Goal: Task Accomplishment & Management: Manage account settings

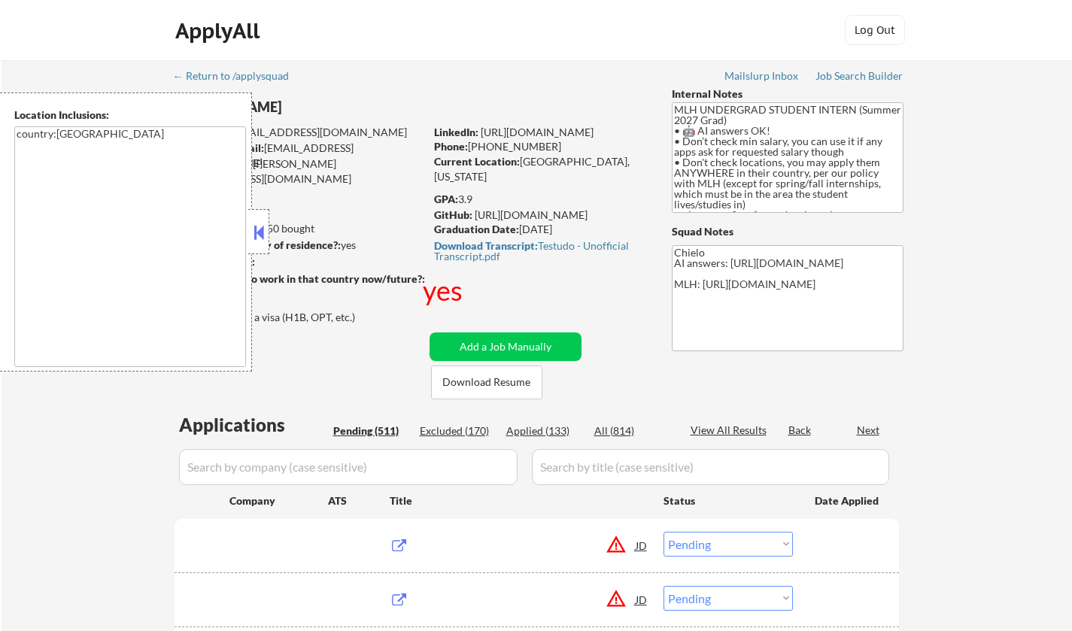
select select ""pending""
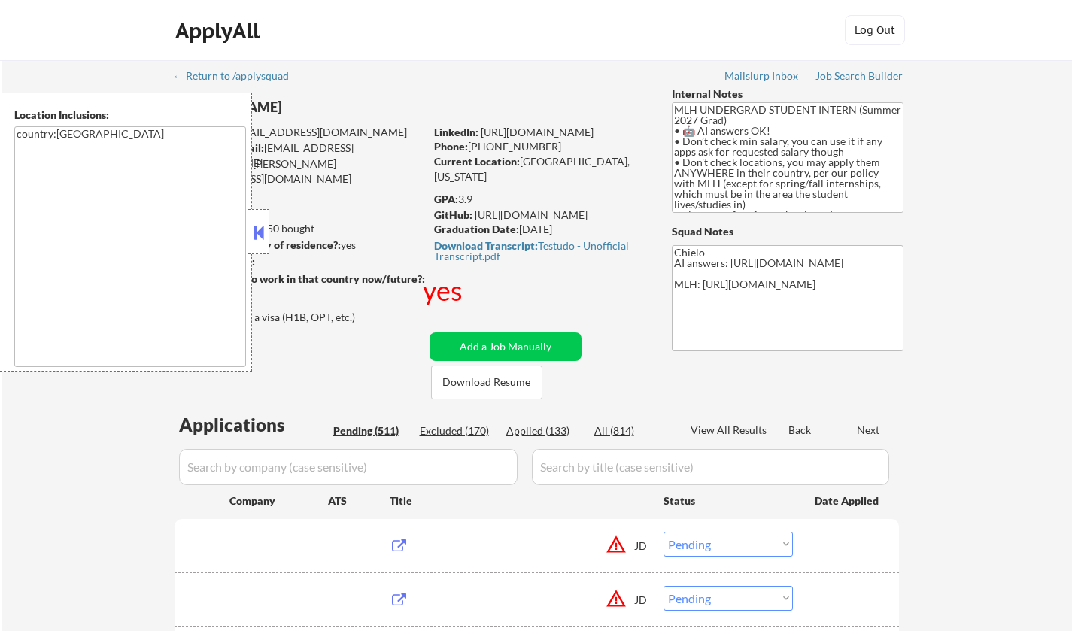
select select ""pending""
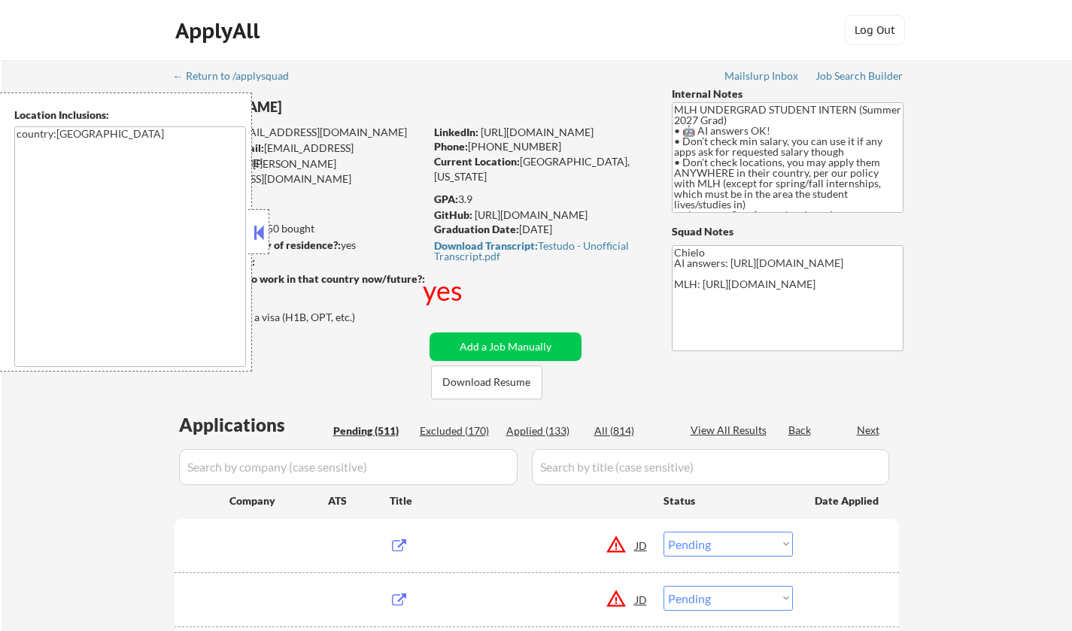
select select ""pending""
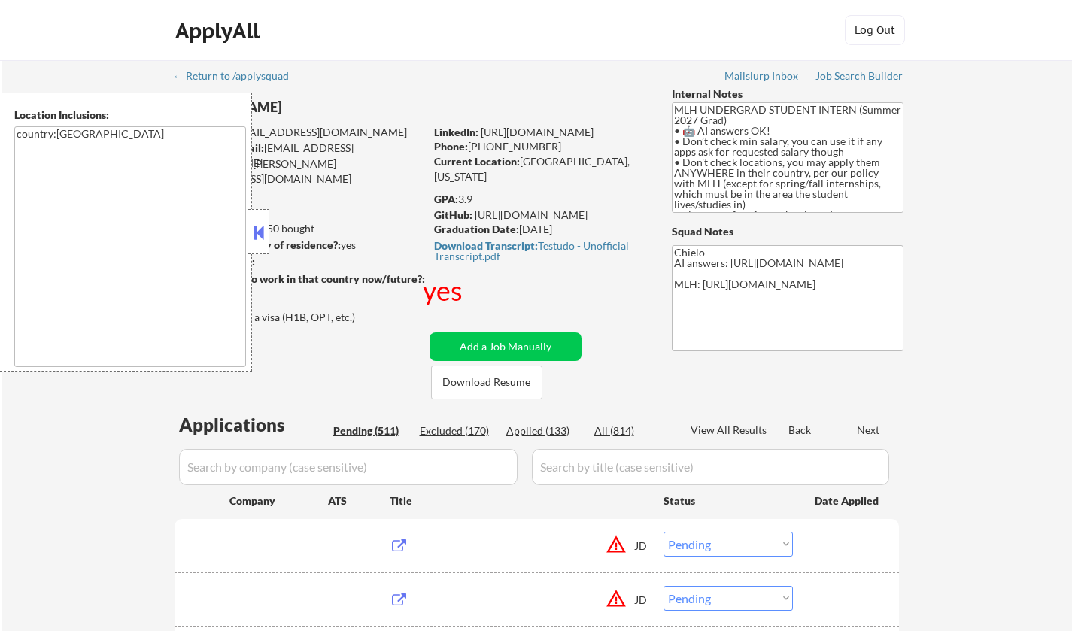
select select ""pending""
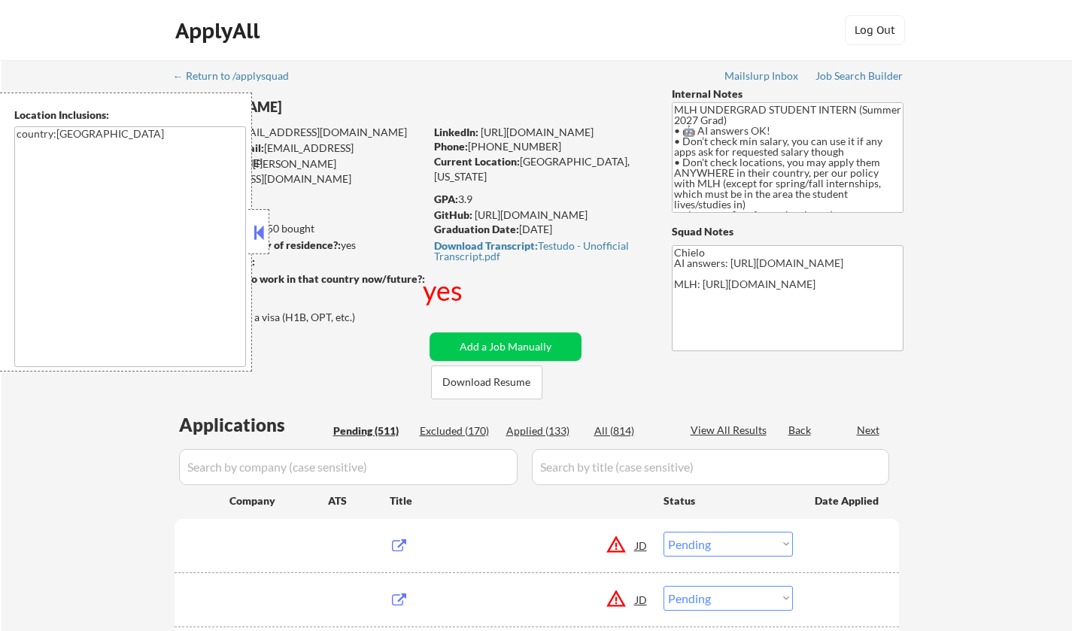
select select ""pending""
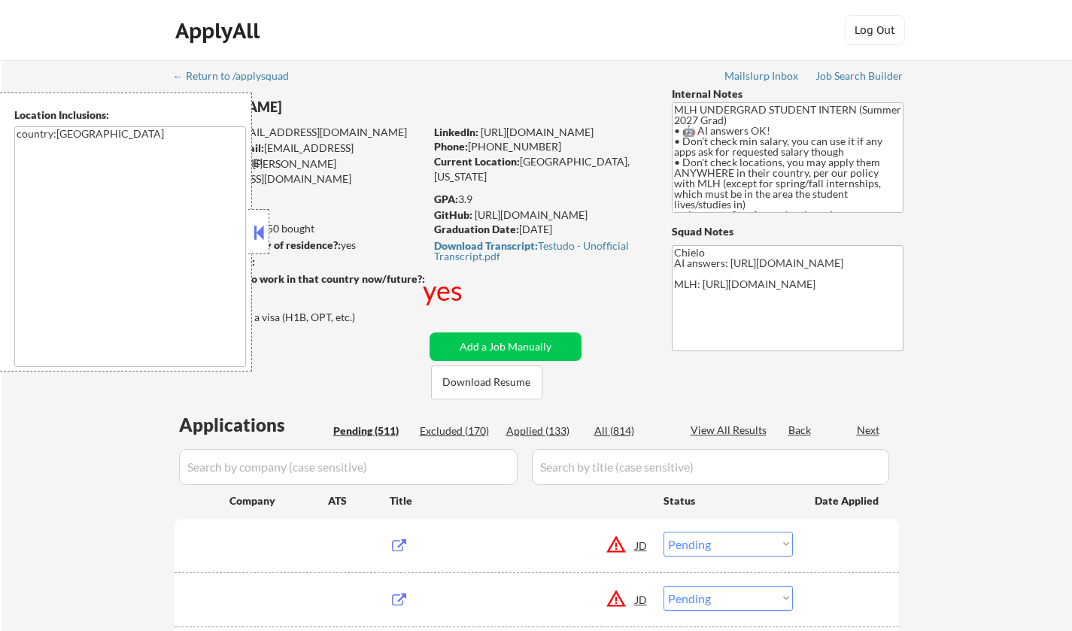
select select ""pending""
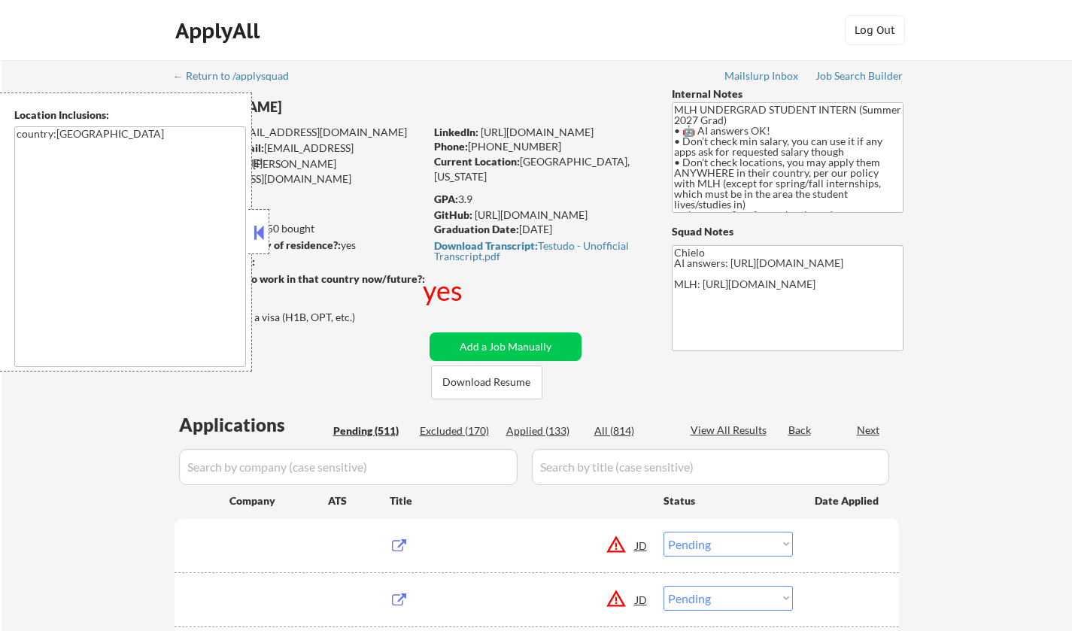
select select ""pending""
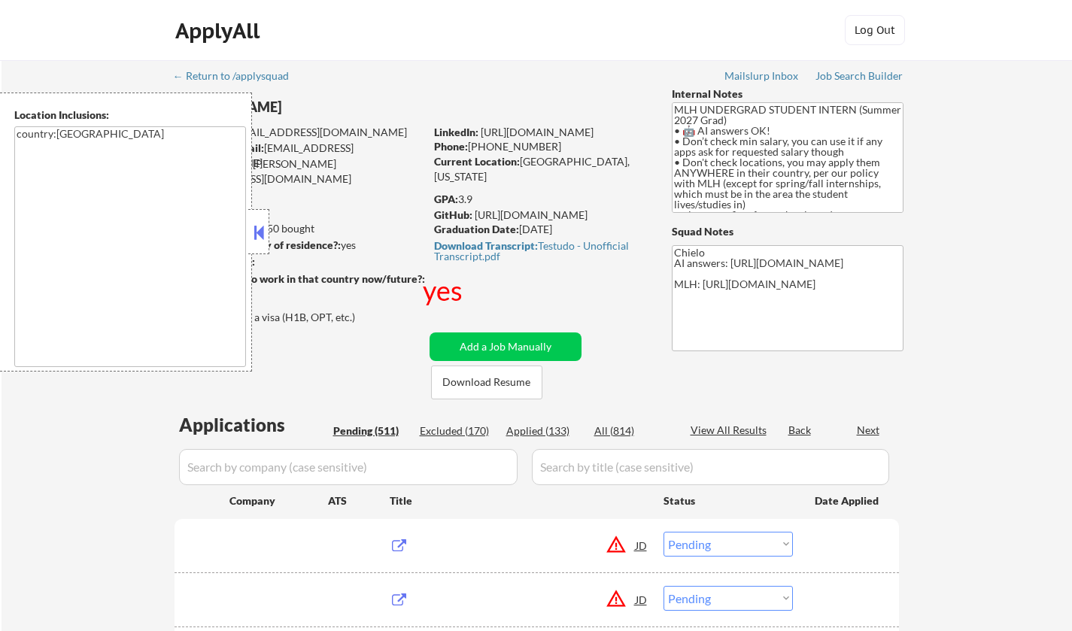
select select ""pending""
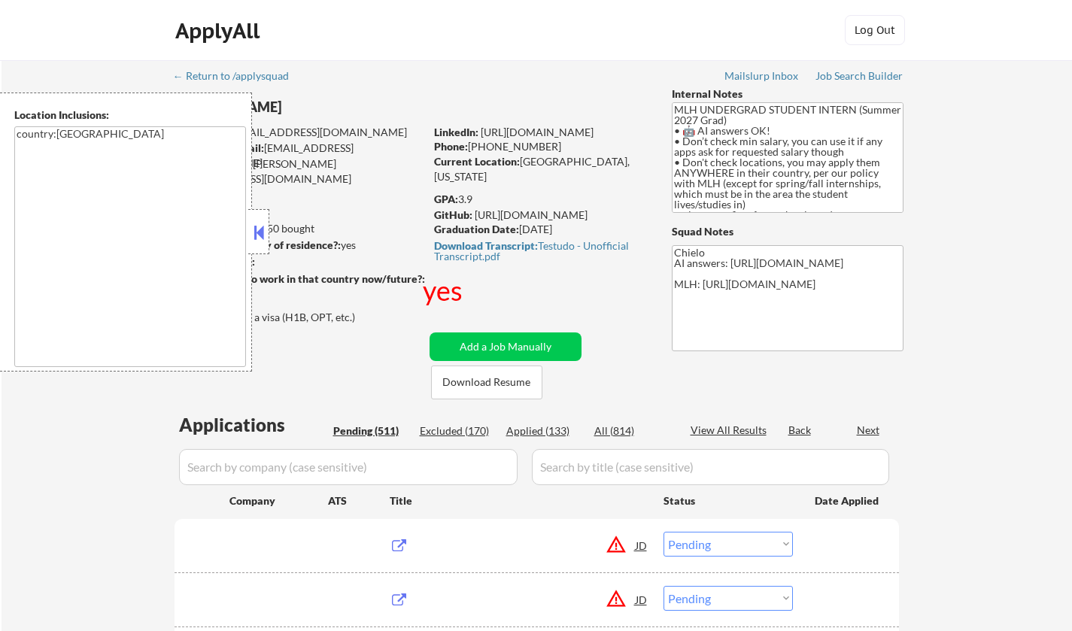
select select ""pending""
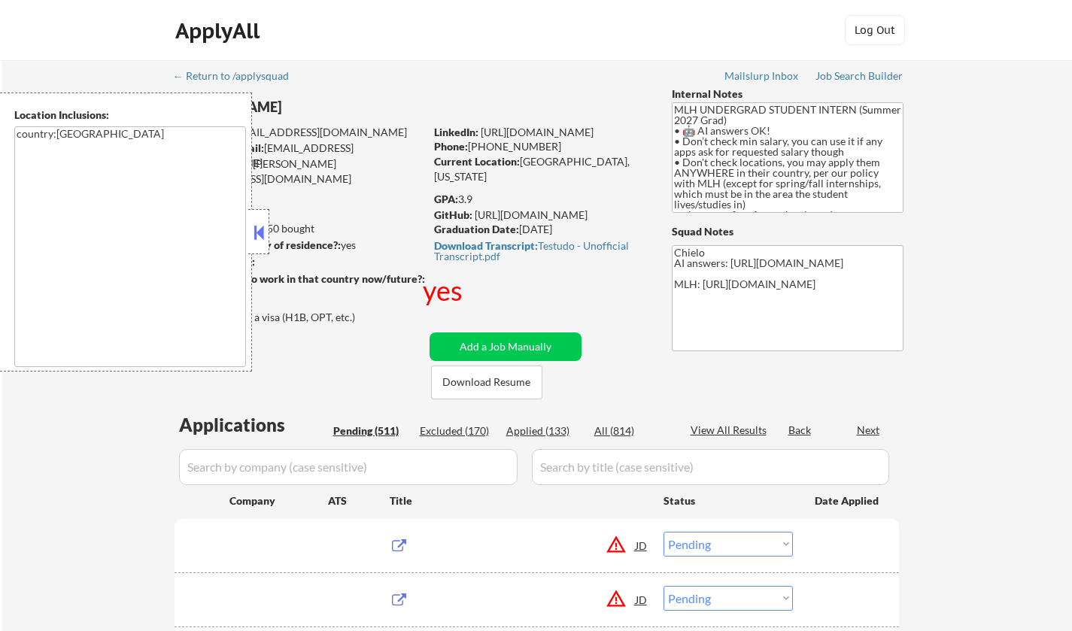
select select ""pending""
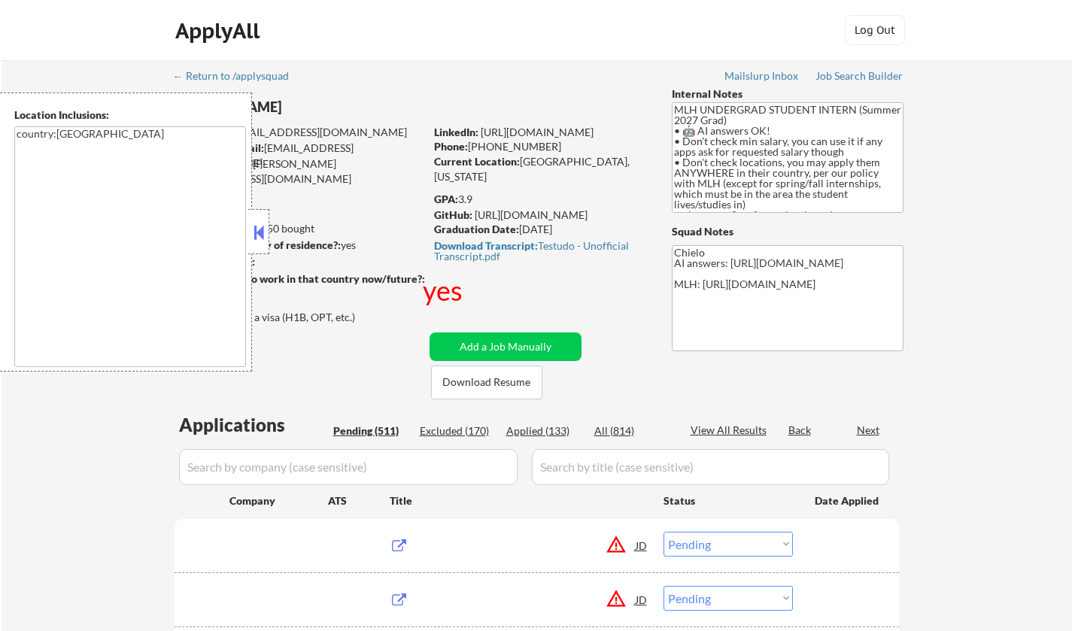
select select ""pending""
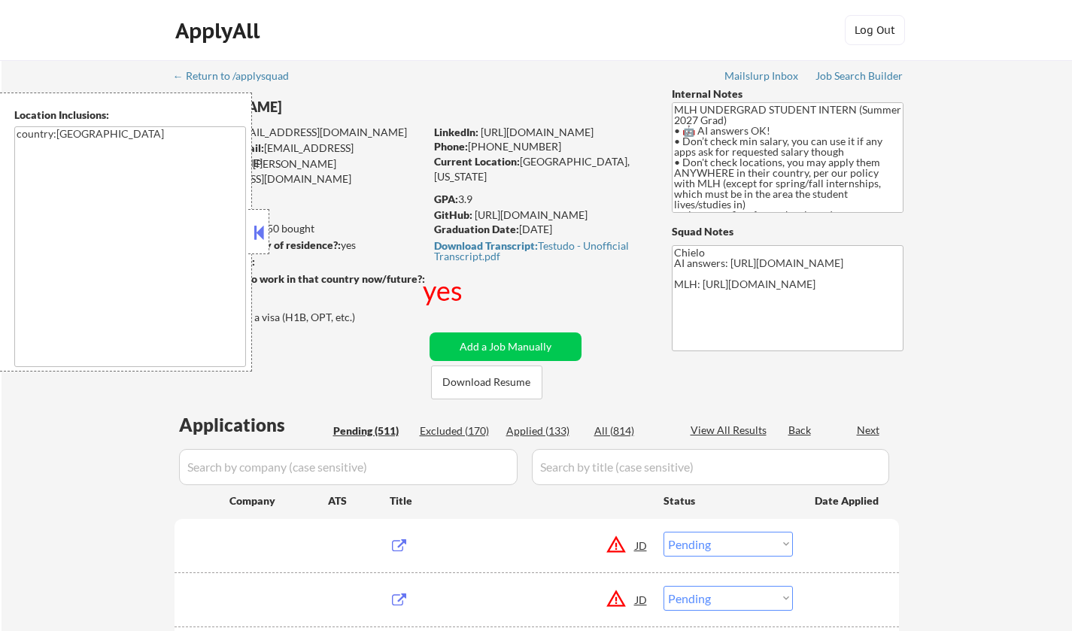
select select ""pending""
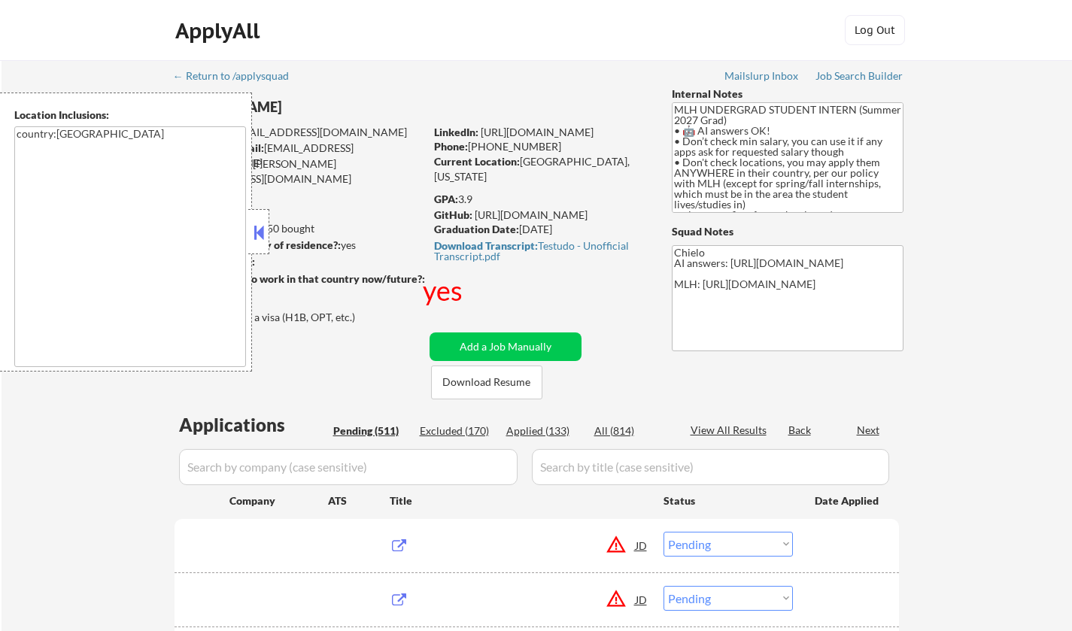
select select ""pending""
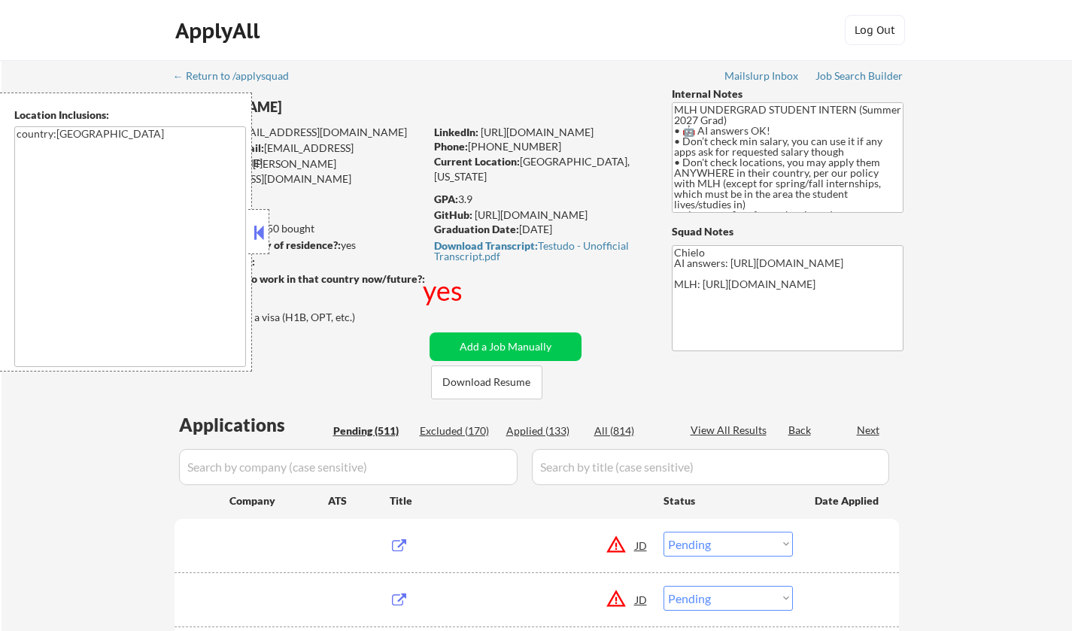
select select ""pending""
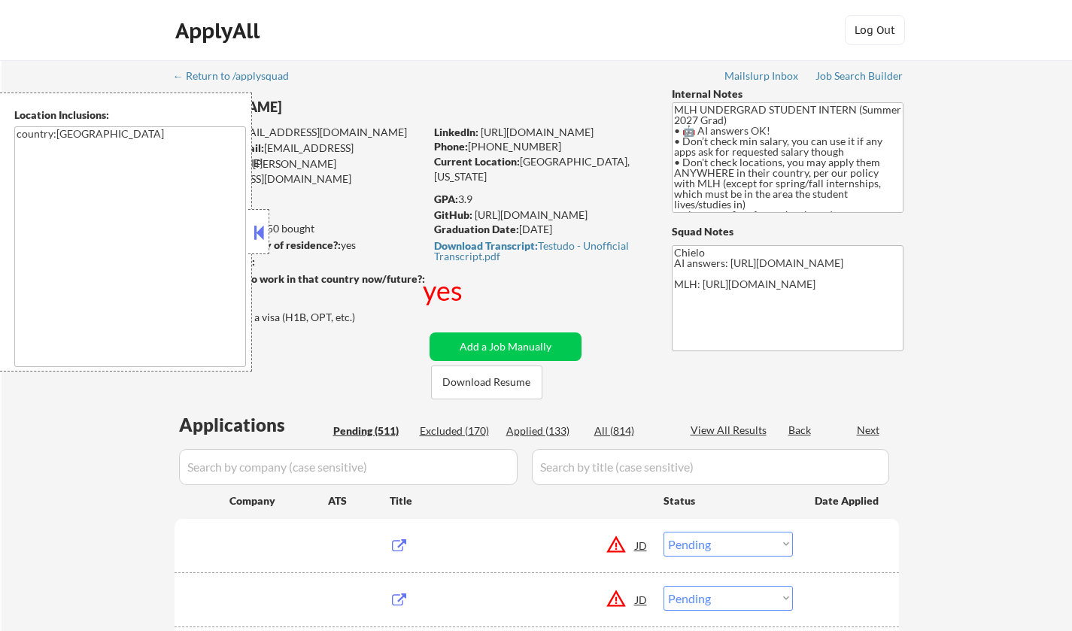
select select ""pending""
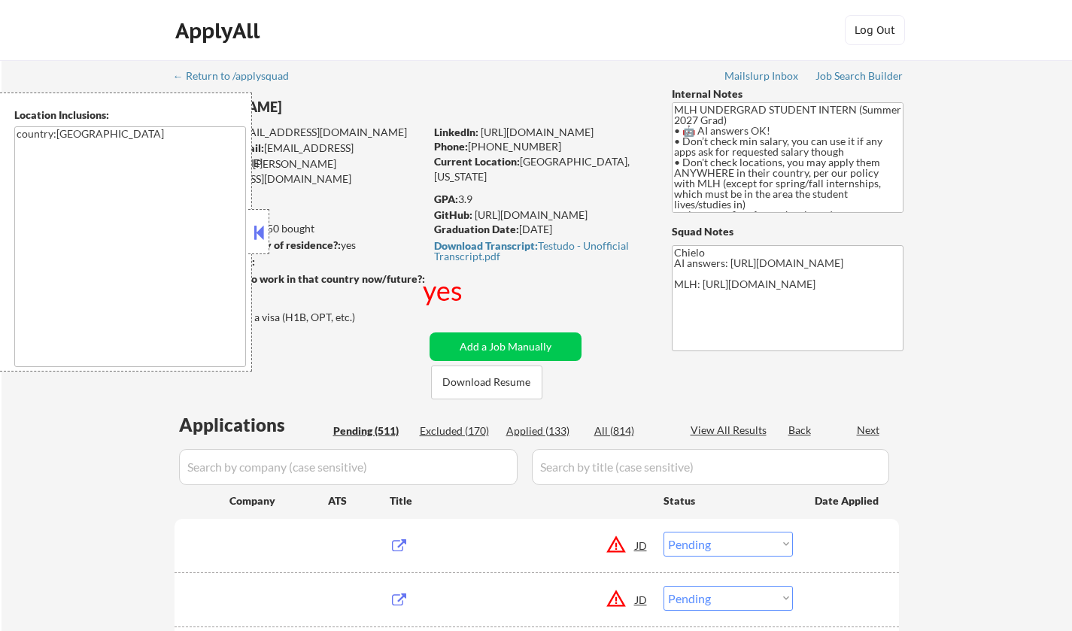
select select ""pending""
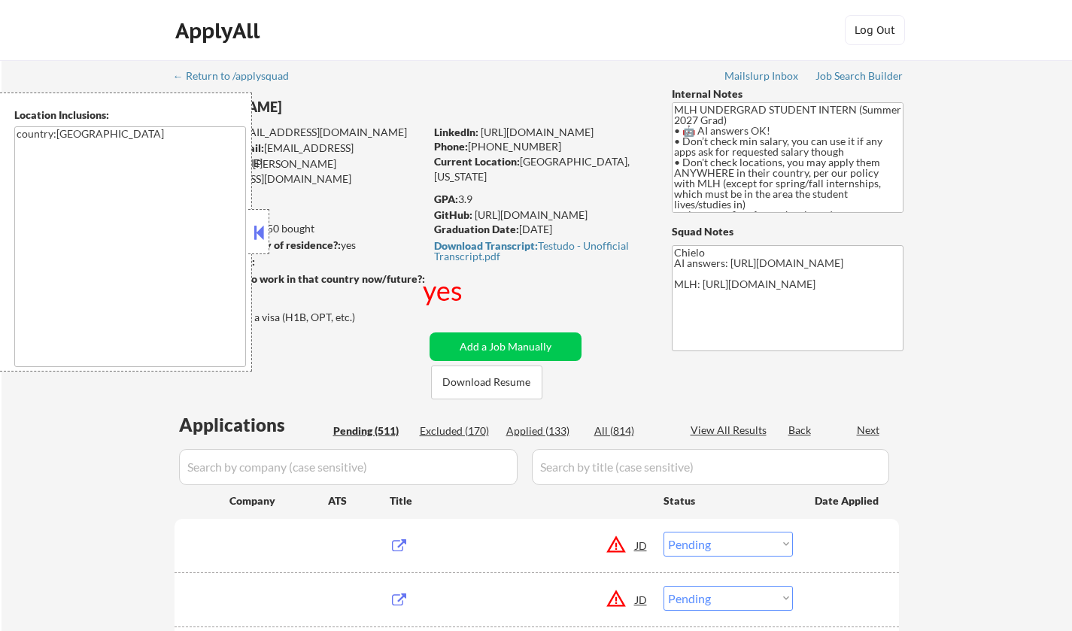
select select ""pending""
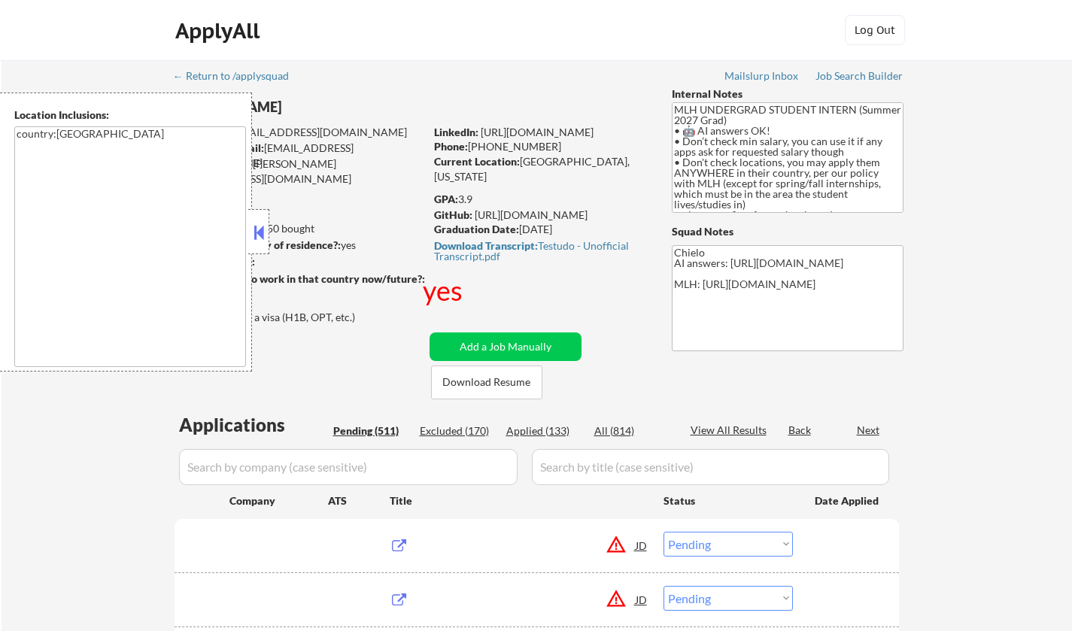
select select ""pending""
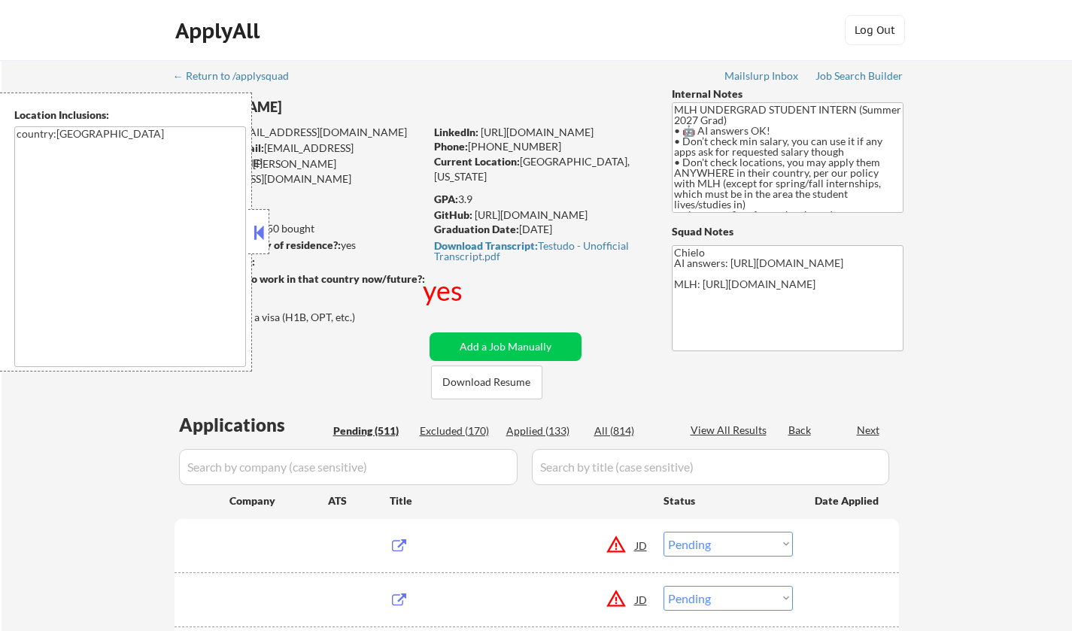
select select ""pending""
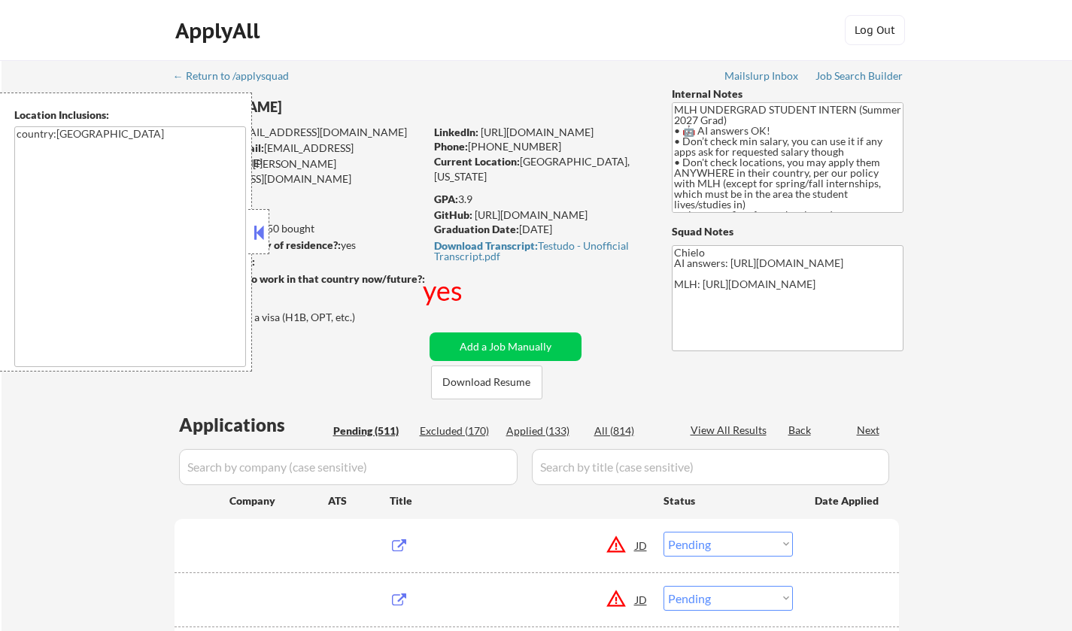
select select ""pending""
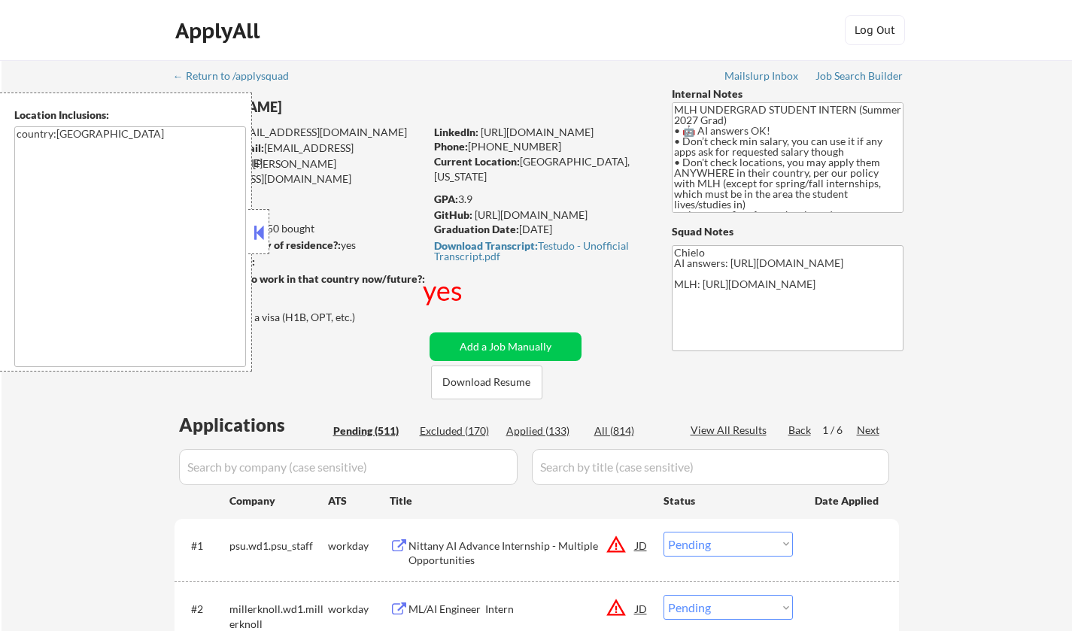
click at [257, 227] on button at bounding box center [259, 232] width 17 height 23
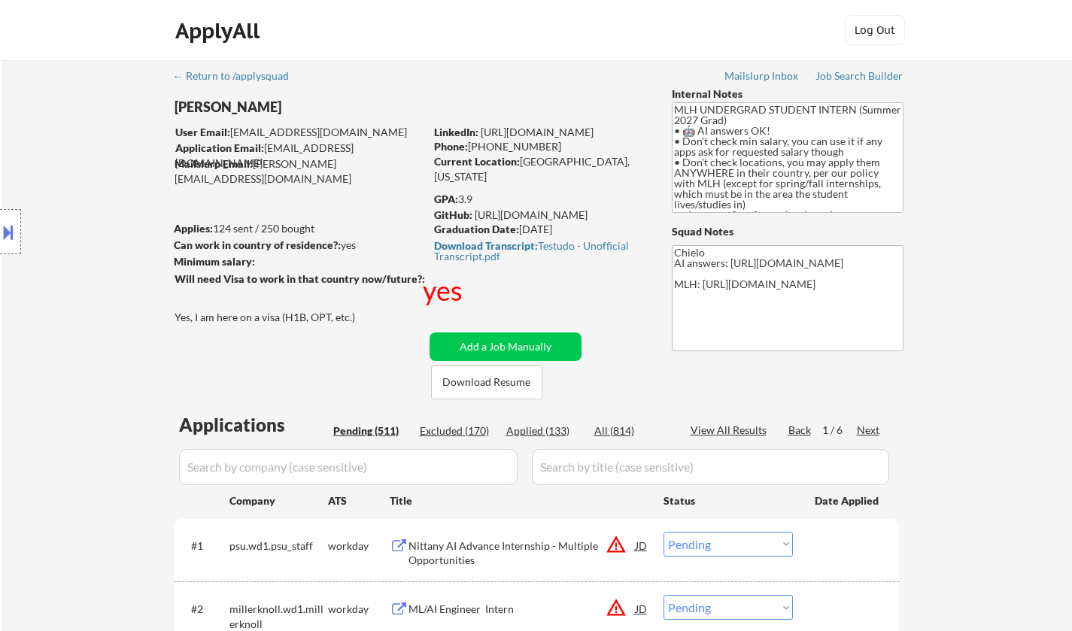
click at [370, 250] on div "Can work in country of residence?: yes" at bounding box center [297, 245] width 246 height 15
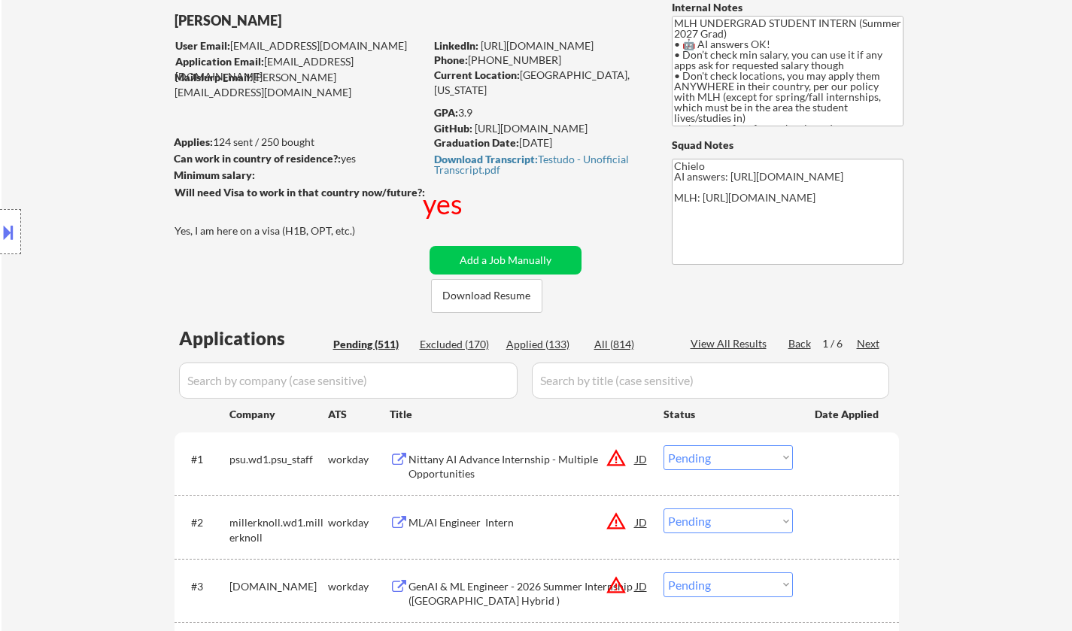
scroll to position [226, 0]
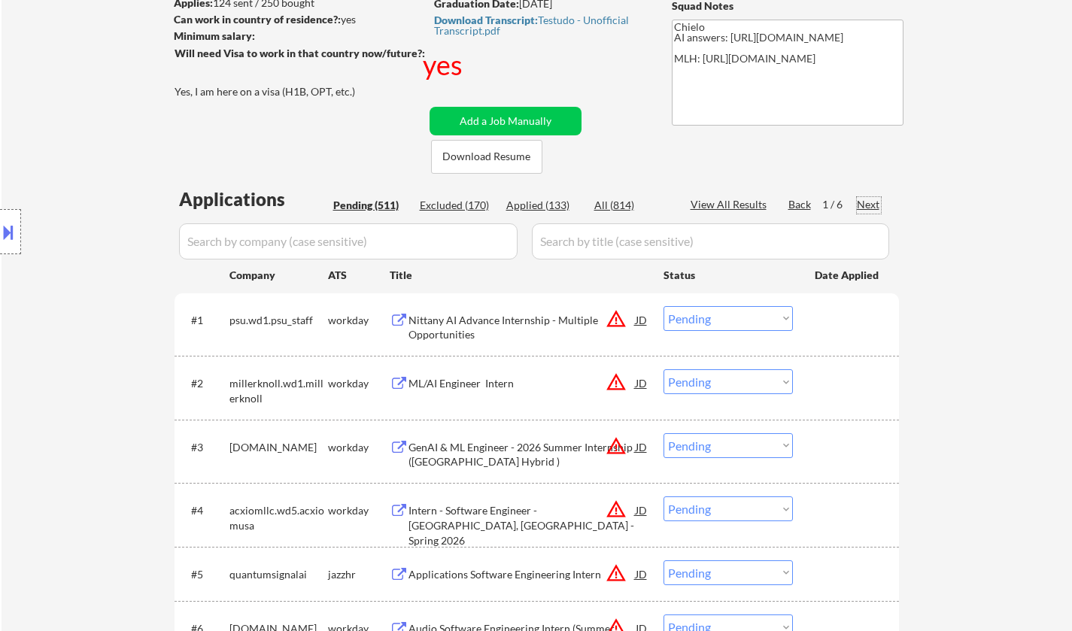
click at [866, 202] on div "Next" at bounding box center [869, 204] width 24 height 15
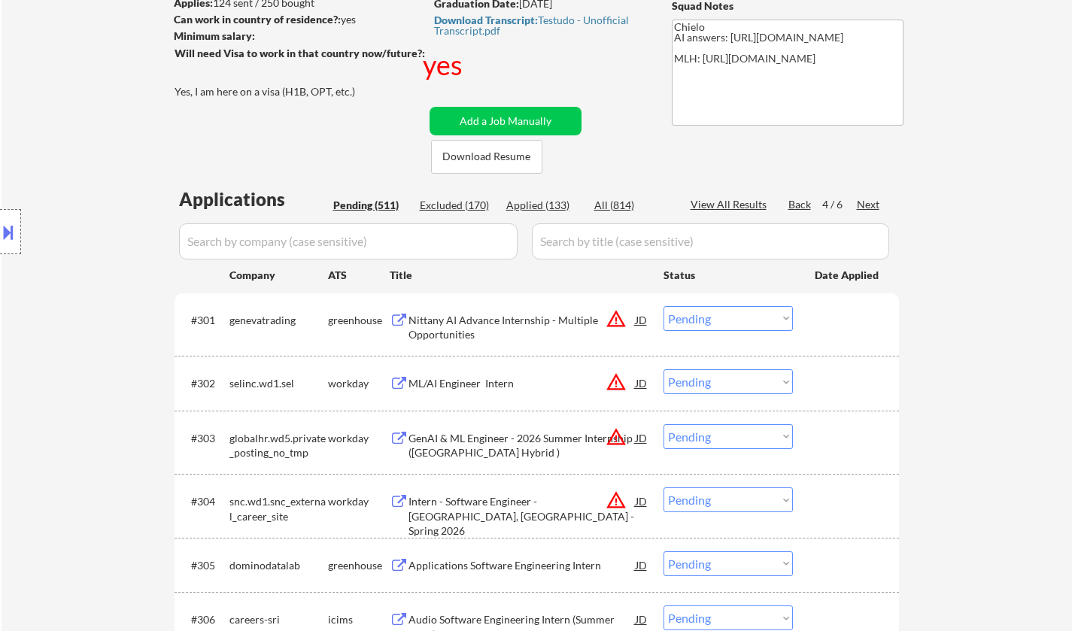
click at [866, 202] on div "Next" at bounding box center [869, 204] width 24 height 15
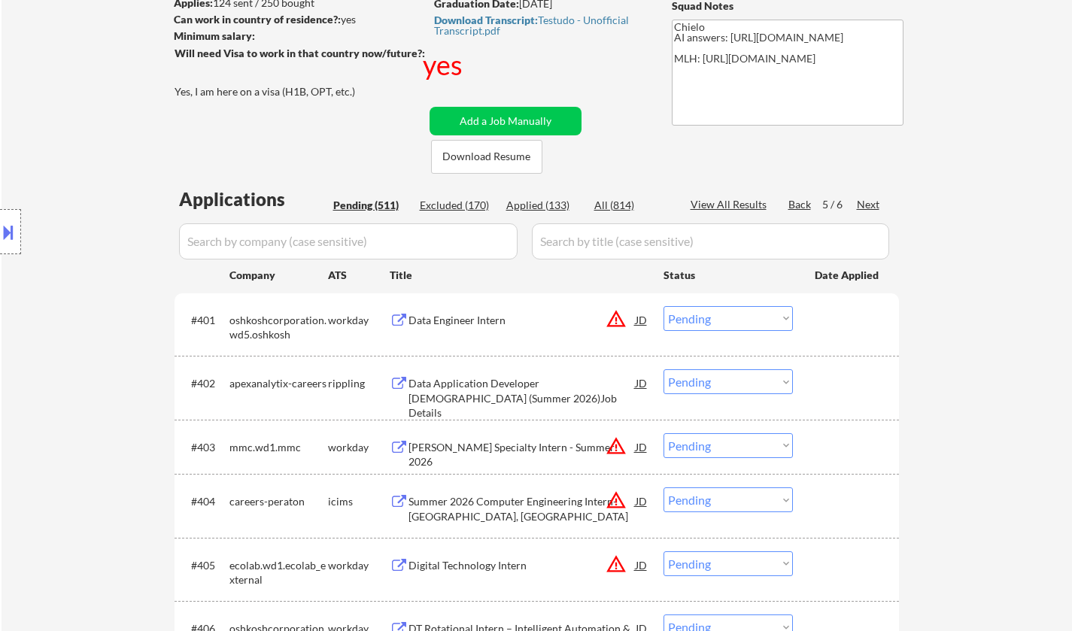
click at [868, 202] on div "Next" at bounding box center [869, 204] width 24 height 15
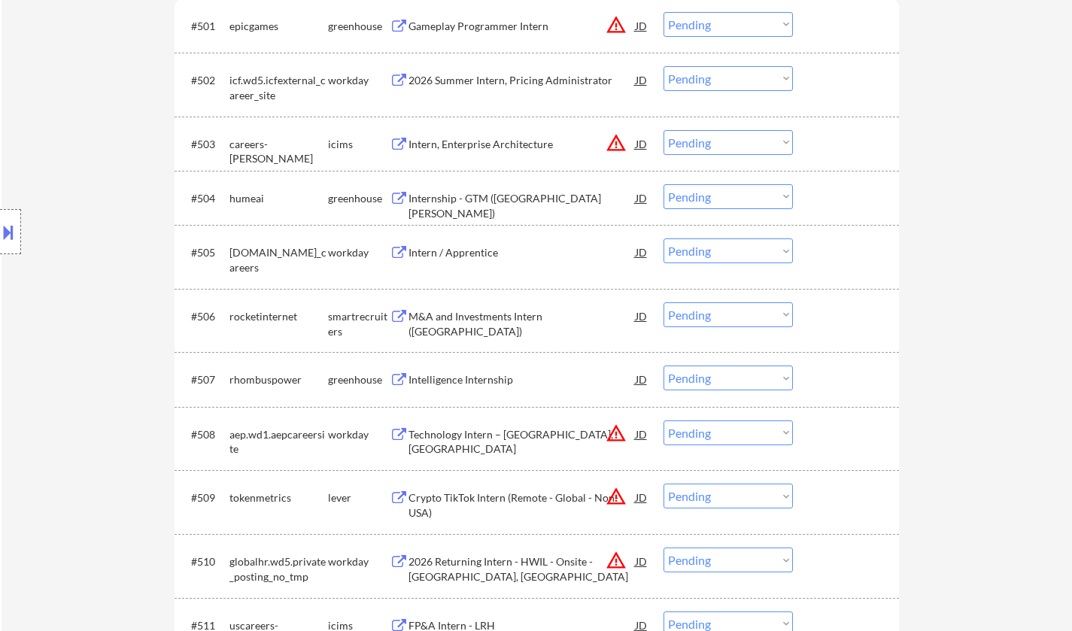
scroll to position [602, 0]
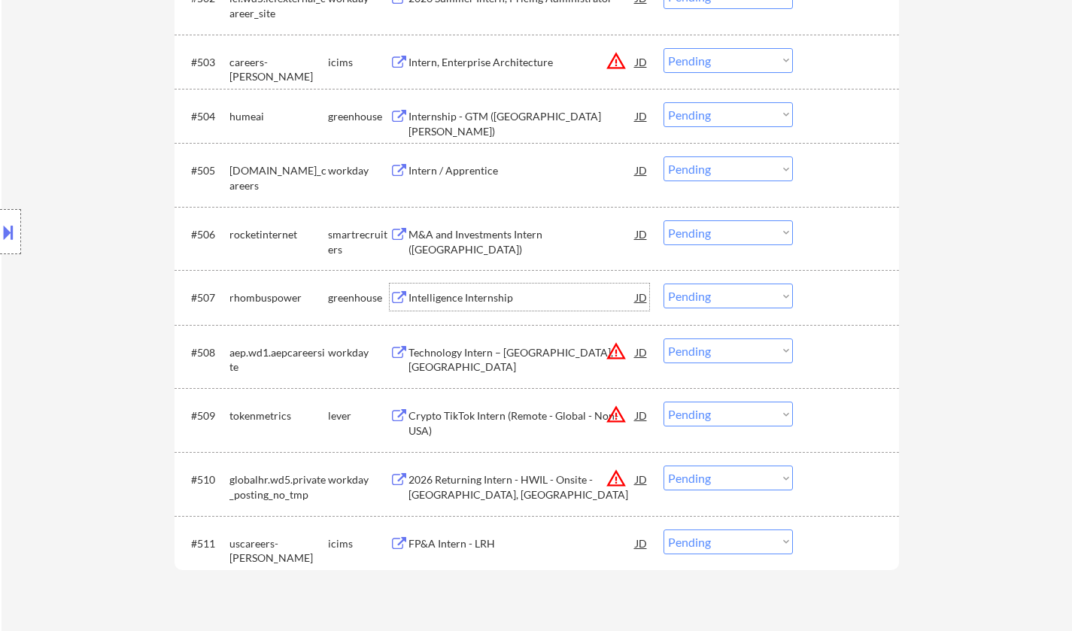
click at [459, 294] on div "Intelligence Internship" at bounding box center [522, 297] width 227 height 15
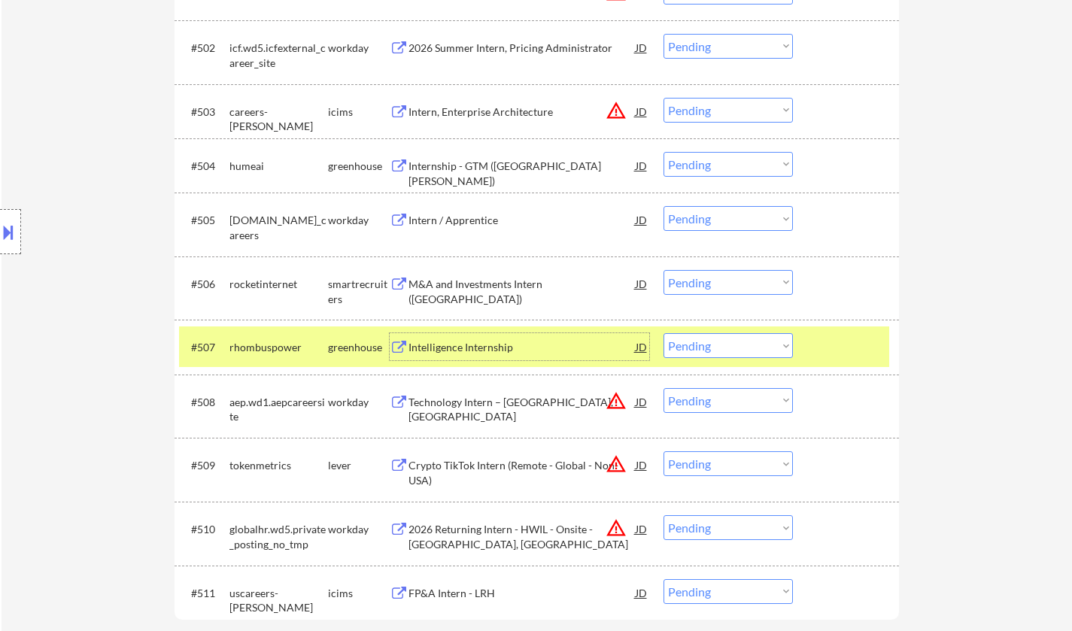
scroll to position [527, 0]
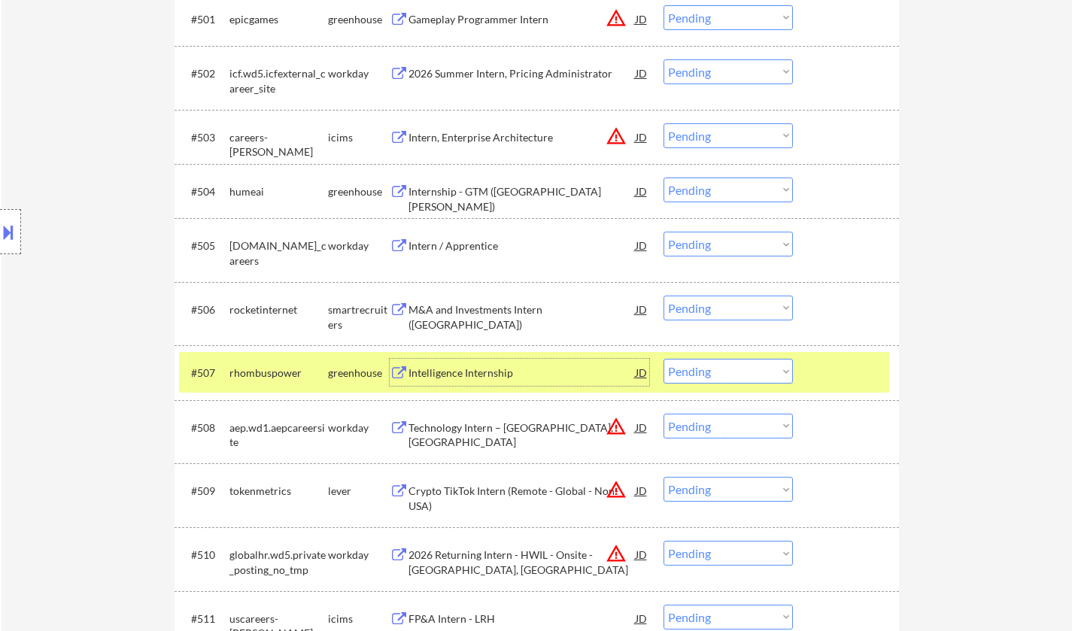
click at [747, 381] on select "Choose an option... Pending Applied Excluded (Questions) Excluded (Expired) Exc…" at bounding box center [728, 371] width 129 height 25
click at [664, 359] on select "Choose an option... Pending Applied Excluded (Questions) Excluded (Expired) Exc…" at bounding box center [728, 371] width 129 height 25
select select ""pending""
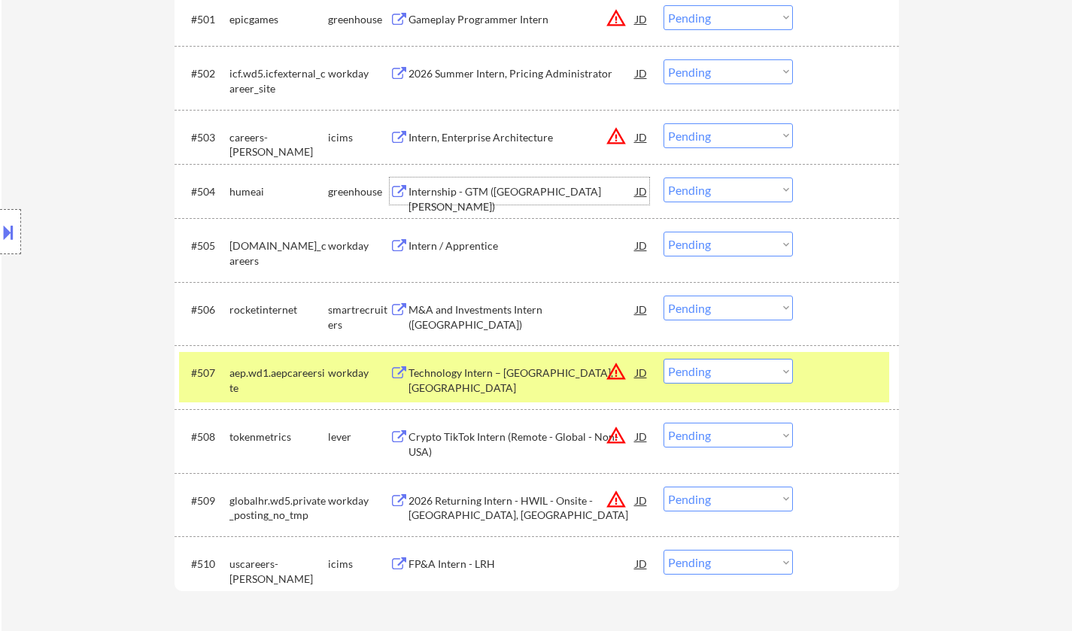
click at [472, 193] on div "Internship - GTM (San Jose)" at bounding box center [522, 198] width 227 height 29
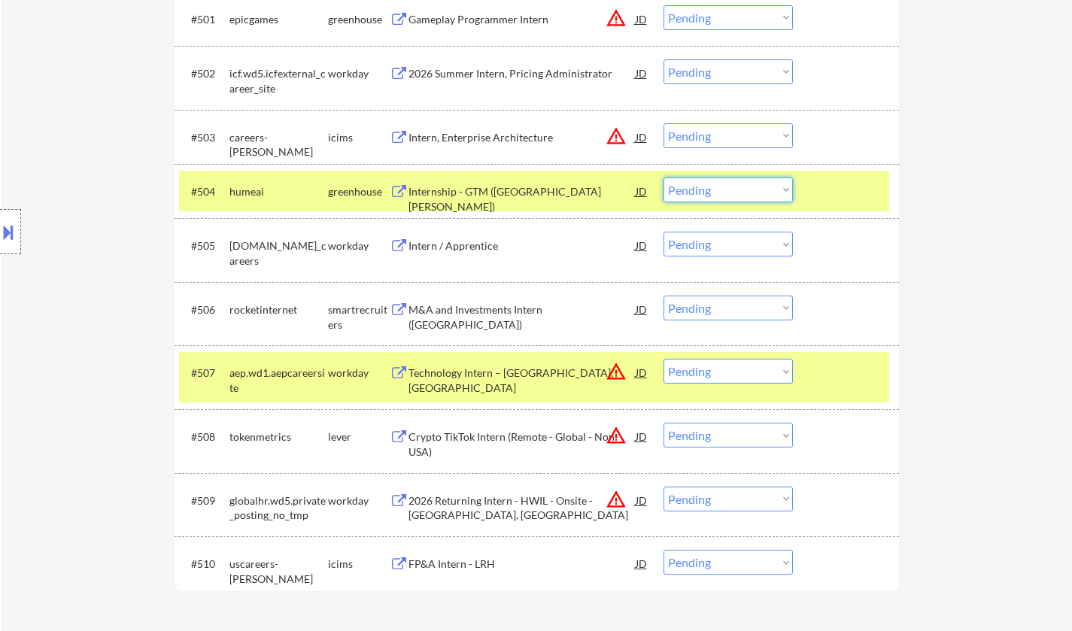
click at [736, 181] on select "Choose an option... Pending Applied Excluded (Questions) Excluded (Expired) Exc…" at bounding box center [728, 190] width 129 height 25
click at [664, 178] on select "Choose an option... Pending Applied Excluded (Questions) Excluded (Expired) Exc…" at bounding box center [728, 190] width 129 height 25
select select ""pending""
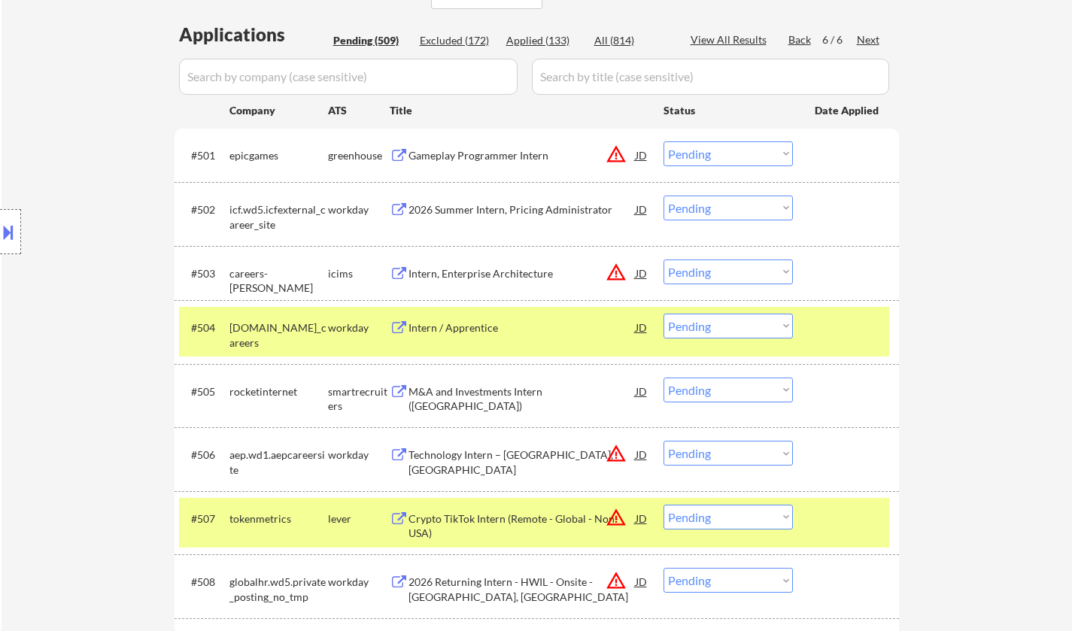
scroll to position [376, 0]
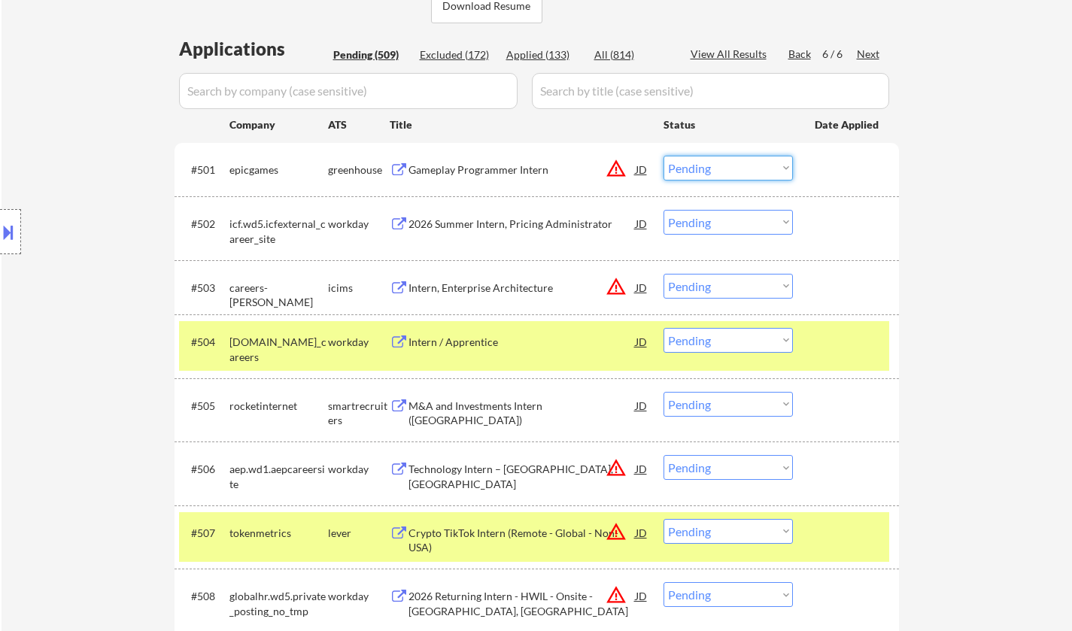
drag, startPoint x: 741, startPoint y: 163, endPoint x: 794, endPoint y: 287, distance: 134.9
click at [740, 163] on select "Choose an option... Pending Applied Excluded (Questions) Excluded (Expired) Exc…" at bounding box center [728, 168] width 129 height 25
click at [664, 156] on select "Choose an option... Pending Applied Excluded (Questions) Excluded (Expired) Exc…" at bounding box center [728, 168] width 129 height 25
select select ""pending""
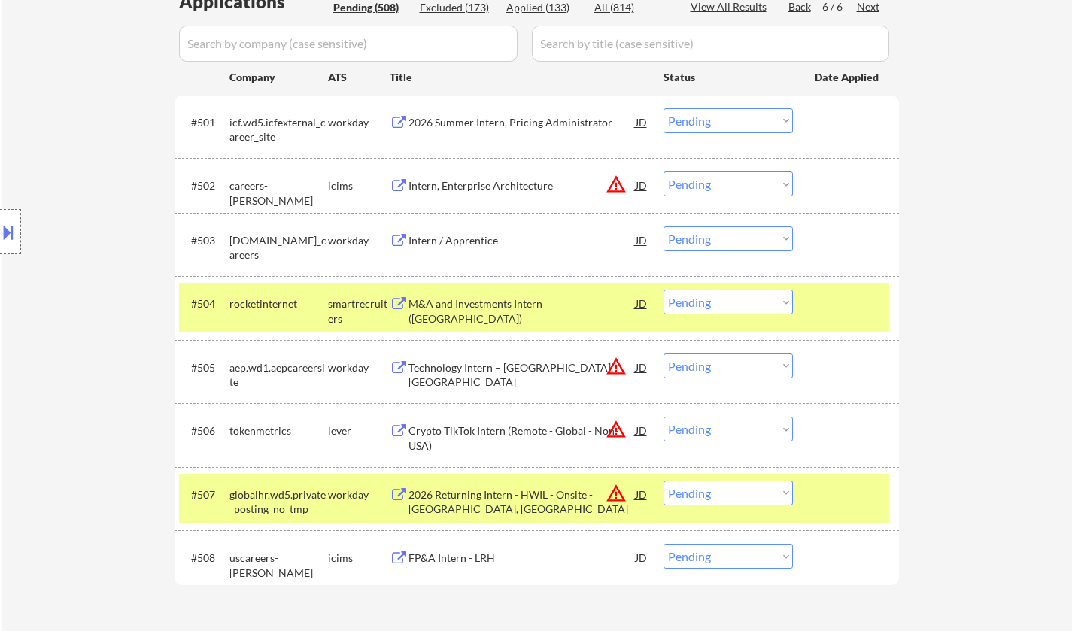
scroll to position [150, 0]
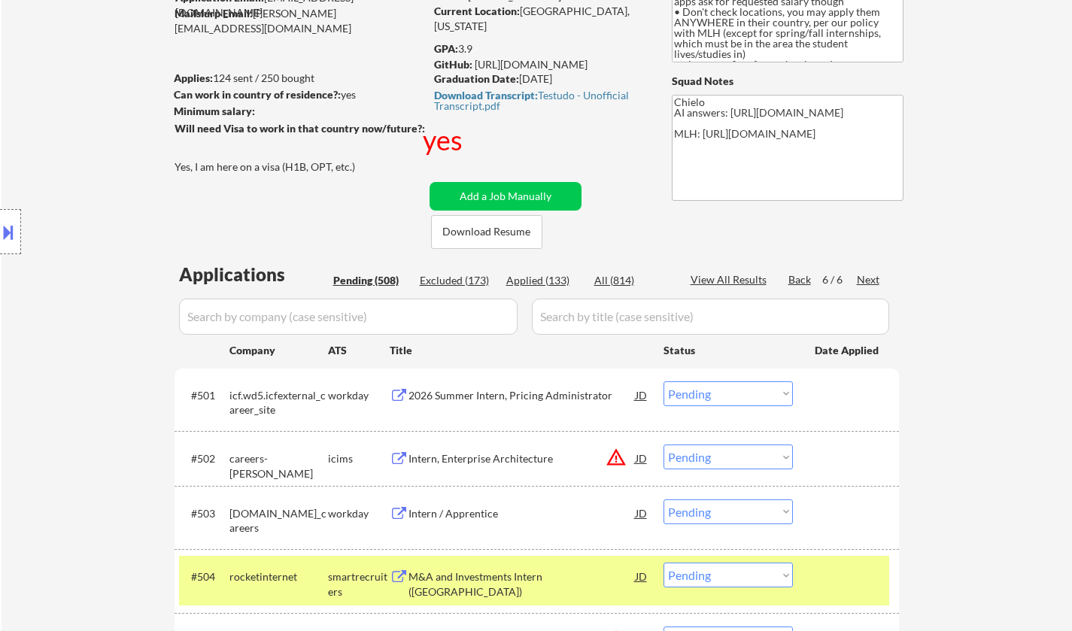
click at [796, 284] on div "Back" at bounding box center [801, 279] width 24 height 15
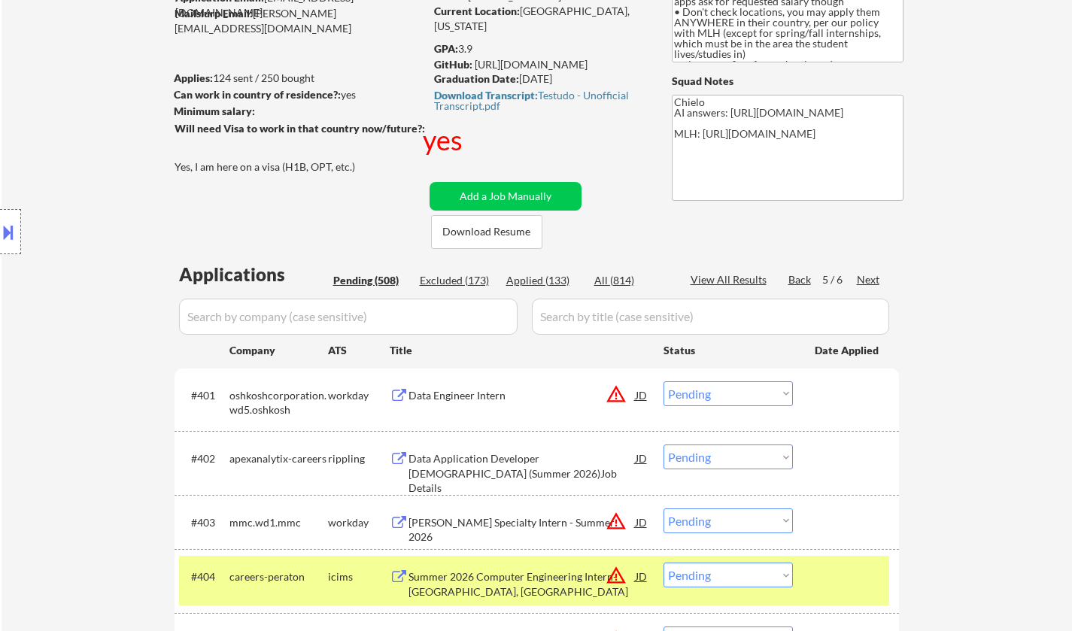
click at [506, 467] on div "Data Application Developer Intern (Summer 2026)Job Details" at bounding box center [522, 473] width 227 height 44
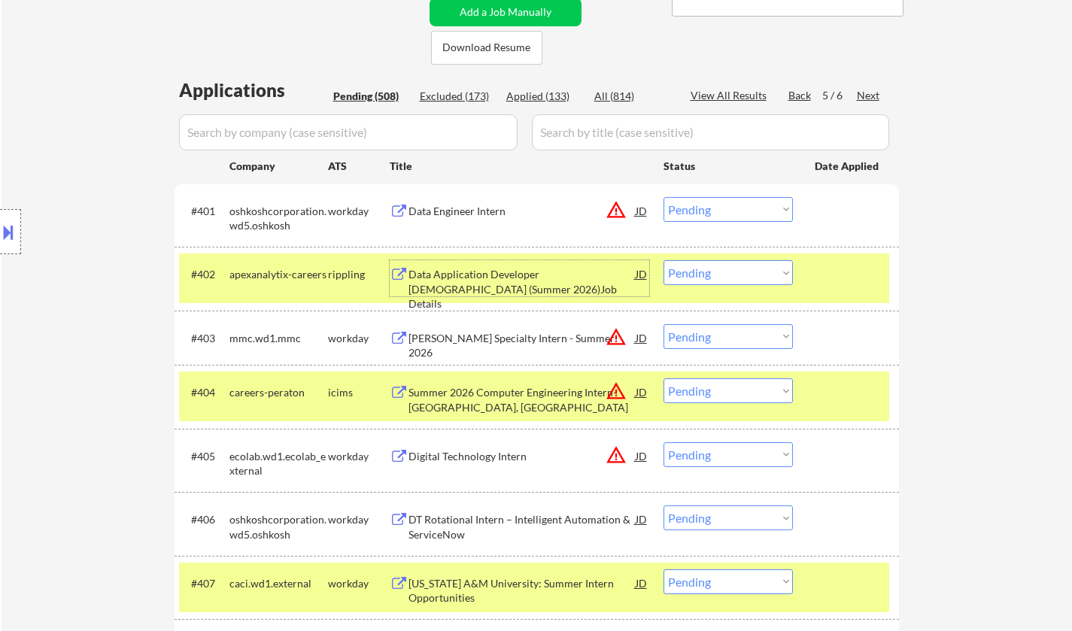
scroll to position [376, 0]
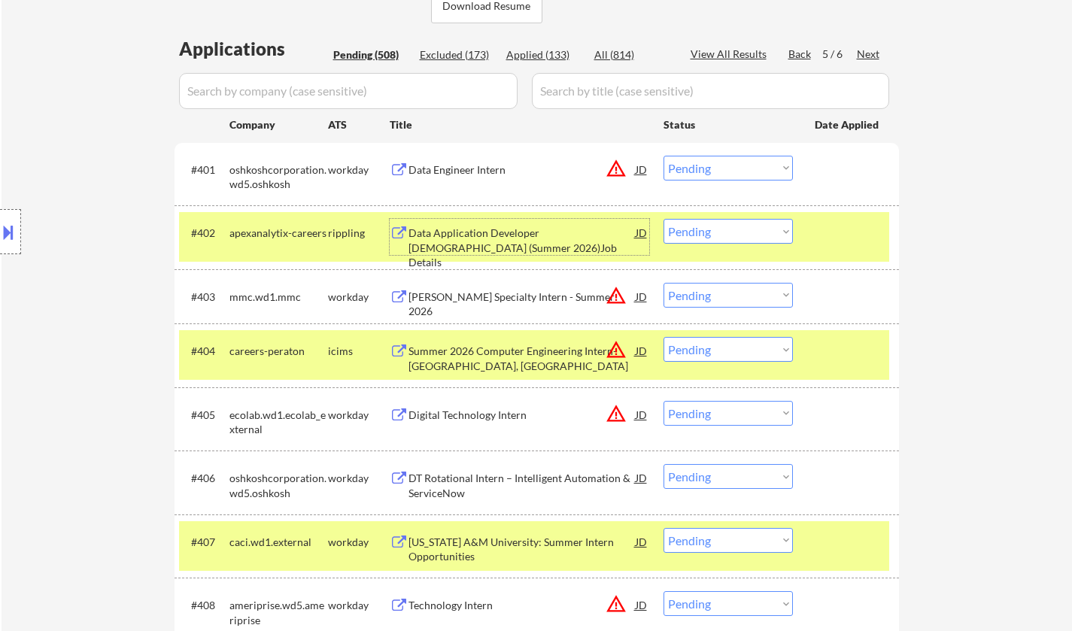
drag, startPoint x: 725, startPoint y: 229, endPoint x: 728, endPoint y: 239, distance: 10.0
click at [725, 229] on select "Choose an option... Pending Applied Excluded (Questions) Excluded (Expired) Exc…" at bounding box center [728, 231] width 129 height 25
click at [664, 219] on select "Choose an option... Pending Applied Excluded (Questions) Excluded (Expired) Exc…" at bounding box center [728, 231] width 129 height 25
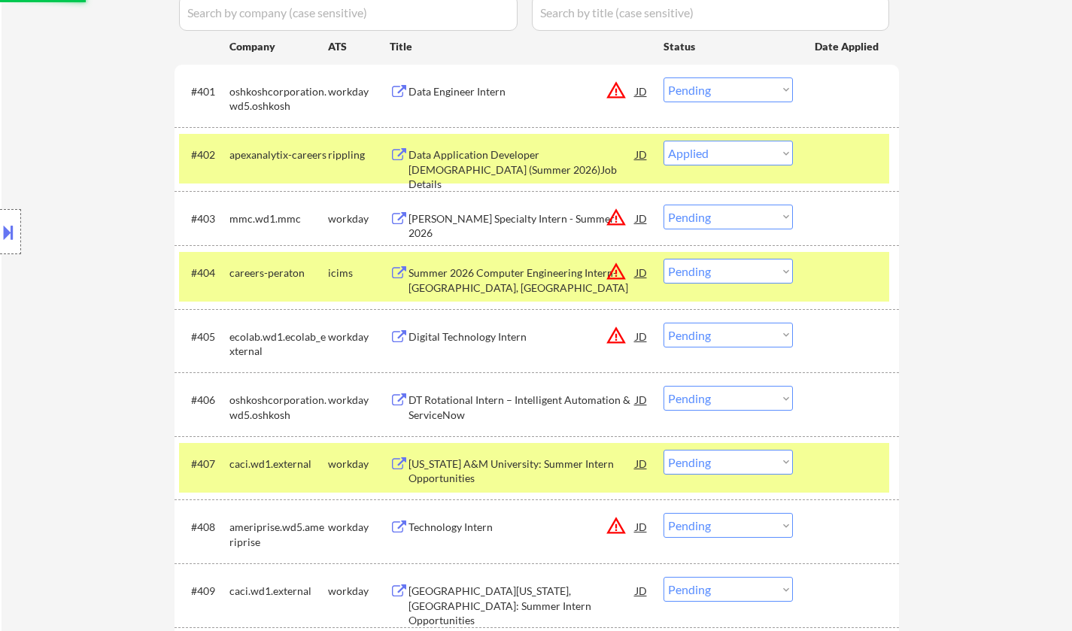
scroll to position [527, 0]
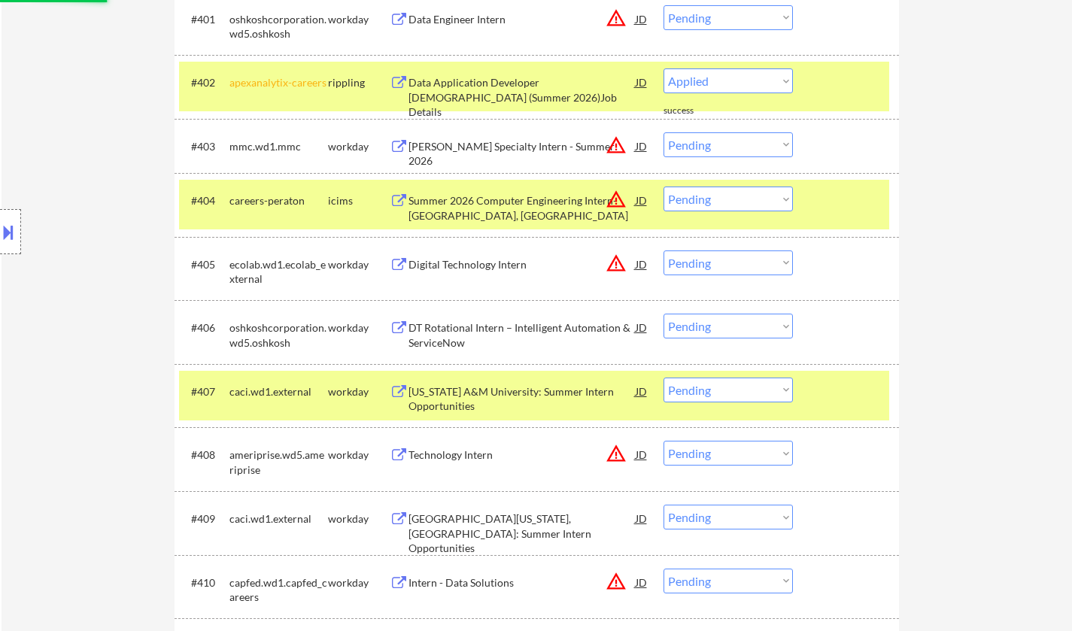
select select ""pending""
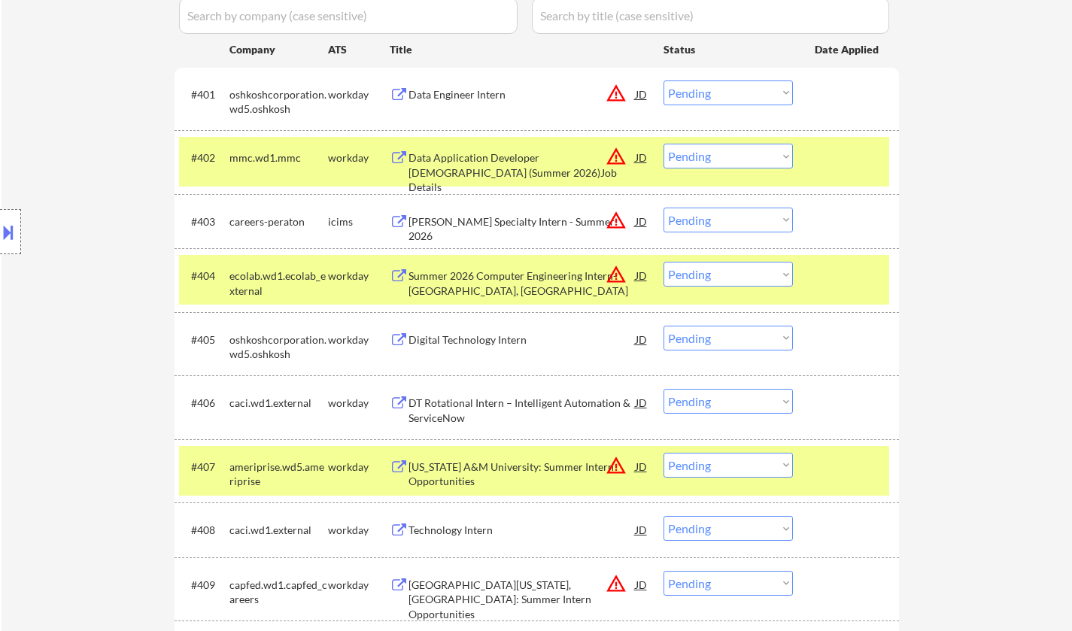
scroll to position [376, 0]
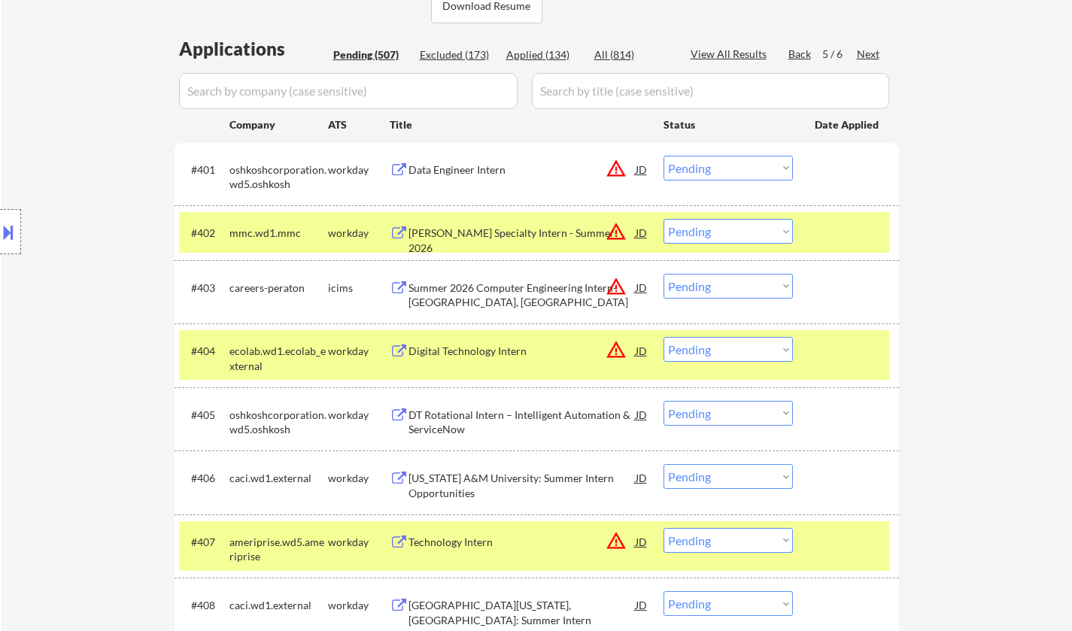
click at [472, 346] on div "Digital Technology Intern" at bounding box center [522, 351] width 227 height 15
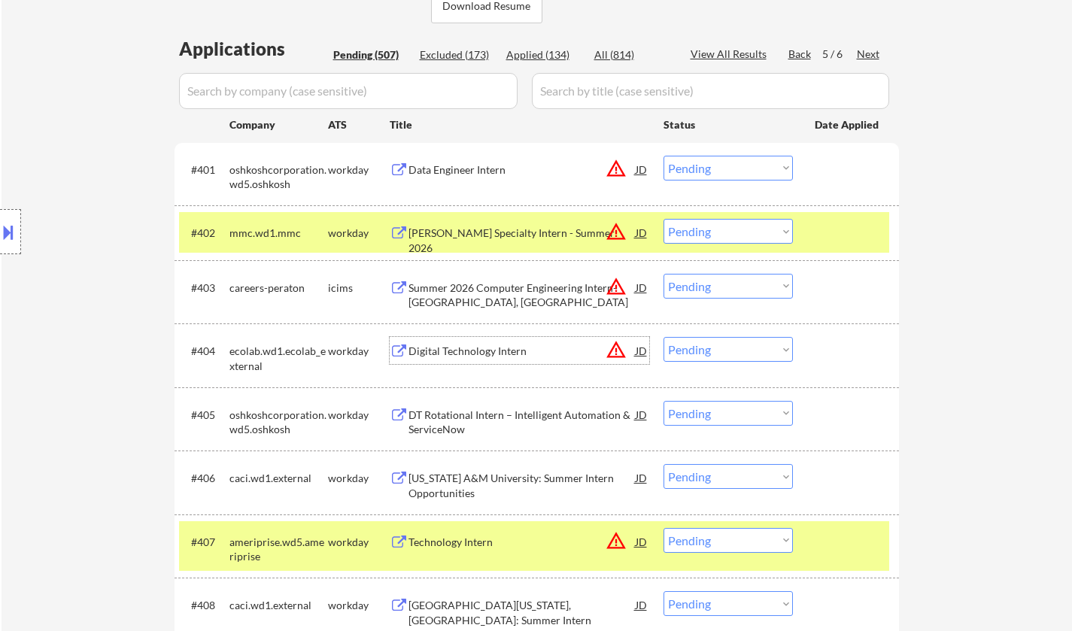
drag, startPoint x: 743, startPoint y: 348, endPoint x: 746, endPoint y: 360, distance: 12.4
click at [743, 348] on select "Choose an option... Pending Applied Excluded (Questions) Excluded (Expired) Exc…" at bounding box center [728, 349] width 129 height 25
click at [664, 337] on select "Choose an option... Pending Applied Excluded (Questions) Excluded (Expired) Exc…" at bounding box center [728, 349] width 129 height 25
select select ""pending""
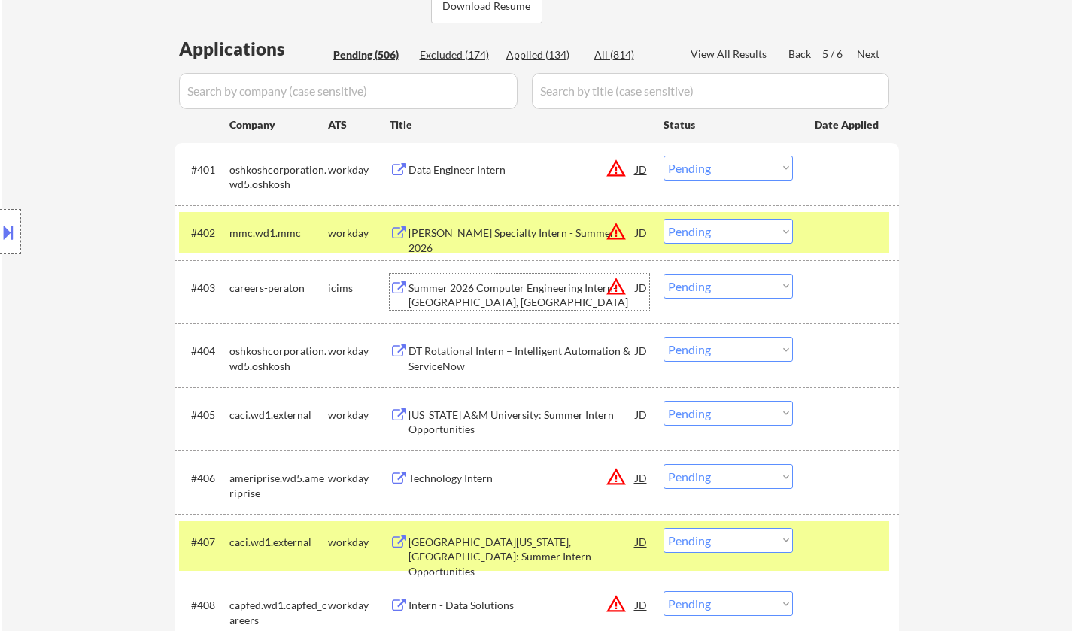
click at [512, 278] on div "Summer 2026 Computer Engineering Intern- Topeka, KS" at bounding box center [522, 292] width 227 height 36
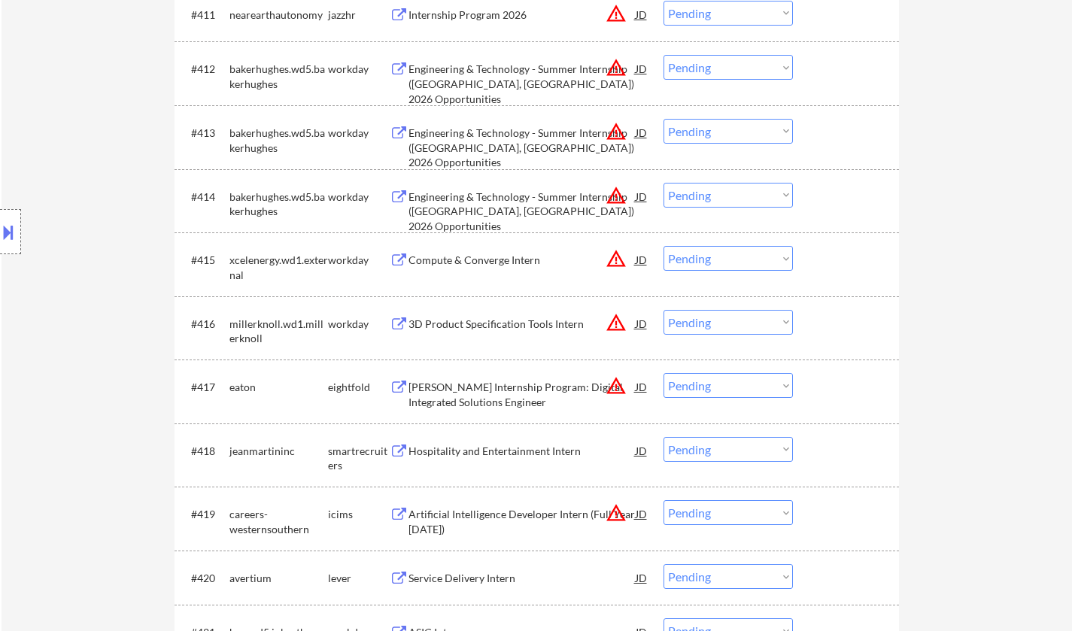
scroll to position [1279, 0]
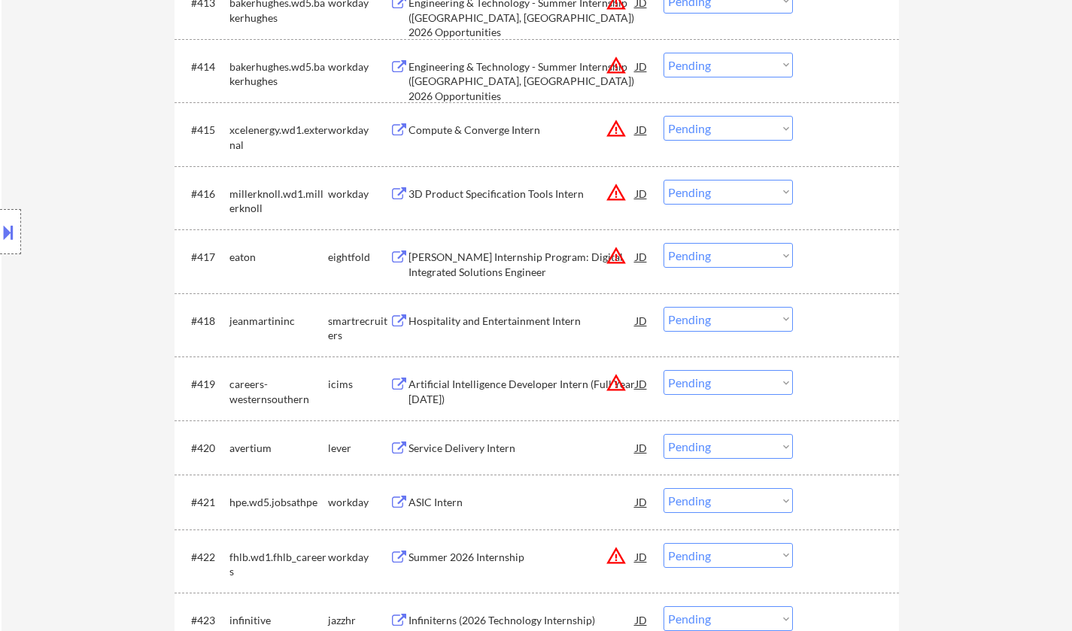
click at [505, 385] on div "Artificial Intelligence Developer Intern (Full Year 2026)" at bounding box center [522, 391] width 227 height 29
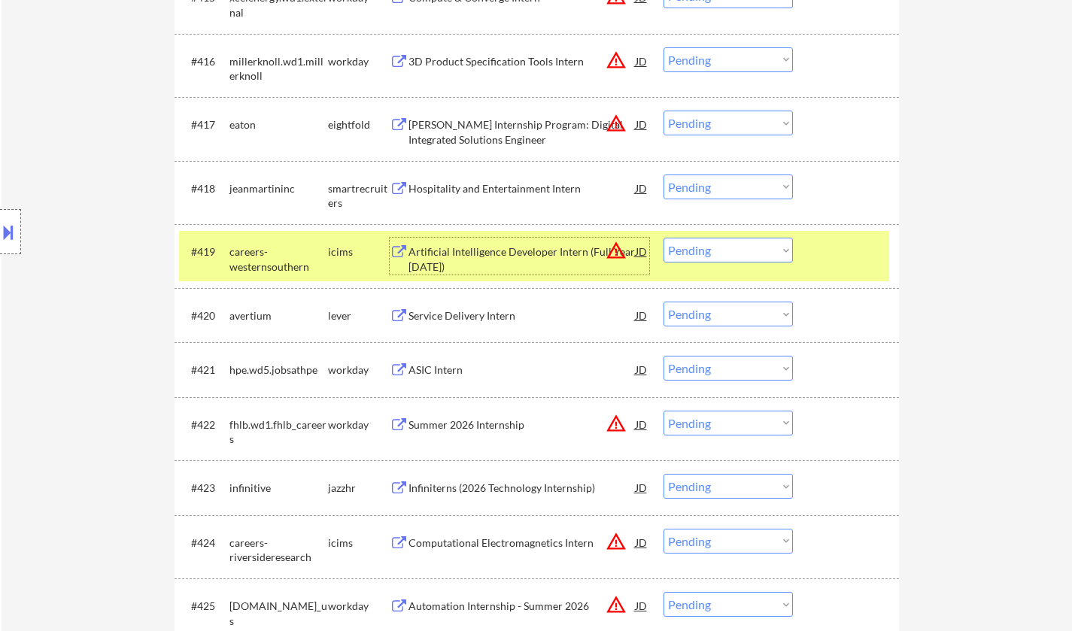
scroll to position [1430, 0]
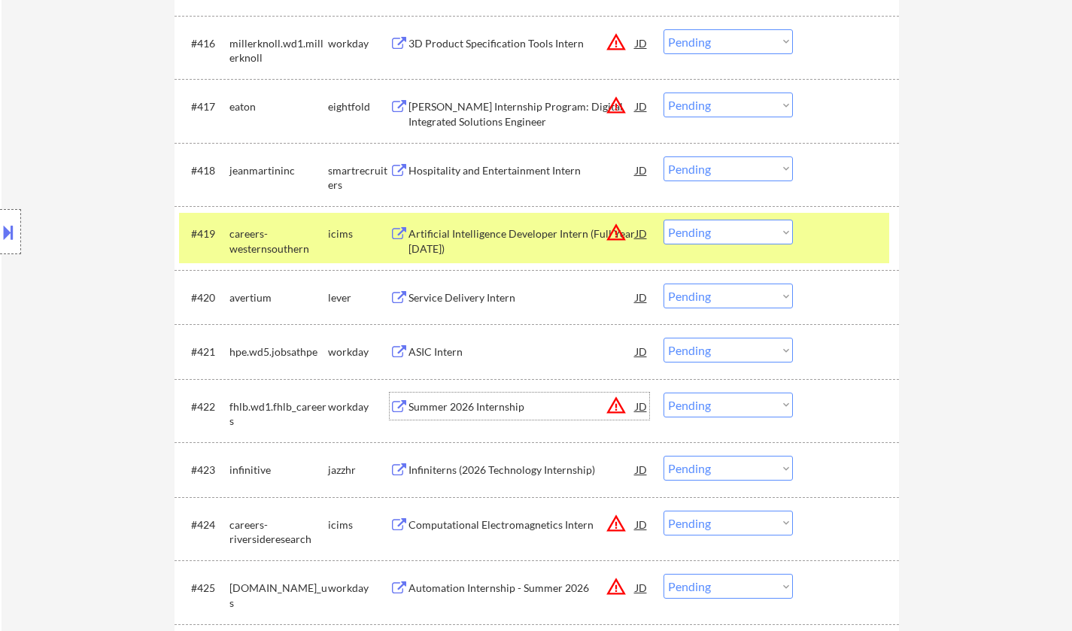
click at [451, 401] on div "Summer 2026 Internship" at bounding box center [522, 407] width 227 height 15
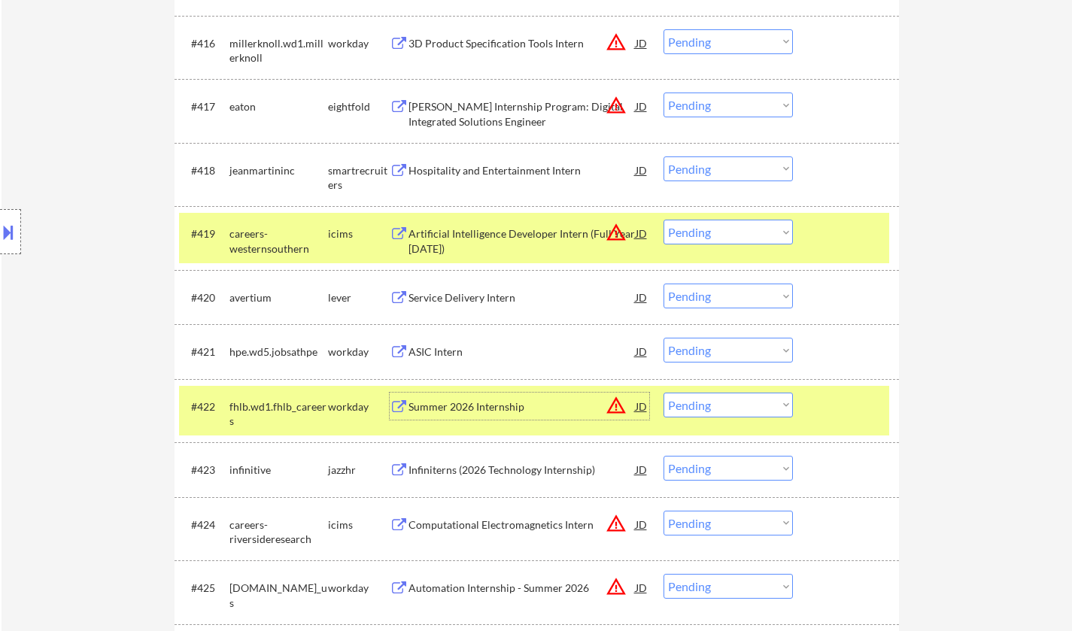
click at [473, 403] on div "Summer 2026 Internship" at bounding box center [522, 407] width 227 height 15
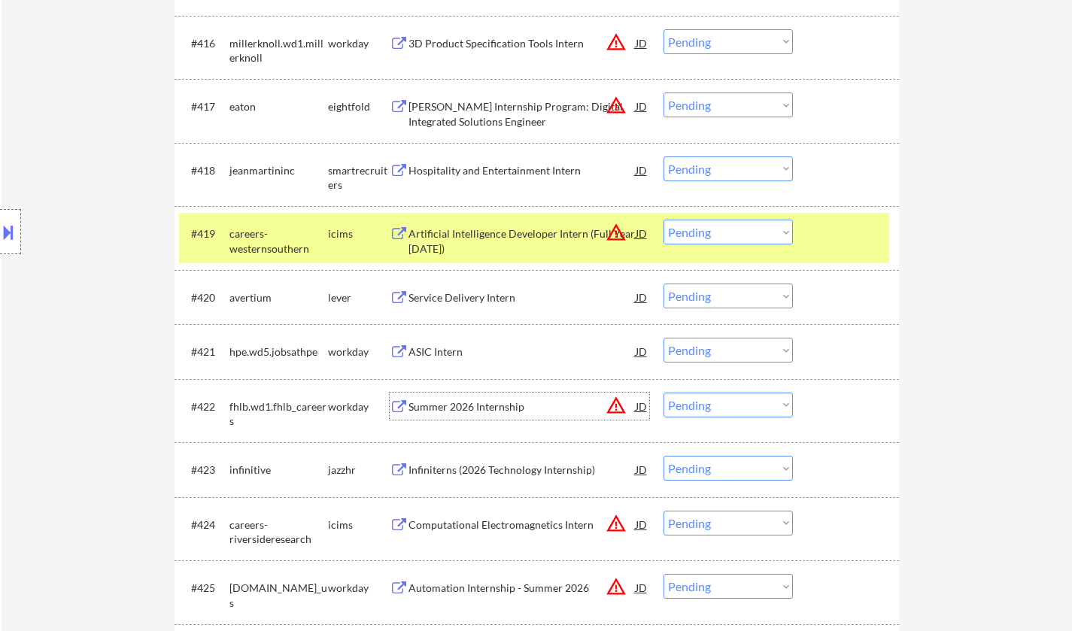
click at [710, 403] on select "Choose an option... Pending Applied Excluded (Questions) Excluded (Expired) Exc…" at bounding box center [728, 405] width 129 height 25
click at [664, 393] on select "Choose an option... Pending Applied Excluded (Questions) Excluded (Expired) Exc…" at bounding box center [728, 405] width 129 height 25
select select ""pending""
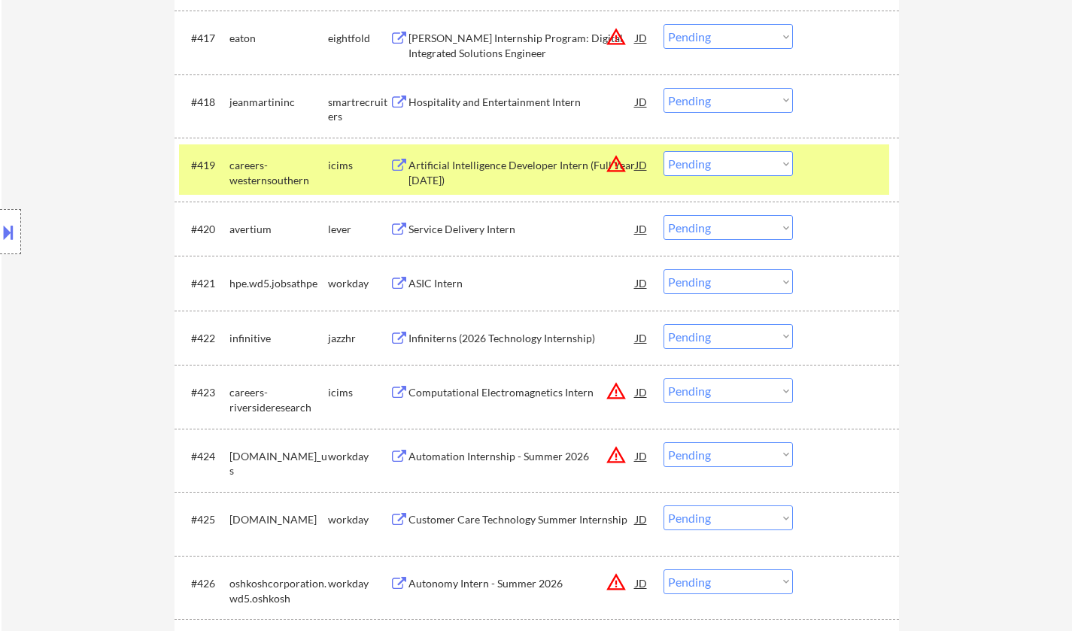
scroll to position [1580, 0]
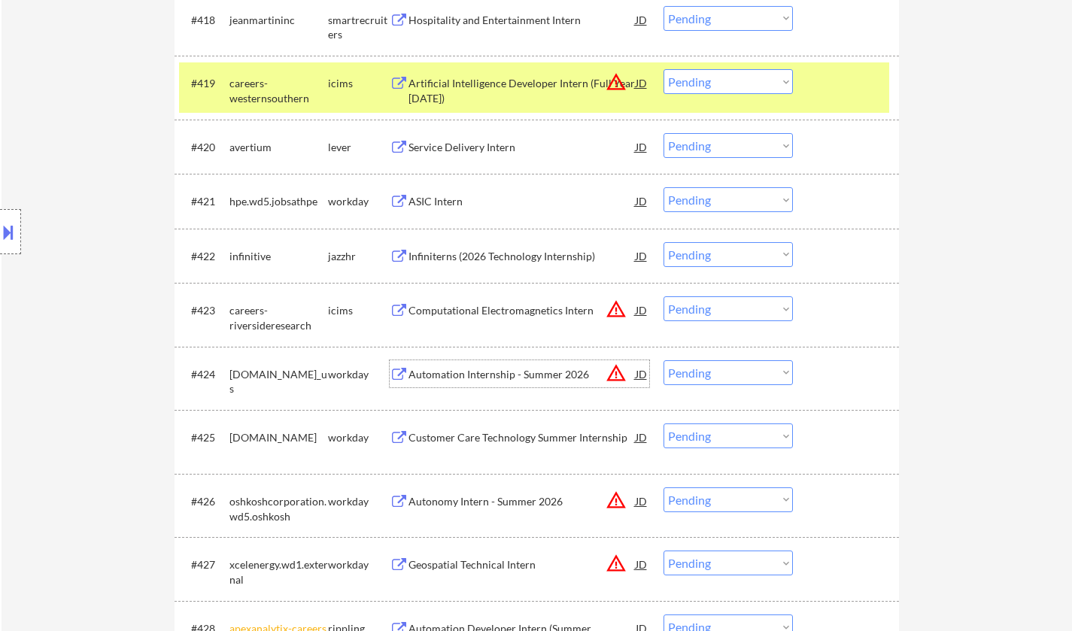
click at [476, 378] on div "Automation Internship - Summer 2026" at bounding box center [522, 374] width 227 height 15
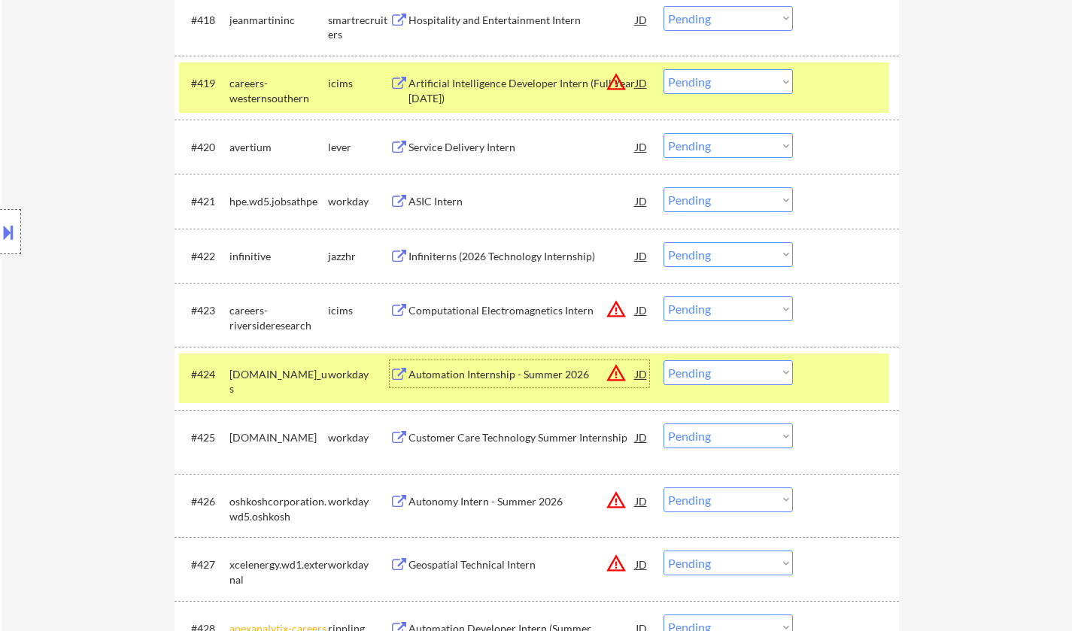
click at [457, 375] on div "Automation Internship - Summer 2026" at bounding box center [522, 374] width 227 height 15
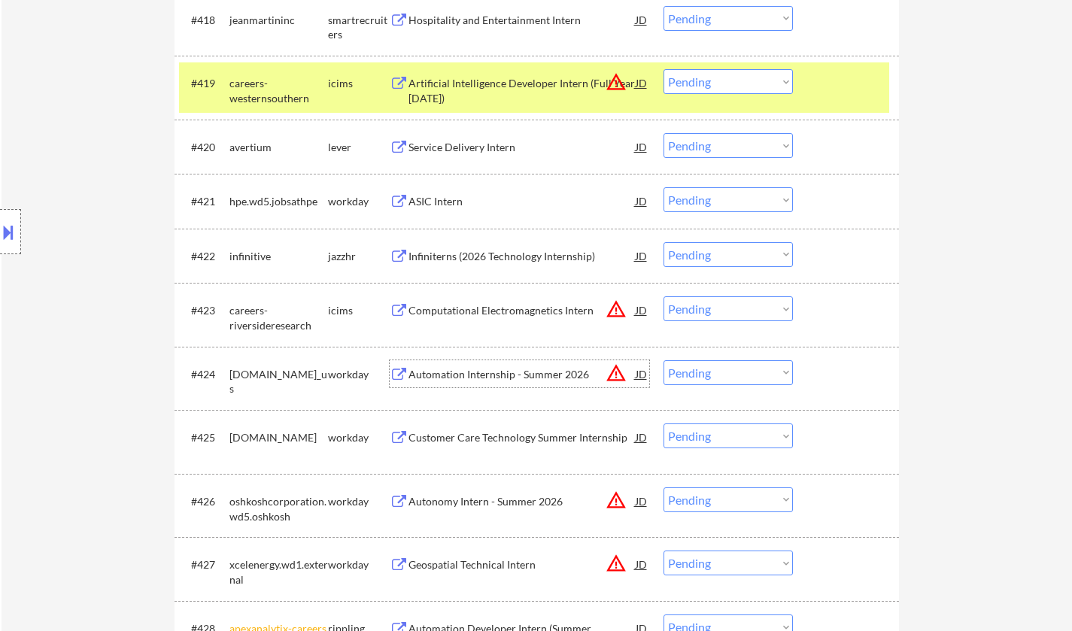
click at [704, 372] on select "Choose an option... Pending Applied Excluded (Questions) Excluded (Expired) Exc…" at bounding box center [728, 372] width 129 height 25
click at [664, 360] on select "Choose an option... Pending Applied Excluded (Questions) Excluded (Expired) Exc…" at bounding box center [728, 372] width 129 height 25
select select ""pending""
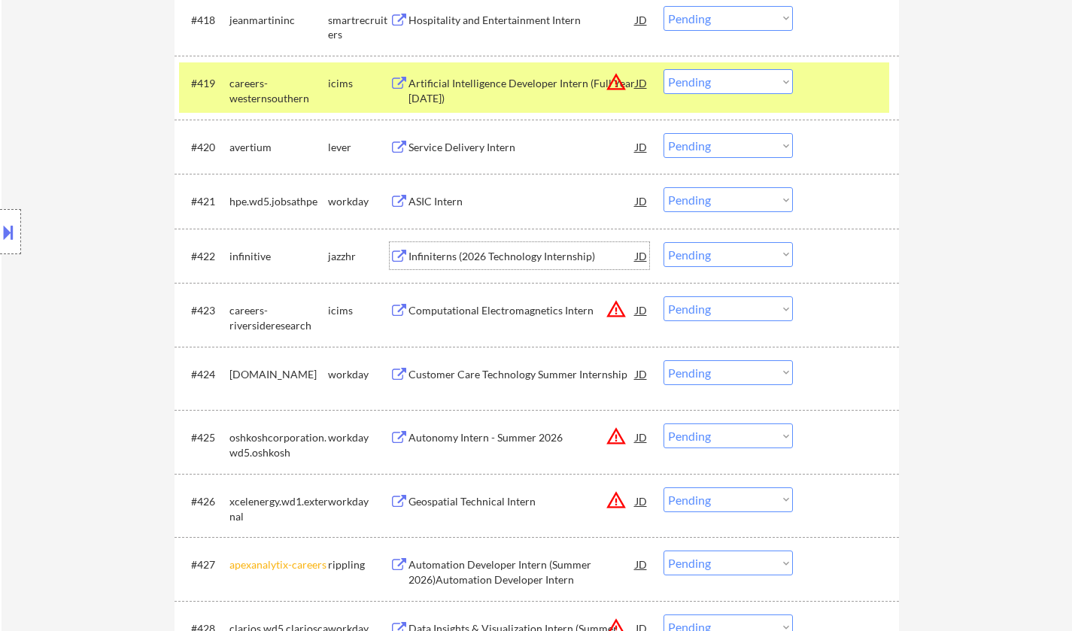
click at [484, 257] on div "Infiniterns (2026 Technology Internship)" at bounding box center [522, 256] width 227 height 15
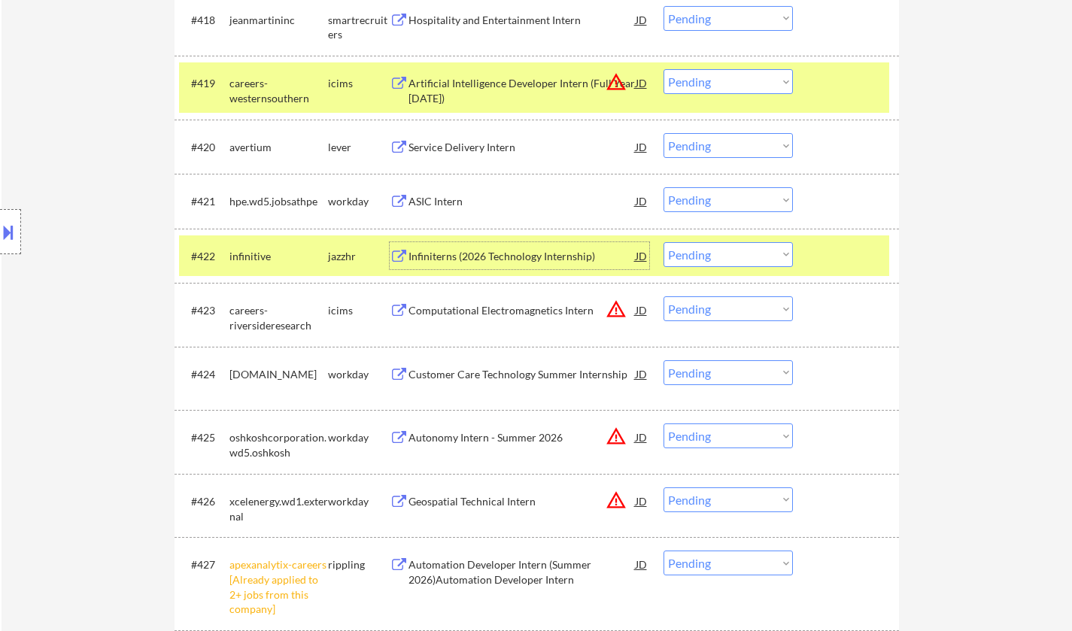
drag, startPoint x: 746, startPoint y: 248, endPoint x: 793, endPoint y: 337, distance: 101.3
click at [746, 248] on select "Choose an option... Pending Applied Excluded (Questions) Excluded (Expired) Exc…" at bounding box center [728, 254] width 129 height 25
click at [664, 242] on select "Choose an option... Pending Applied Excluded (Questions) Excluded (Expired) Exc…" at bounding box center [728, 254] width 129 height 25
select select ""pending""
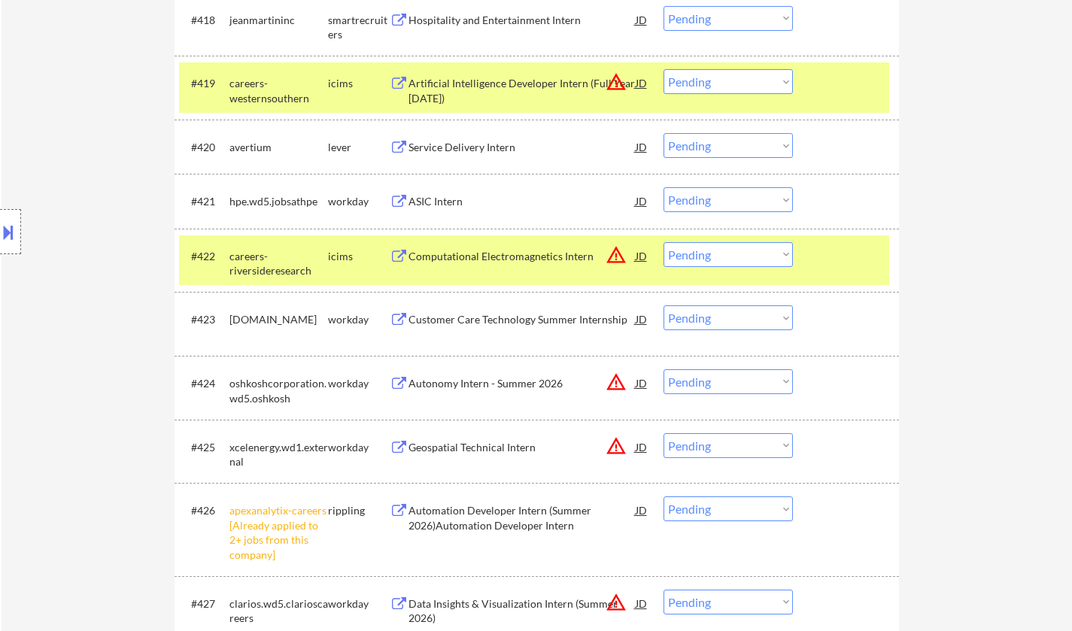
click at [495, 256] on div "Computational Electromagnetics Intern" at bounding box center [522, 256] width 227 height 15
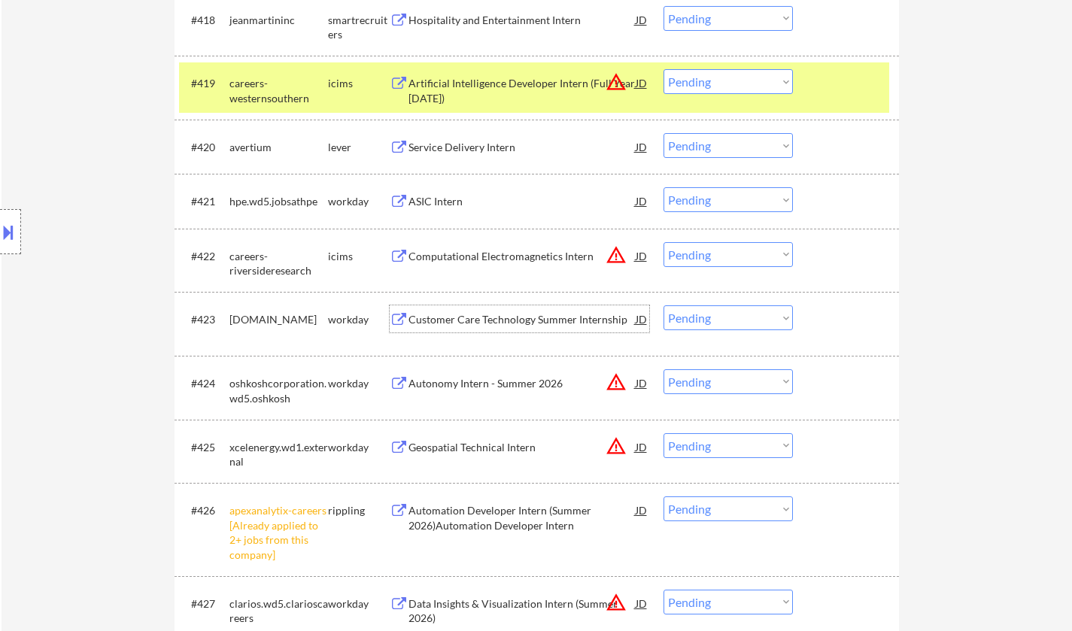
click at [492, 316] on div "Customer Care Technology Summer Internship" at bounding box center [522, 319] width 227 height 15
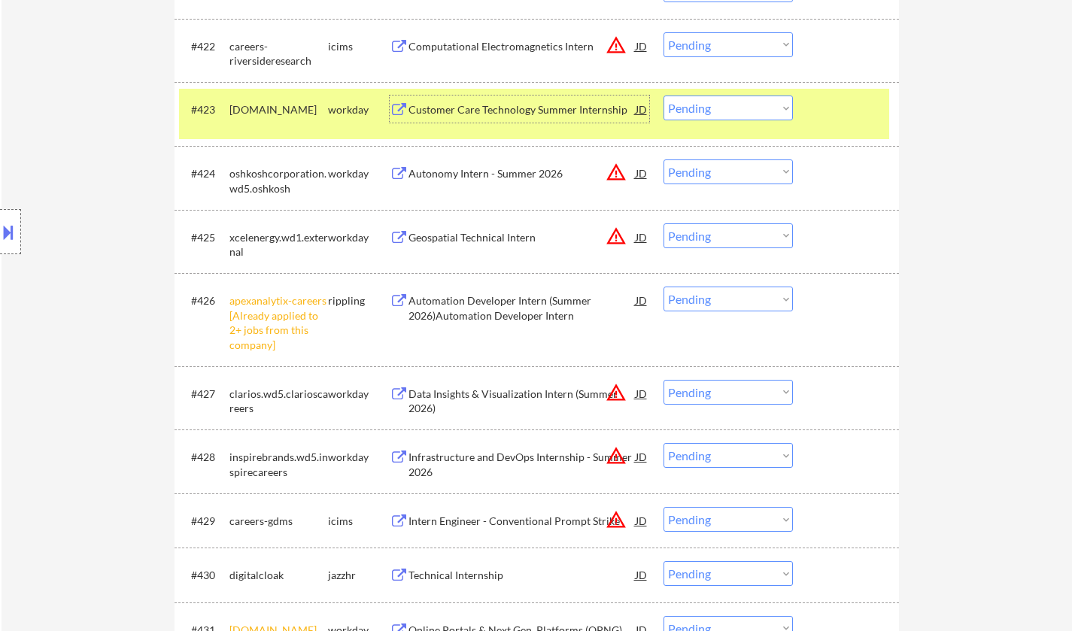
scroll to position [1806, 0]
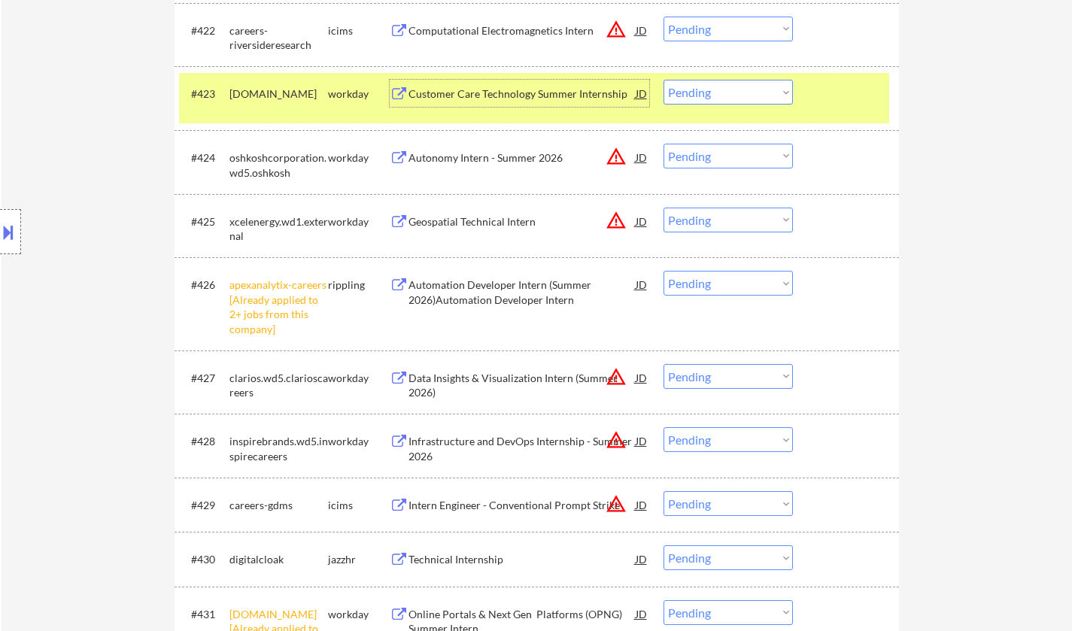
click at [722, 291] on select "Choose an option... Pending Applied Excluded (Questions) Excluded (Expired) Exc…" at bounding box center [728, 283] width 129 height 25
click at [664, 271] on select "Choose an option... Pending Applied Excluded (Questions) Excluded (Expired) Exc…" at bounding box center [728, 283] width 129 height 25
select select ""pending""
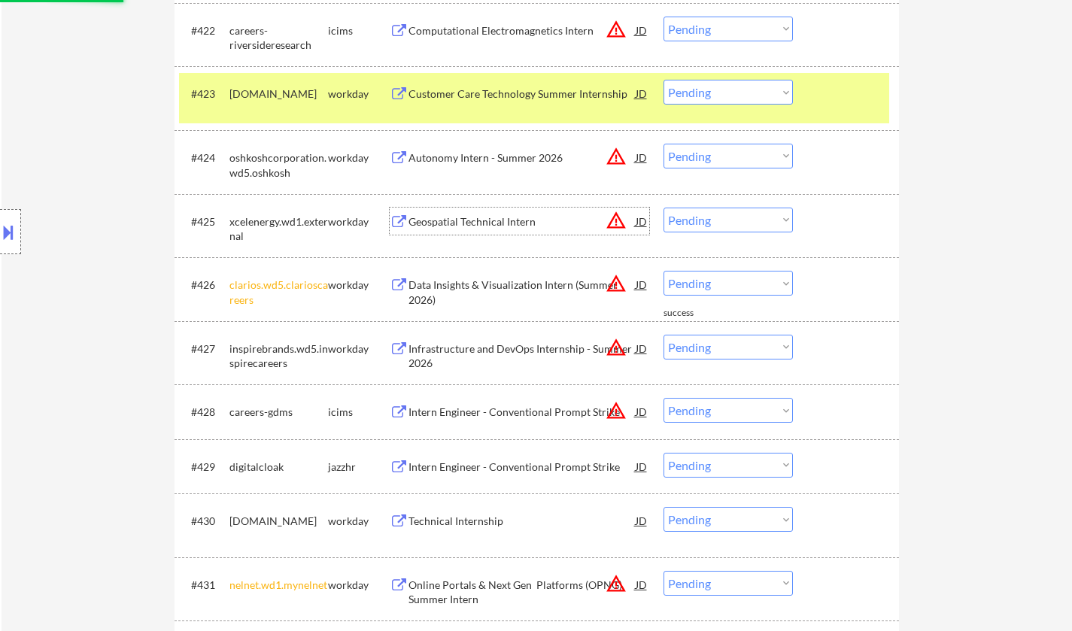
click at [459, 221] on div "Geospatial Technical Intern" at bounding box center [522, 221] width 227 height 15
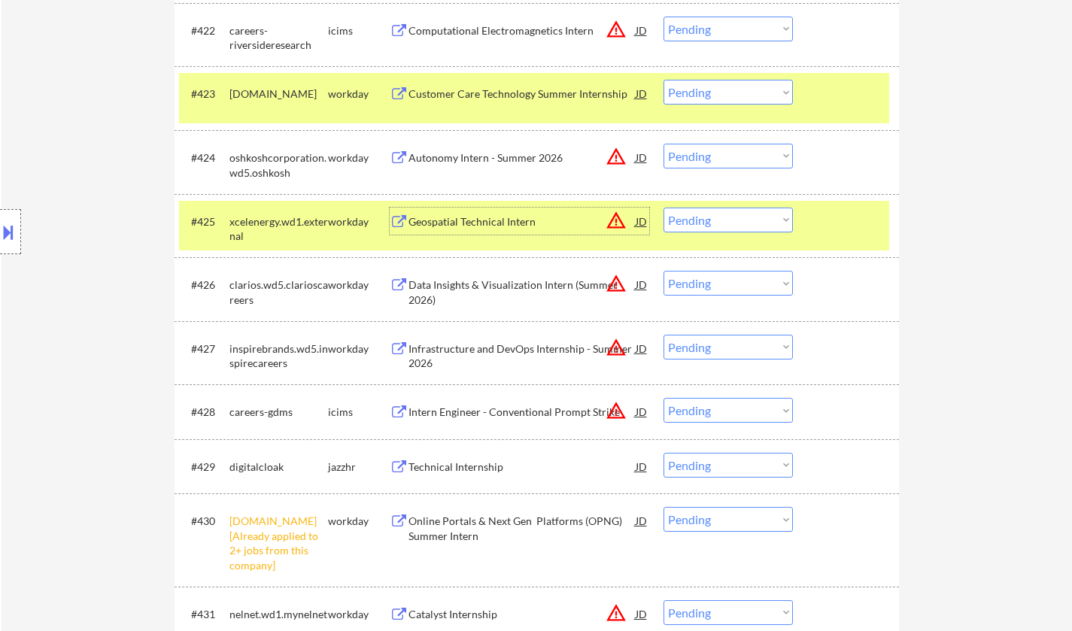
click at [714, 217] on select "Choose an option... Pending Applied Excluded (Questions) Excluded (Expired) Exc…" at bounding box center [728, 220] width 129 height 25
click at [664, 208] on select "Choose an option... Pending Applied Excluded (Questions) Excluded (Expired) Exc…" at bounding box center [728, 220] width 129 height 25
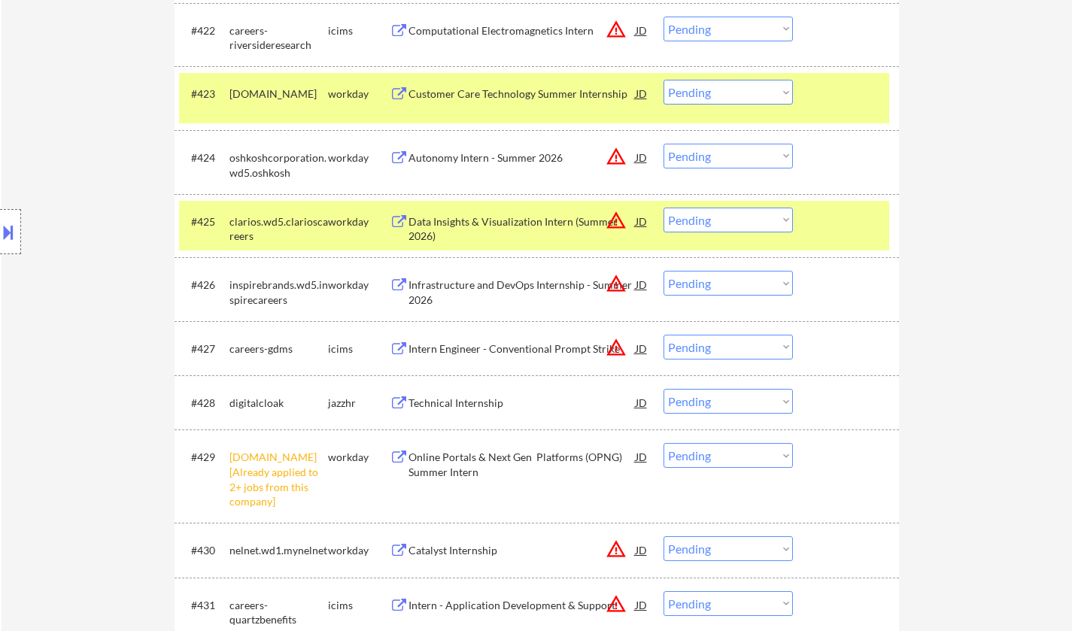
click at [470, 218] on div "Data Insights & Visualization Intern (Summer 2026)" at bounding box center [522, 228] width 227 height 29
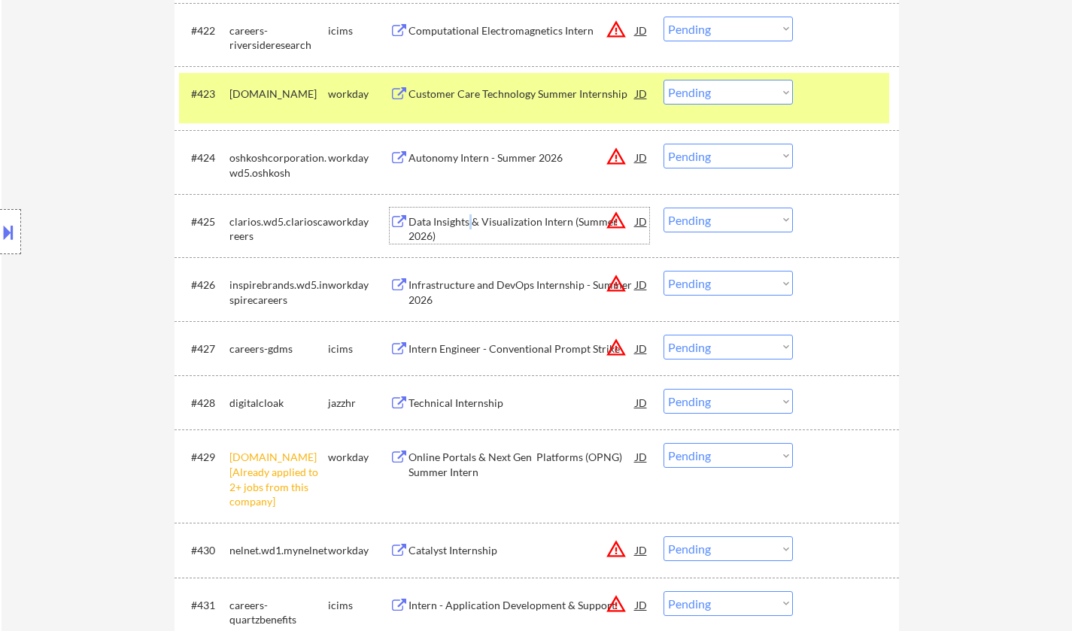
click at [737, 226] on select "Choose an option... Pending Applied Excluded (Questions) Excluded (Expired) Exc…" at bounding box center [728, 220] width 129 height 25
click at [664, 208] on select "Choose an option... Pending Applied Excluded (Questions) Excluded (Expired) Exc…" at bounding box center [728, 220] width 129 height 25
select select ""pending""
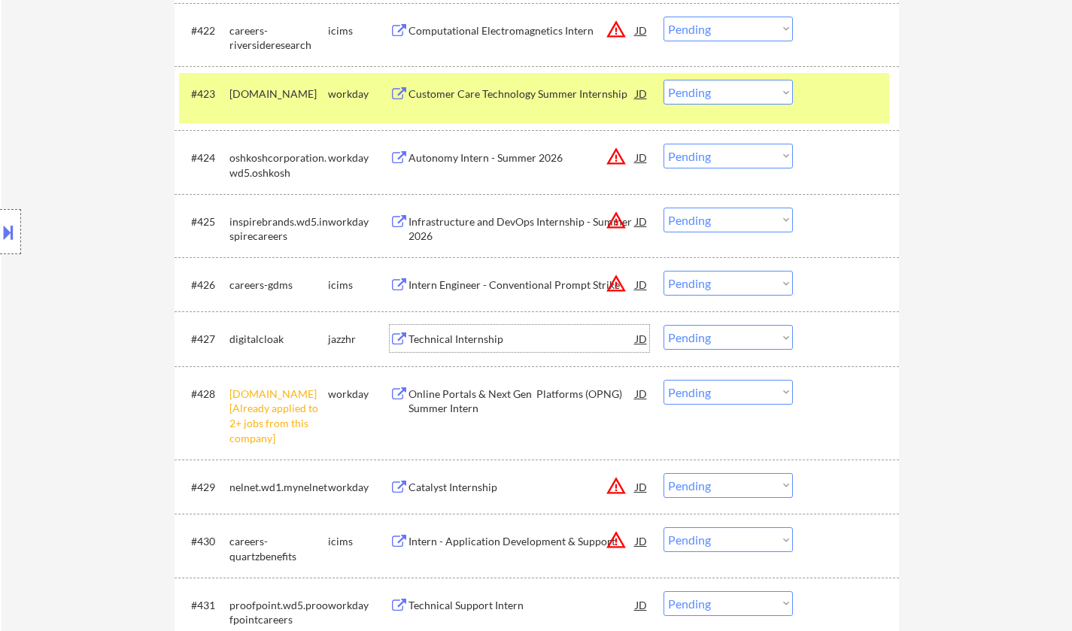
click at [472, 345] on div "Technical Internship" at bounding box center [522, 339] width 227 height 15
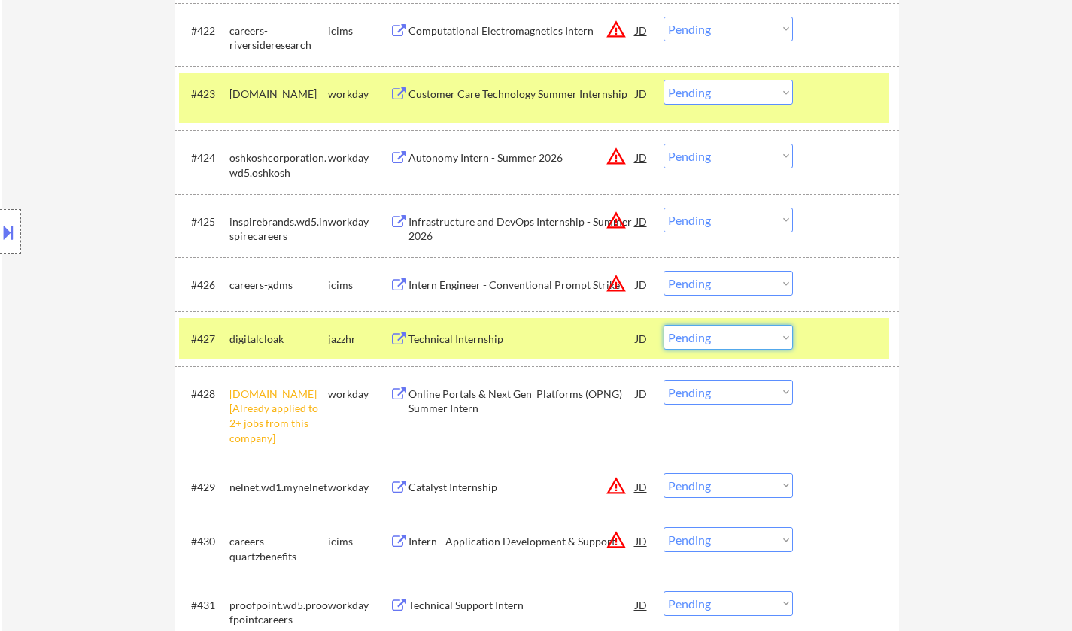
drag, startPoint x: 711, startPoint y: 341, endPoint x: 715, endPoint y: 348, distance: 7.7
click at [711, 341] on select "Choose an option... Pending Applied Excluded (Questions) Excluded (Expired) Exc…" at bounding box center [728, 337] width 129 height 25
click at [664, 325] on select "Choose an option... Pending Applied Excluded (Questions) Excluded (Expired) Exc…" at bounding box center [728, 337] width 129 height 25
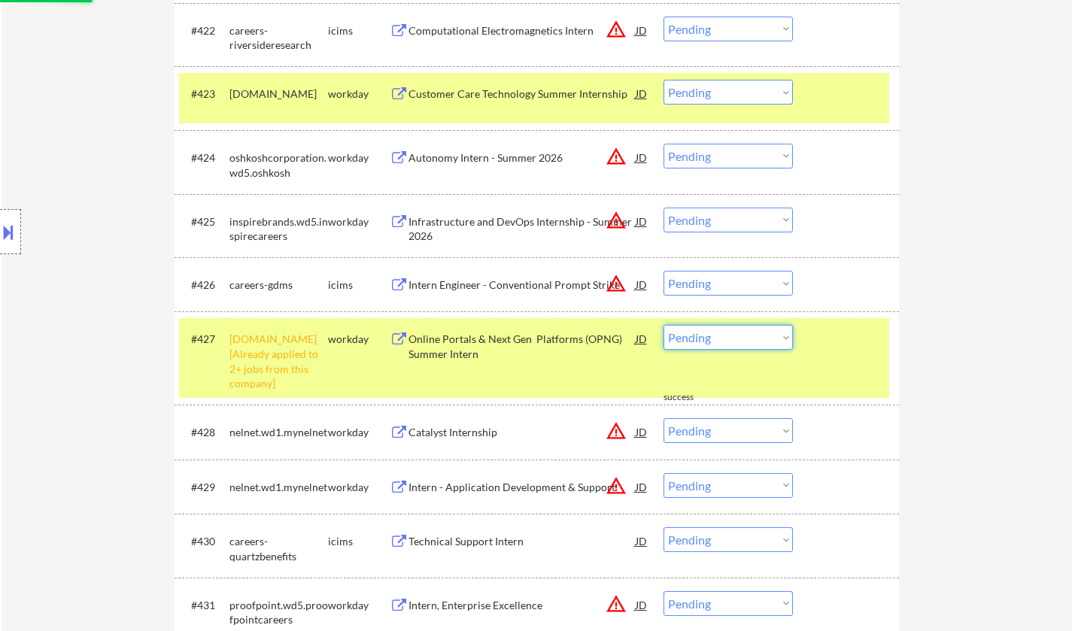
click at [720, 333] on select "Choose an option... Pending Applied Excluded (Questions) Excluded (Expired) Exc…" at bounding box center [728, 337] width 129 height 25
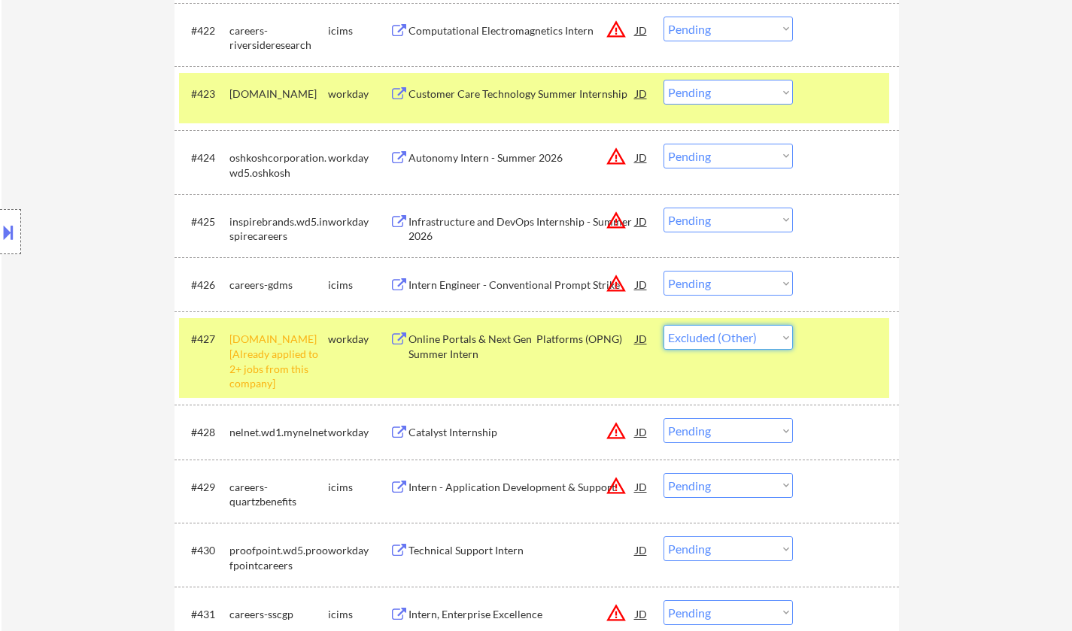
click at [664, 325] on select "Choose an option... Pending Applied Excluded (Questions) Excluded (Expired) Exc…" at bounding box center [728, 337] width 129 height 25
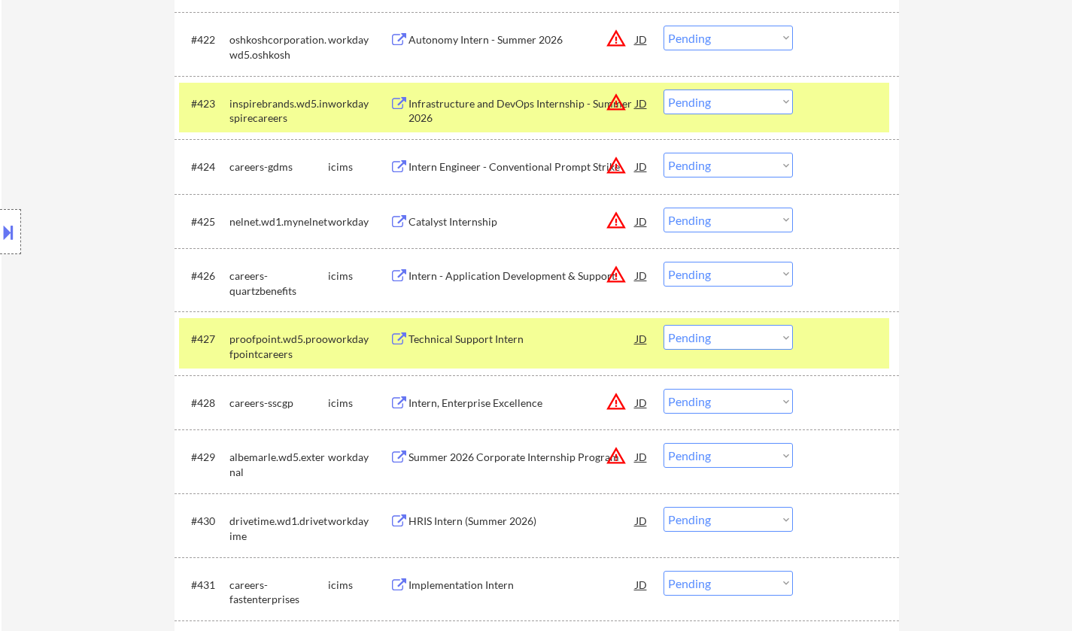
click at [466, 339] on div "Technical Support Intern" at bounding box center [522, 339] width 227 height 15
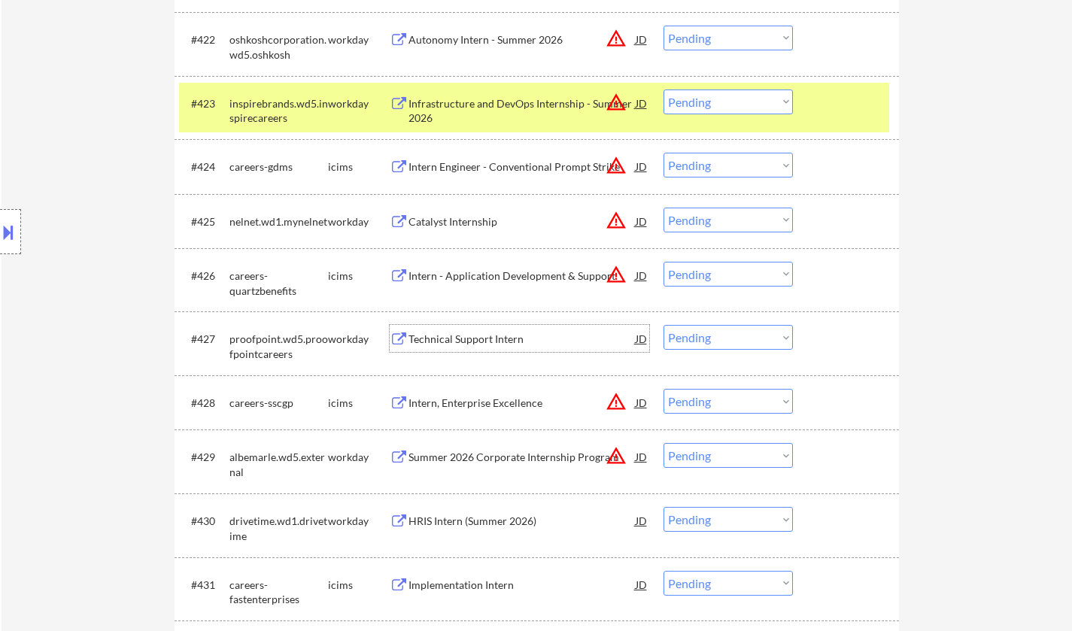
click at [475, 335] on div "Technical Support Intern" at bounding box center [522, 339] width 227 height 15
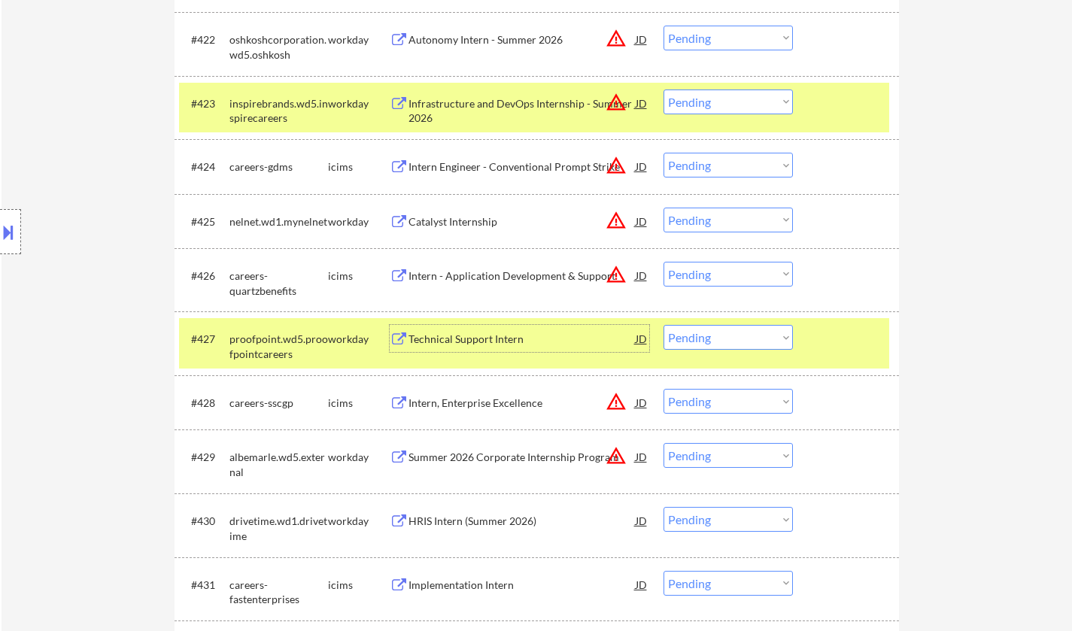
click at [721, 335] on select "Choose an option... Pending Applied Excluded (Questions) Excluded (Expired) Exc…" at bounding box center [728, 337] width 129 height 25
click at [664, 325] on select "Choose an option... Pending Applied Excluded (Questions) Excluded (Expired) Exc…" at bounding box center [728, 337] width 129 height 25
select select ""pending""
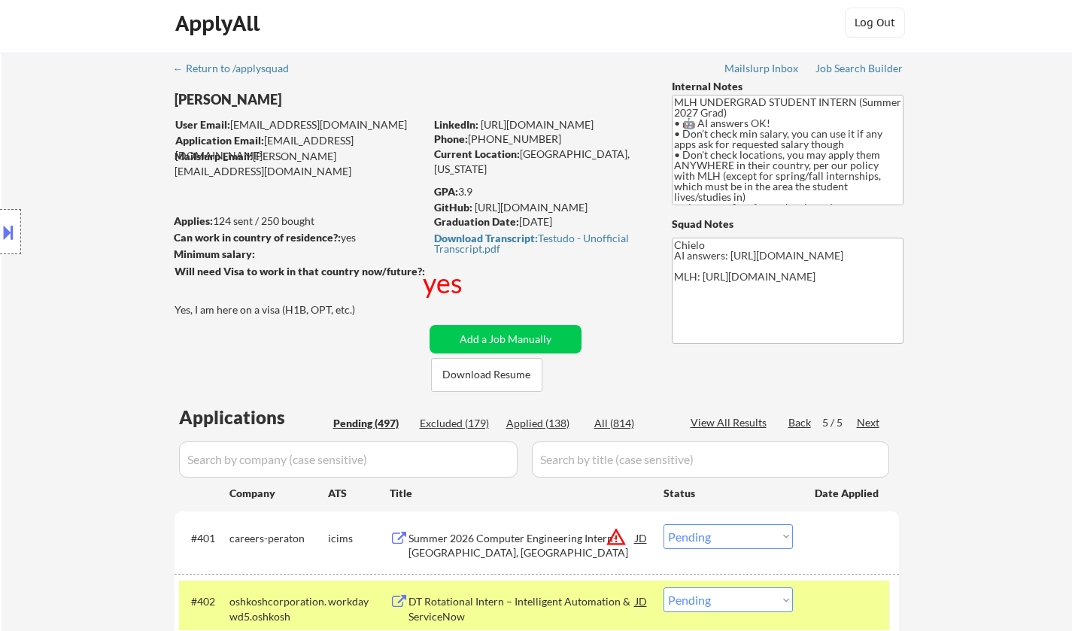
scroll to position [0, 0]
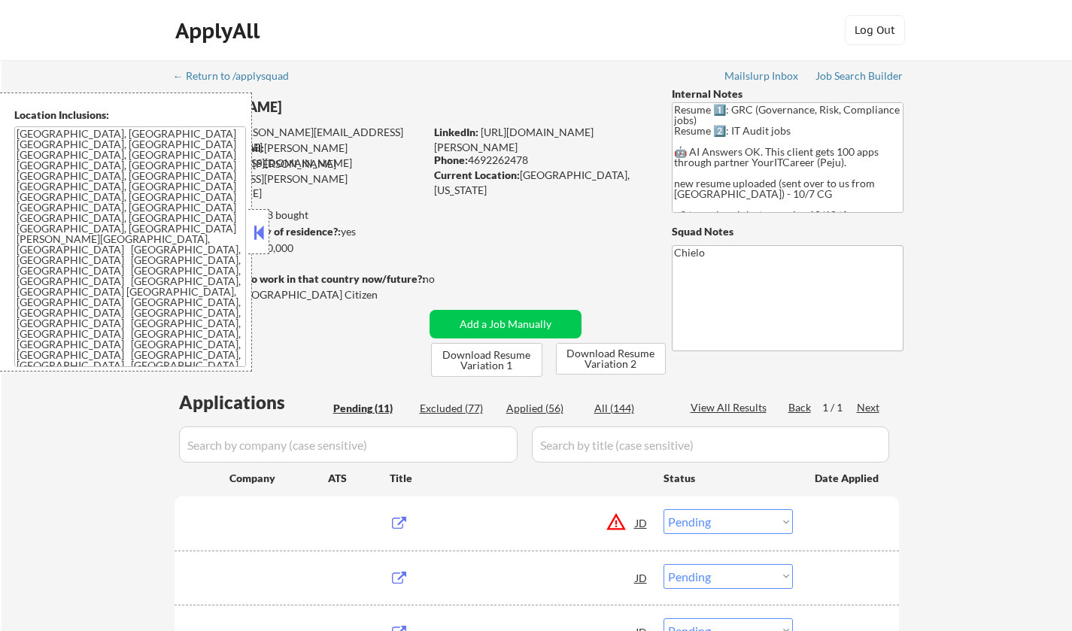
select select ""pending""
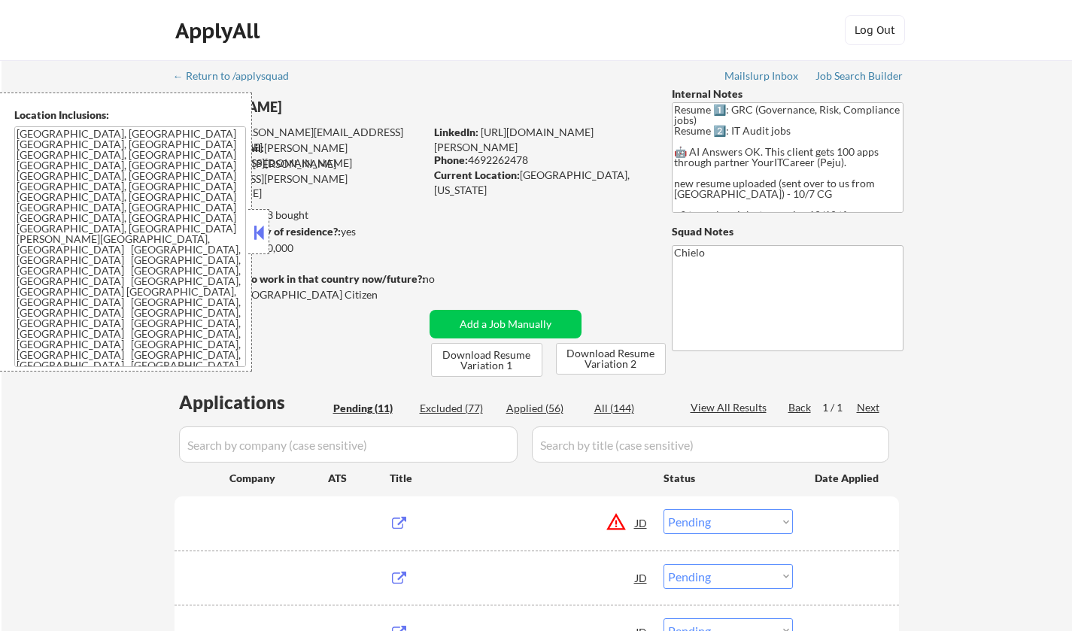
select select ""pending""
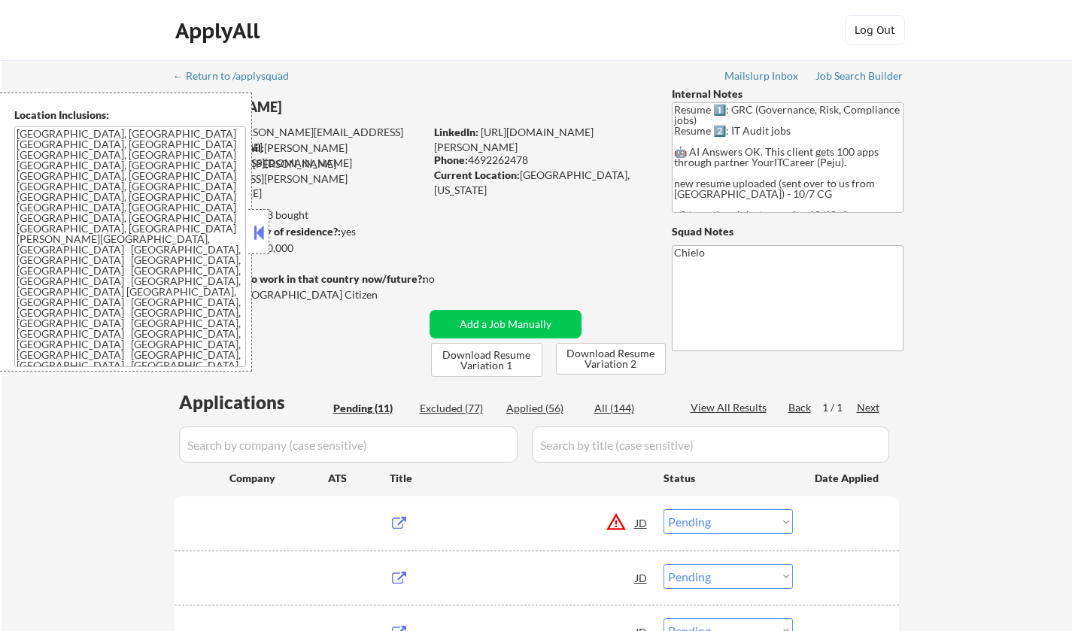
select select ""pending""
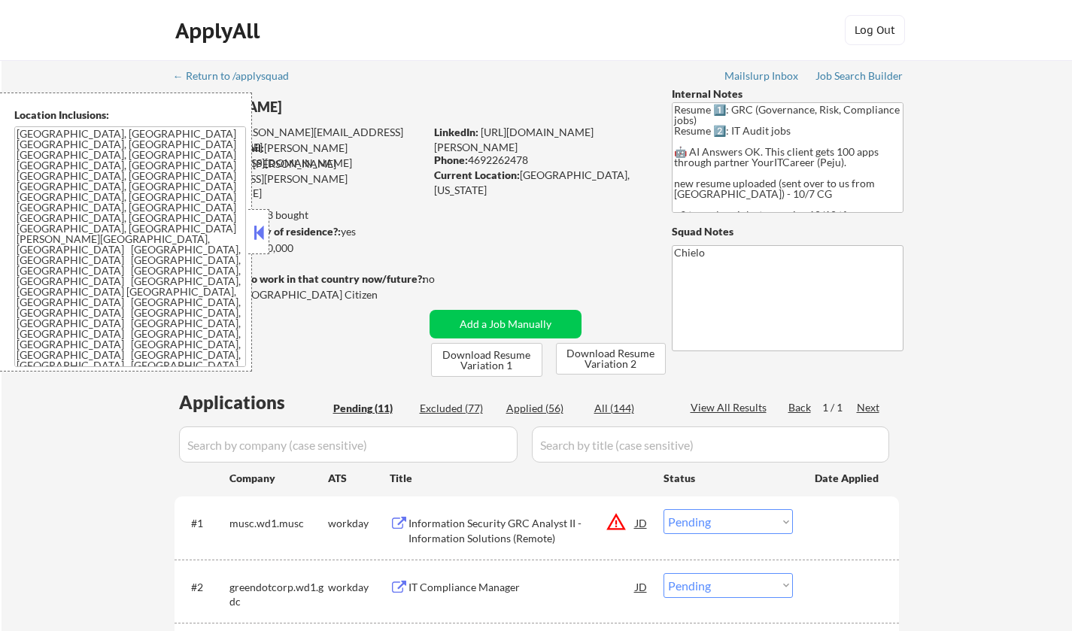
click at [262, 230] on button at bounding box center [259, 232] width 17 height 23
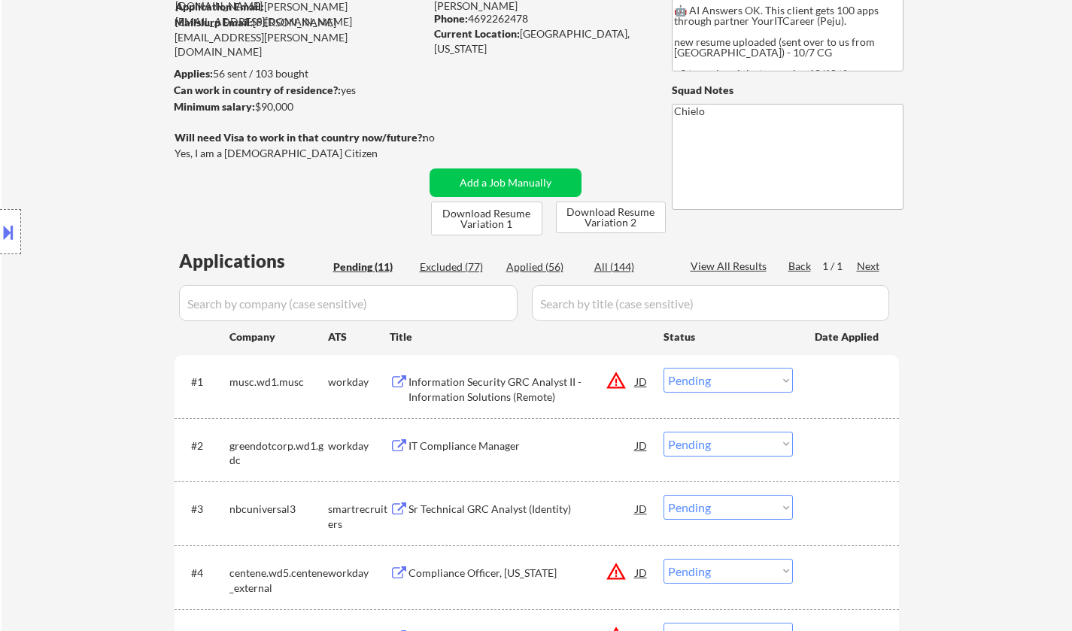
scroll to position [75, 0]
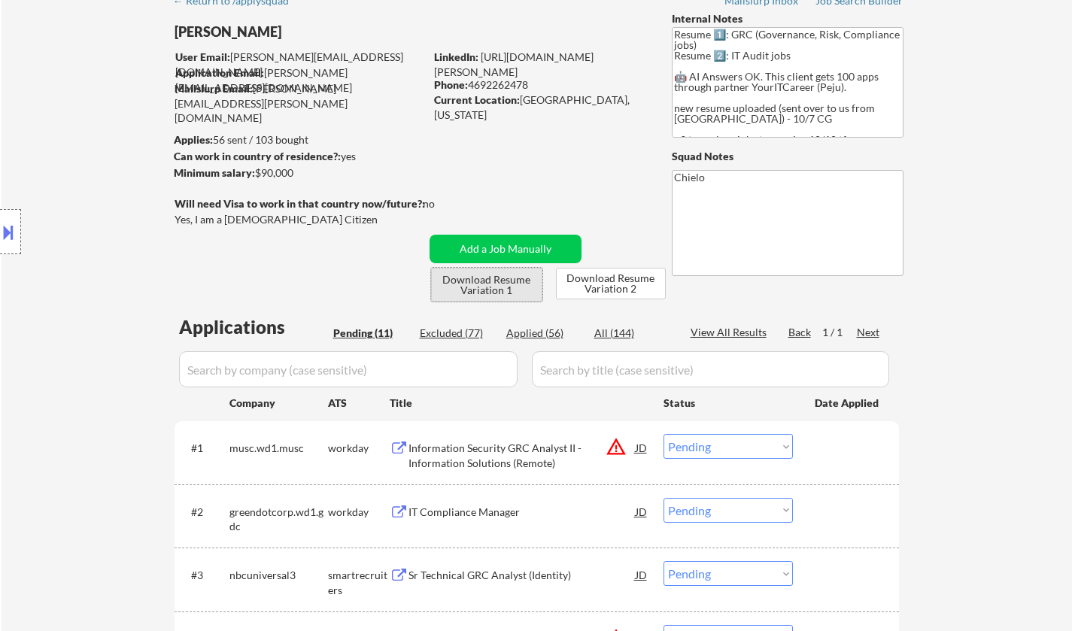
click at [486, 280] on button "Download Resume Variation 1" at bounding box center [486, 285] width 111 height 34
click at [628, 284] on button "Download Resume Variation 2" at bounding box center [611, 284] width 110 height 32
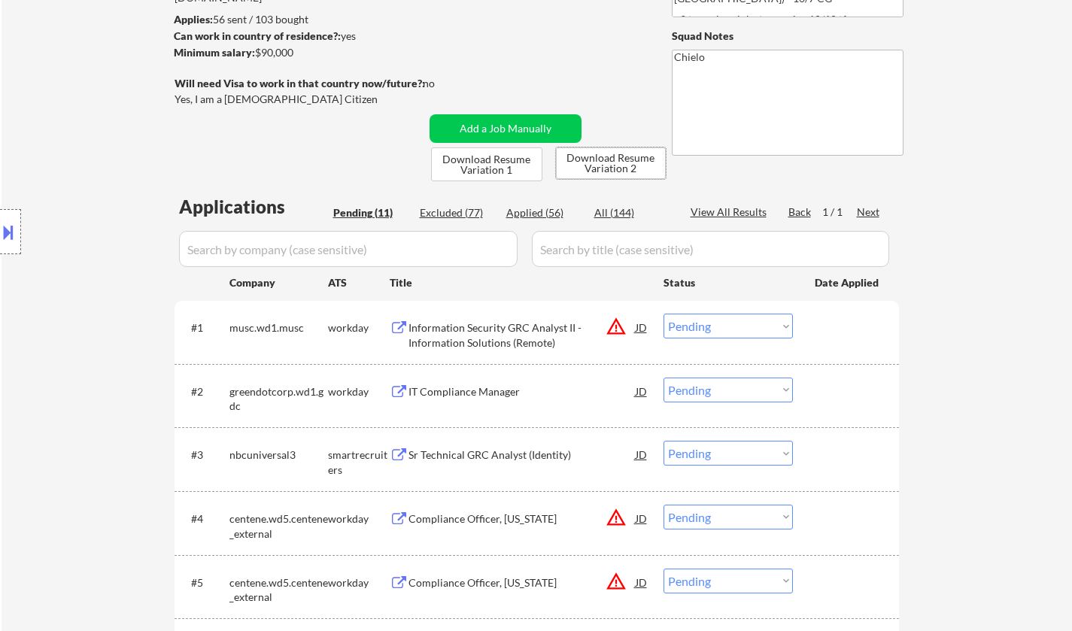
scroll to position [226, 0]
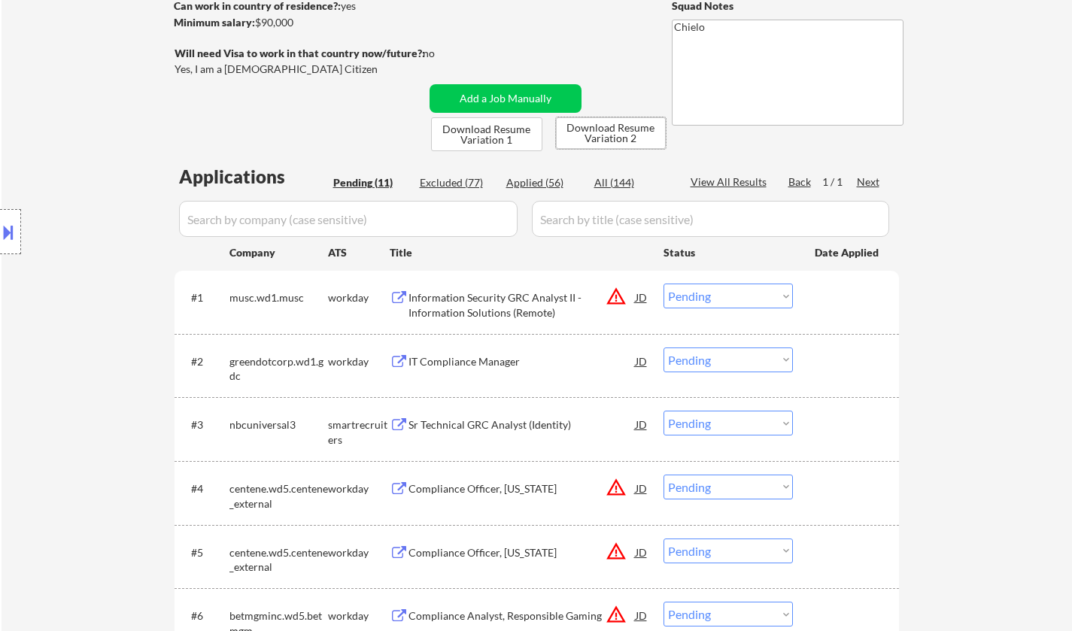
click at [479, 363] on div "IT Compliance Manager" at bounding box center [522, 361] width 227 height 15
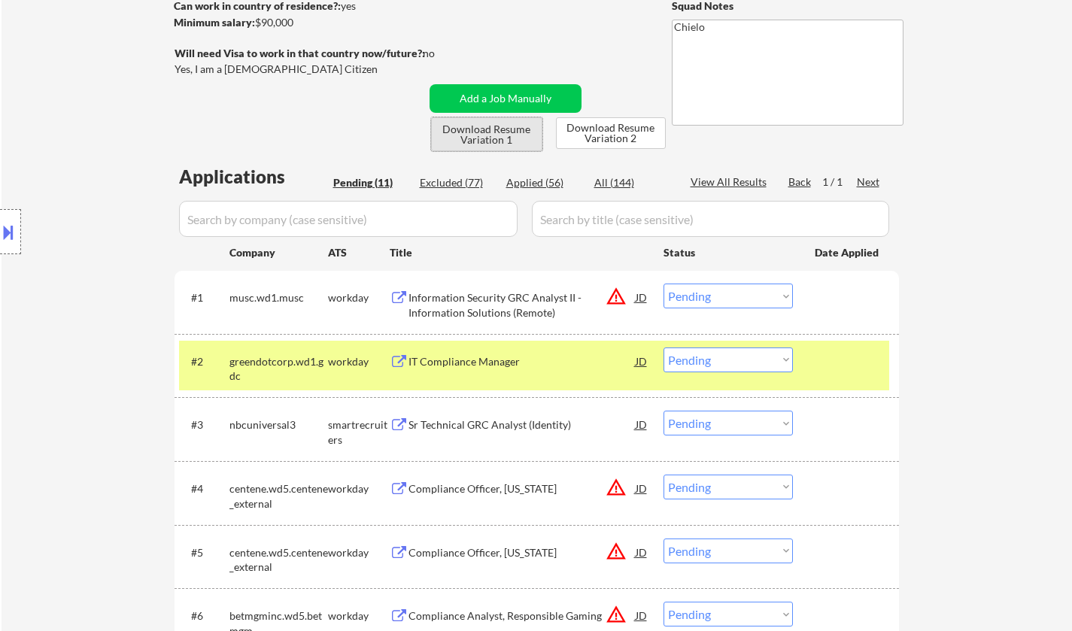
click at [491, 137] on button "Download Resume Variation 1" at bounding box center [486, 134] width 111 height 34
click at [541, 181] on div "Applied (56)" at bounding box center [543, 182] width 75 height 15
select select ""applied""
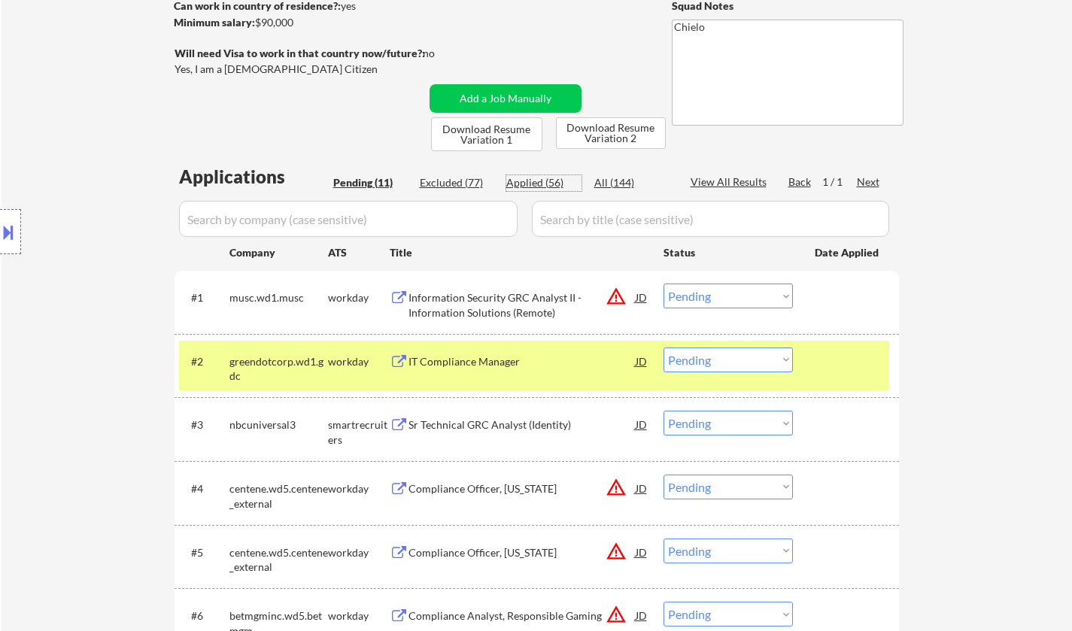
select select ""applied""
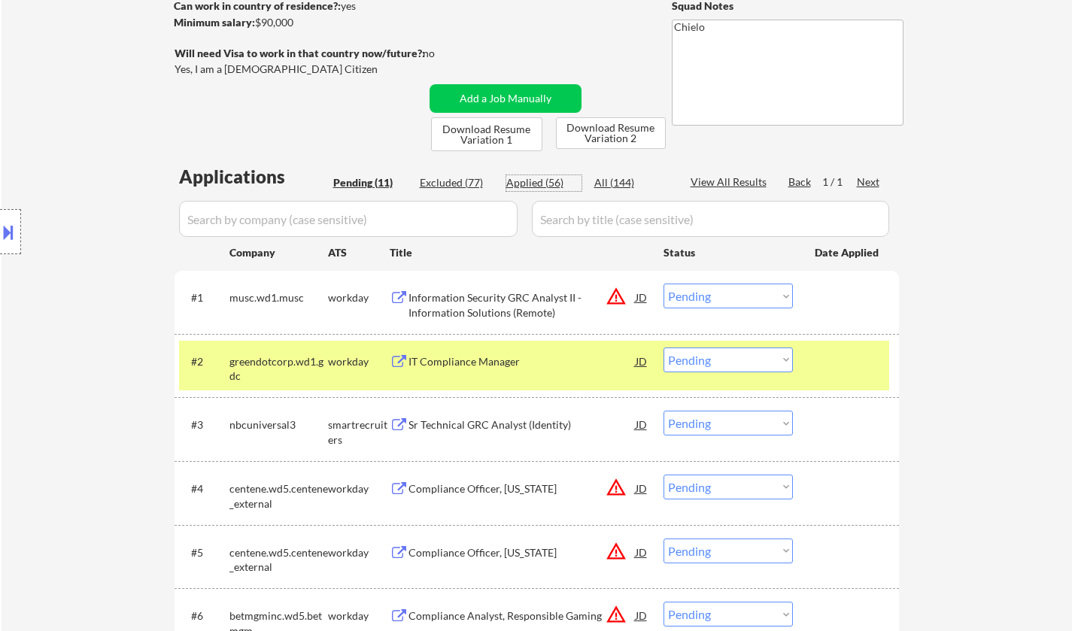
select select ""applied""
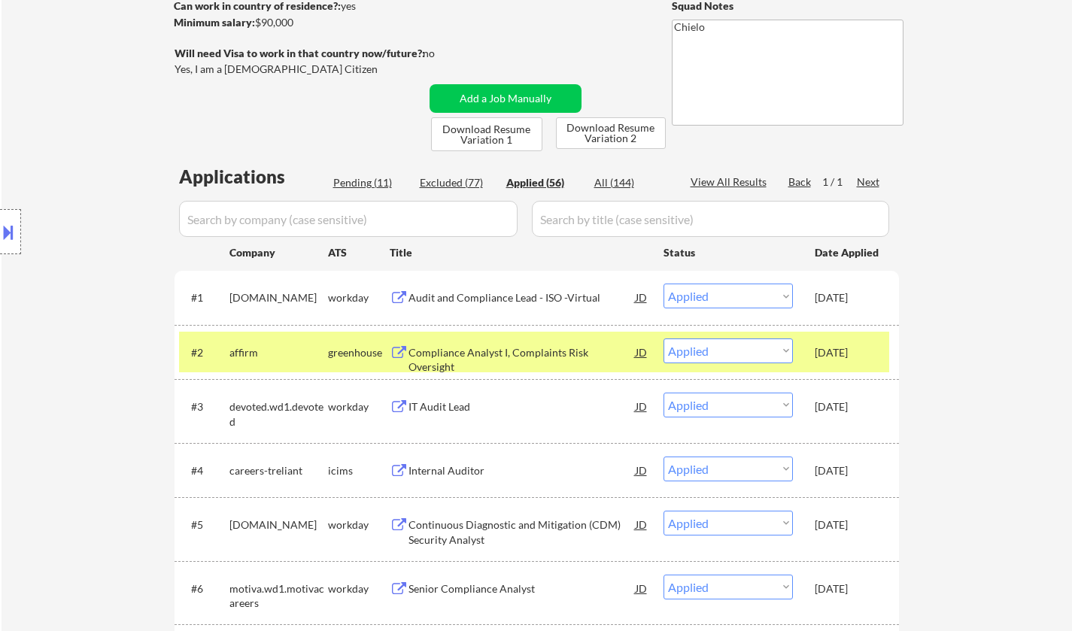
select select ""applied""
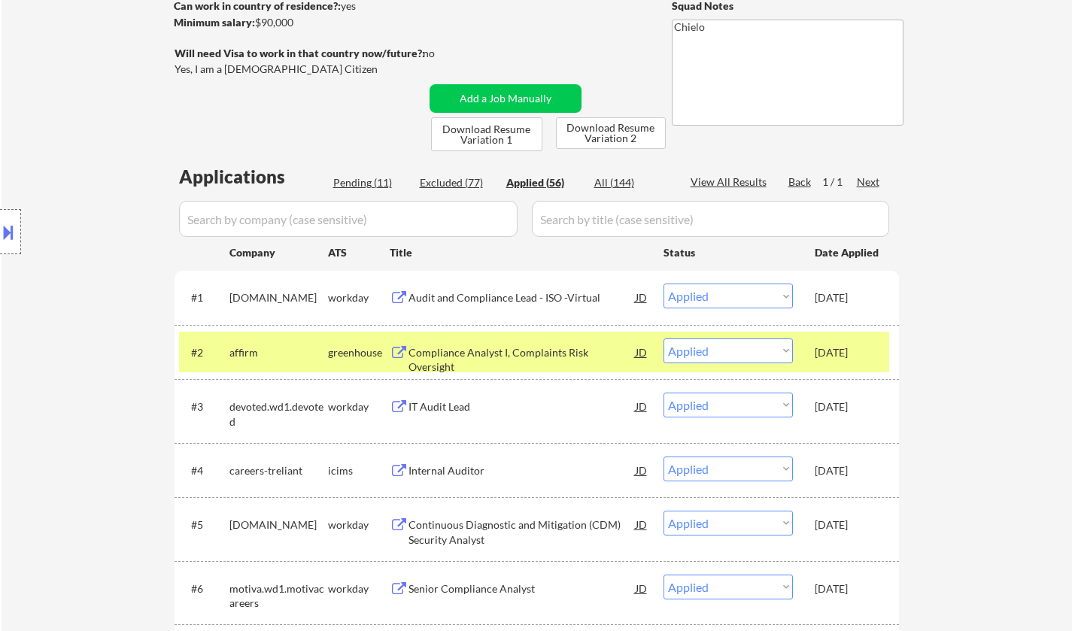
select select ""applied""
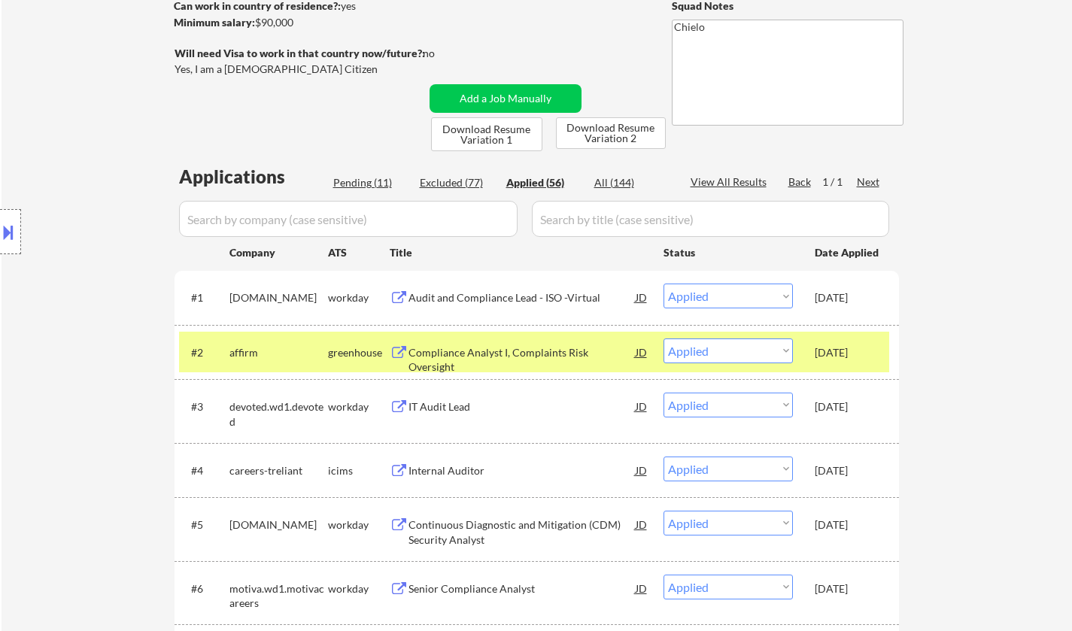
select select ""applied""
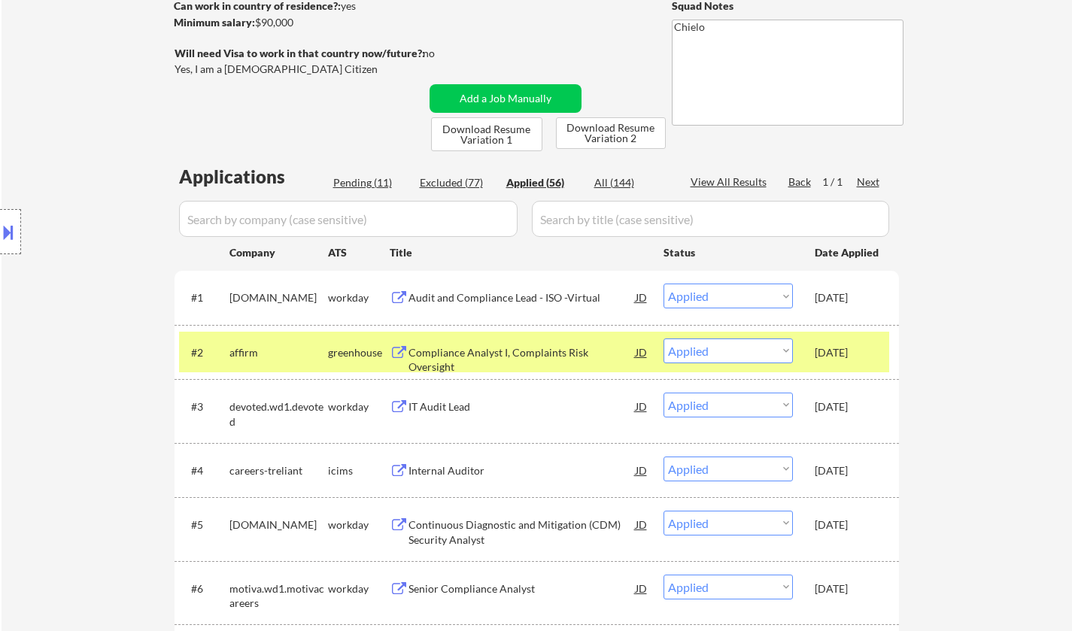
select select ""applied""
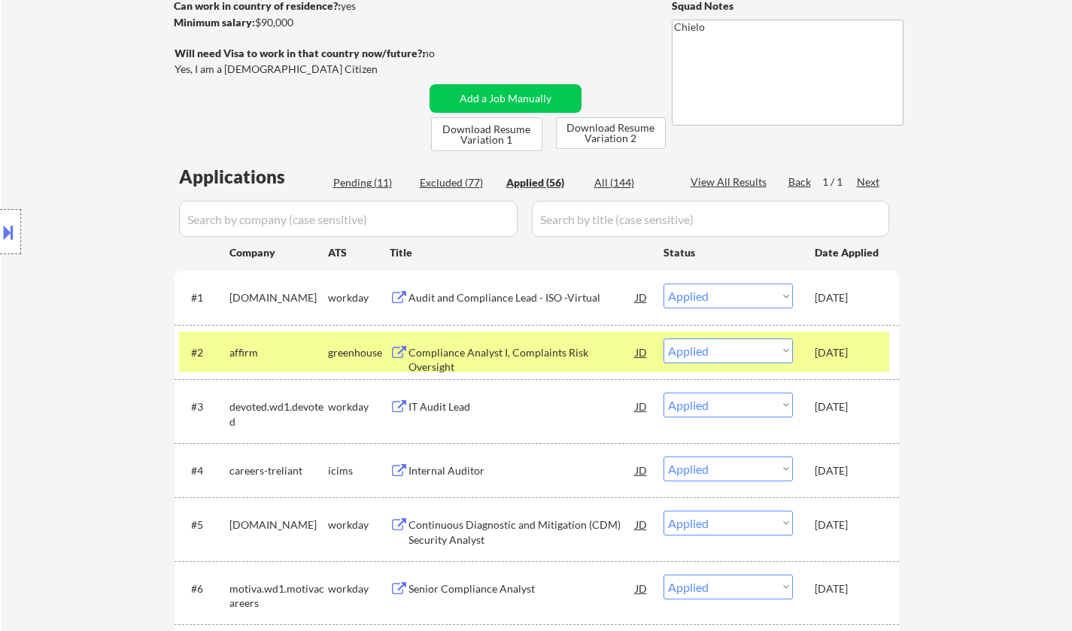
select select ""applied""
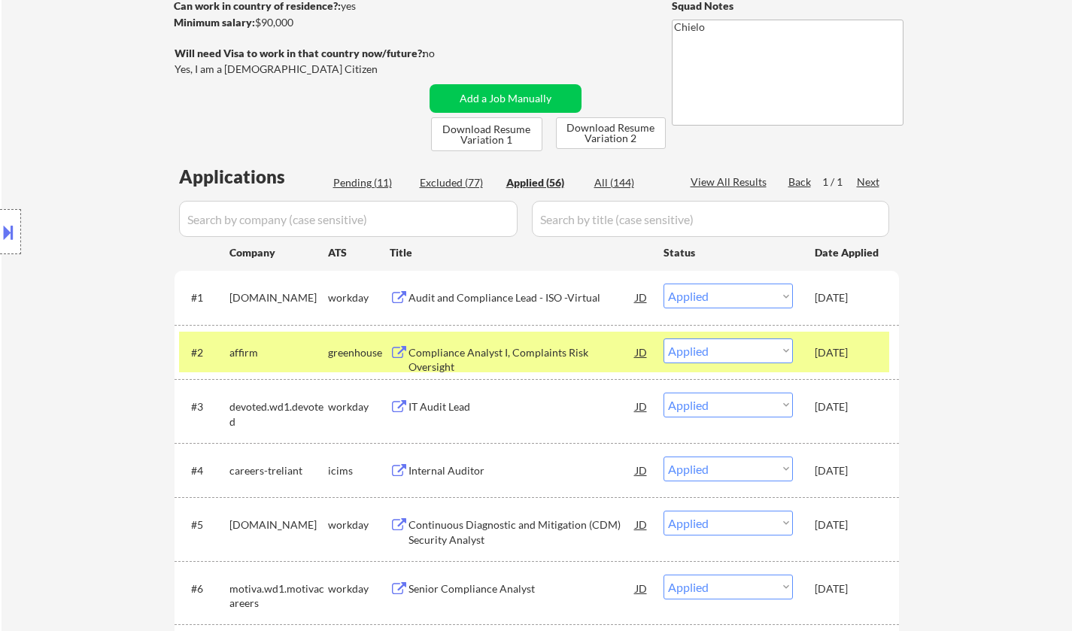
select select ""applied""
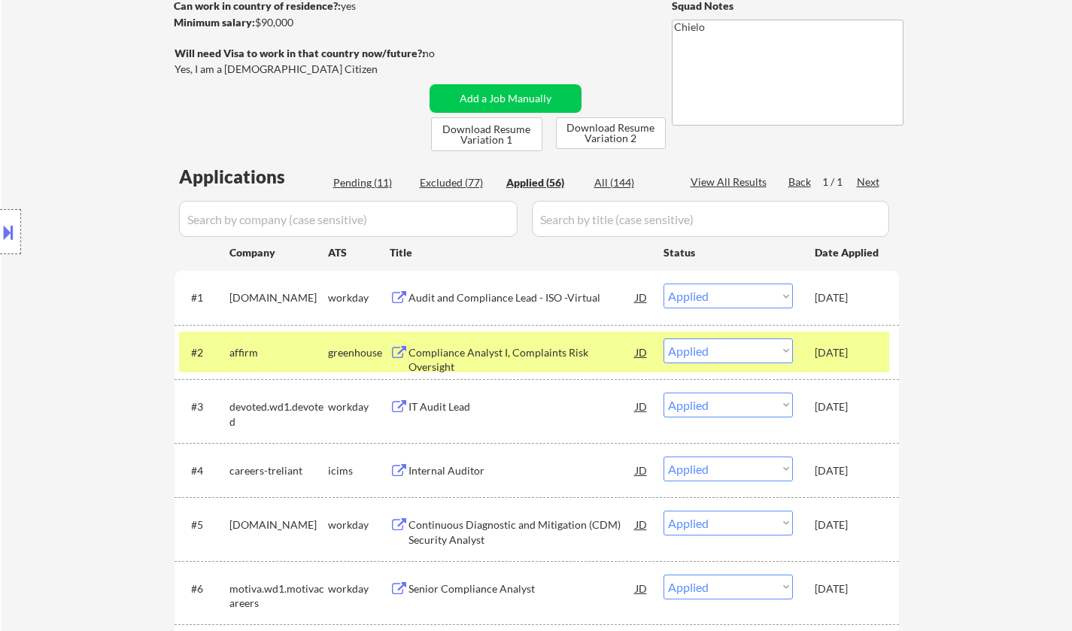
select select ""applied""
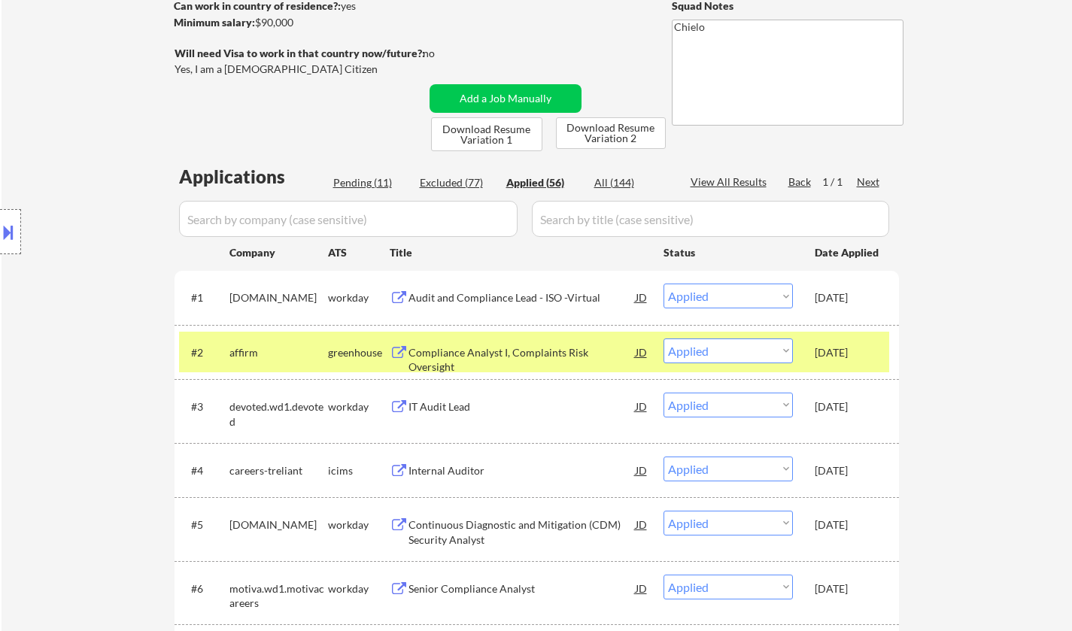
select select ""applied""
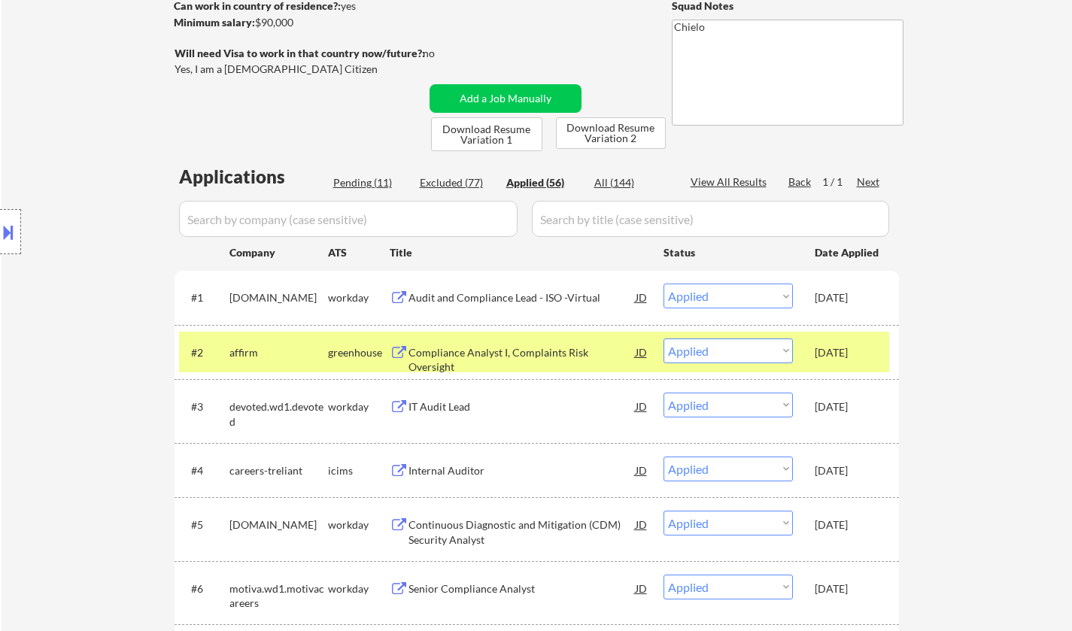
select select ""applied""
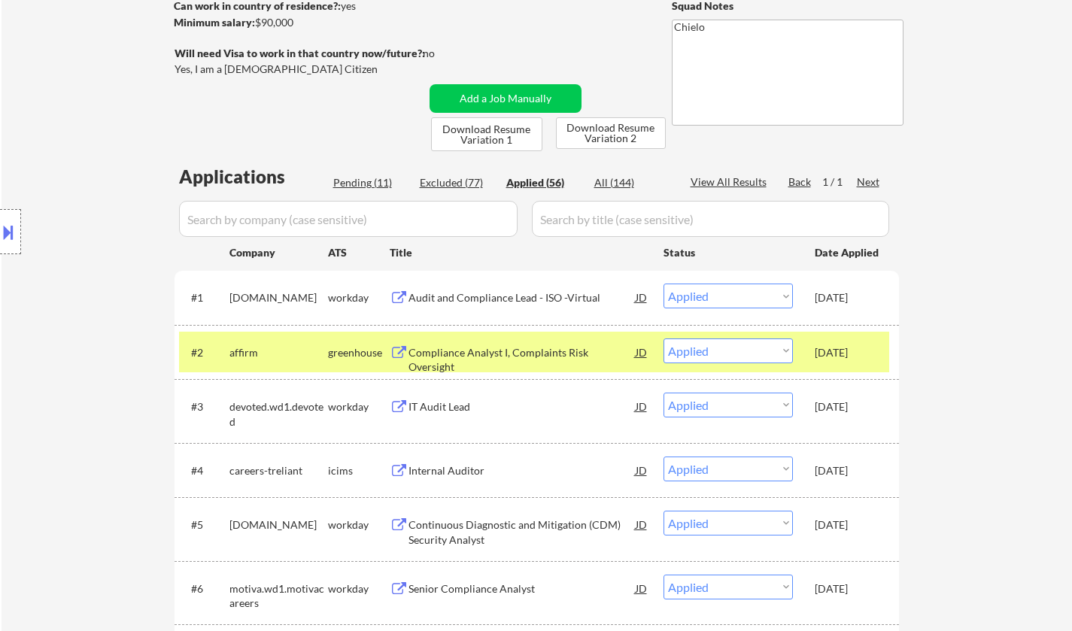
drag, startPoint x: 344, startPoint y: 176, endPoint x: 379, endPoint y: 190, distance: 37.9
click at [343, 176] on div "Pending (11)" at bounding box center [370, 182] width 75 height 15
select select ""pending""
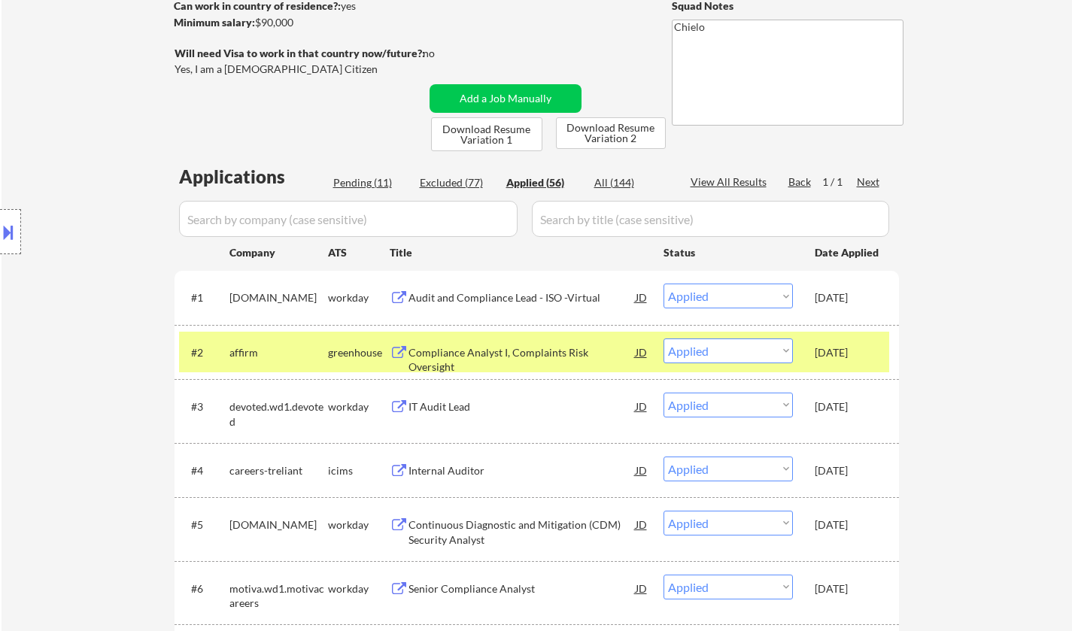
select select ""pending""
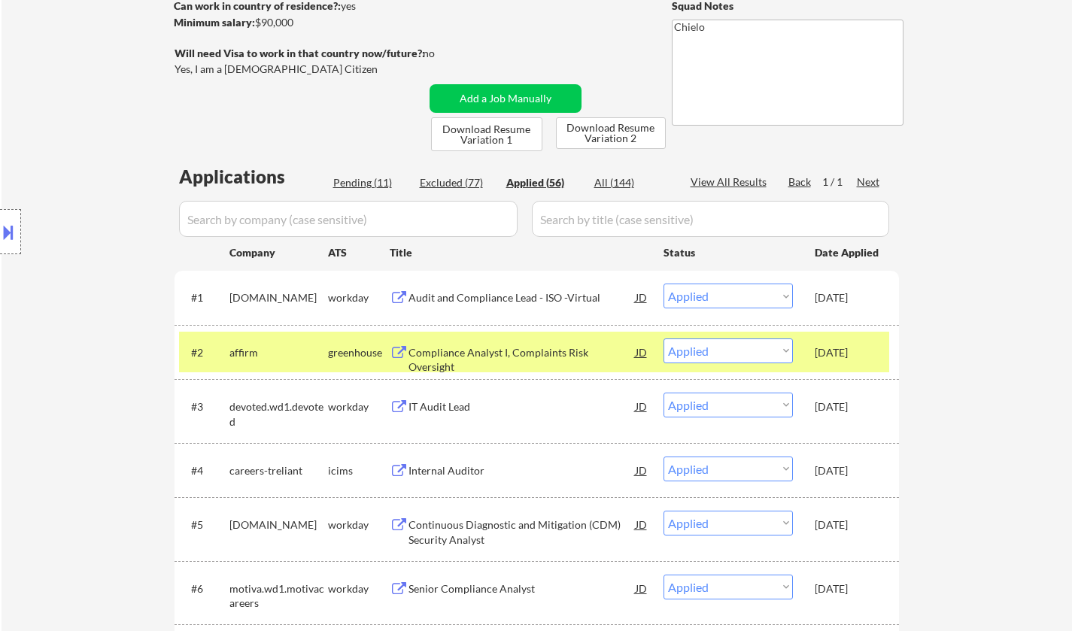
select select ""pending""
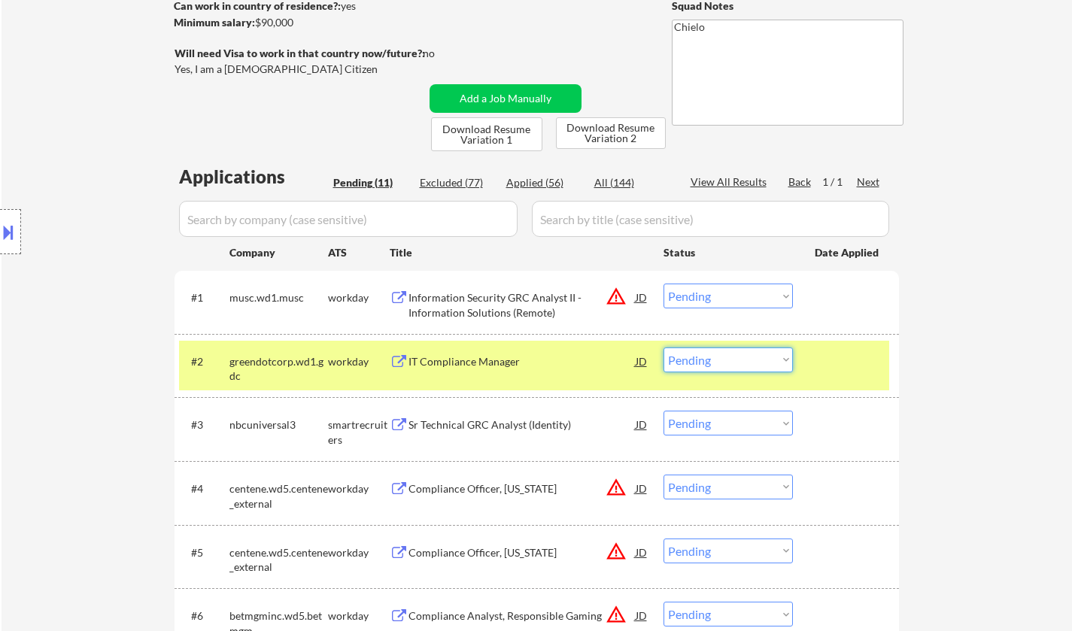
click at [748, 363] on select "Choose an option... Pending Applied Excluded (Questions) Excluded (Expired) Exc…" at bounding box center [728, 360] width 129 height 25
click at [664, 348] on select "Choose an option... Pending Applied Excluded (Questions) Excluded (Expired) Exc…" at bounding box center [728, 360] width 129 height 25
select select ""pending""
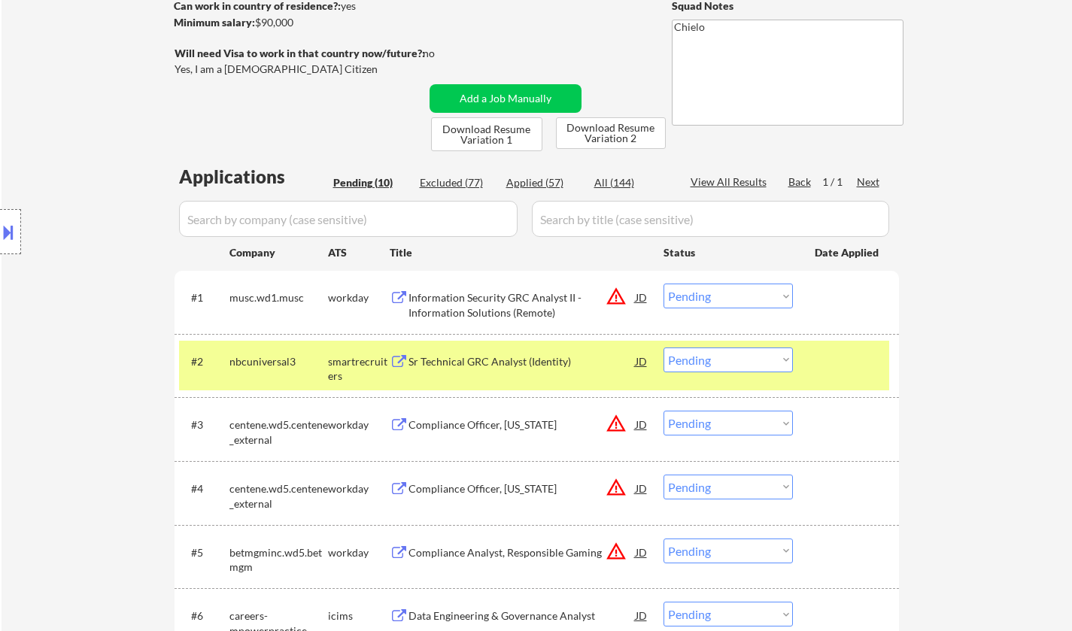
drag, startPoint x: 0, startPoint y: 229, endPoint x: 64, endPoint y: 279, distance: 81.0
click at [0, 229] on button at bounding box center [8, 232] width 17 height 25
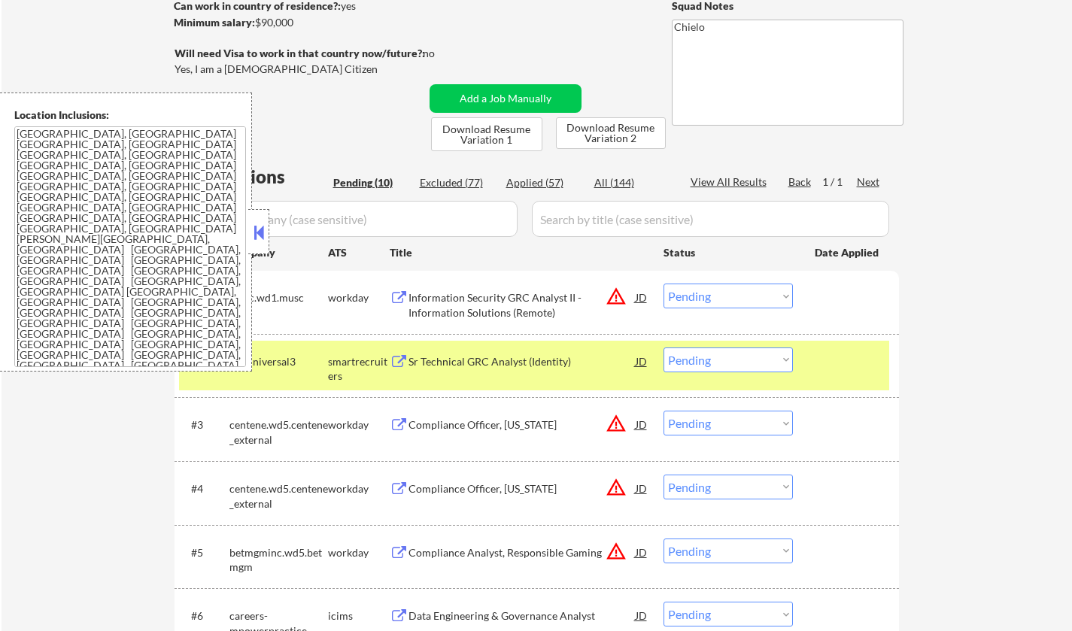
drag, startPoint x: 251, startPoint y: 234, endPoint x: 267, endPoint y: 239, distance: 16.4
click at [253, 233] on button at bounding box center [259, 232] width 17 height 23
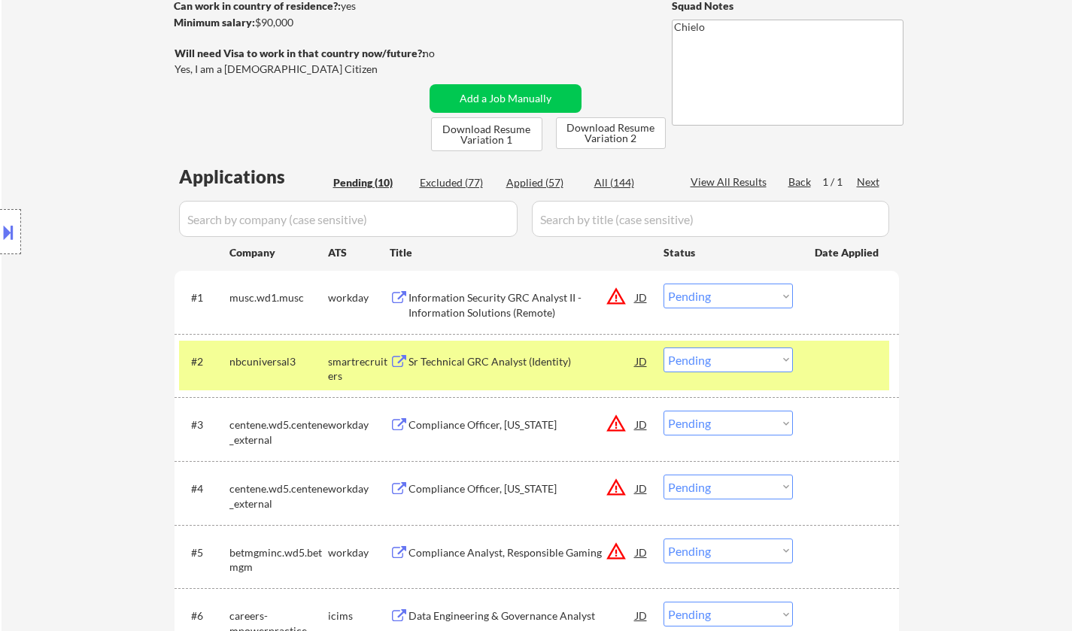
click at [642, 294] on div "JD" at bounding box center [641, 297] width 15 height 27
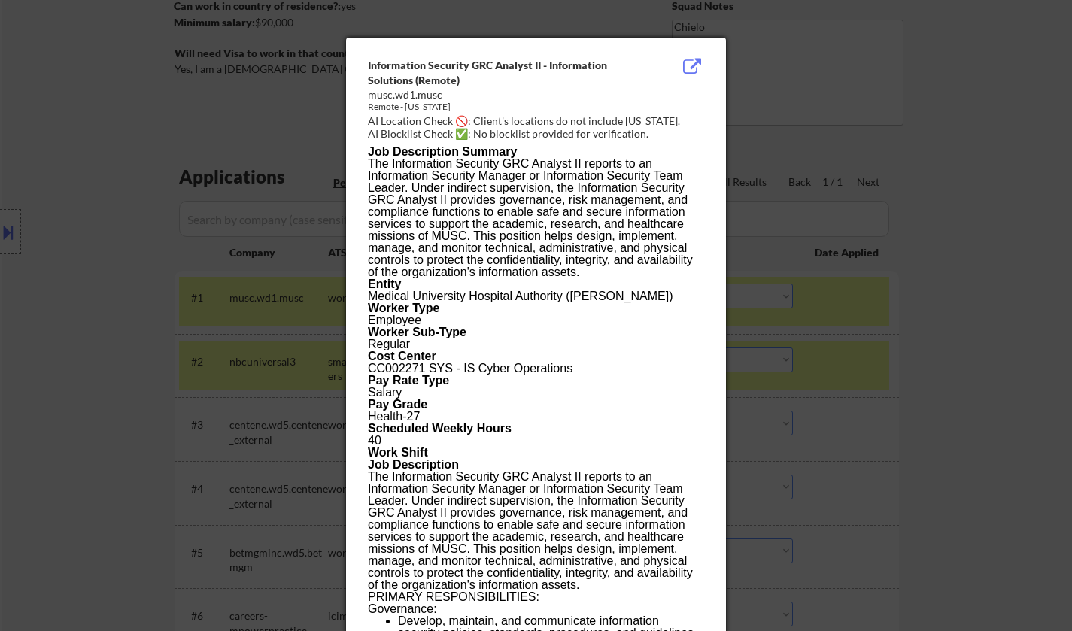
click at [954, 378] on div at bounding box center [536, 315] width 1072 height 631
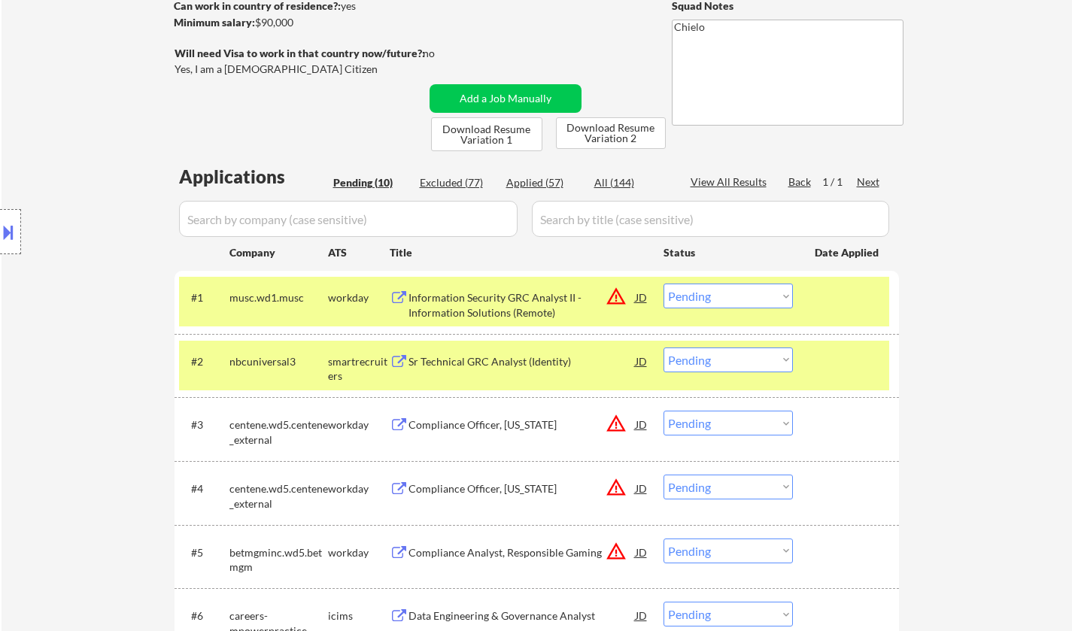
click at [742, 299] on select "Choose an option... Pending Applied Excluded (Questions) Excluded (Expired) Exc…" at bounding box center [728, 296] width 129 height 25
click at [664, 284] on select "Choose an option... Pending Applied Excluded (Questions) Excluded (Expired) Exc…" at bounding box center [728, 296] width 129 height 25
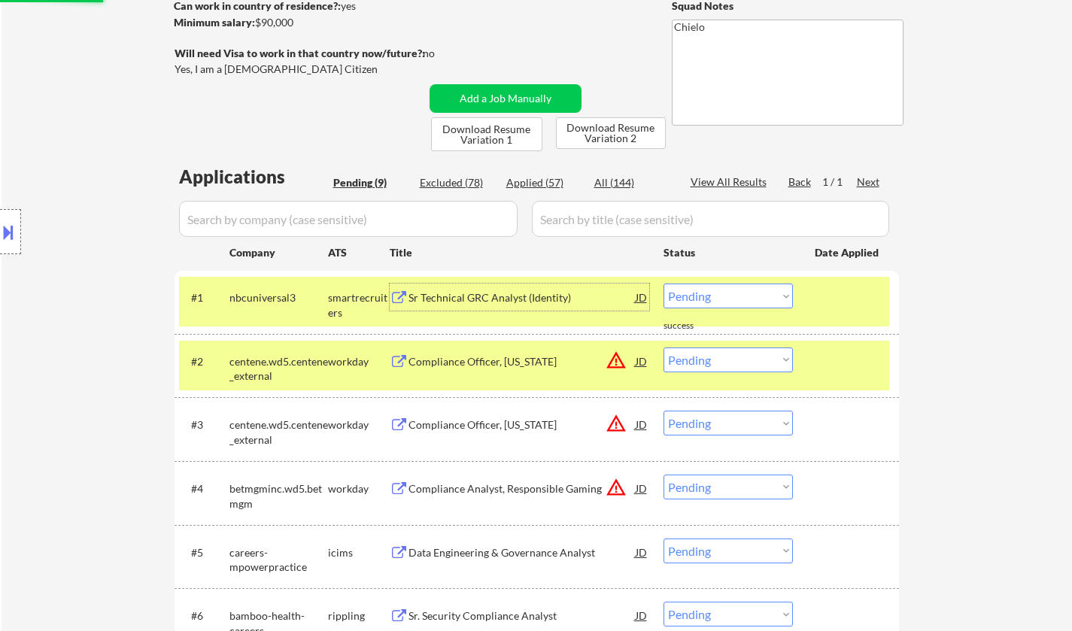
click at [492, 297] on div "Sr Technical GRC Analyst (Identity)" at bounding box center [522, 297] width 227 height 15
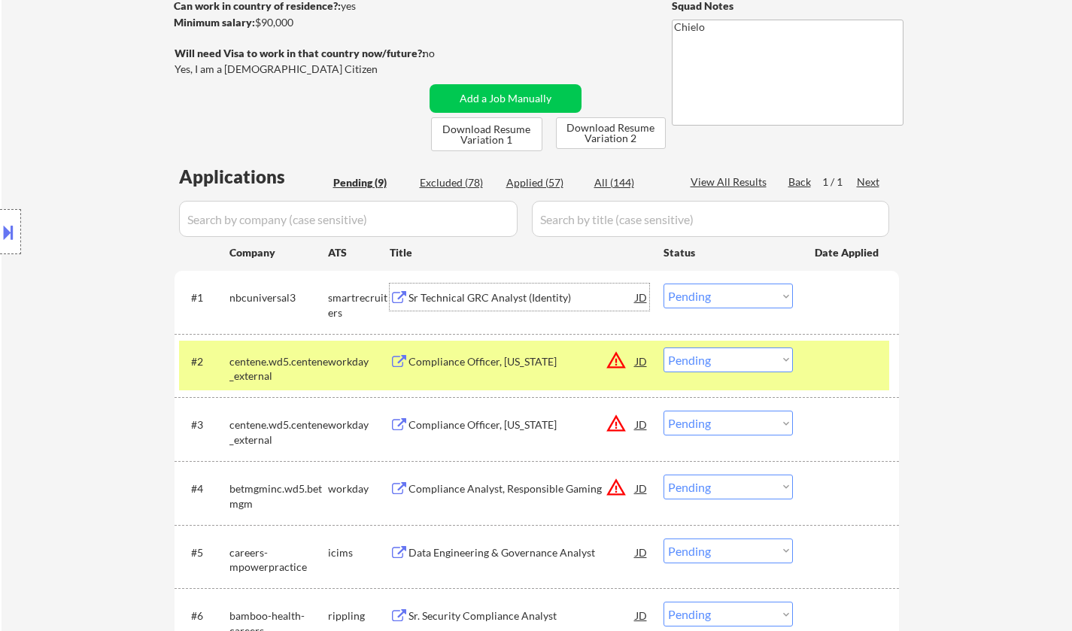
click at [720, 292] on select "Choose an option... Pending Applied Excluded (Questions) Excluded (Expired) Exc…" at bounding box center [728, 296] width 129 height 25
click at [664, 284] on select "Choose an option... Pending Applied Excluded (Questions) Excluded (Expired) Exc…" at bounding box center [728, 296] width 129 height 25
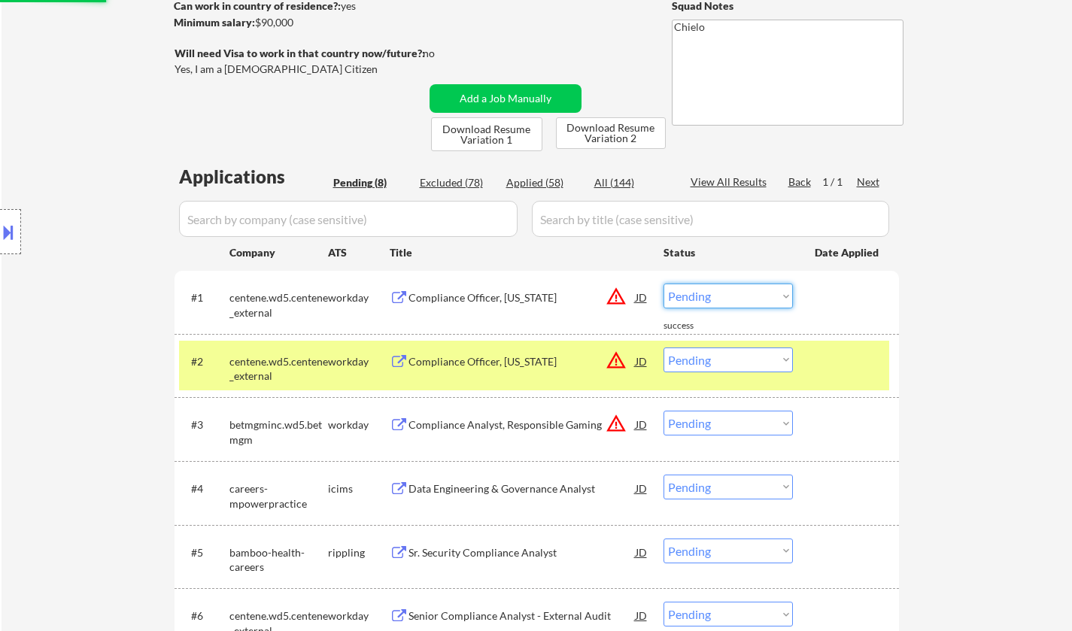
click at [723, 287] on select "Choose an option... Pending Applied Excluded (Questions) Excluded (Expired) Exc…" at bounding box center [728, 296] width 129 height 25
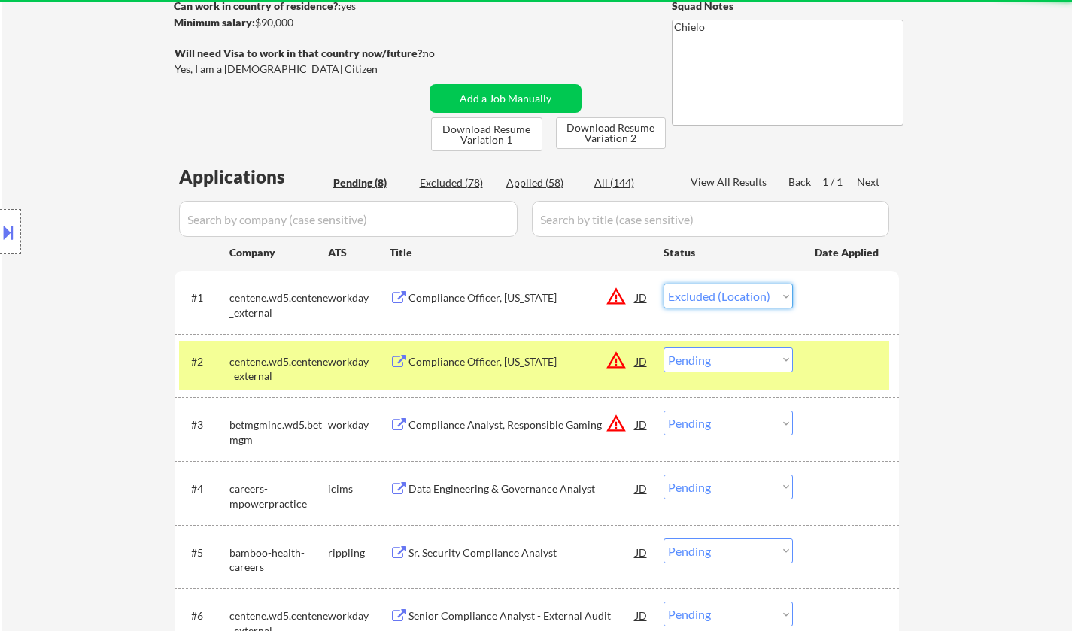
click at [664, 284] on select "Choose an option... Pending Applied Excluded (Questions) Excluded (Expired) Exc…" at bounding box center [728, 296] width 129 height 25
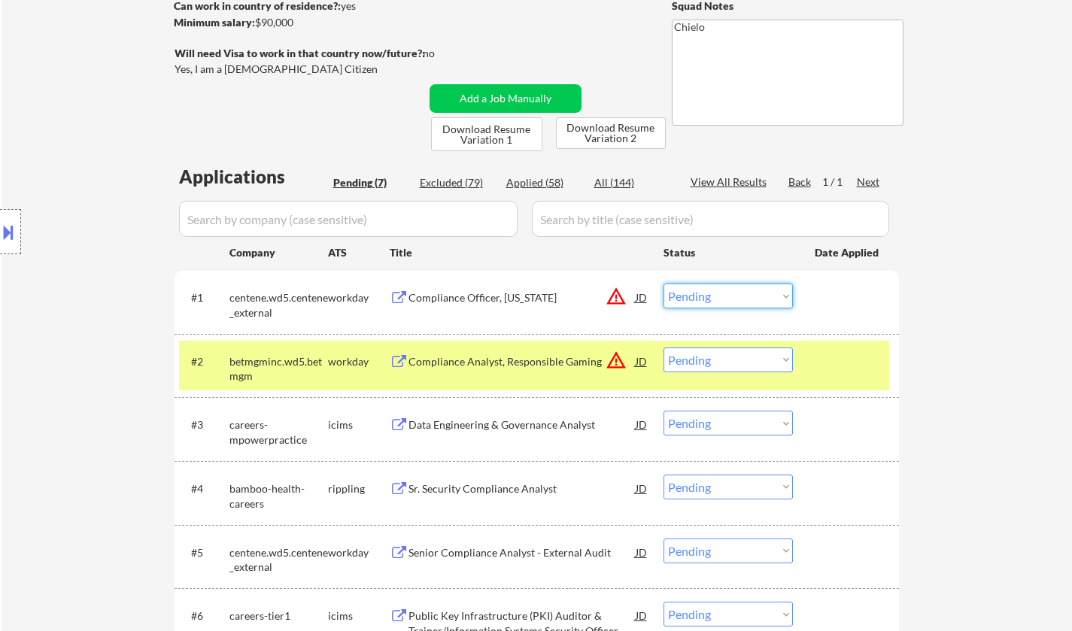
drag, startPoint x: 741, startPoint y: 287, endPoint x: 745, endPoint y: 303, distance: 17.0
click at [740, 286] on select "Choose an option... Pending Applied Excluded (Questions) Excluded (Expired) Exc…" at bounding box center [728, 296] width 129 height 25
click at [664, 284] on select "Choose an option... Pending Applied Excluded (Questions) Excluded (Expired) Exc…" at bounding box center [728, 296] width 129 height 25
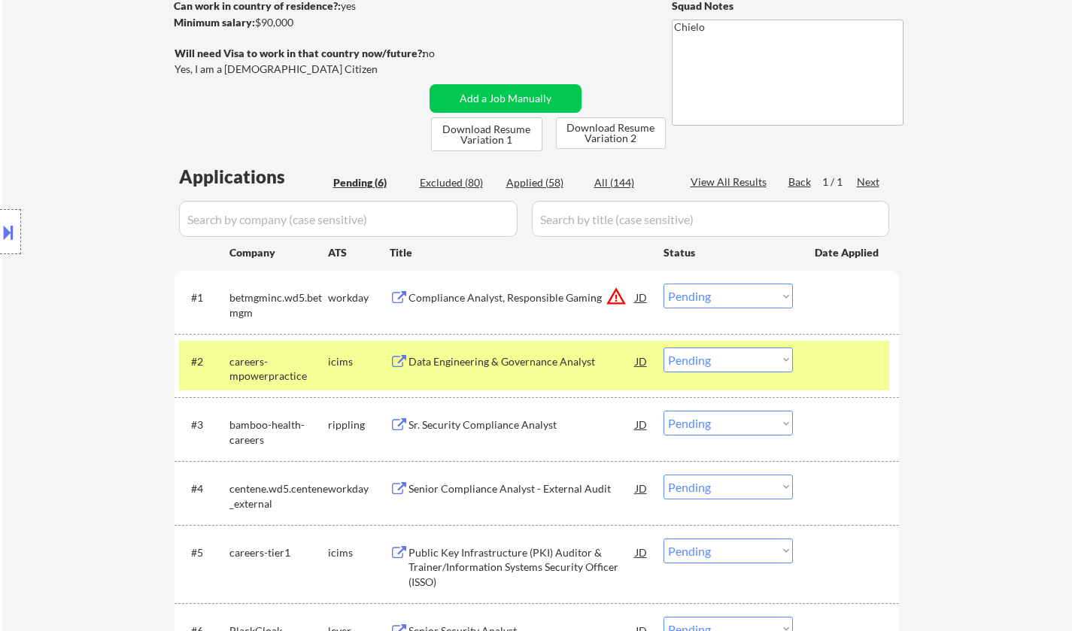
click at [734, 290] on select "Choose an option... Pending Applied Excluded (Questions) Excluded (Expired) Exc…" at bounding box center [728, 296] width 129 height 25
click at [664, 284] on select "Choose an option... Pending Applied Excluded (Questions) Excluded (Expired) Exc…" at bounding box center [728, 296] width 129 height 25
select select ""pending""
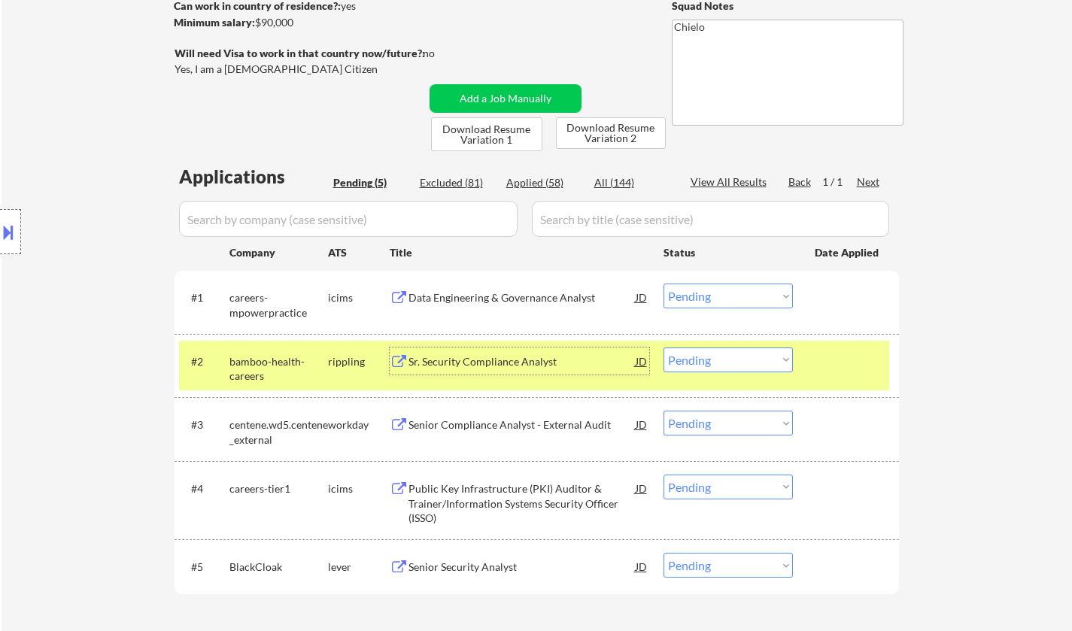
click at [491, 362] on div "Sr. Security Compliance Analyst" at bounding box center [522, 361] width 227 height 15
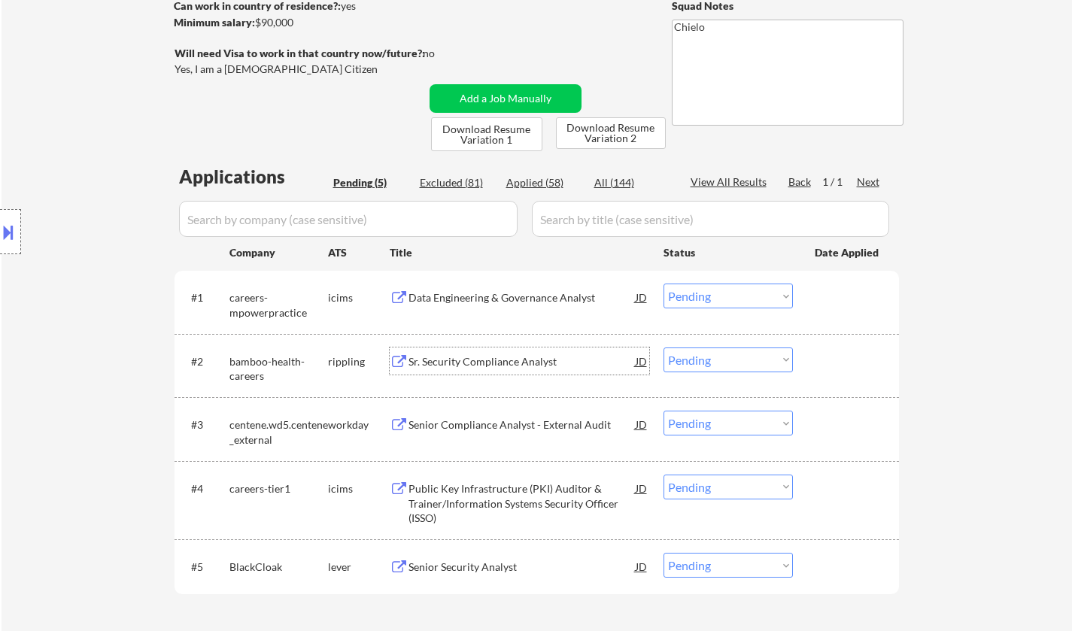
click at [710, 357] on select "Choose an option... Pending Applied Excluded (Questions) Excluded (Expired) Exc…" at bounding box center [728, 360] width 129 height 25
click at [664, 348] on select "Choose an option... Pending Applied Excluded (Questions) Excluded (Expired) Exc…" at bounding box center [728, 360] width 129 height 25
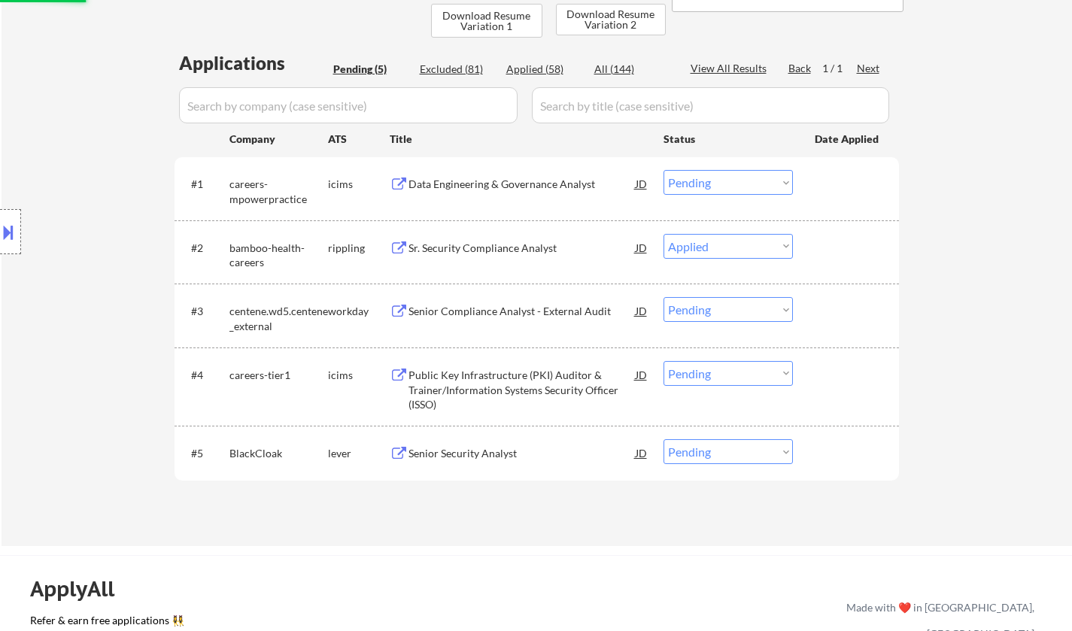
scroll to position [451, 0]
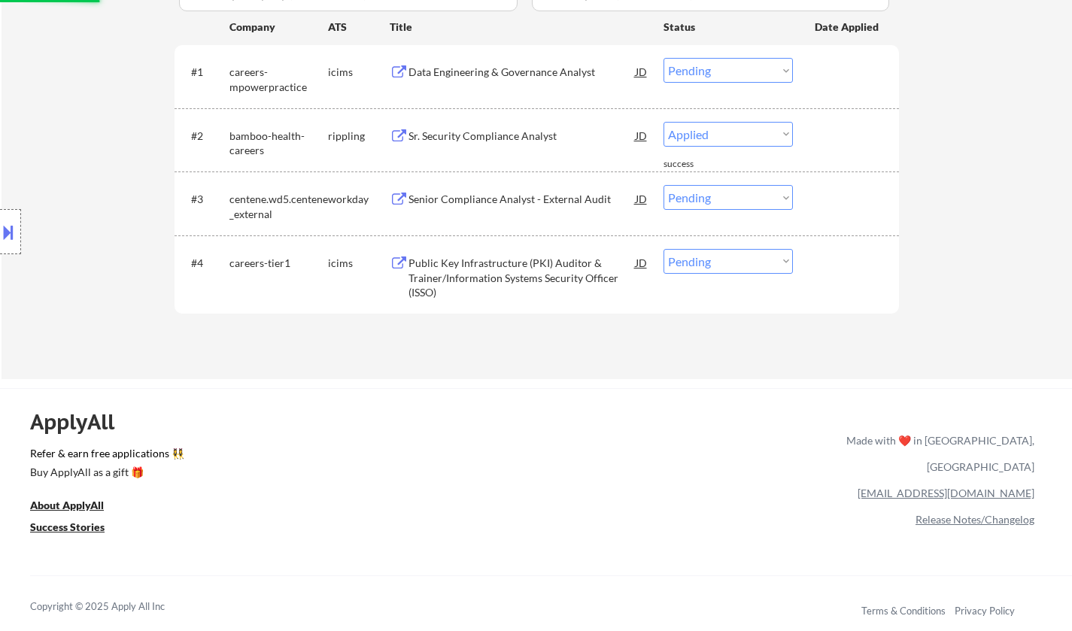
select select ""pending""
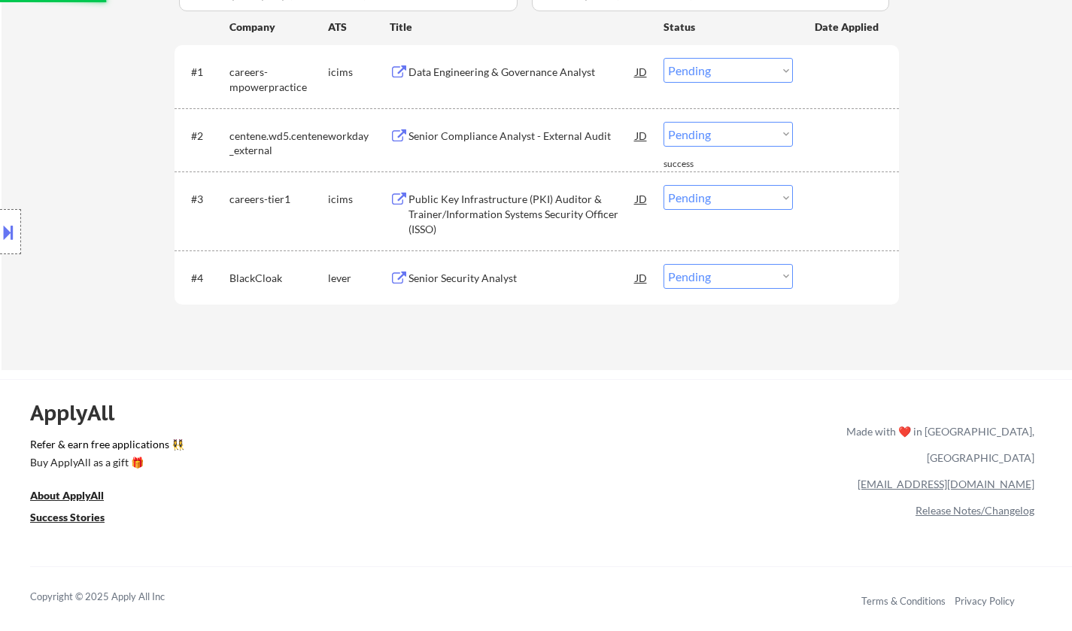
click at [483, 285] on div "Senior Security Analyst" at bounding box center [522, 277] width 227 height 27
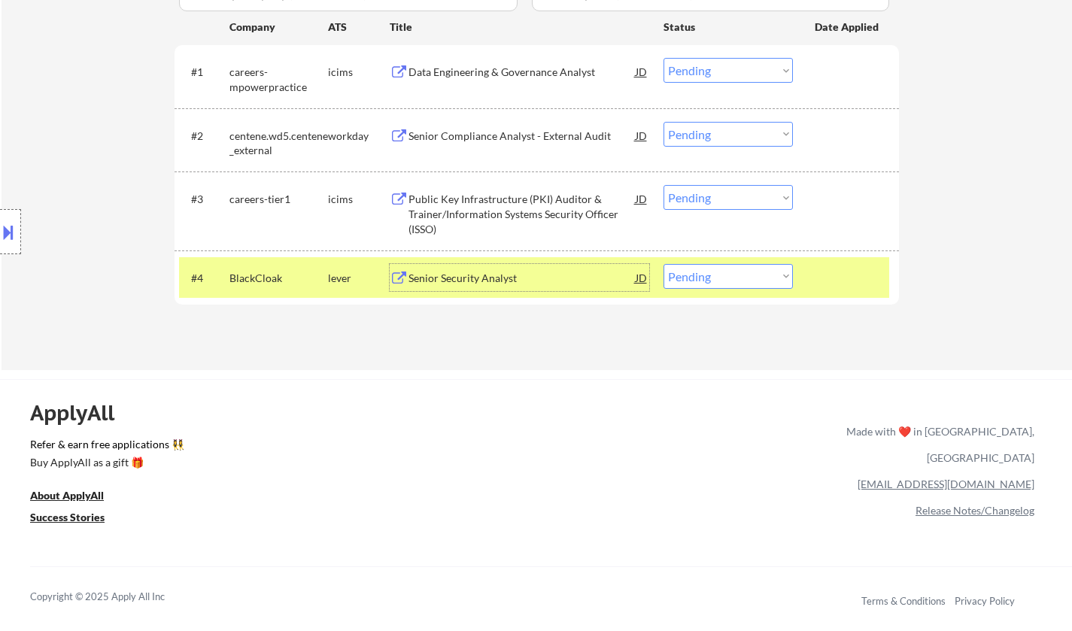
click at [701, 278] on select "Choose an option... Pending Applied Excluded (Questions) Excluded (Expired) Exc…" at bounding box center [728, 276] width 129 height 25
select select ""applied""
click at [664, 264] on select "Choose an option... Pending Applied Excluded (Questions) Excluded (Expired) Exc…" at bounding box center [728, 276] width 129 height 25
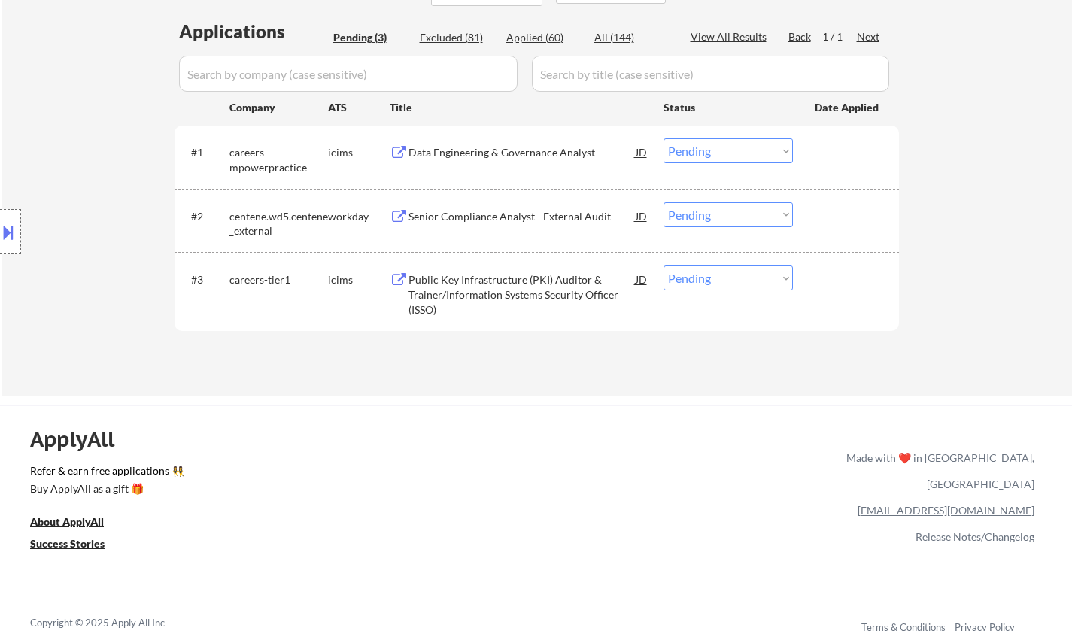
scroll to position [301, 0]
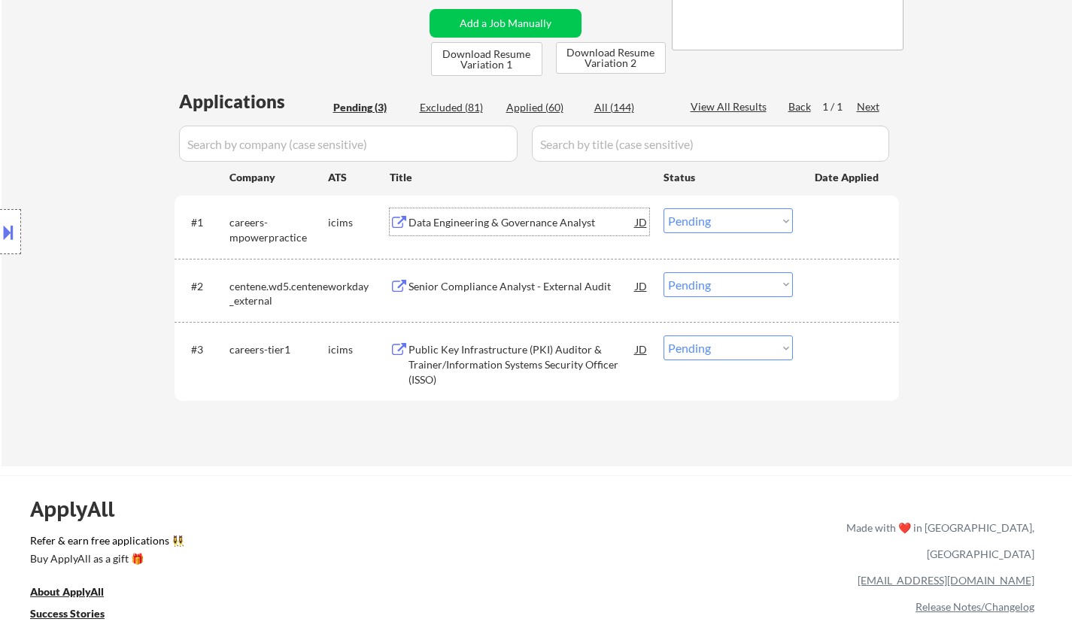
click at [467, 226] on div "Data Engineering & Governance Analyst" at bounding box center [522, 222] width 227 height 15
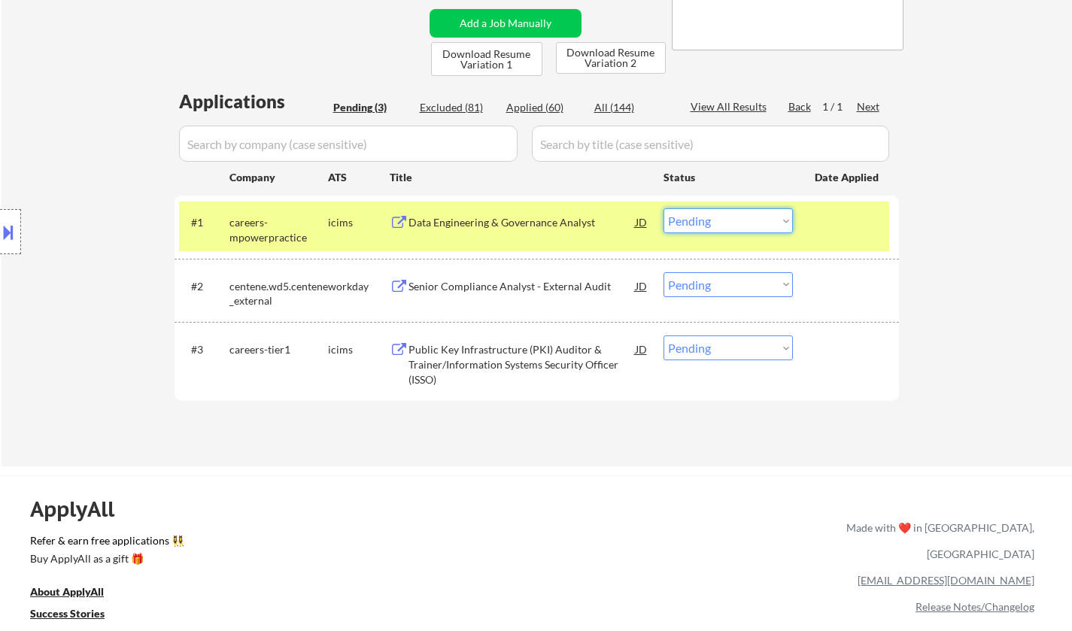
click at [746, 226] on select "Choose an option... Pending Applied Excluded (Questions) Excluded (Expired) Exc…" at bounding box center [728, 220] width 129 height 25
click at [664, 208] on select "Choose an option... Pending Applied Excluded (Questions) Excluded (Expired) Exc…" at bounding box center [728, 220] width 129 height 25
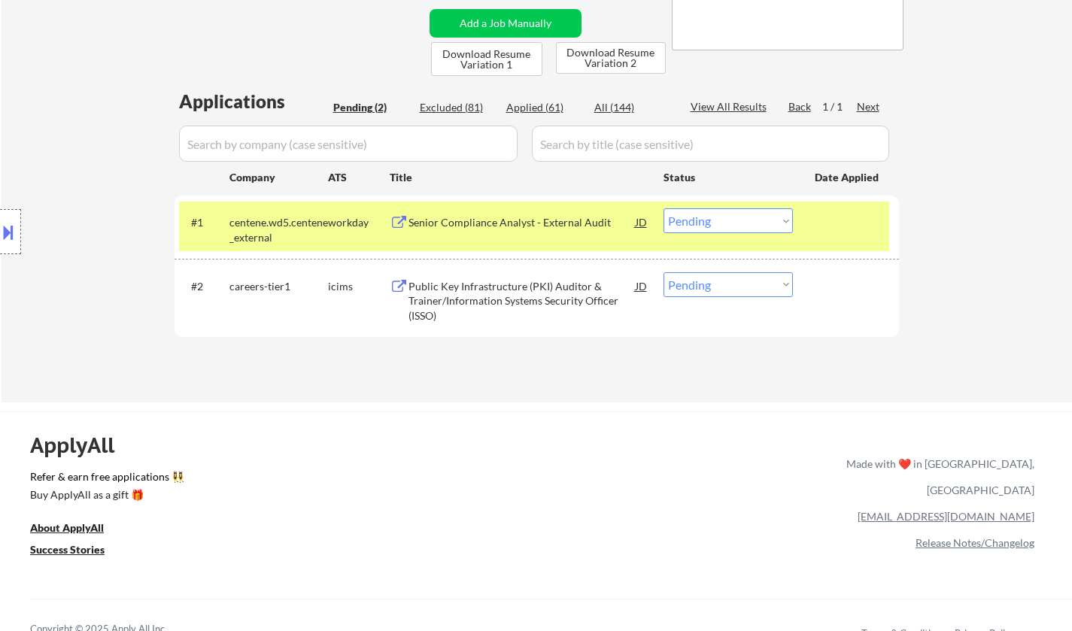
click at [515, 214] on div "Senior Compliance Analyst - External Audit" at bounding box center [522, 221] width 227 height 27
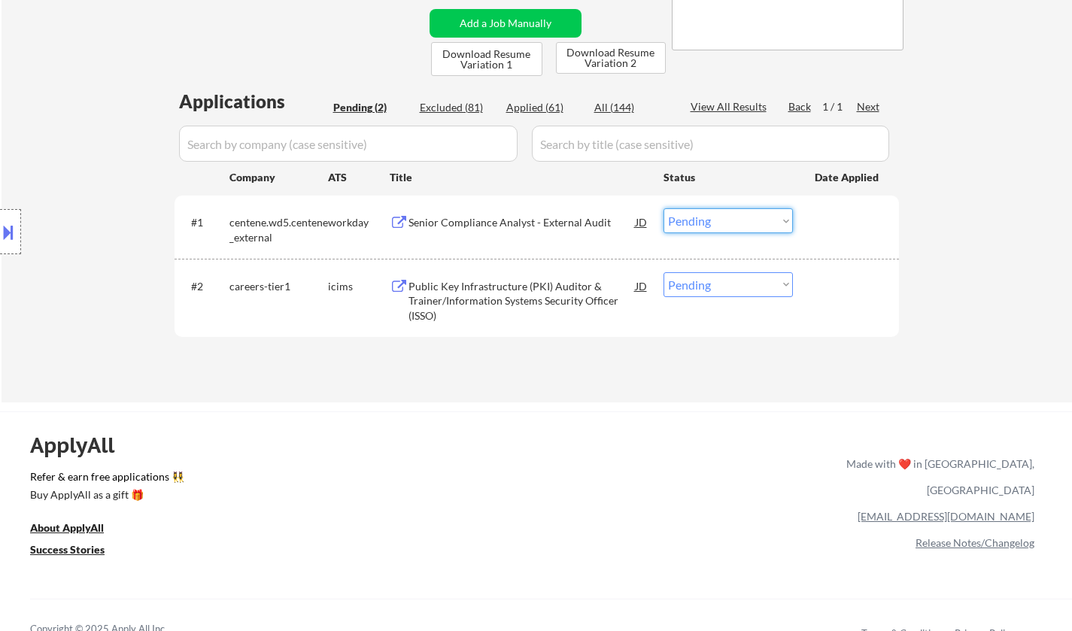
drag, startPoint x: 720, startPoint y: 221, endPoint x: 749, endPoint y: 231, distance: 30.9
click at [727, 223] on select "Choose an option... Pending Applied Excluded (Questions) Excluded (Expired) Exc…" at bounding box center [728, 220] width 129 height 25
click at [664, 208] on select "Choose an option... Pending Applied Excluded (Questions) Excluded (Expired) Exc…" at bounding box center [728, 220] width 129 height 25
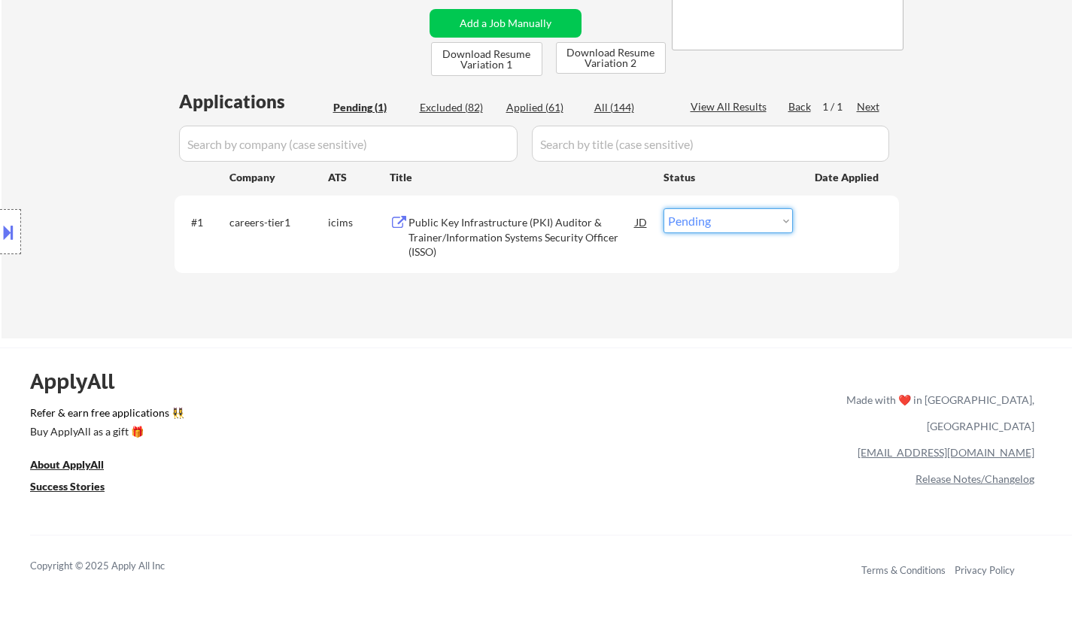
click at [727, 220] on select "Choose an option... Pending Applied Excluded (Questions) Excluded (Expired) Exc…" at bounding box center [728, 220] width 129 height 25
select select ""excluded__other_""
click at [664, 208] on select "Choose an option... Pending Applied Excluded (Questions) Excluded (Expired) Exc…" at bounding box center [728, 220] width 129 height 25
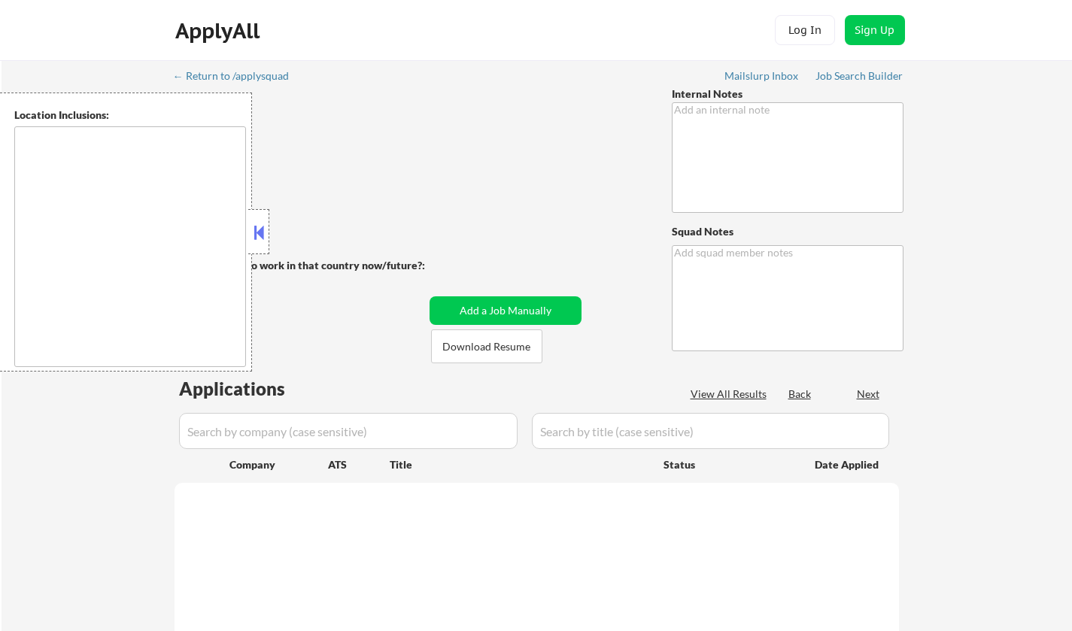
type textarea "[PERSON_NAME] - Canadian in [GEOGRAPHIC_DATA] 🍁🇨🇦 • You may manually source job…"
type textarea "Chielo AI answers: [URL][DOMAIN_NAME]"
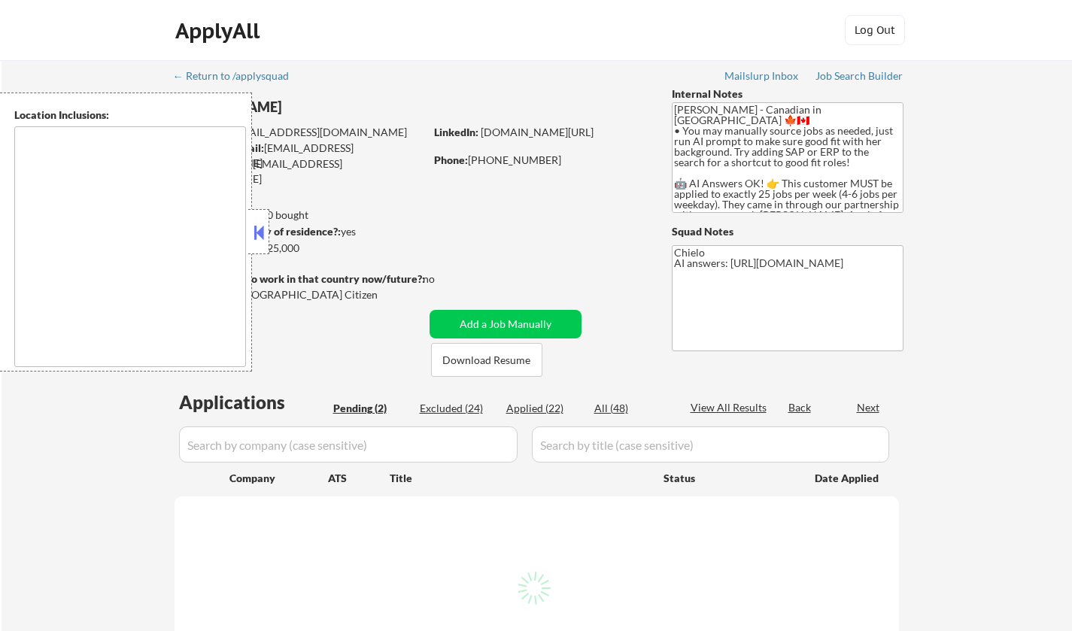
select select ""pending""
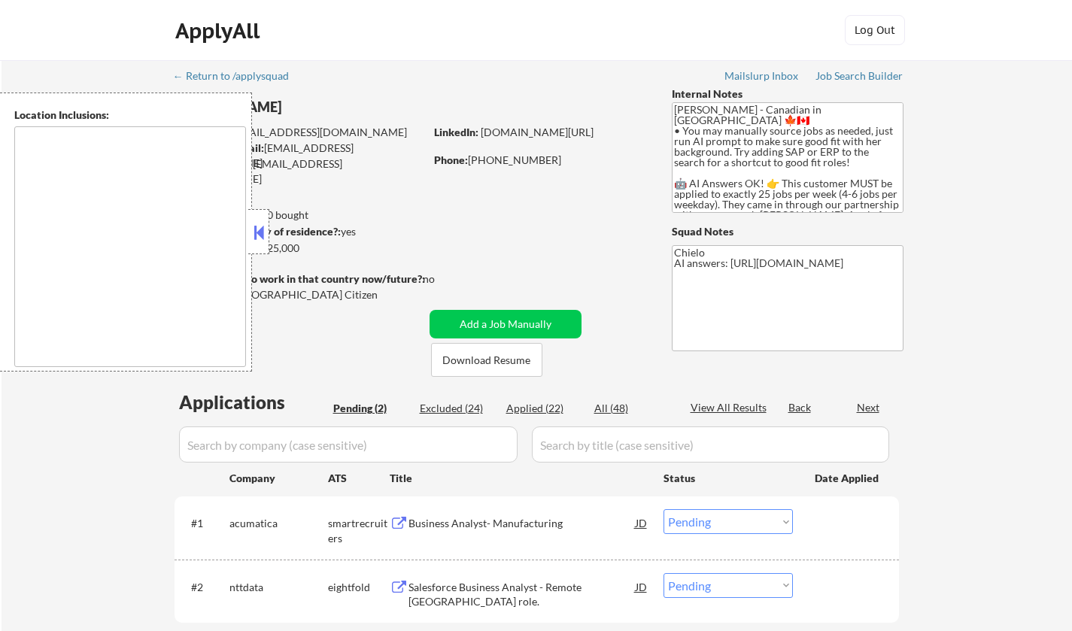
type textarea "remote"
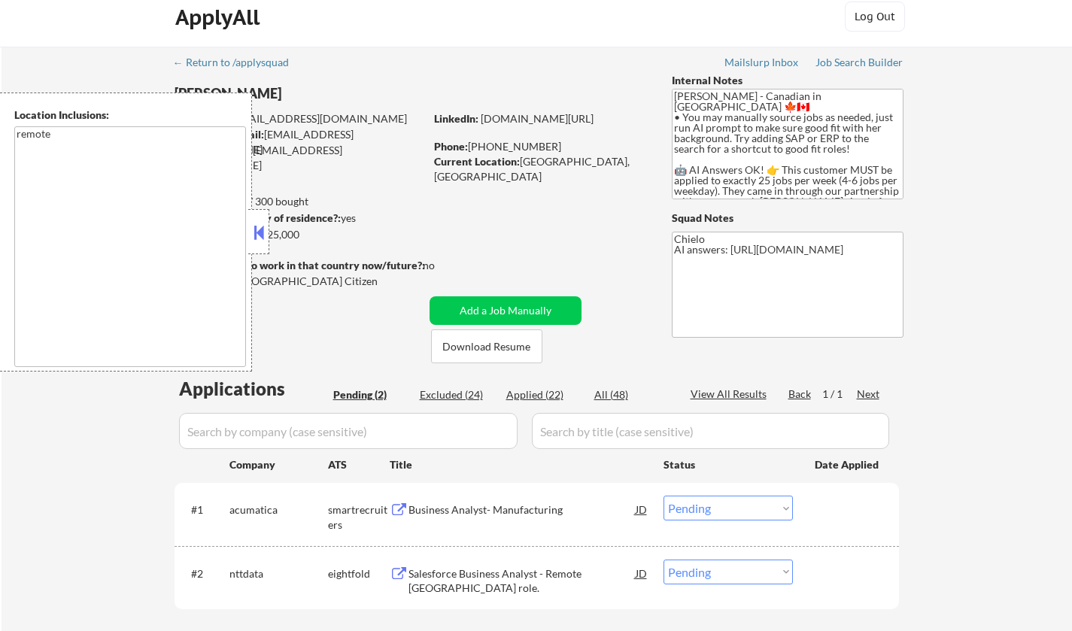
scroll to position [226, 0]
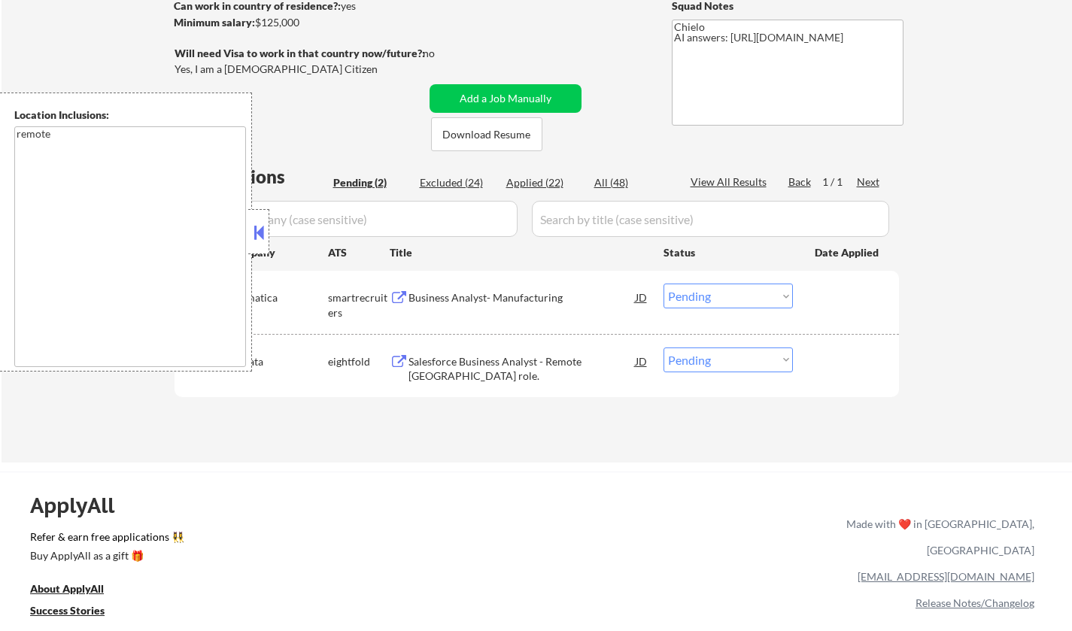
click at [248, 234] on div at bounding box center [258, 231] width 21 height 45
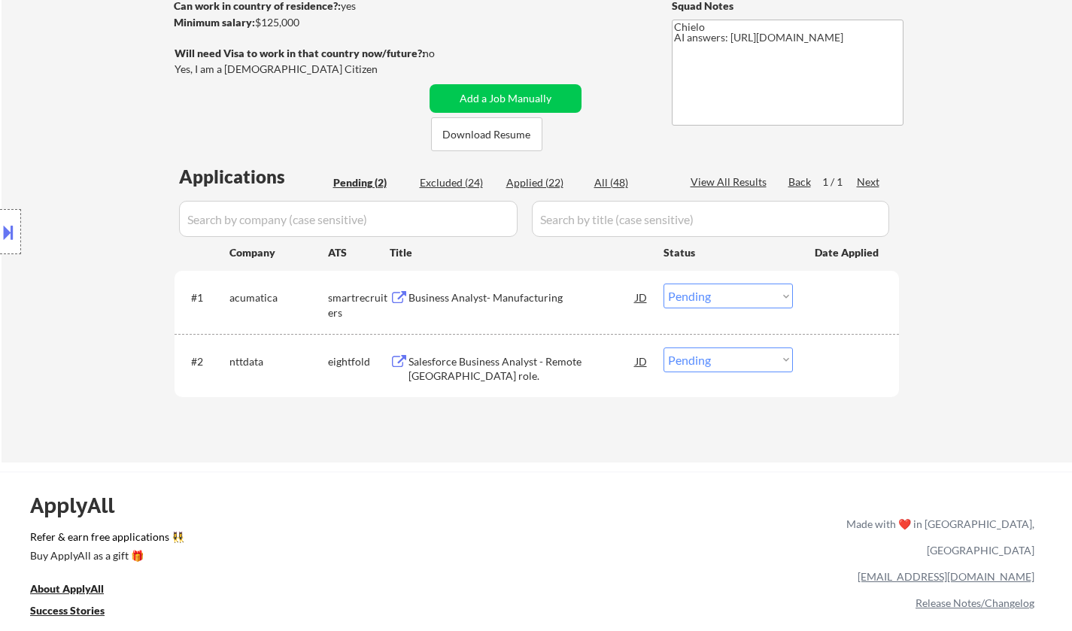
scroll to position [0, 0]
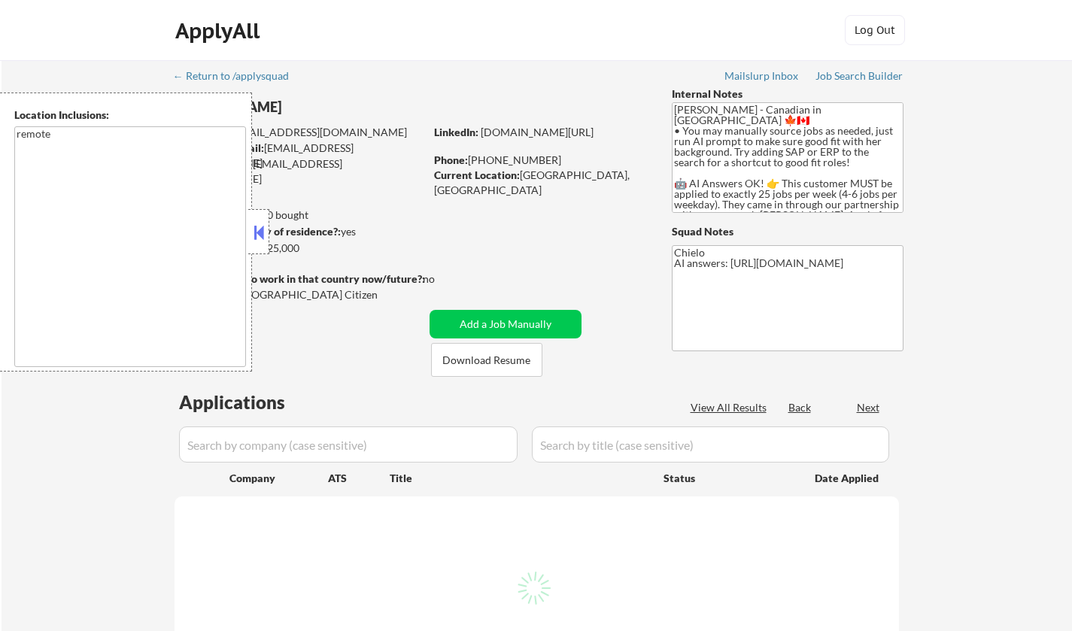
select select ""pending""
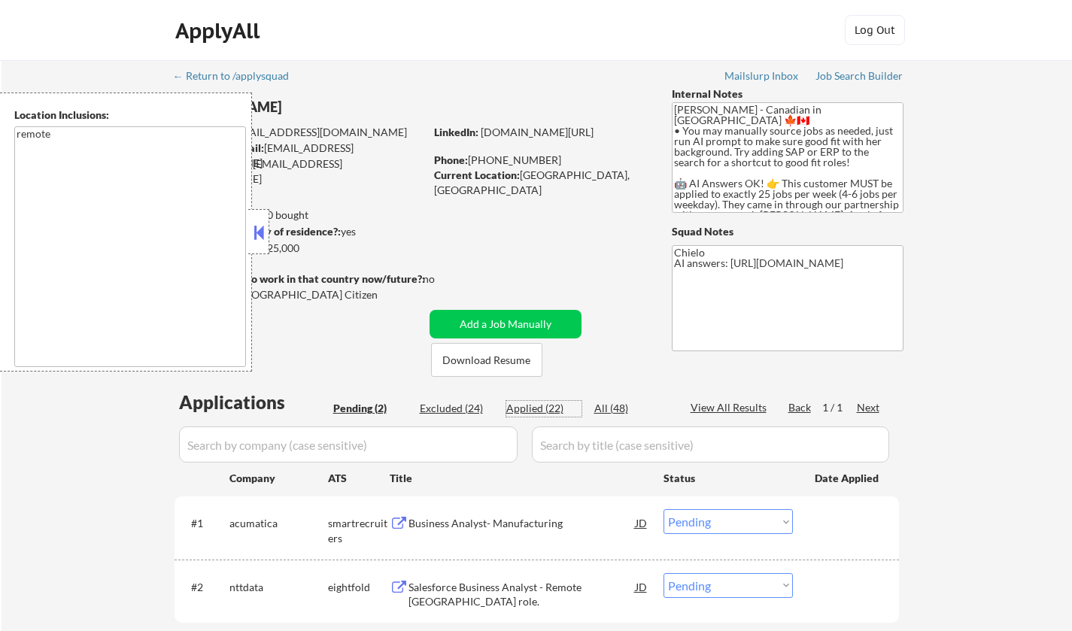
click at [529, 411] on div "Applied (22)" at bounding box center [543, 408] width 75 height 15
select select ""applied""
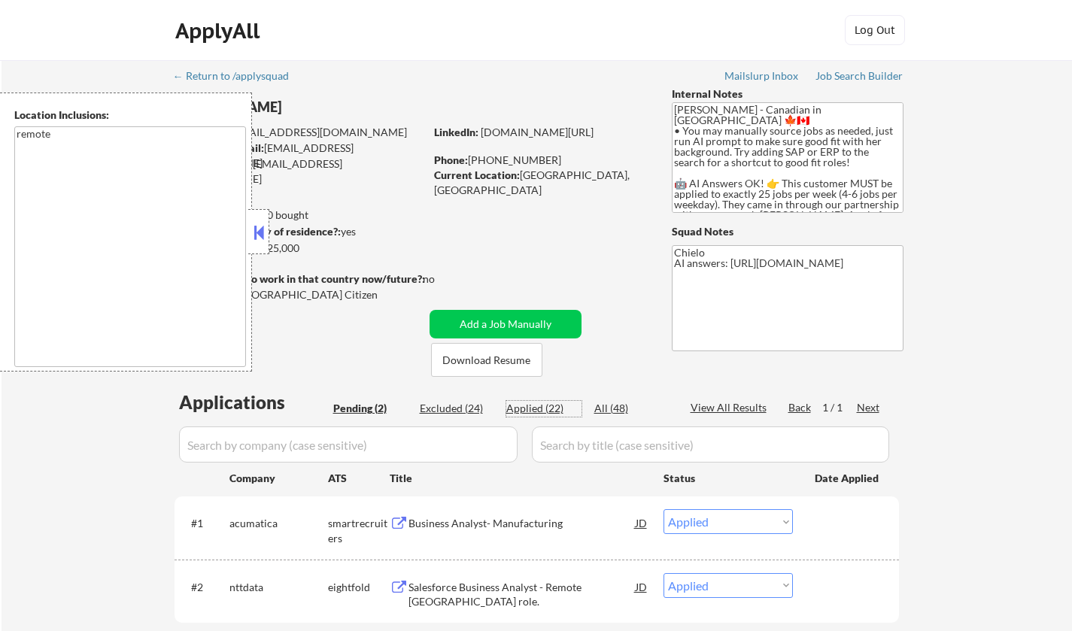
select select ""applied""
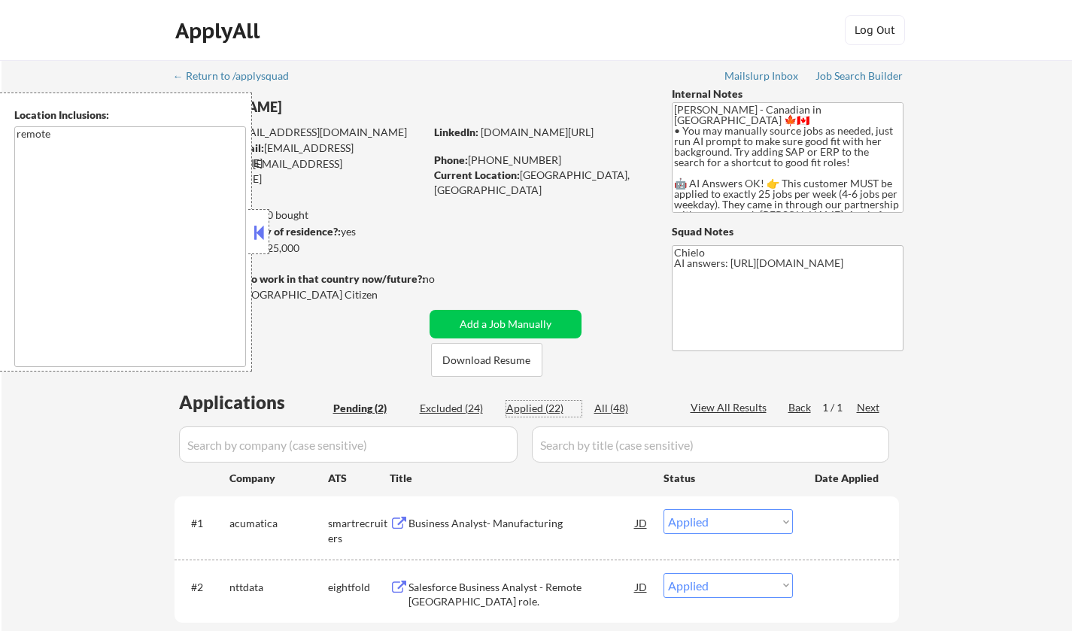
select select ""applied""
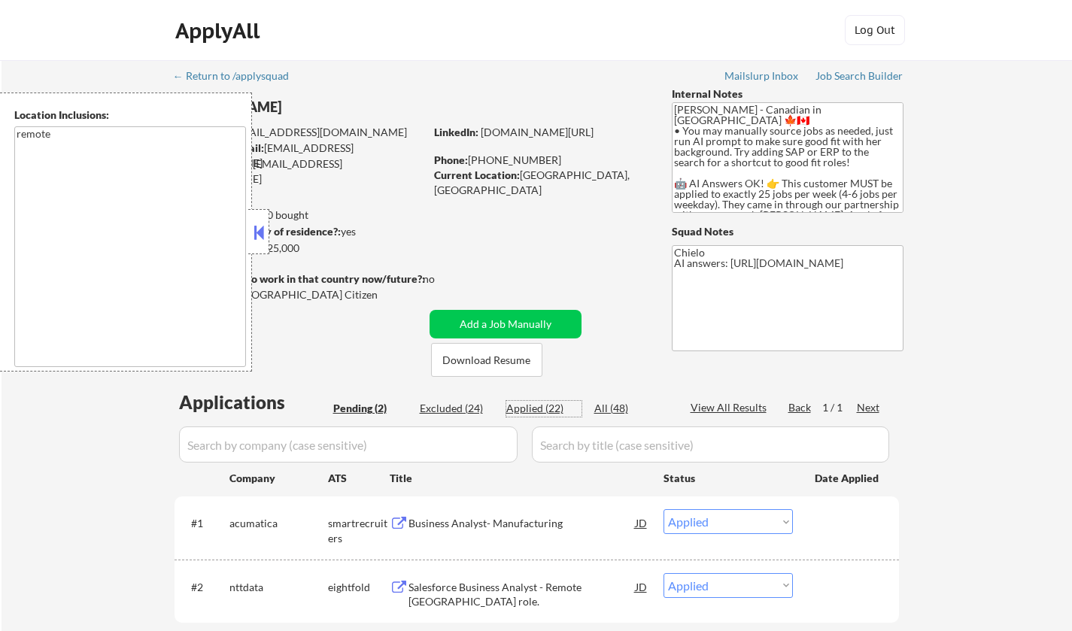
select select ""applied""
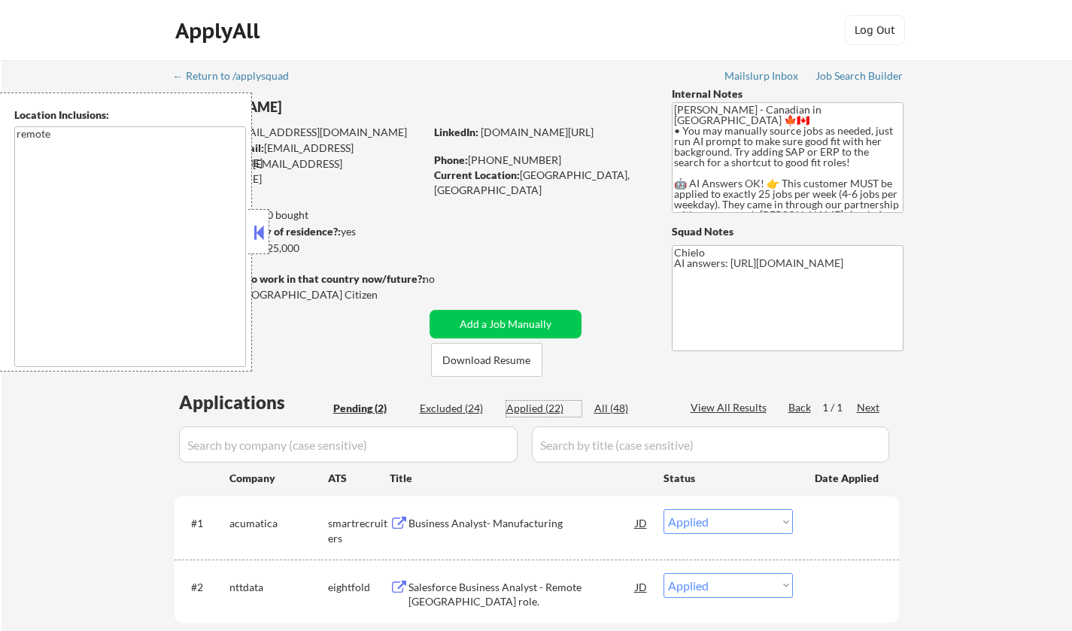
select select ""applied""
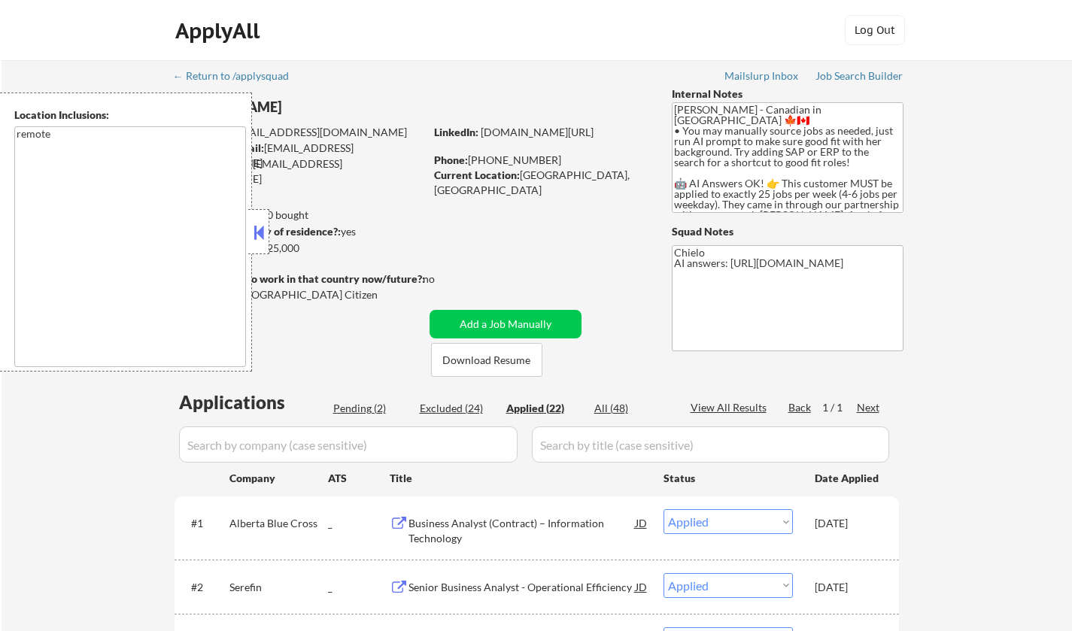
click at [258, 231] on button at bounding box center [259, 232] width 17 height 23
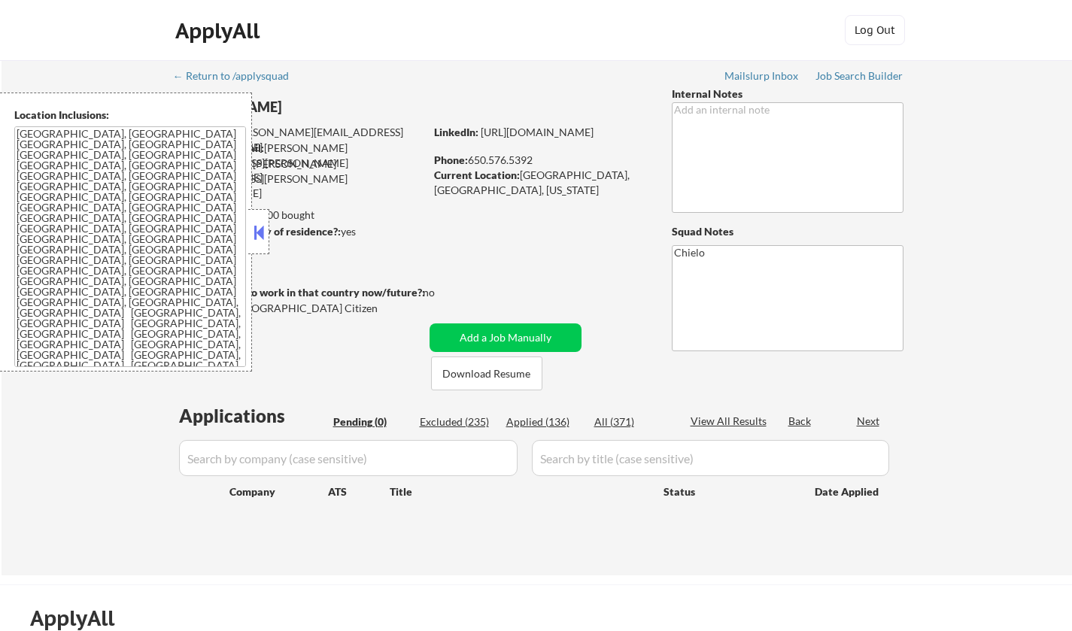
click at [260, 232] on button at bounding box center [259, 232] width 17 height 23
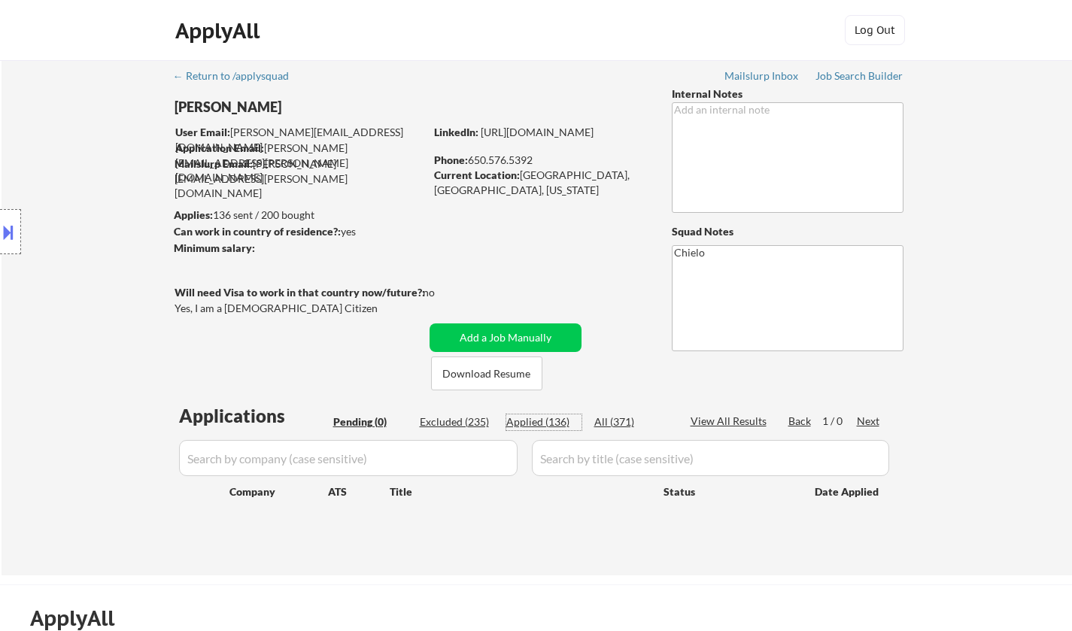
click at [549, 420] on div "Applied (136)" at bounding box center [543, 422] width 75 height 15
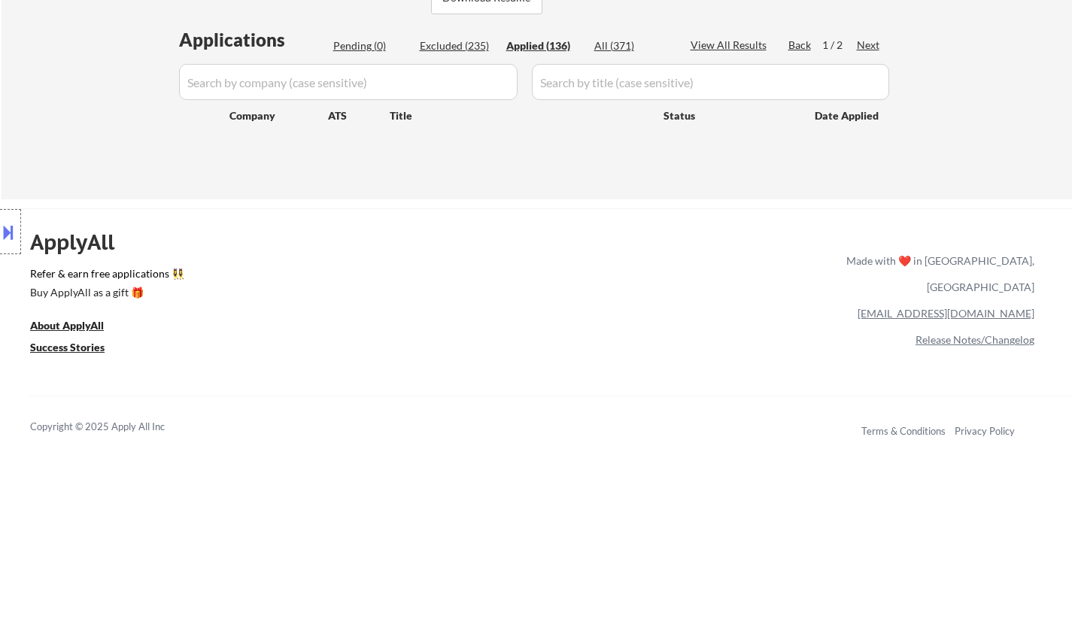
scroll to position [226, 0]
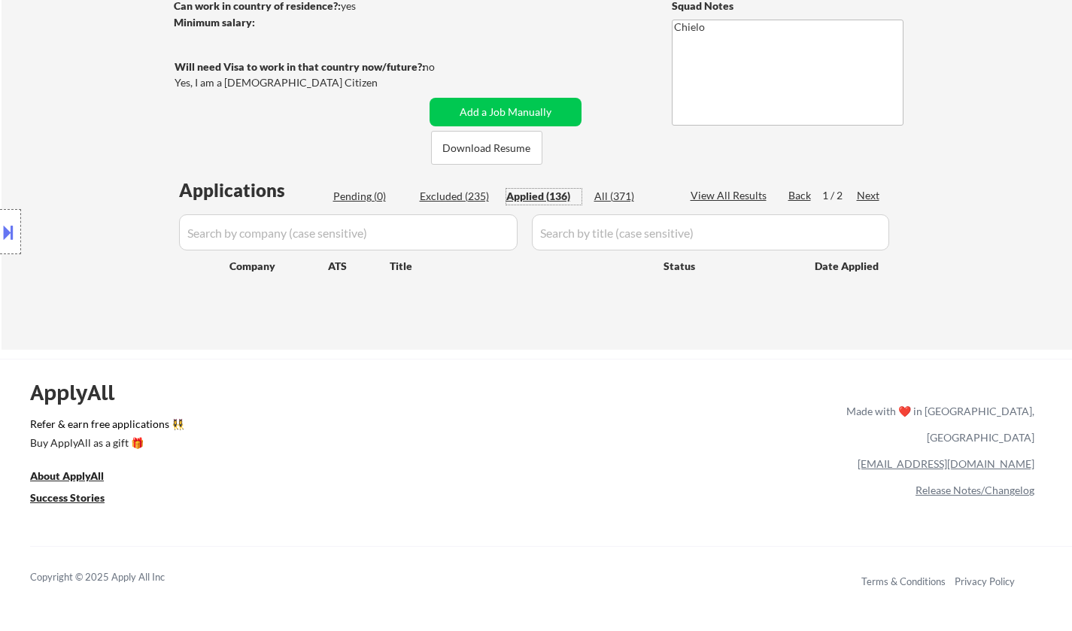
select select ""applied""
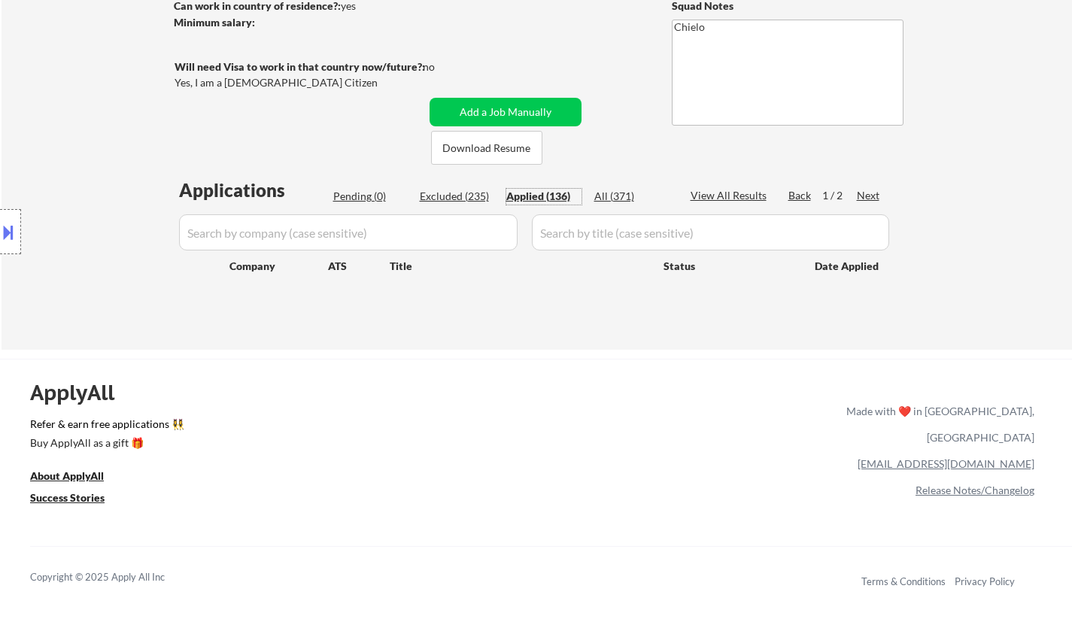
select select ""applied""
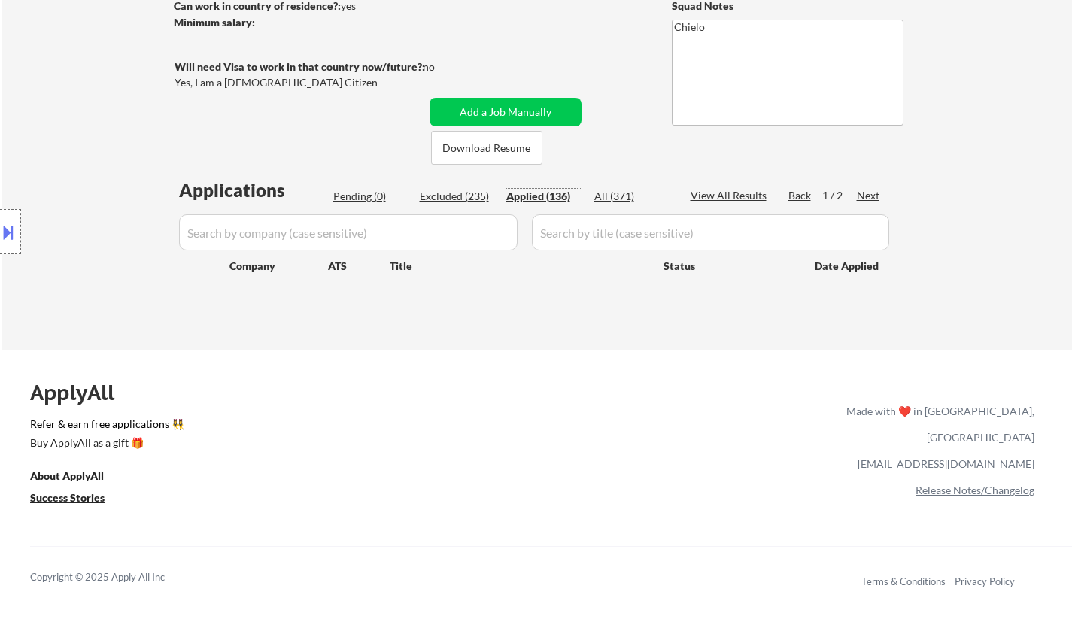
select select ""applied""
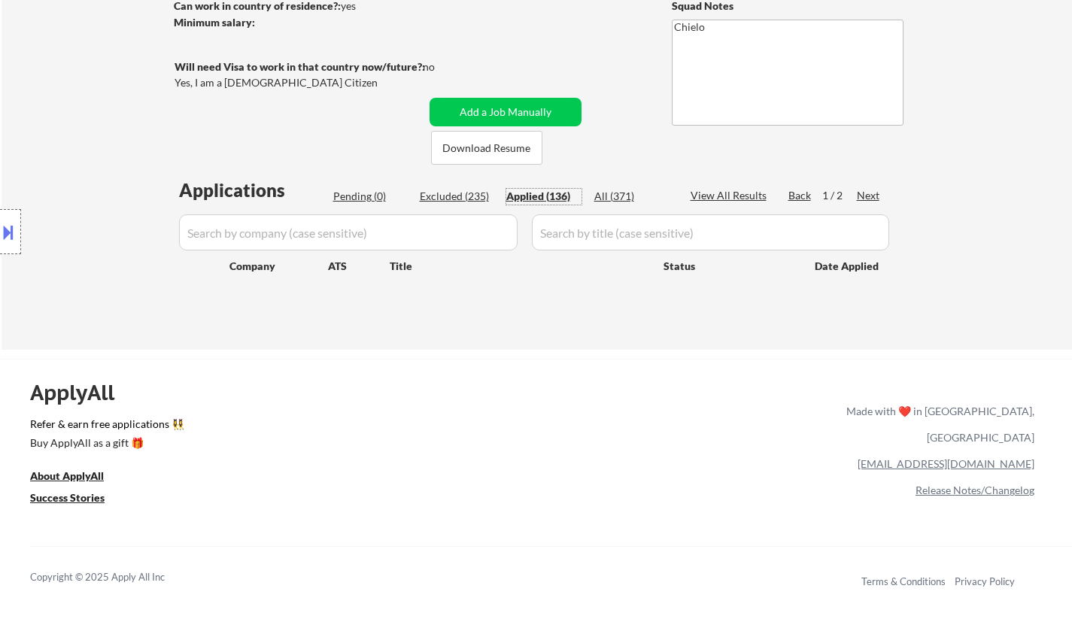
select select ""applied""
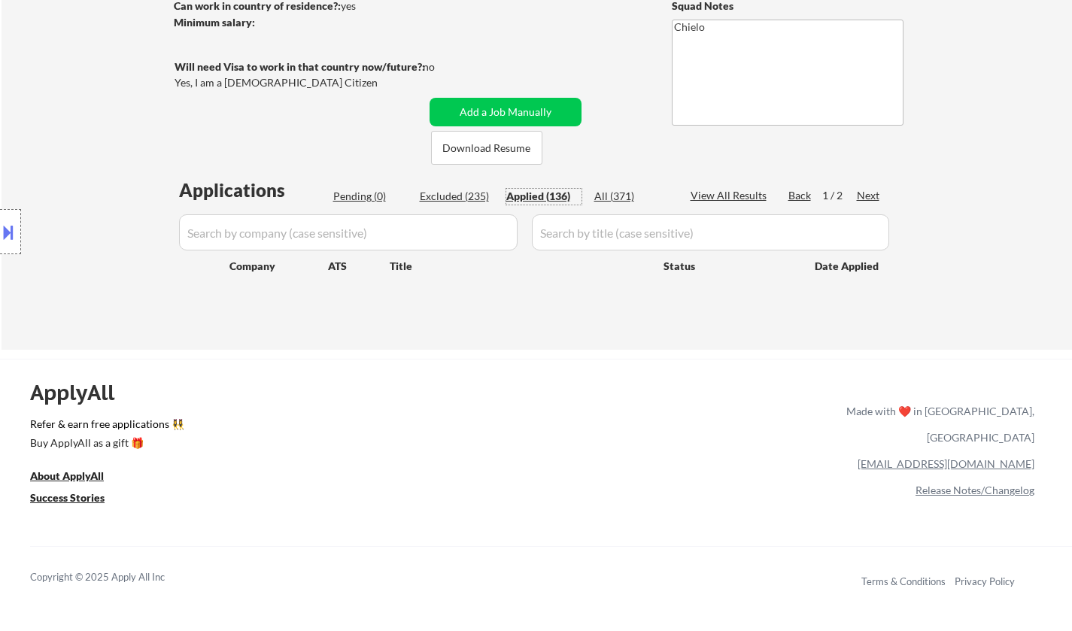
select select ""applied""
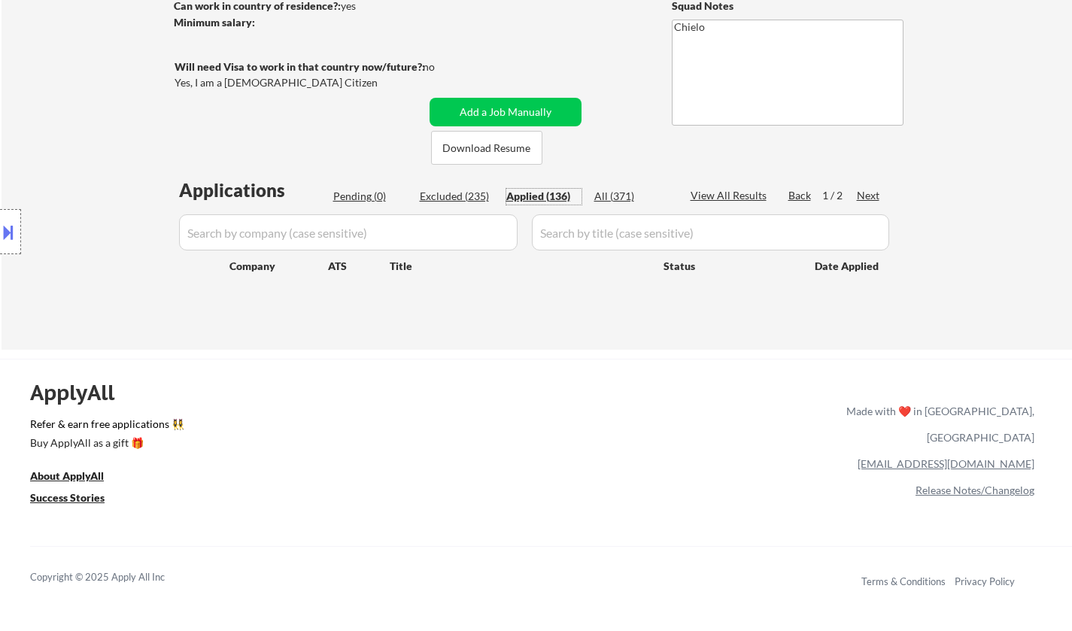
select select ""applied""
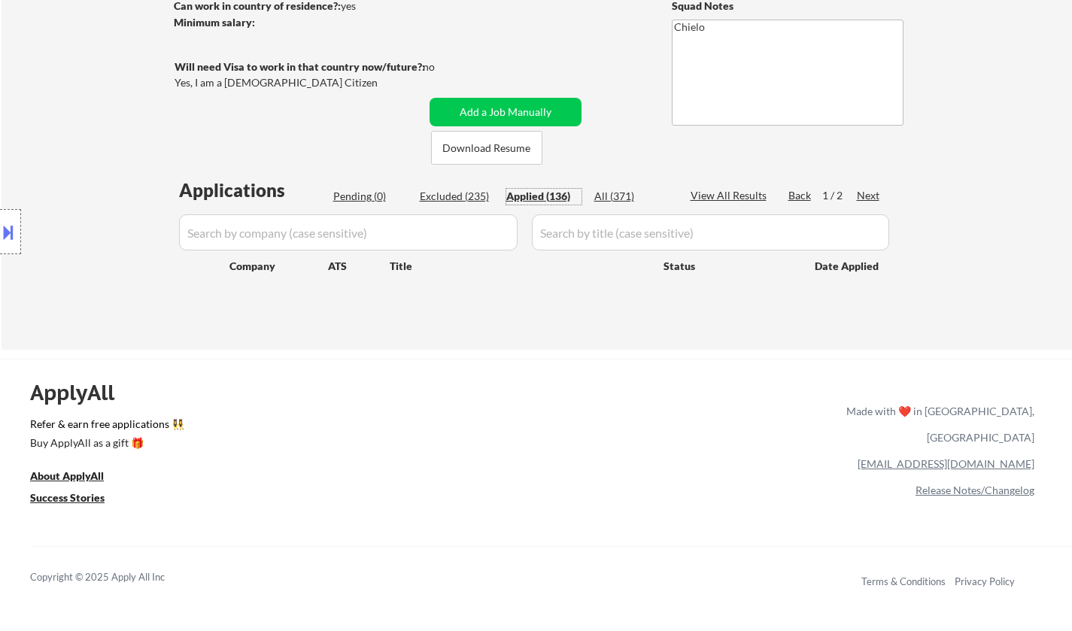
select select ""applied""
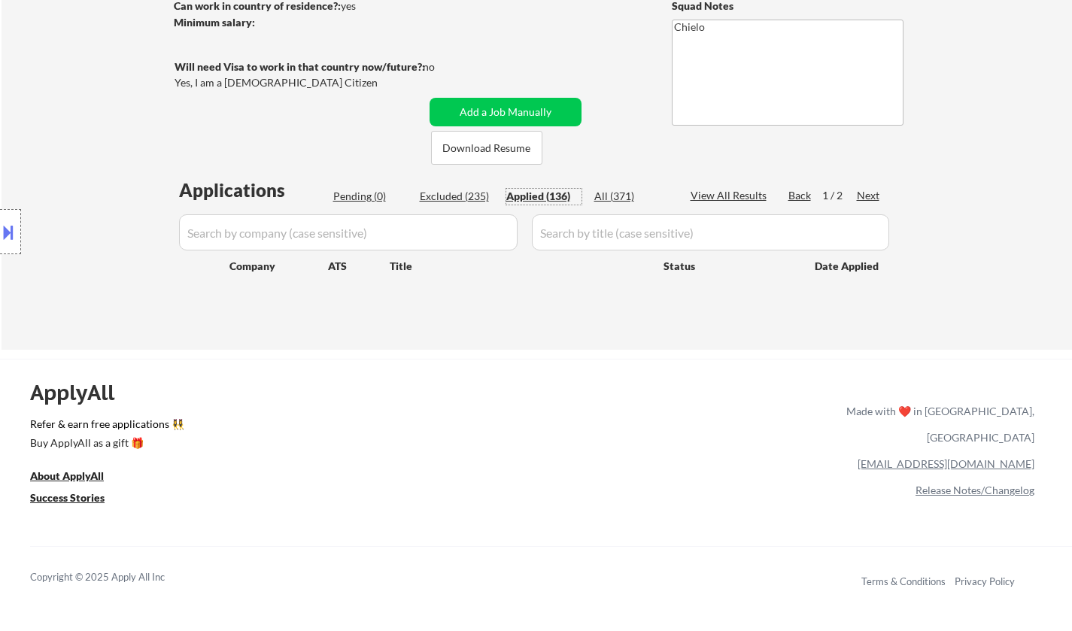
select select ""applied""
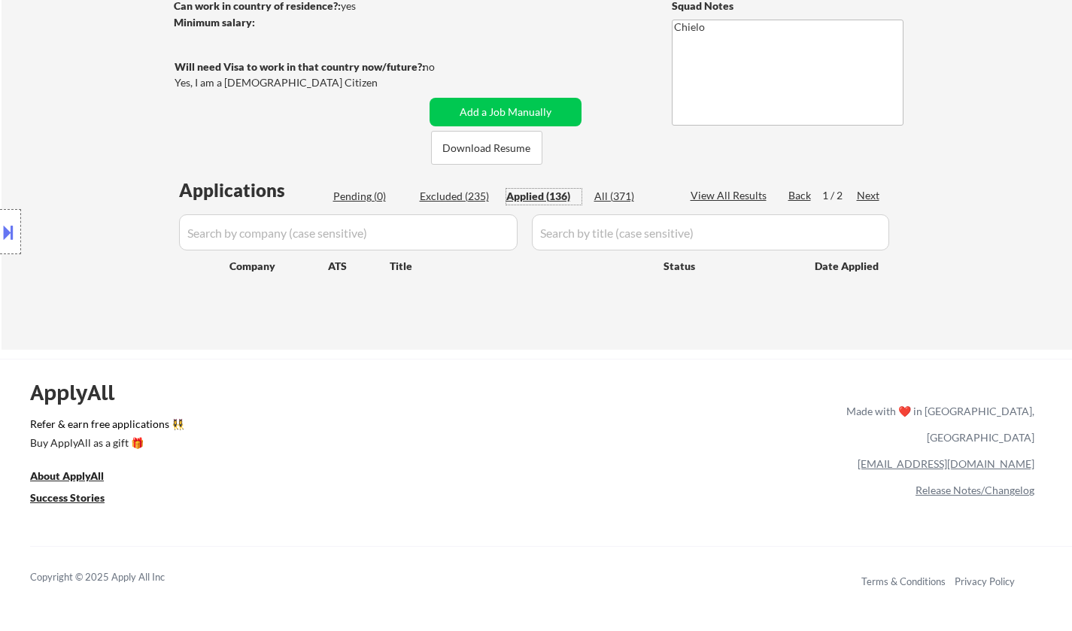
select select ""applied""
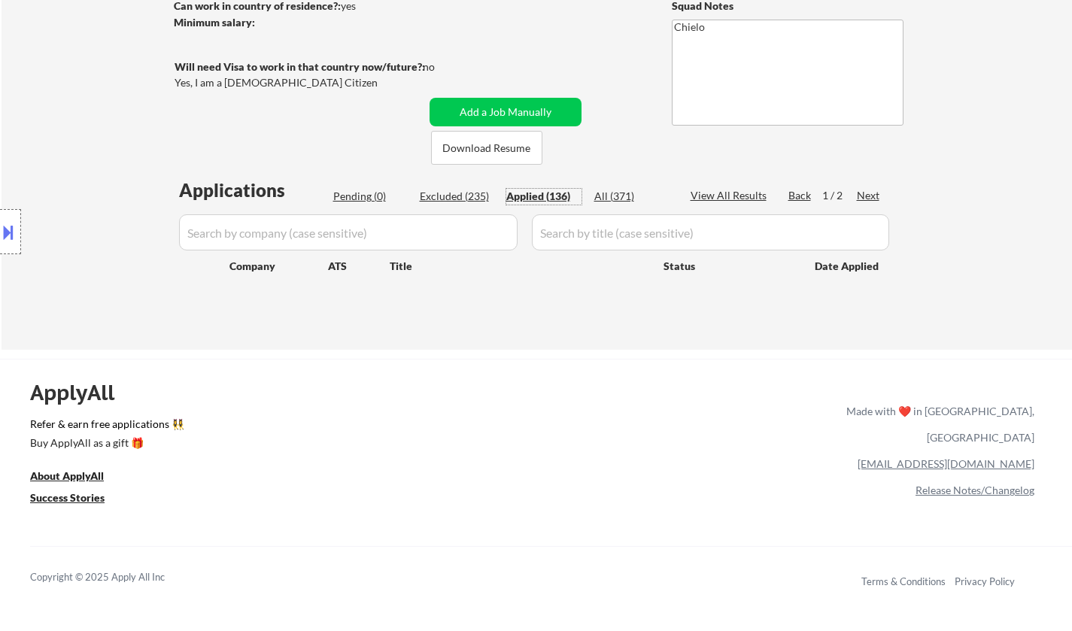
select select ""applied""
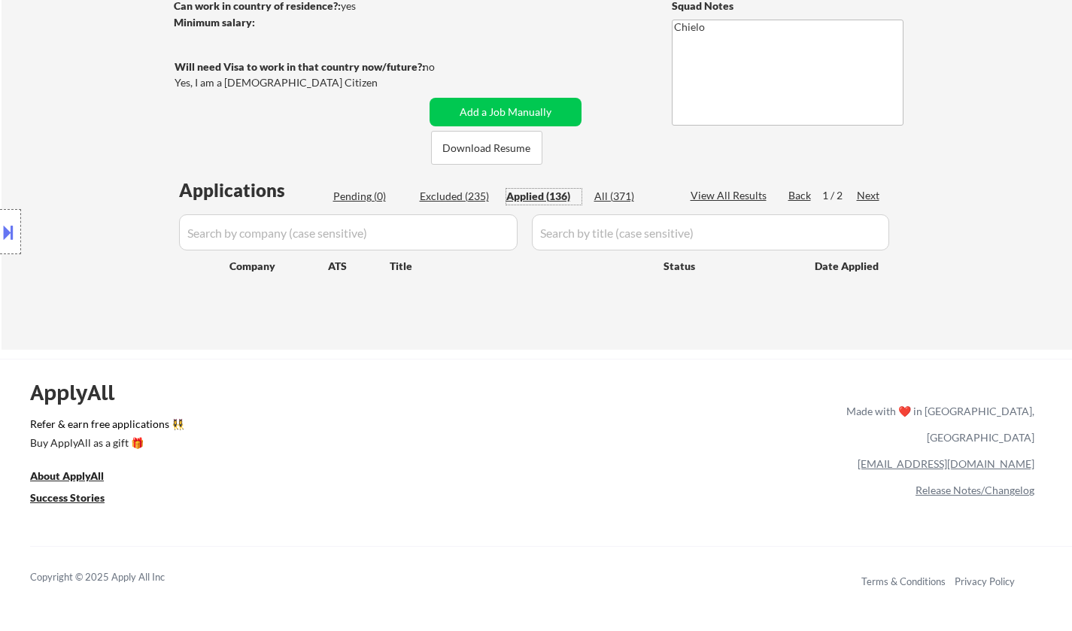
select select ""applied""
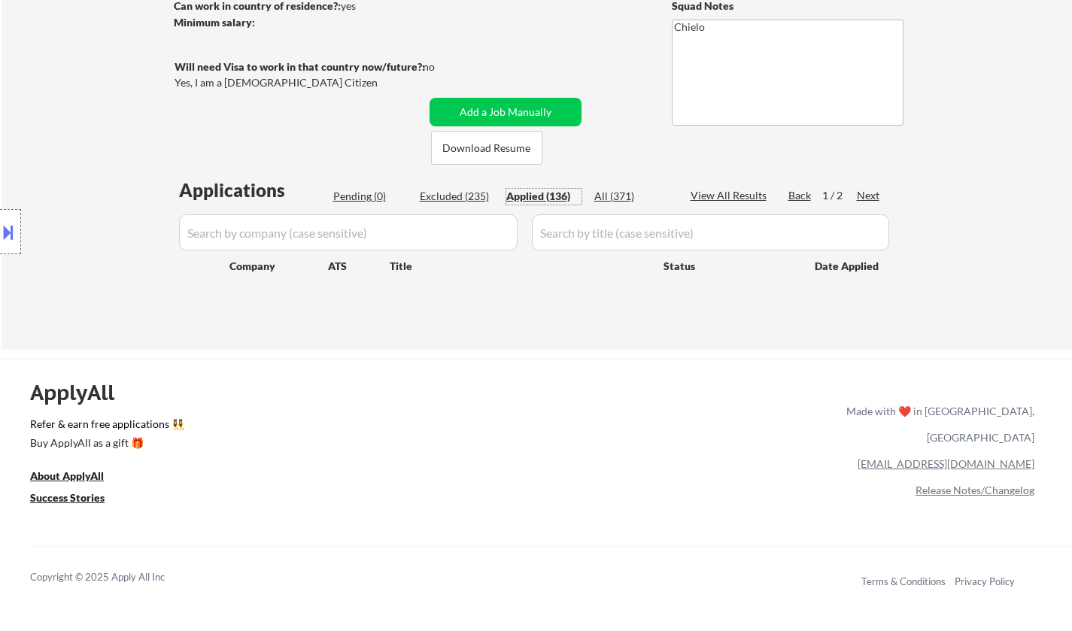
select select ""applied""
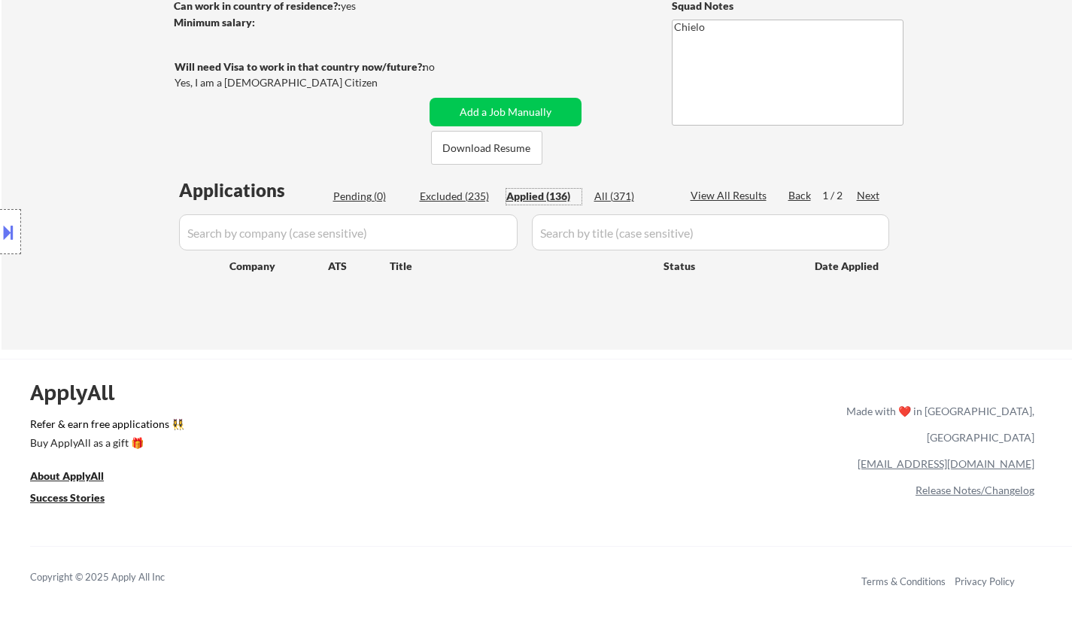
select select ""applied""
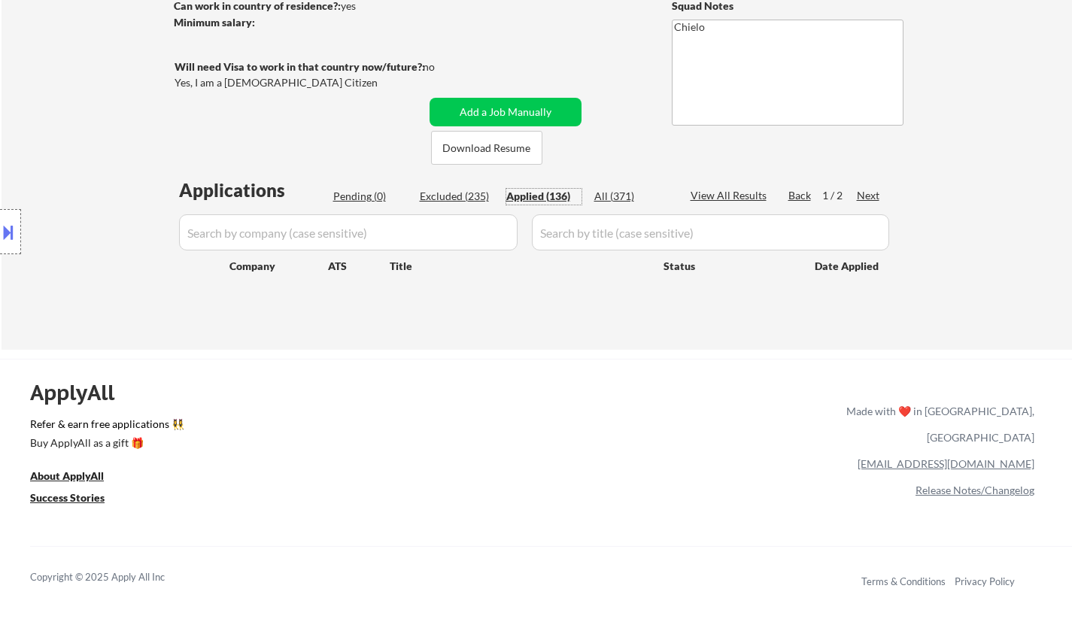
select select ""applied""
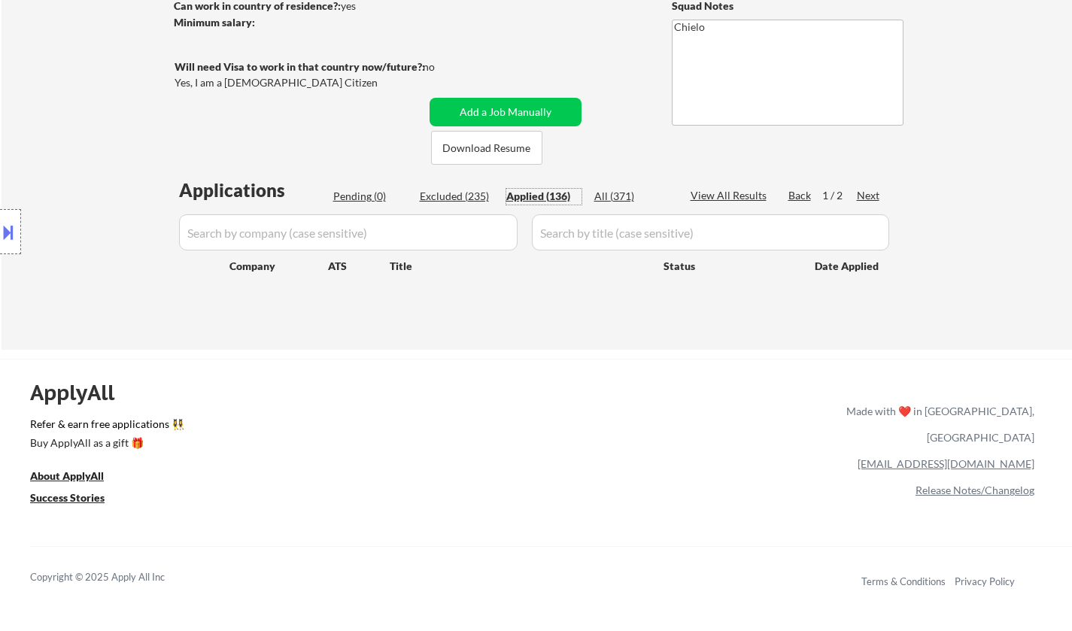
select select ""applied""
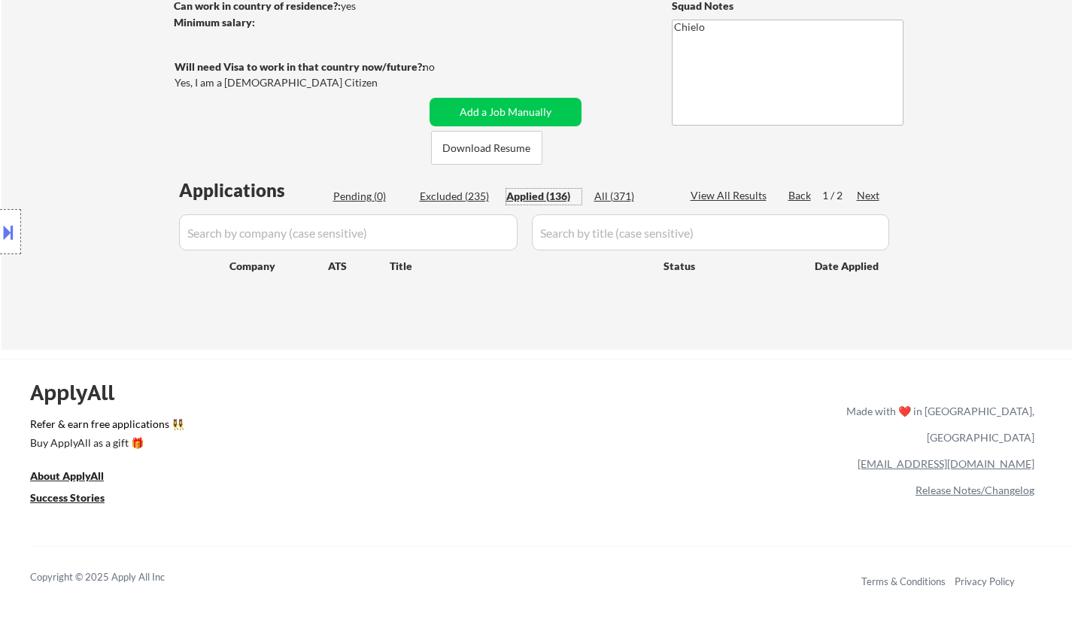
select select ""applied""
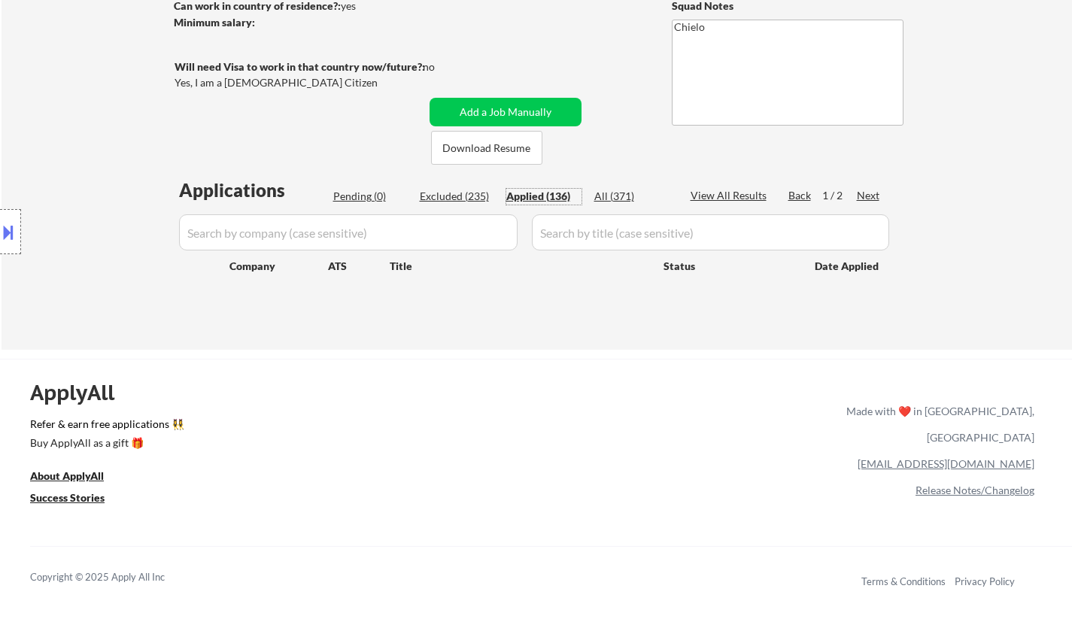
select select ""applied""
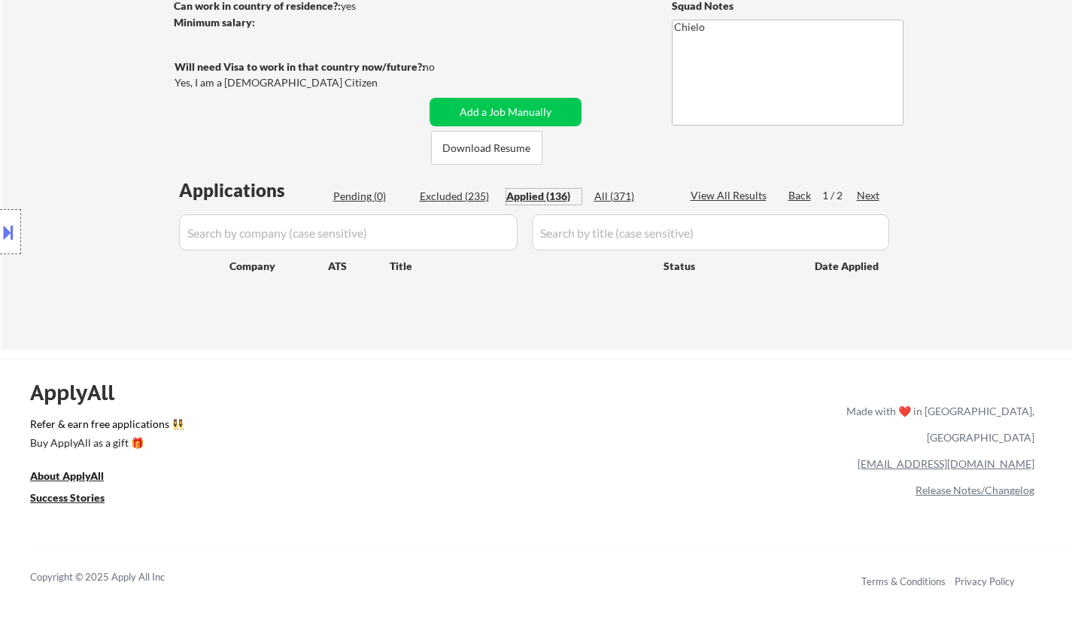
select select ""applied""
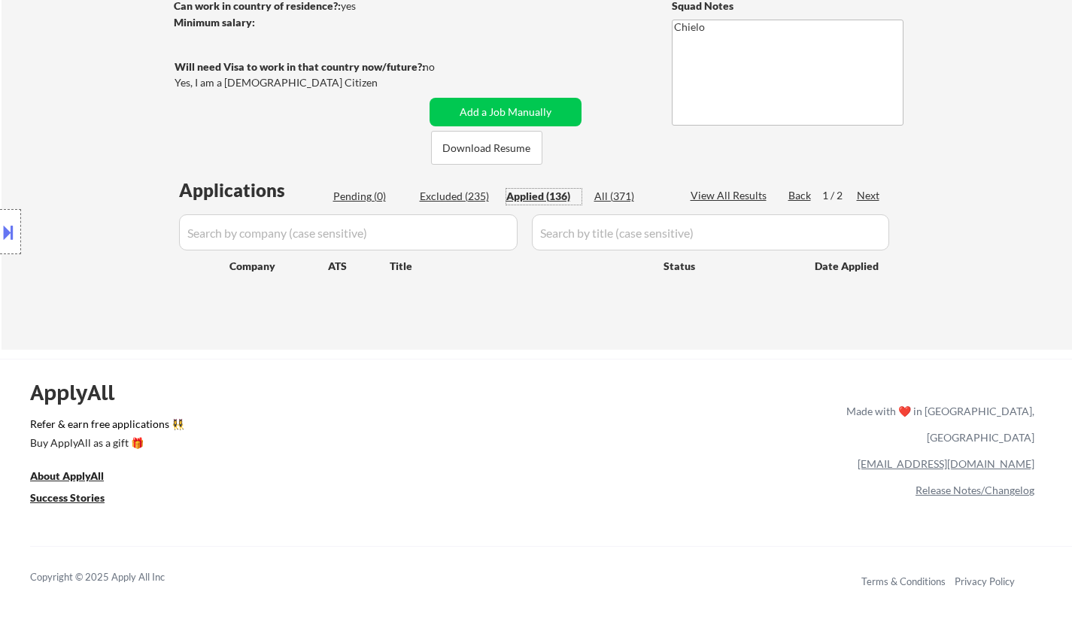
select select ""applied""
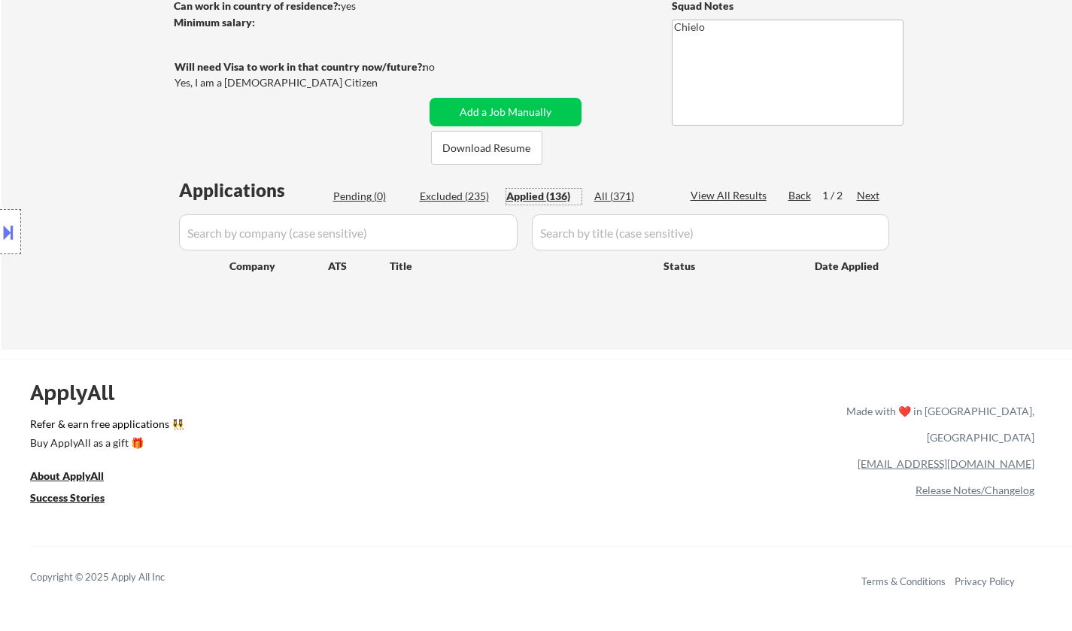
select select ""applied""
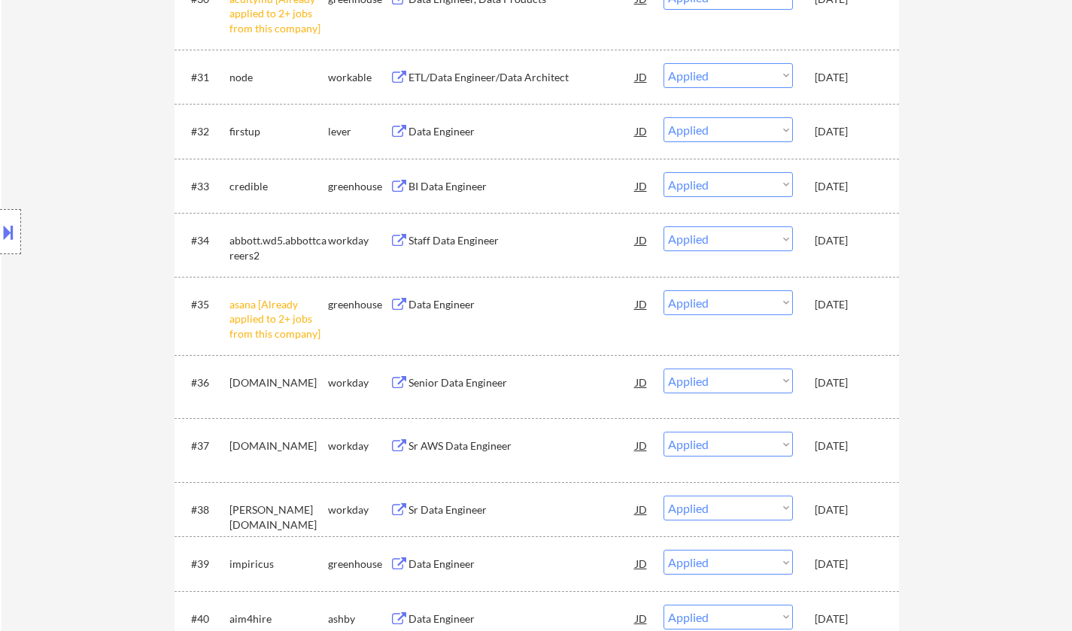
scroll to position [2257, 0]
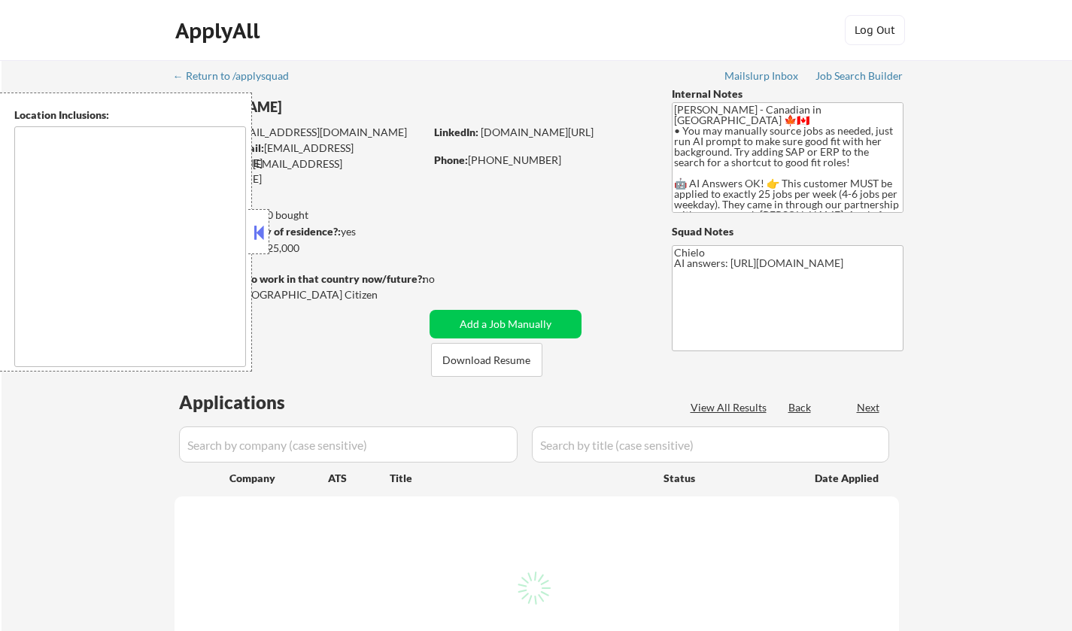
select select ""pending""
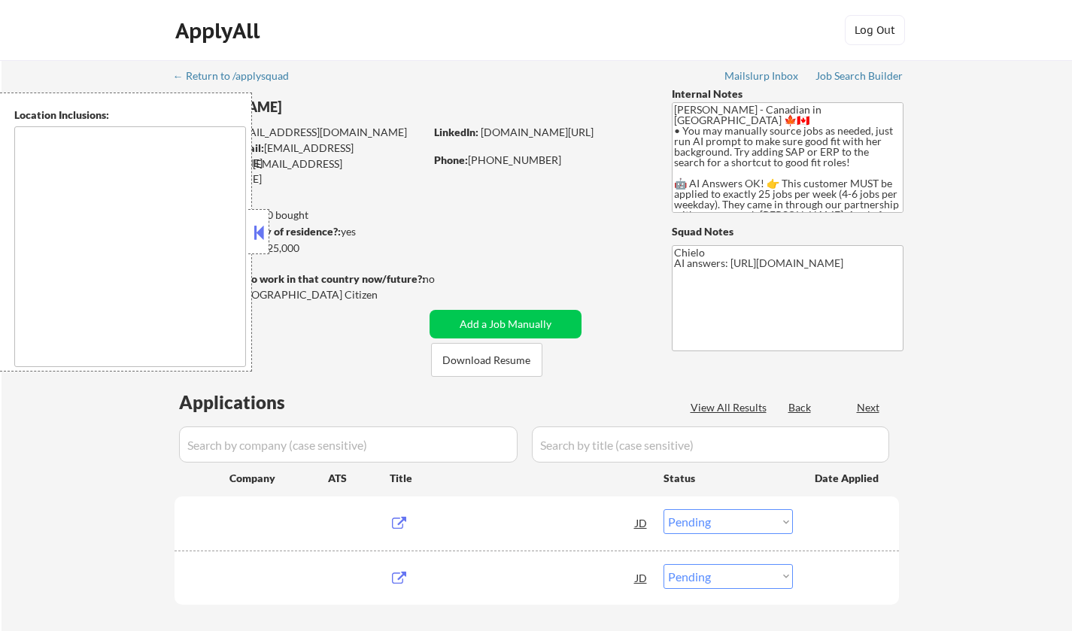
type textarea "remote"
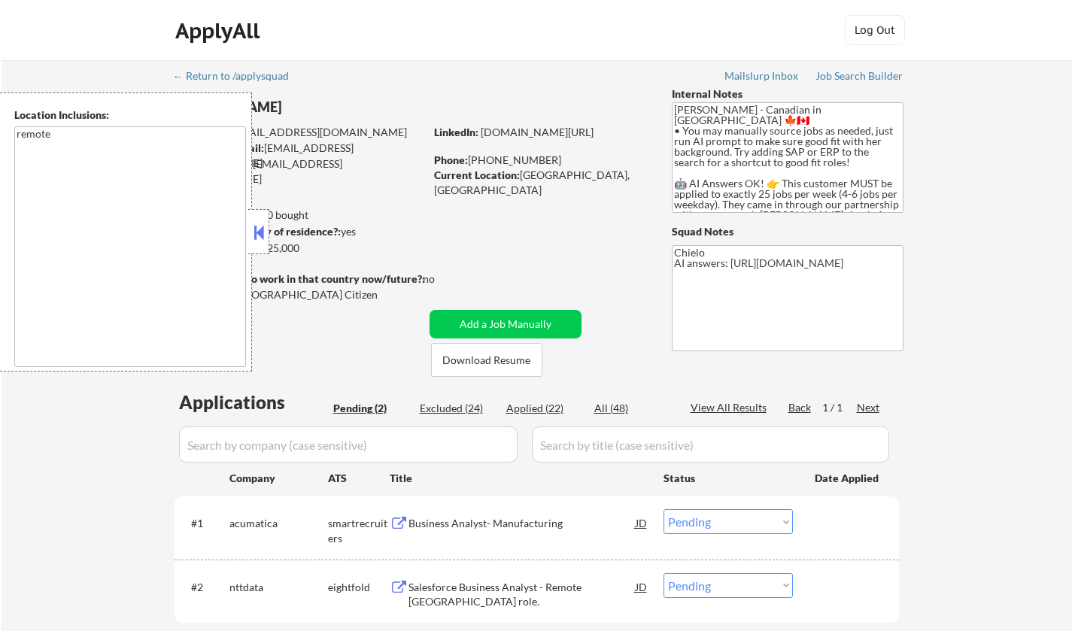
click at [262, 233] on button at bounding box center [259, 232] width 17 height 23
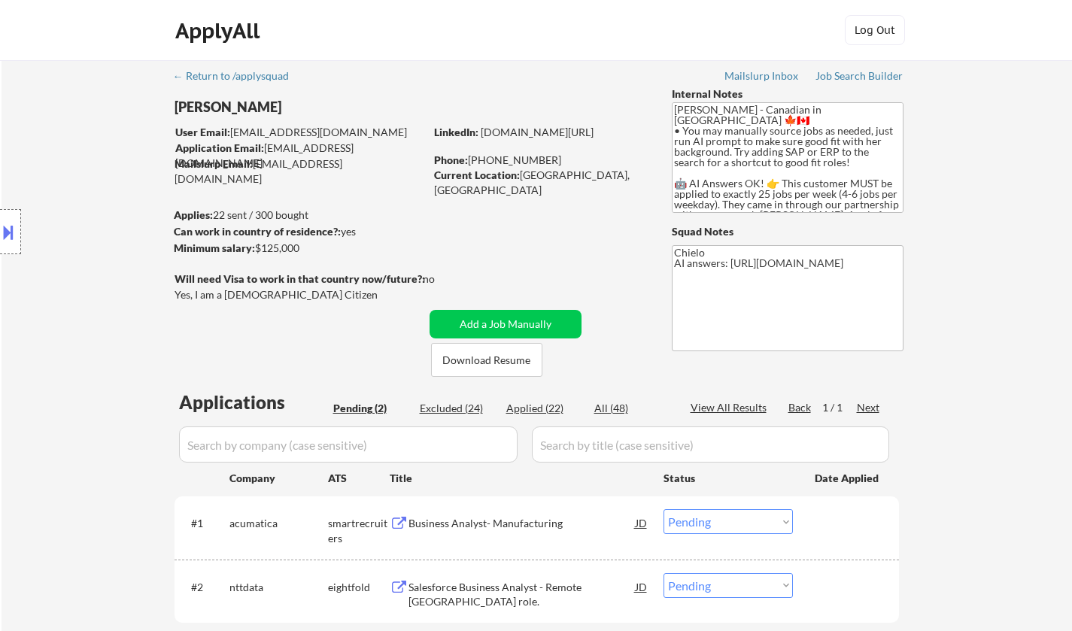
scroll to position [226, 0]
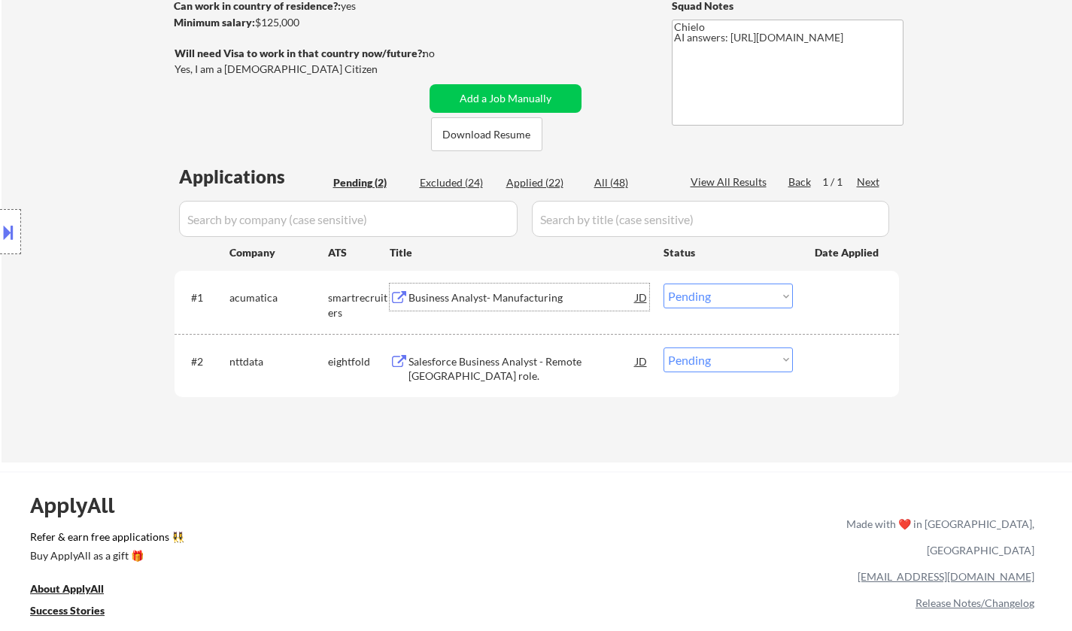
click at [485, 296] on div "Business Analyst- Manufacturing" at bounding box center [522, 297] width 227 height 15
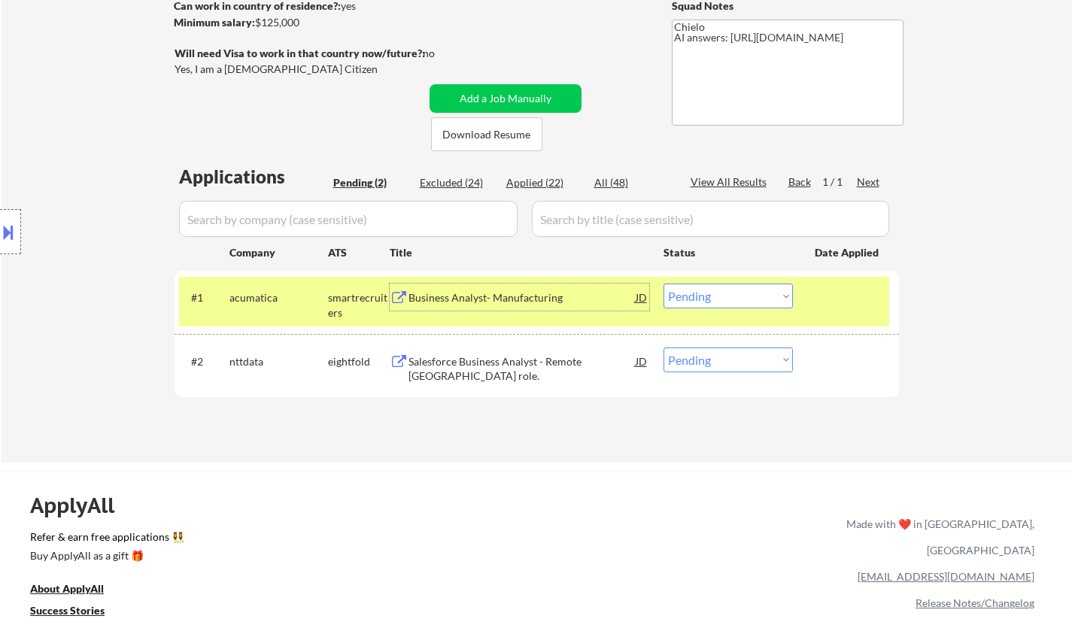
click at [732, 298] on select "Choose an option... Pending Applied Excluded (Questions) Excluded (Expired) Exc…" at bounding box center [728, 296] width 129 height 25
click at [664, 284] on select "Choose an option... Pending Applied Excluded (Questions) Excluded (Expired) Exc…" at bounding box center [728, 296] width 129 height 25
select select ""pending""
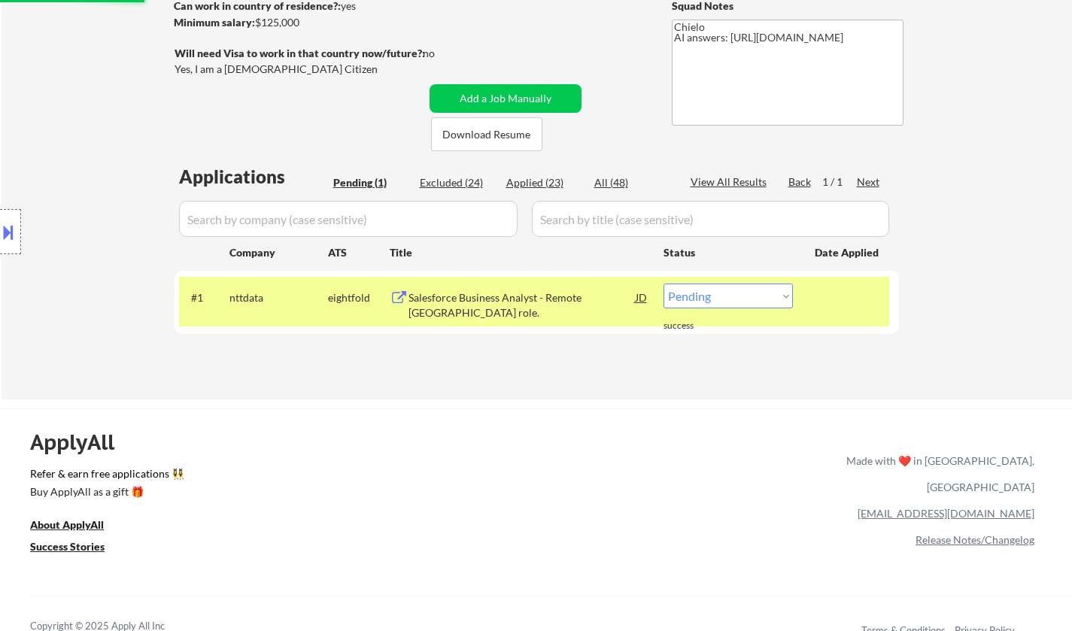
click at [457, 182] on div "Excluded (24)" at bounding box center [457, 182] width 75 height 15
select select ""excluded__expired_""
select select ""excluded__salary_""
select select ""excluded__expired_""
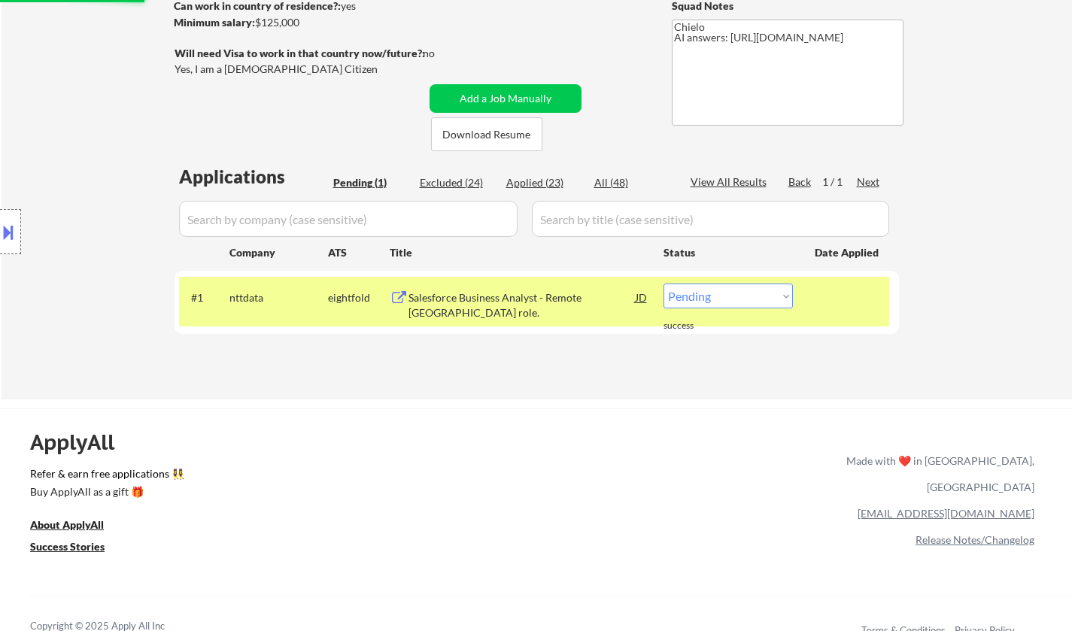
select select ""excluded__expired_""
select select ""excluded__salary_""
select select ""excluded__expired_""
select select ""excluded__salary_""
select select ""excluded__expired_""
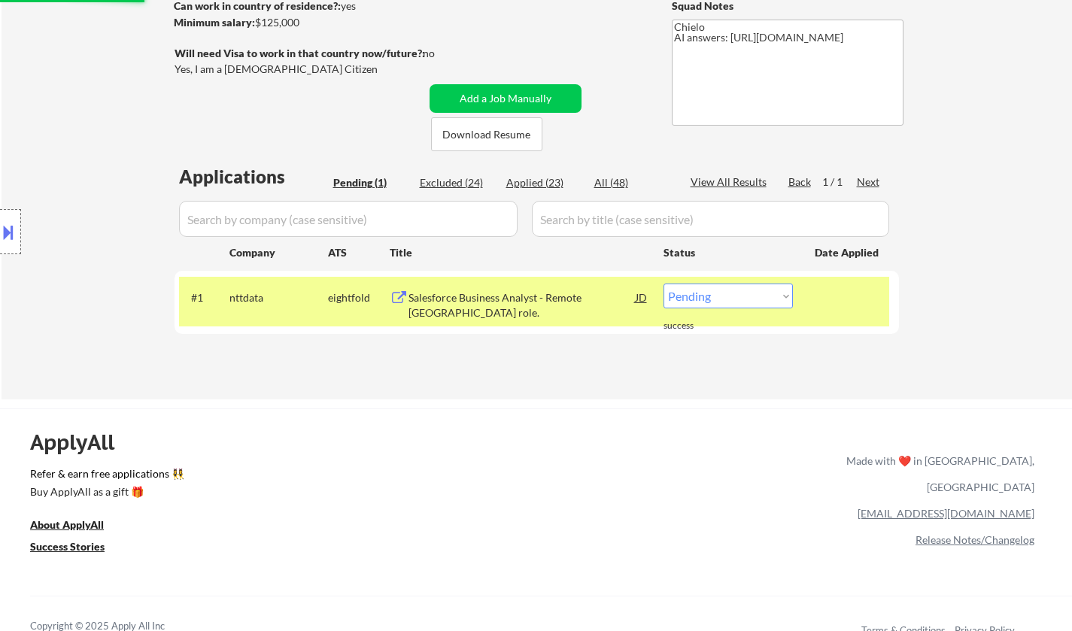
select select ""excluded__bad_match_""
select select ""excluded__expired_""
select select ""excluded__salary_""
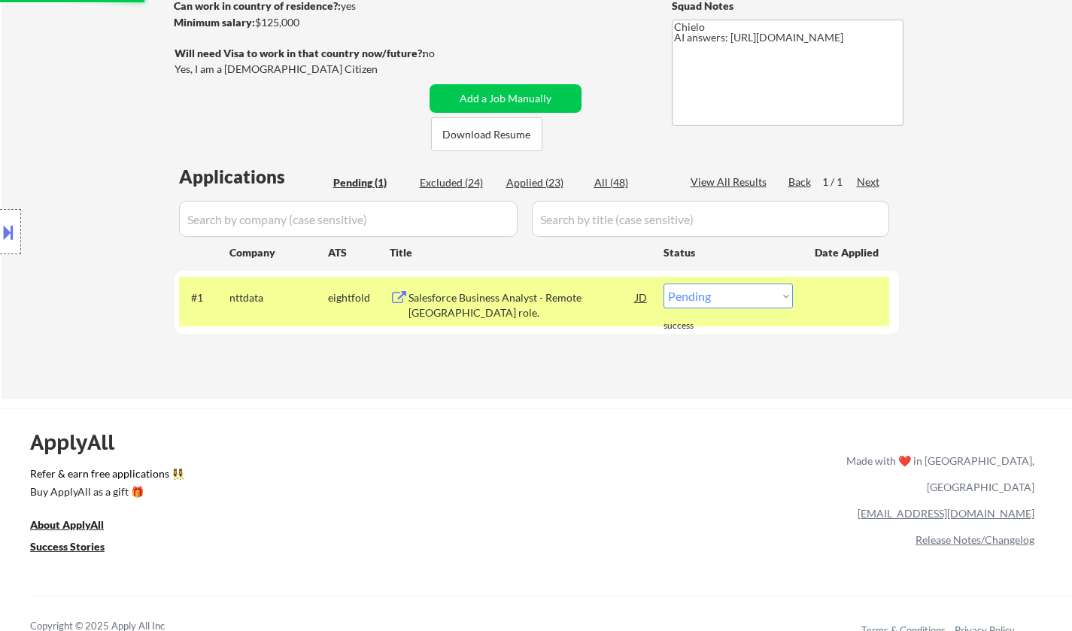
select select ""excluded__expired_""
select select ""excluded__salary_""
select select ""excluded__expired_""
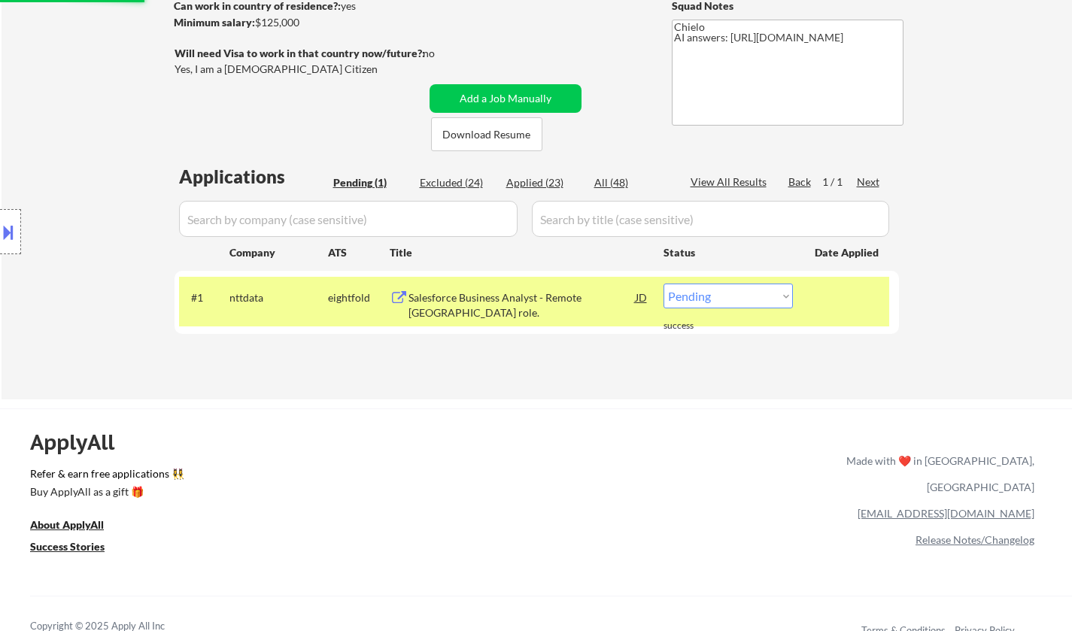
select select ""excluded__expired_""
select select ""excluded__bad_match_""
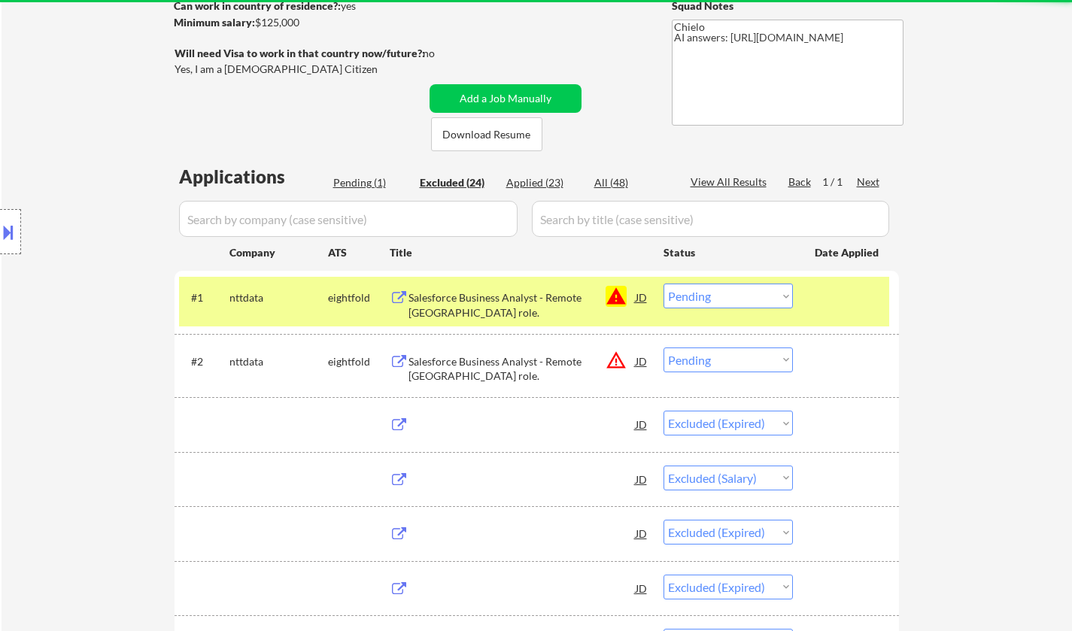
select select ""excluded__blocklist_""
select select ""excluded__expired_""
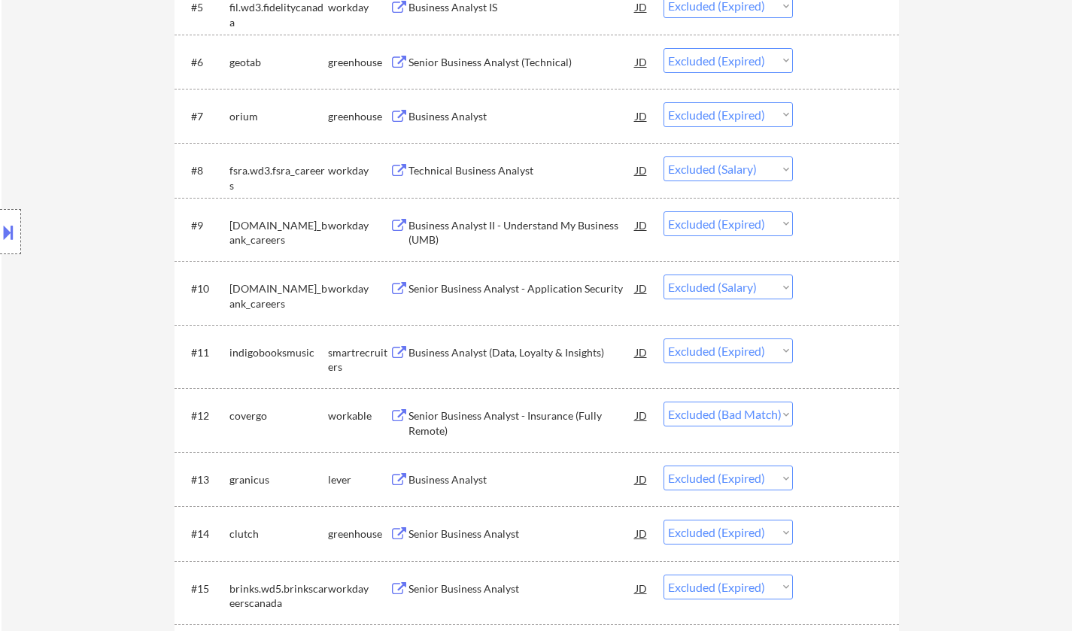
scroll to position [978, 0]
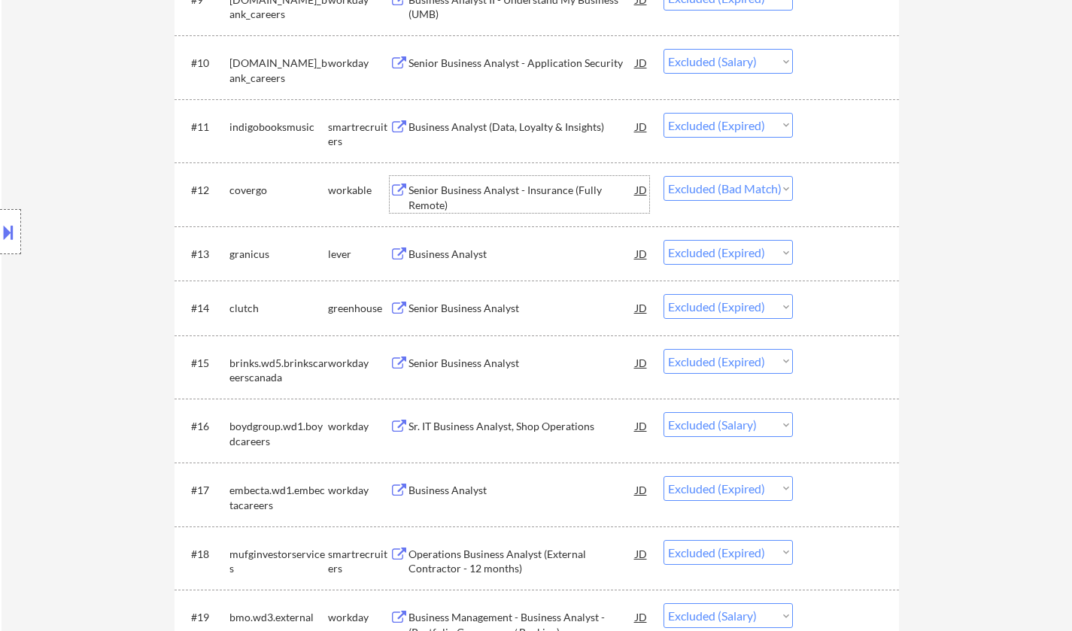
click at [476, 190] on div "Senior Business Analyst - Insurance (Fully Remote)" at bounding box center [522, 197] width 227 height 29
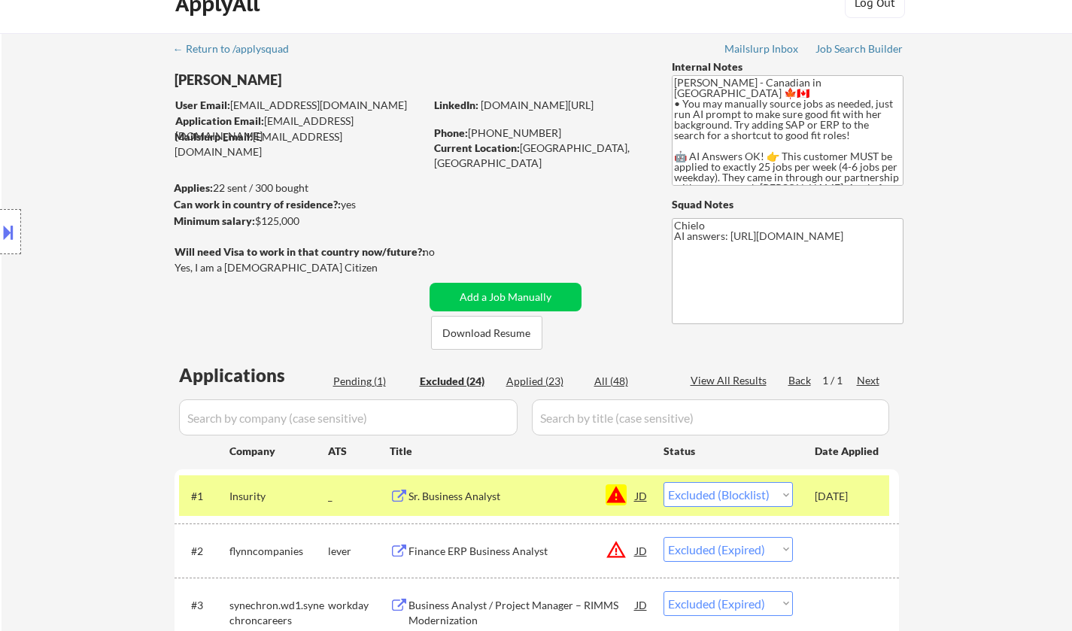
scroll to position [0, 0]
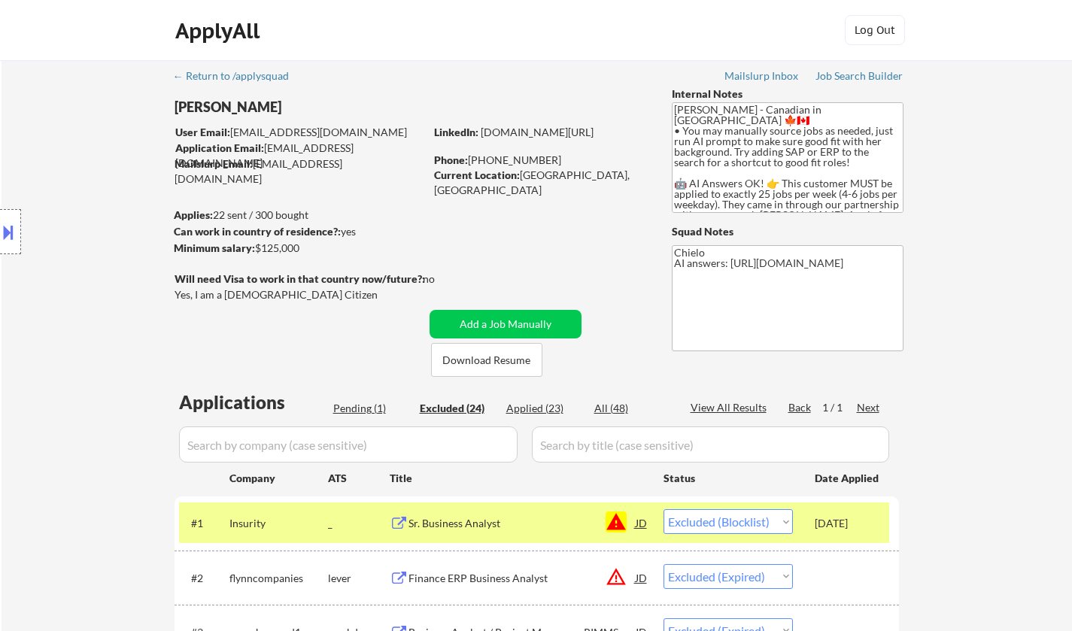
click at [363, 406] on div "Pending (1)" at bounding box center [370, 408] width 75 height 15
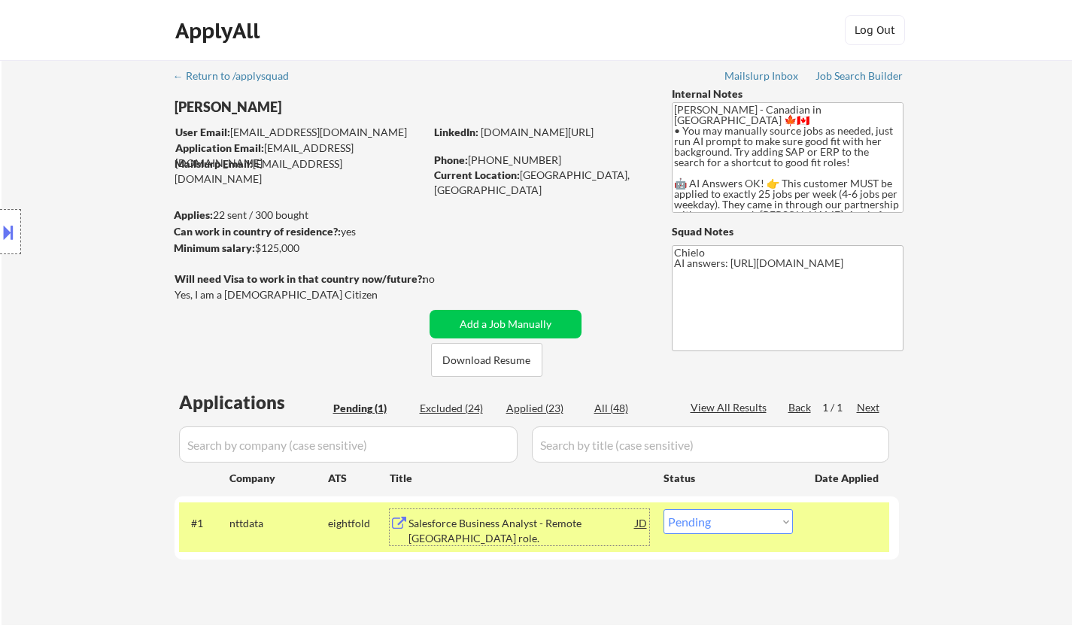
click at [538, 520] on div "Salesforce Business Analyst - Remote [GEOGRAPHIC_DATA] role." at bounding box center [522, 530] width 227 height 29
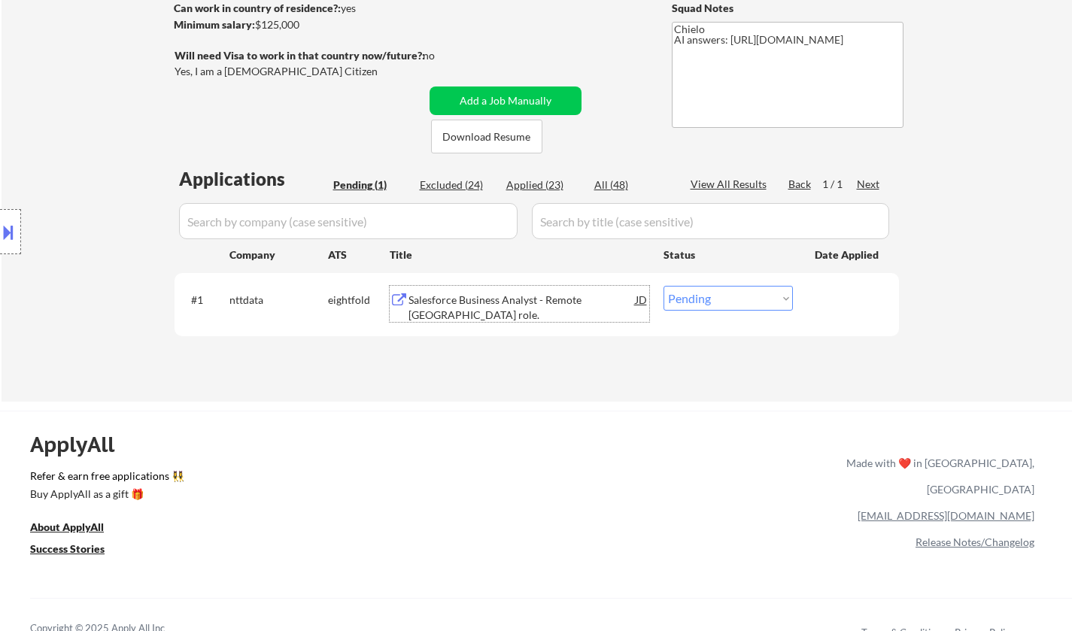
scroll to position [226, 0]
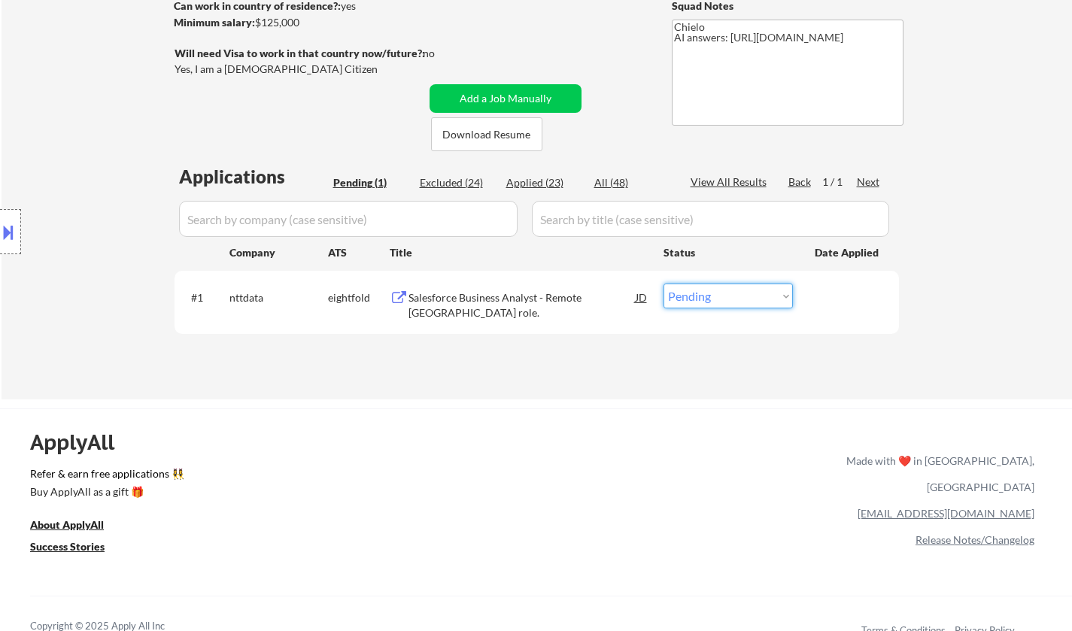
drag, startPoint x: 692, startPoint y: 294, endPoint x: 695, endPoint y: 305, distance: 11.7
click at [692, 294] on select "Choose an option... Pending Applied Excluded (Questions) Excluded (Expired) Exc…" at bounding box center [728, 296] width 129 height 25
select select ""applied""
click at [664, 284] on select "Choose an option... Pending Applied Excluded (Questions) Excluded (Expired) Exc…" at bounding box center [728, 296] width 129 height 25
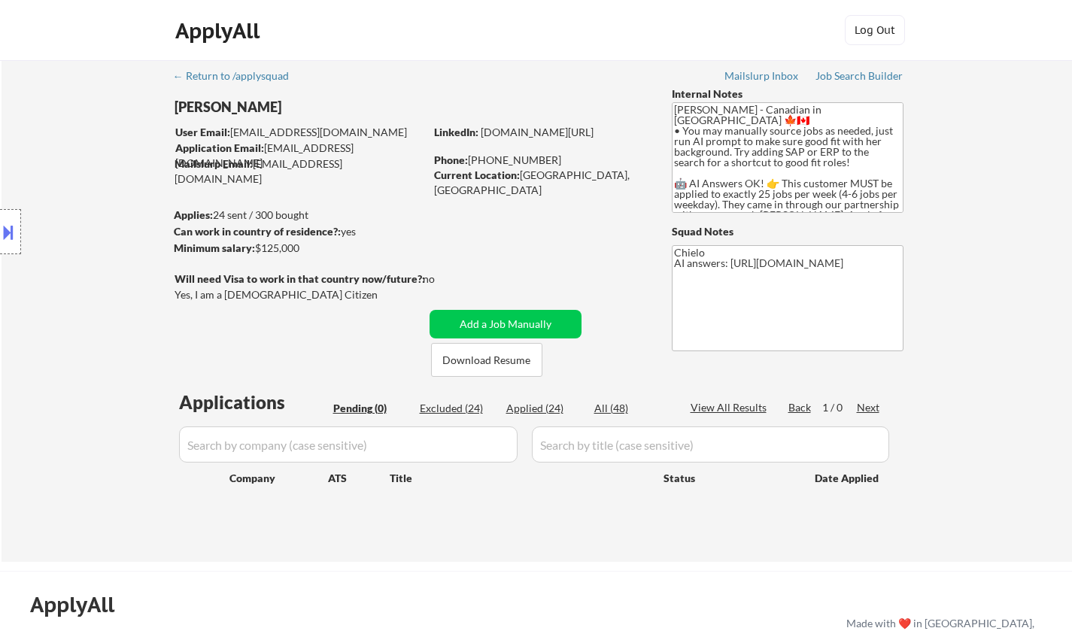
scroll to position [75, 0]
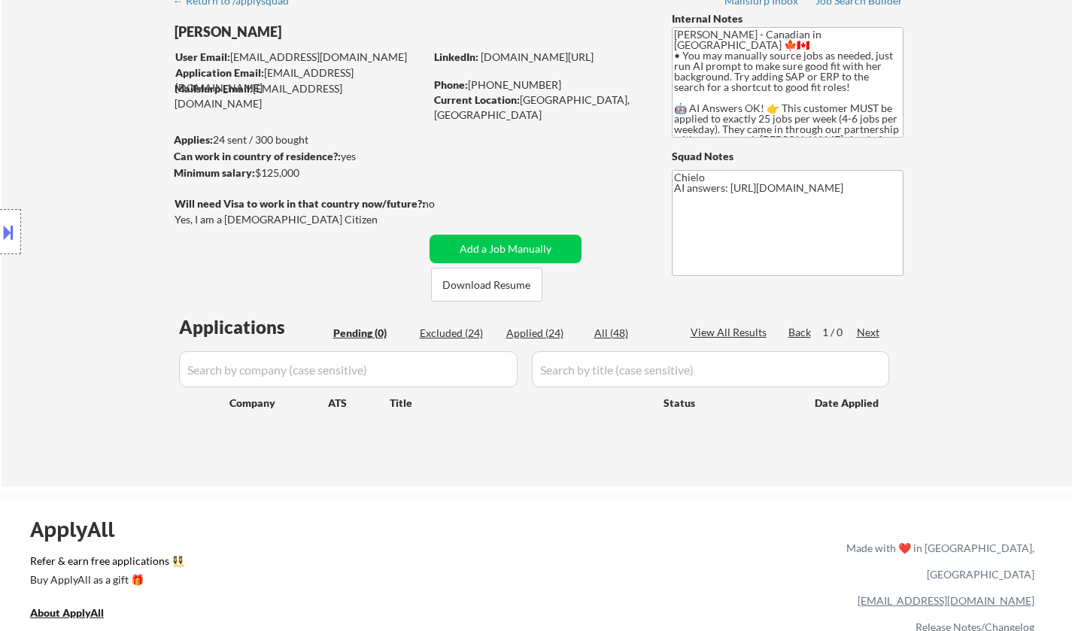
drag, startPoint x: 536, startPoint y: 327, endPoint x: 857, endPoint y: 3, distance: 456.5
click at [535, 327] on div "Applied (24)" at bounding box center [543, 333] width 75 height 15
select select ""applied""
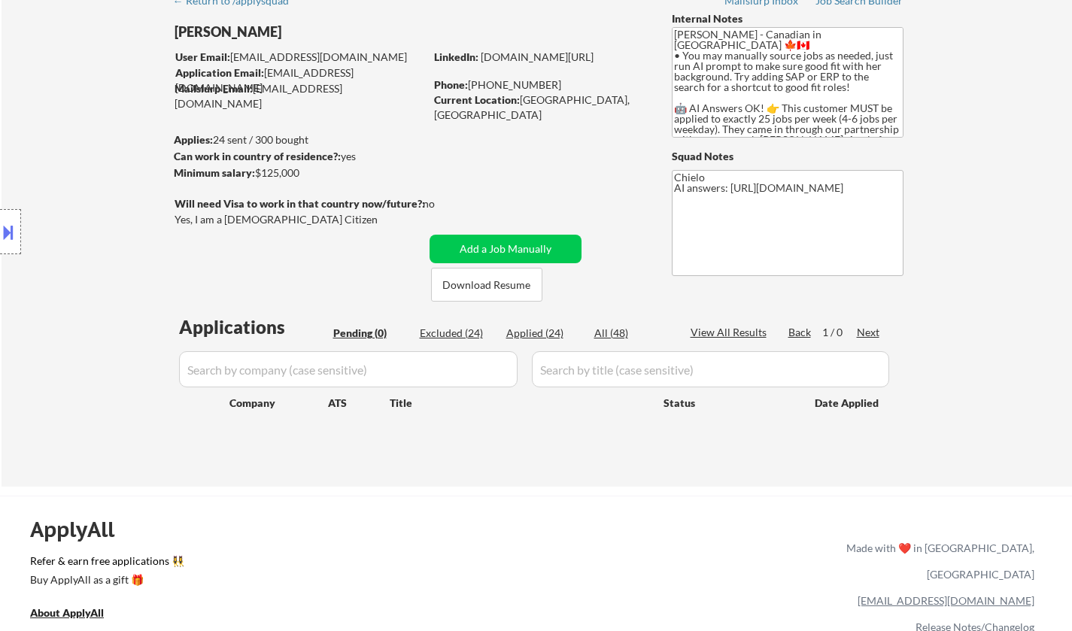
select select ""applied""
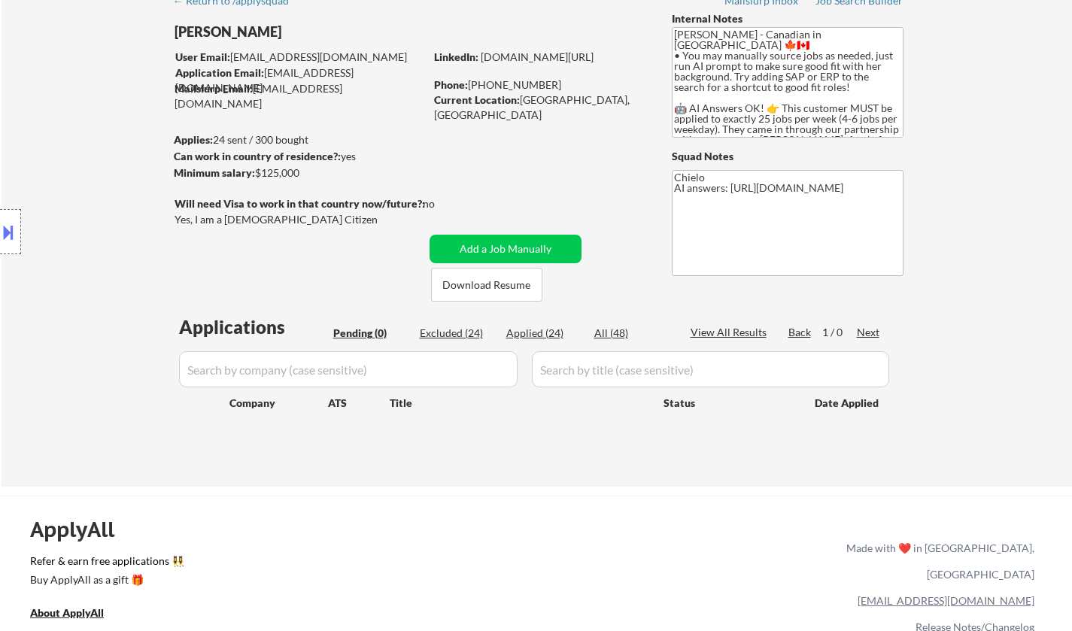
select select ""applied""
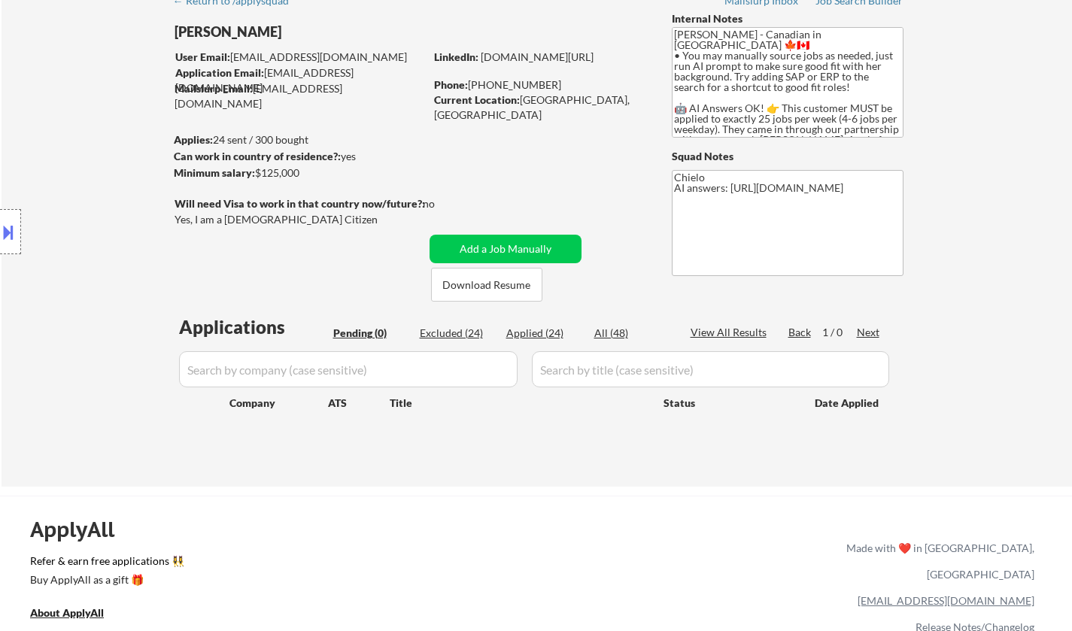
select select ""applied""
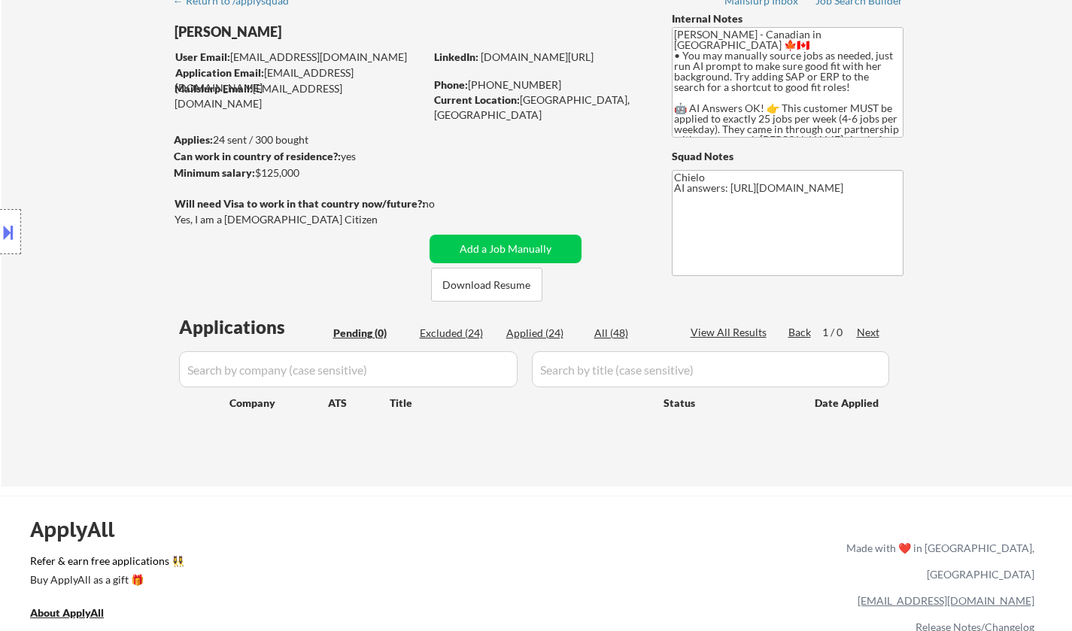
select select ""applied""
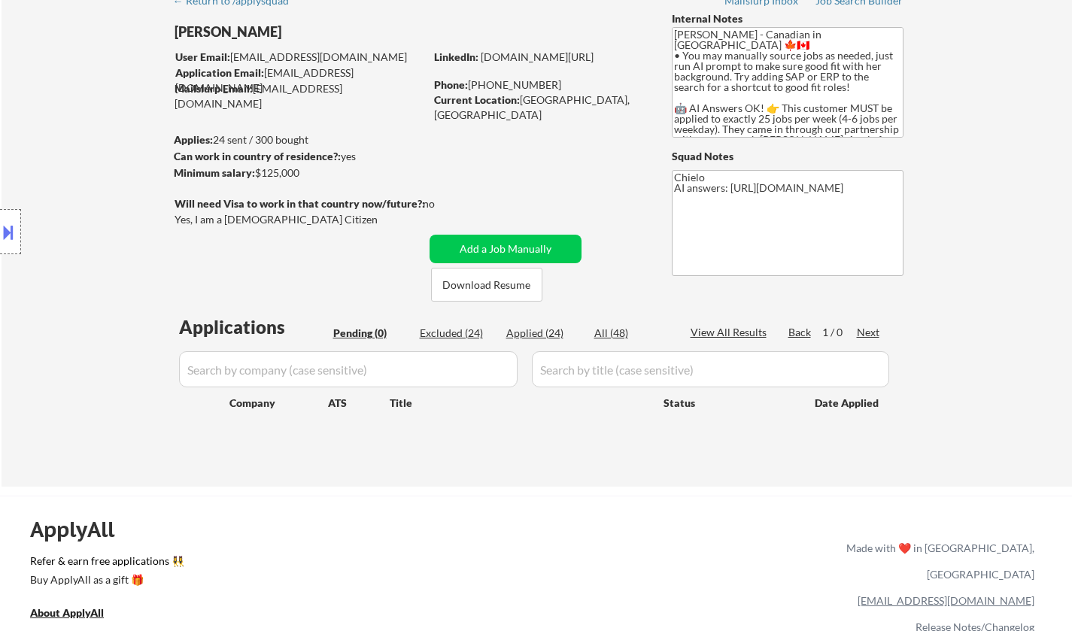
select select ""applied""
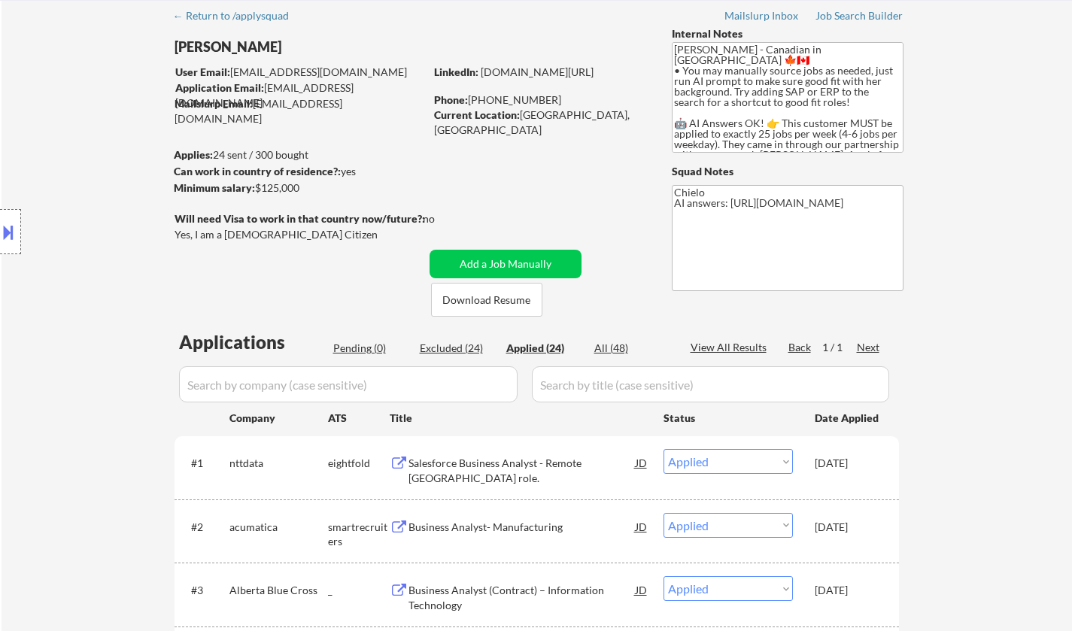
scroll to position [0, 0]
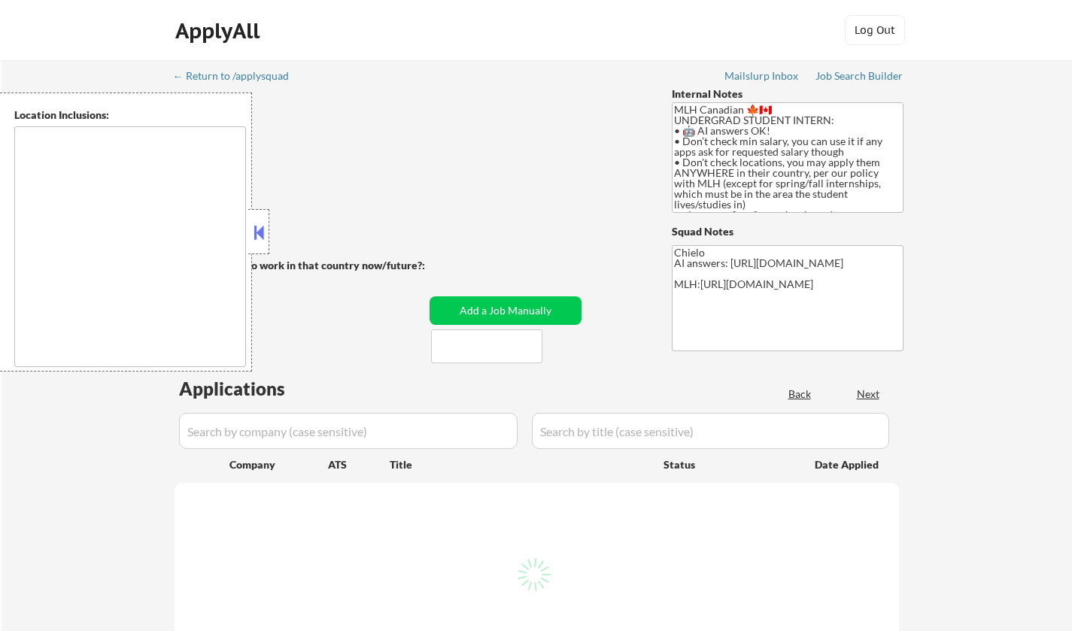
type textarea "country:[GEOGRAPHIC_DATA]"
select select ""pending""
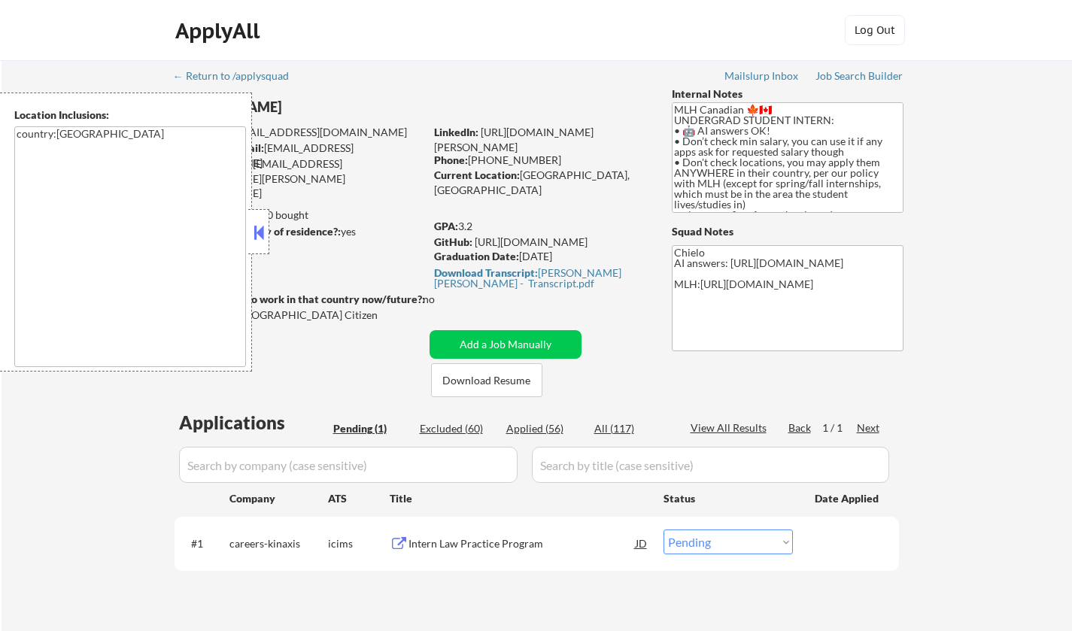
click at [256, 233] on button at bounding box center [259, 232] width 17 height 23
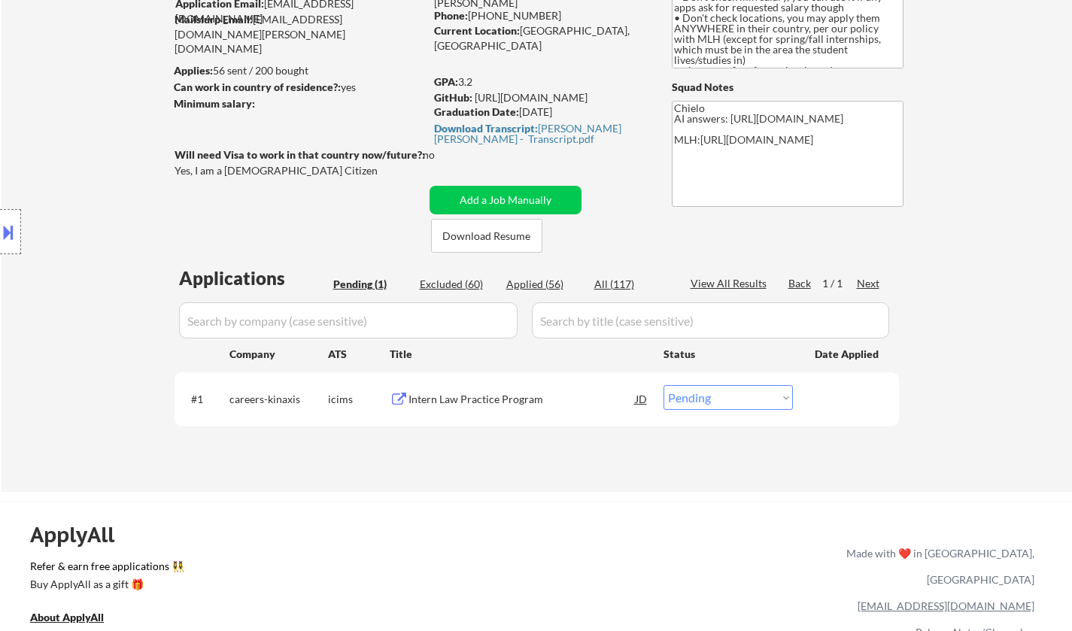
scroll to position [75, 0]
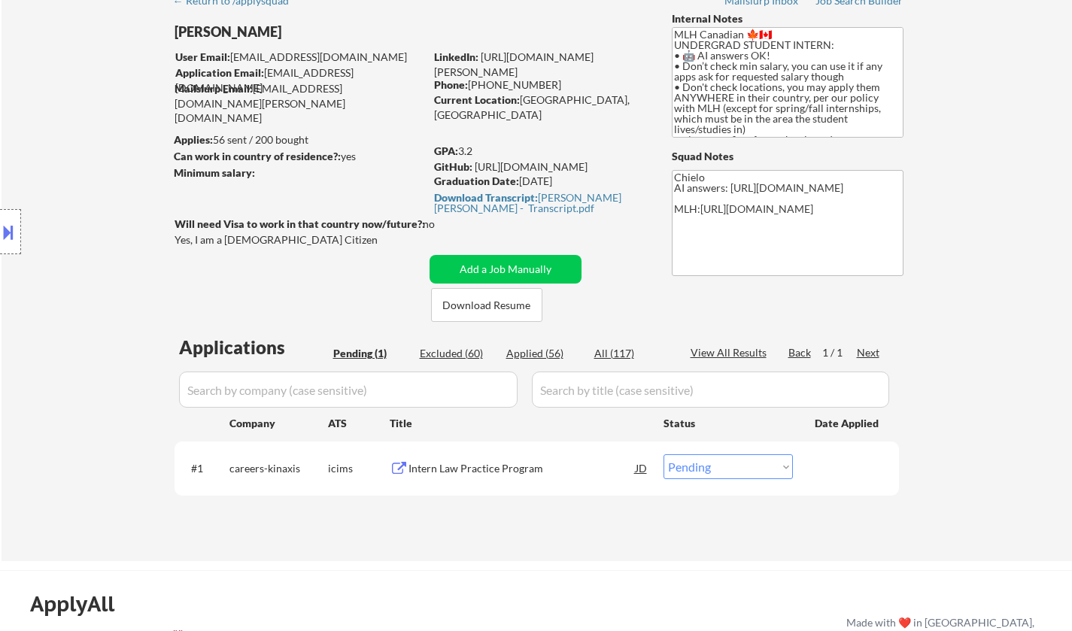
click at [536, 354] on div "Applied (56)" at bounding box center [543, 353] width 75 height 15
select select ""applied""
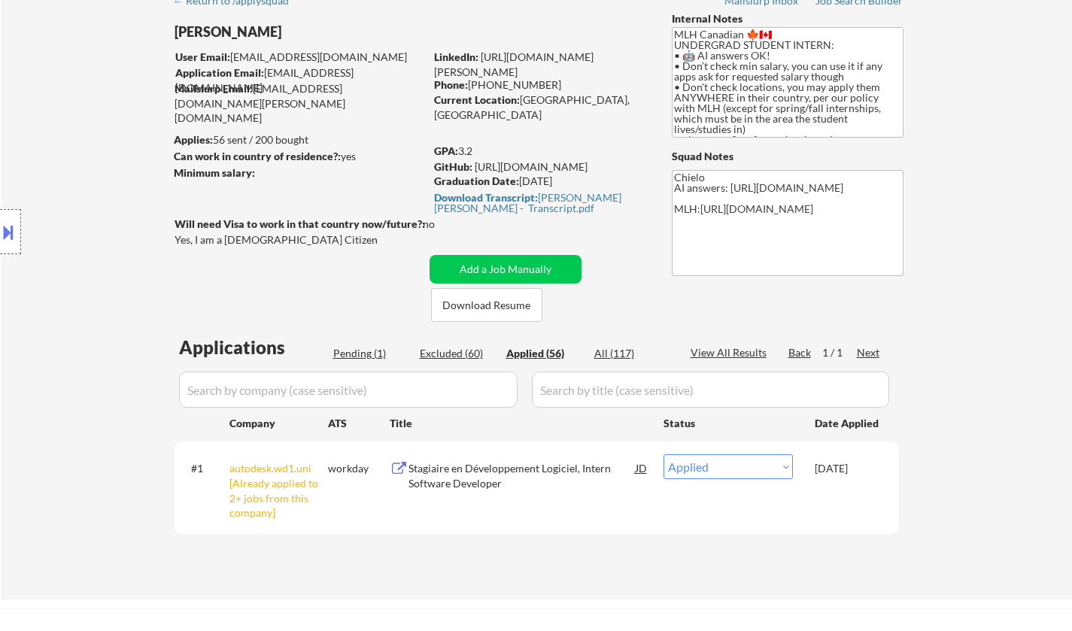
select select ""applied""
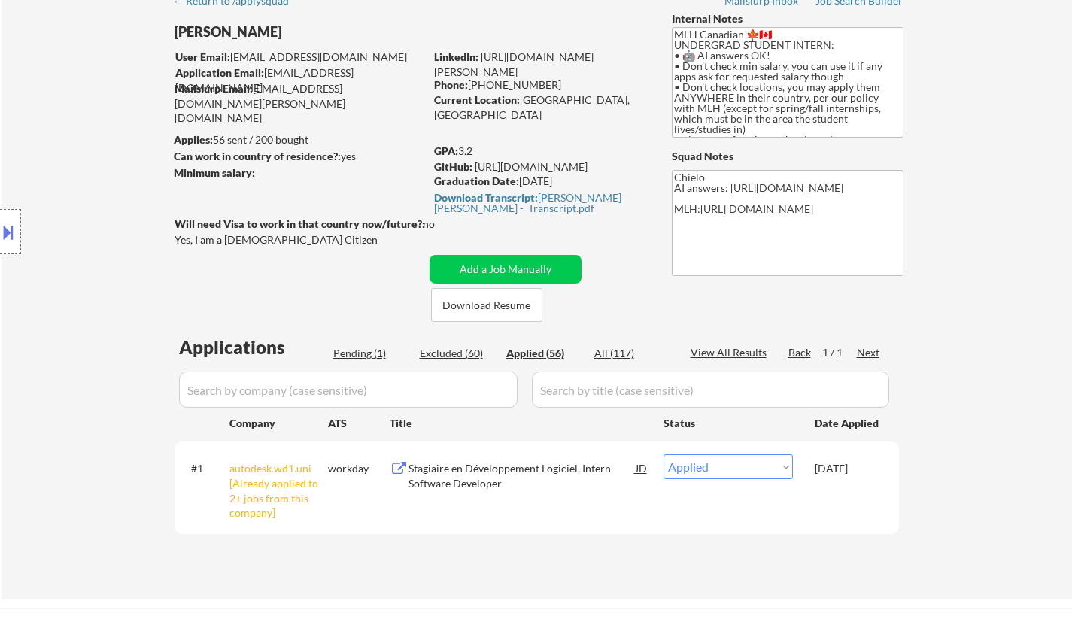
select select ""applied""
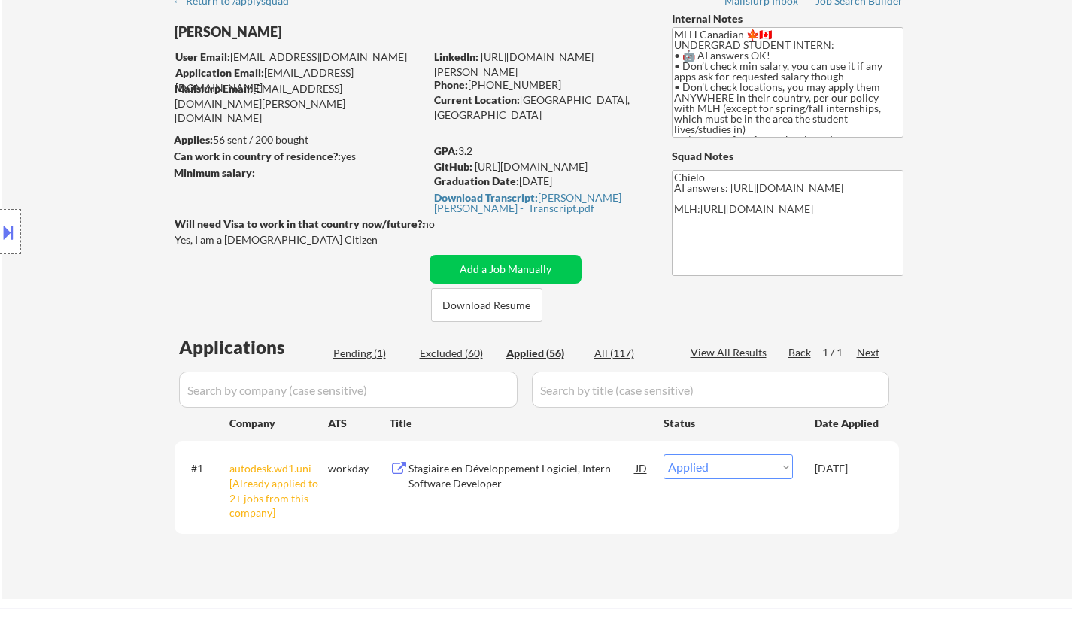
select select ""applied""
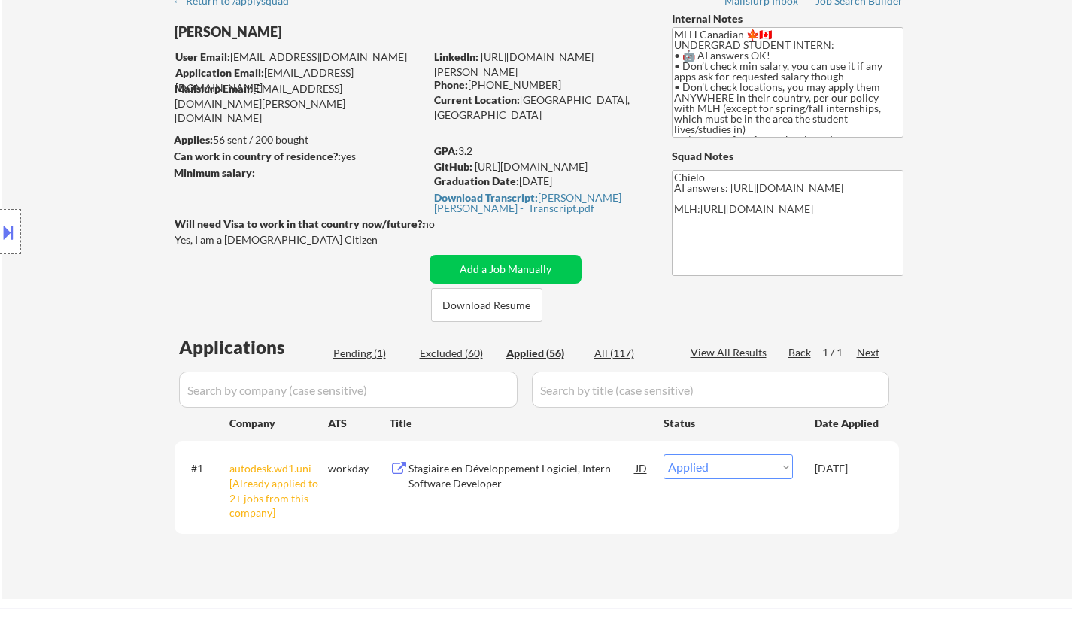
select select ""applied""
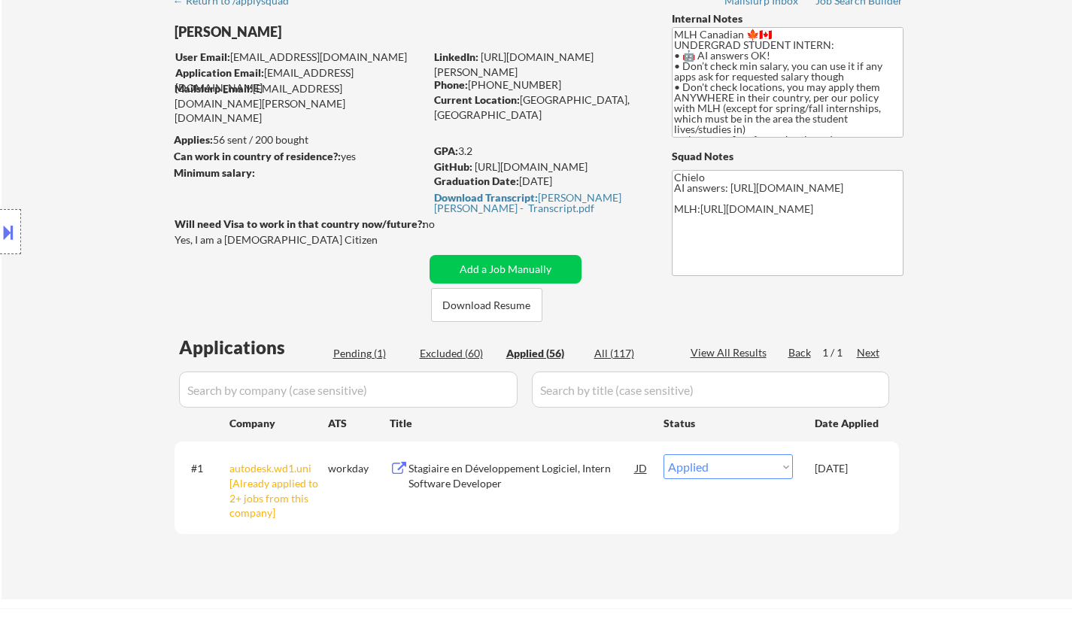
select select ""applied""
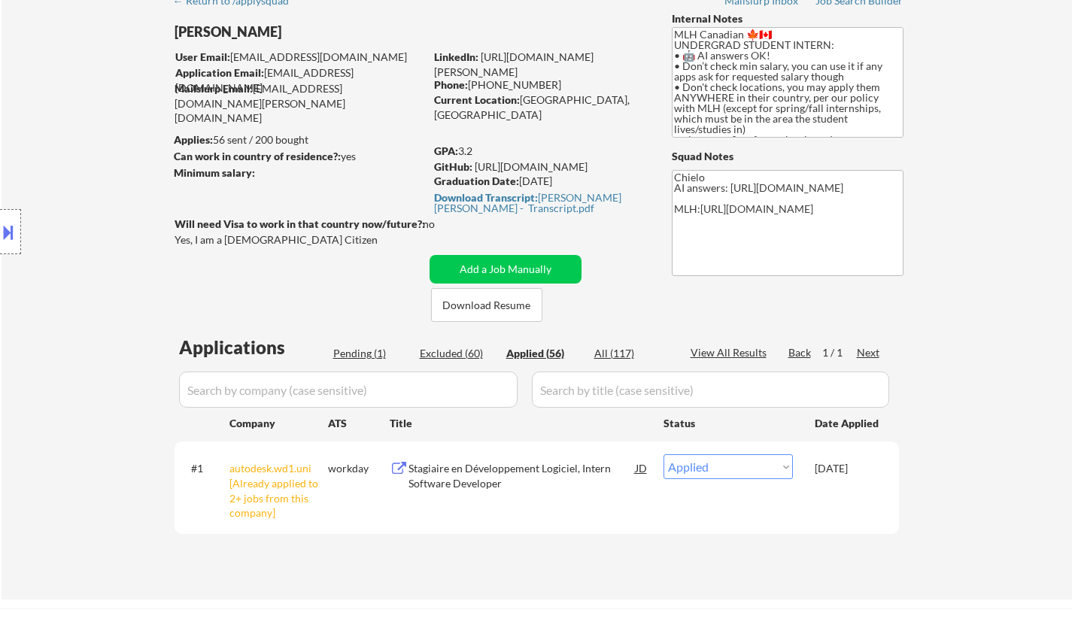
select select ""applied""
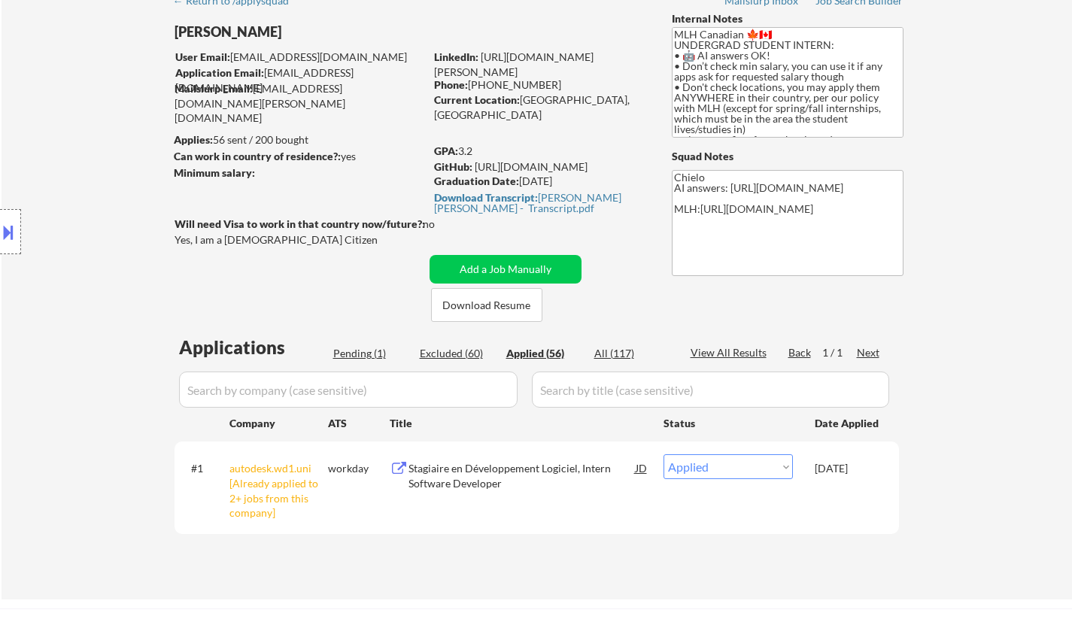
select select ""applied""
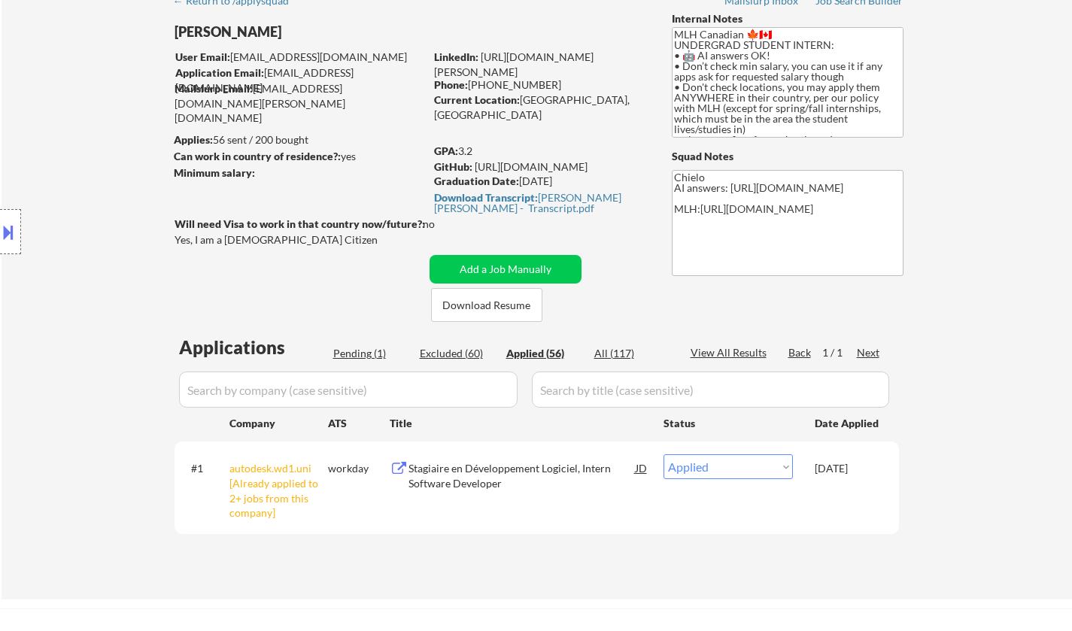
select select ""applied""
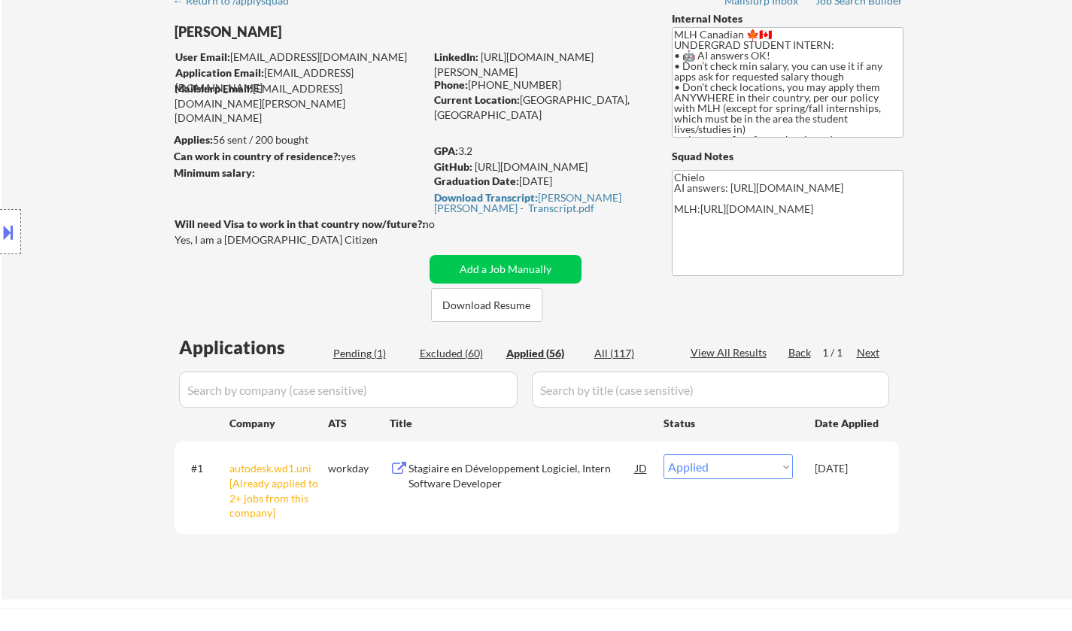
select select ""applied""
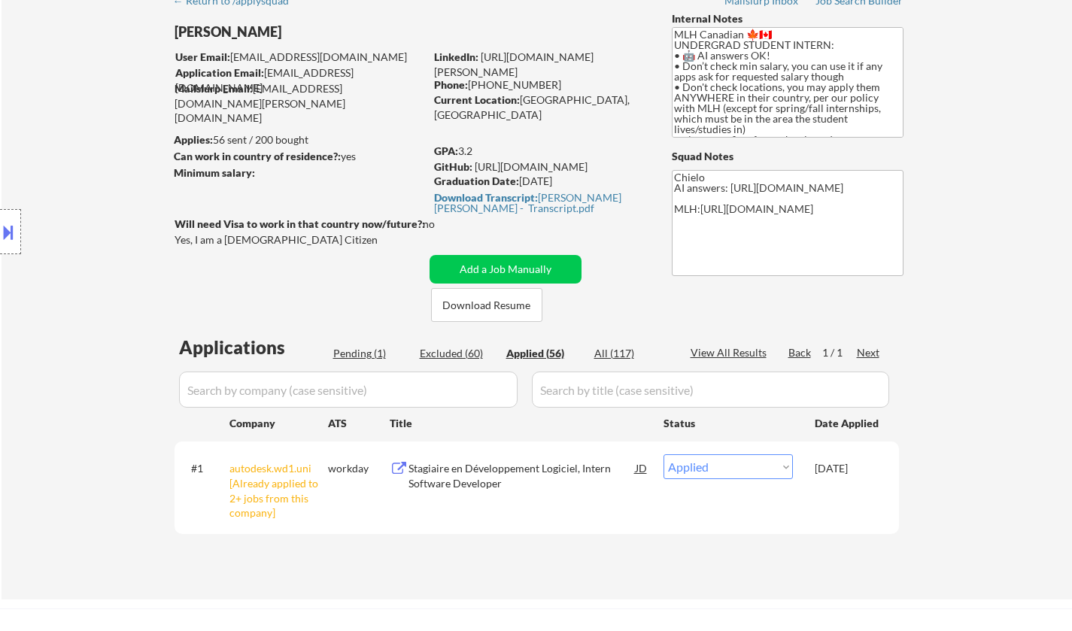
select select ""applied""
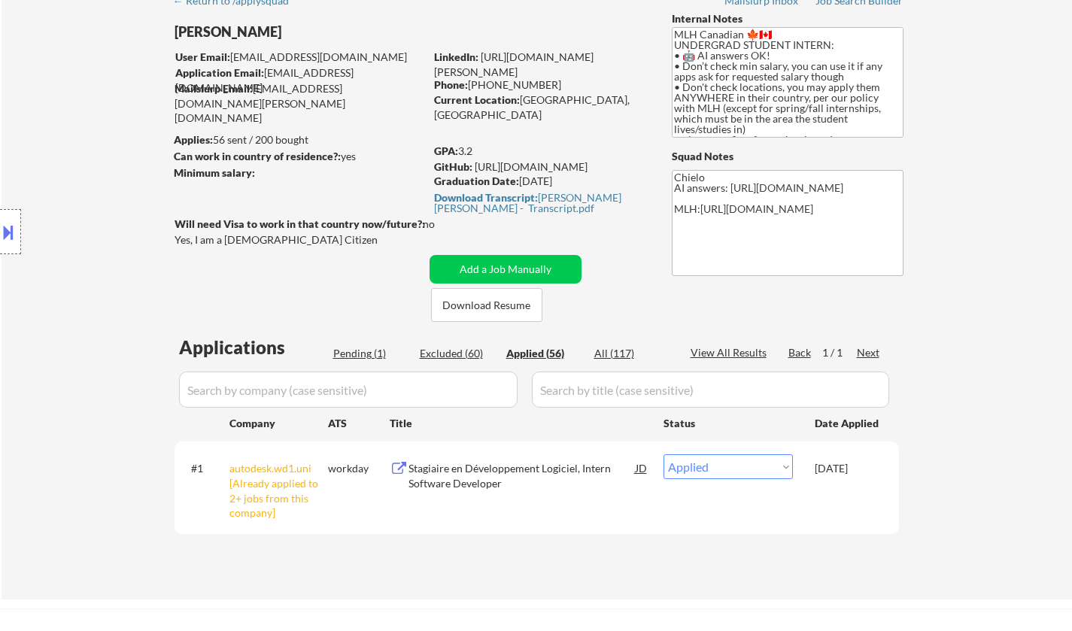
select select ""applied""
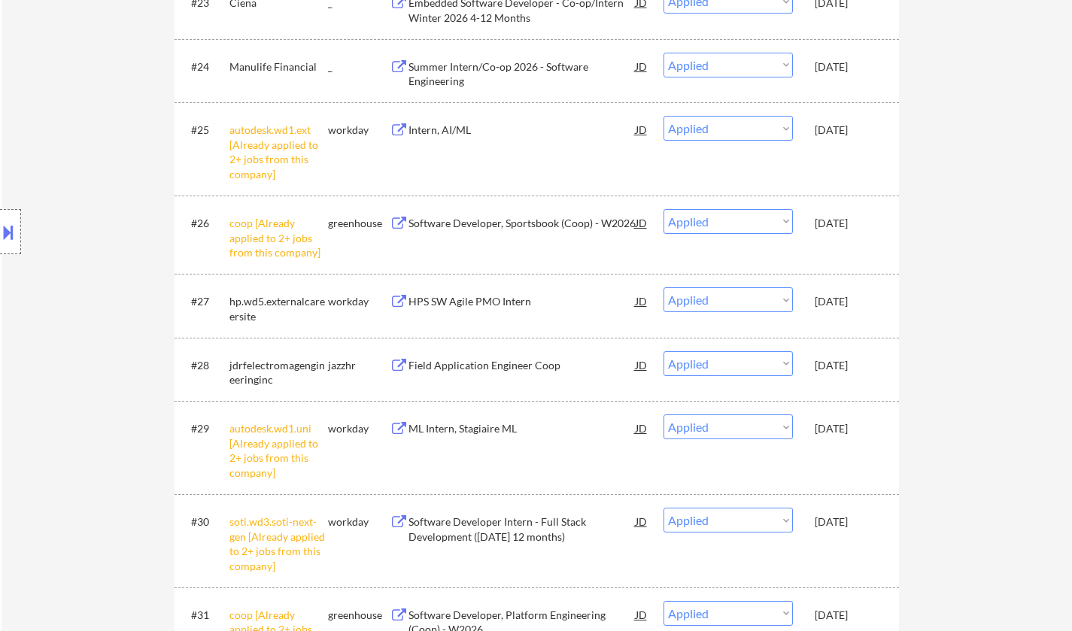
scroll to position [1956, 0]
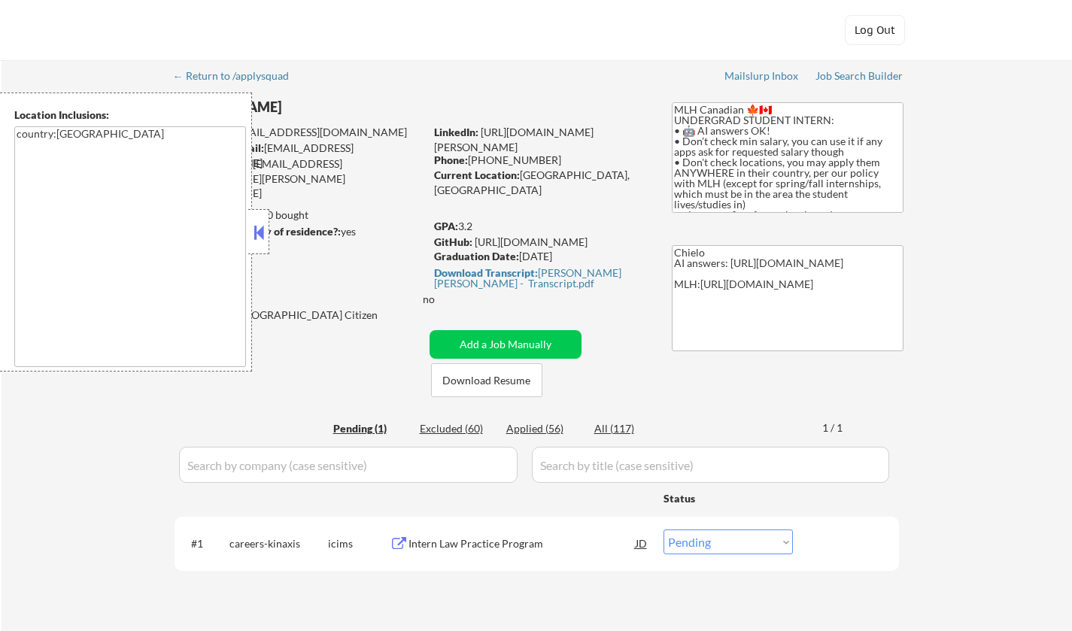
select select ""pending""
